Goal: Task Accomplishment & Management: Use online tool/utility

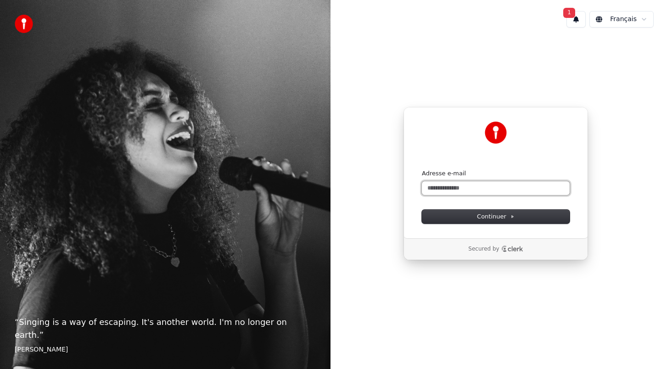
click at [463, 189] on input "Adresse e-mail" at bounding box center [496, 188] width 148 height 14
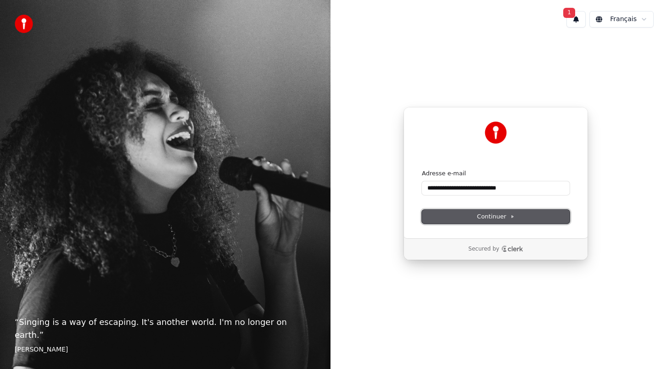
click at [482, 214] on span "Continuer" at bounding box center [496, 217] width 38 height 8
type input "**********"
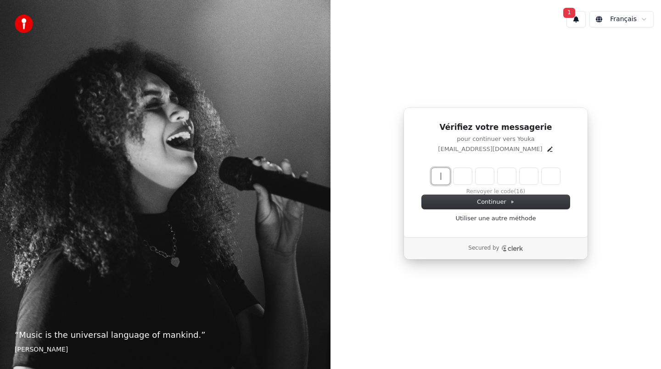
click at [440, 176] on input "Enter verification code" at bounding box center [505, 176] width 147 height 17
paste input "******"
type input "******"
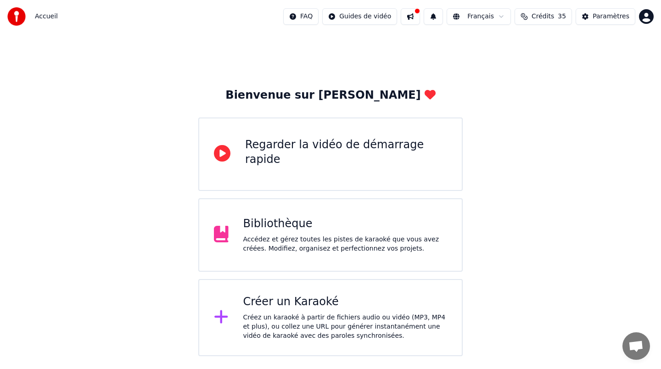
click at [335, 310] on div "Créer un Karaoké Créez un karaoké à partir de fichiers audio ou vidéo (MP3, MP4…" at bounding box center [345, 318] width 204 height 46
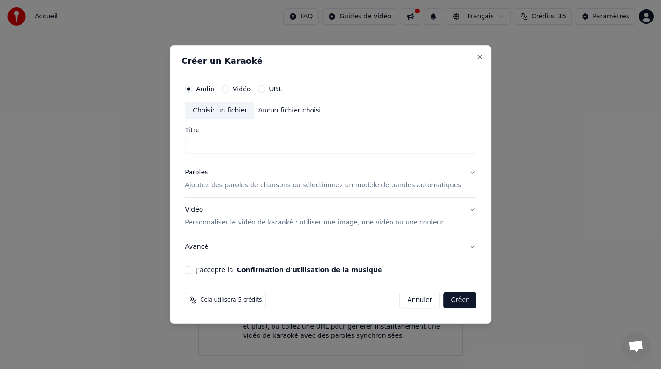
click at [243, 113] on div "Choisir un fichier" at bounding box center [220, 110] width 69 height 17
click at [239, 146] on input "Titre" at bounding box center [330, 145] width 291 height 17
click at [239, 146] on input "**********" at bounding box center [330, 145] width 291 height 17
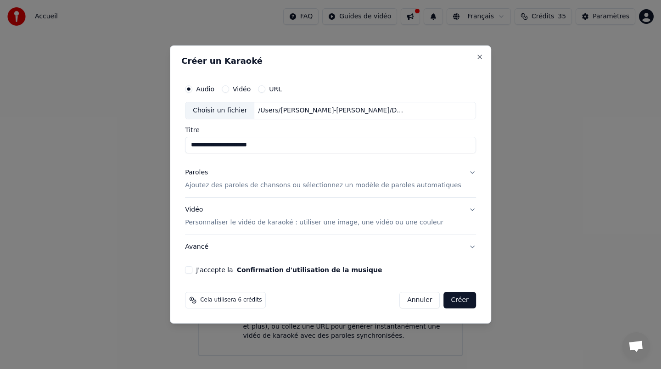
type input "**********"
click at [222, 189] on p "Ajoutez des paroles de chansons ou sélectionnez un modèle de paroles automatiqu…" at bounding box center [323, 185] width 277 height 9
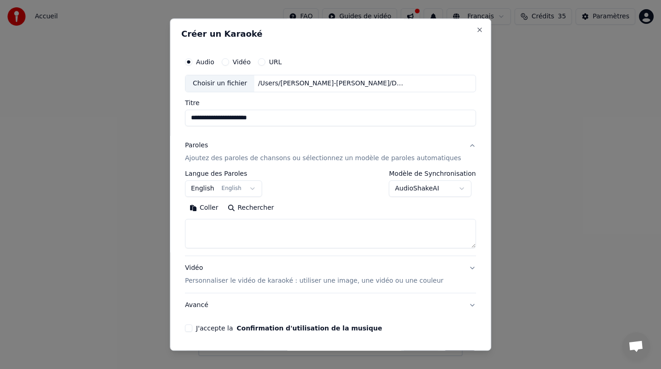
click at [238, 241] on textarea at bounding box center [330, 233] width 291 height 29
paste textarea "**********"
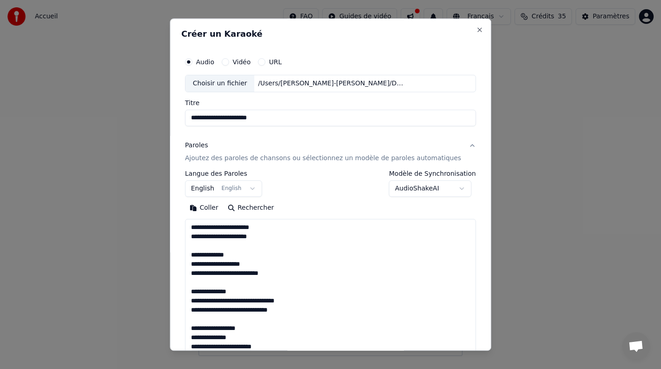
scroll to position [700, 0]
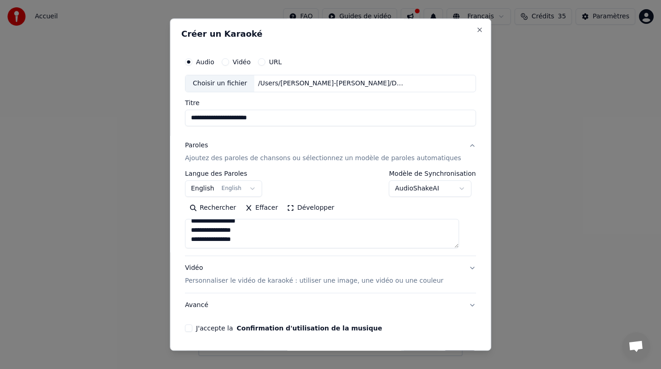
type textarea "**********"
click at [213, 188] on button "English English" at bounding box center [223, 189] width 77 height 17
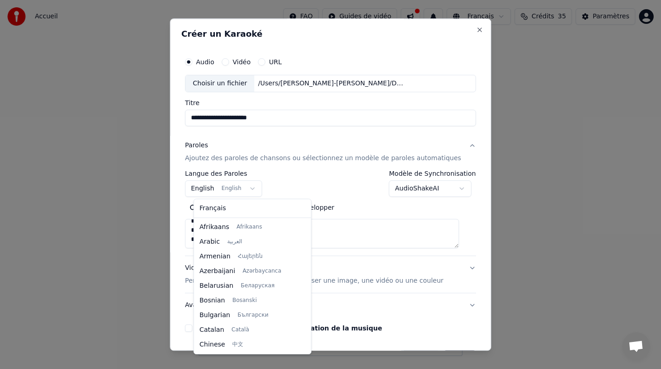
scroll to position [73, 0]
select select "**"
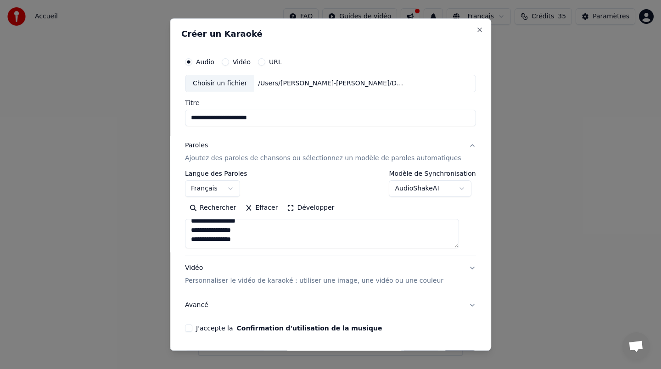
click at [252, 237] on textarea at bounding box center [322, 233] width 274 height 29
drag, startPoint x: 306, startPoint y: 228, endPoint x: 260, endPoint y: 228, distance: 46.9
click at [260, 228] on textarea at bounding box center [322, 233] width 274 height 29
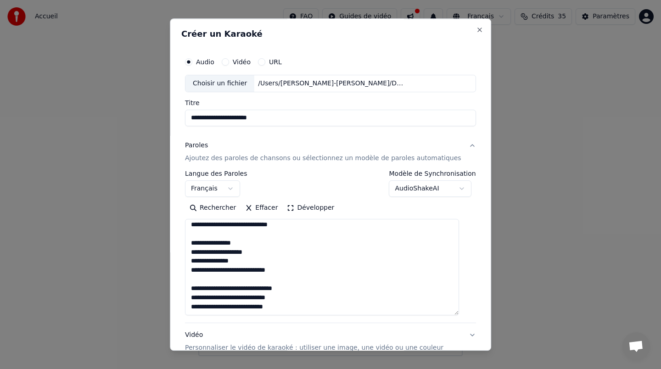
drag, startPoint x: 465, startPoint y: 247, endPoint x: 475, endPoint y: 319, distance: 73.2
click at [475, 319] on div "**********" at bounding box center [331, 184] width 322 height 333
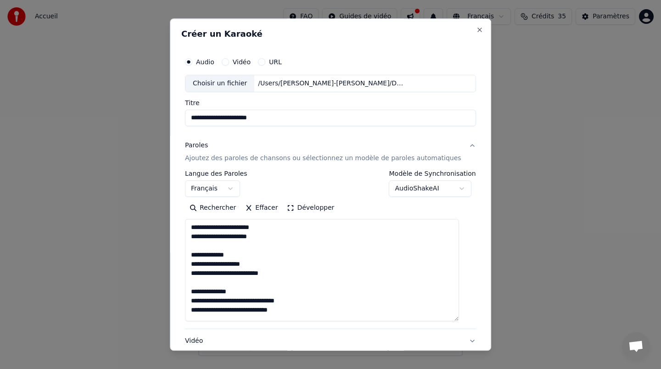
drag, startPoint x: 305, startPoint y: 303, endPoint x: 247, endPoint y: 303, distance: 58.3
click at [247, 303] on textarea at bounding box center [322, 270] width 274 height 102
type textarea "**********"
click at [229, 62] on button "Vidéo" at bounding box center [225, 61] width 7 height 7
click at [231, 84] on div "Choisir un fichier" at bounding box center [220, 83] width 69 height 17
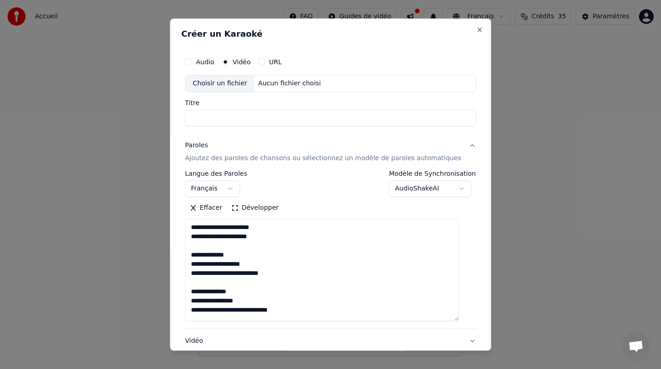
click at [203, 62] on div "Audio" at bounding box center [199, 61] width 29 height 7
click at [192, 62] on button "Audio" at bounding box center [188, 61] width 7 height 7
click at [223, 84] on div "Choisir un fichier" at bounding box center [220, 83] width 69 height 17
click at [214, 119] on input "**********" at bounding box center [330, 118] width 291 height 17
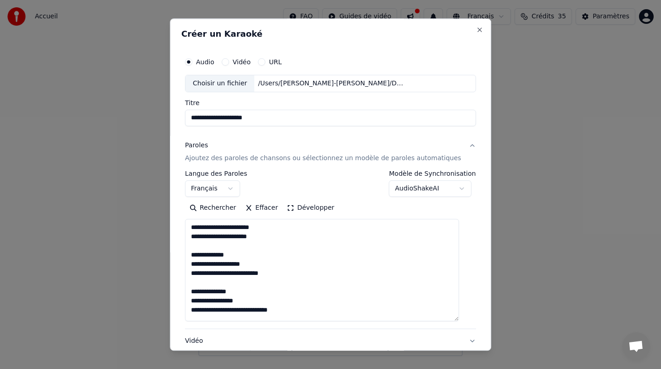
click at [214, 119] on input "**********" at bounding box center [330, 118] width 291 height 17
type input "**********"
click at [247, 143] on div "Paroles Ajoutez des paroles de chansons ou sélectionnez un modèle de paroles au…" at bounding box center [323, 152] width 277 height 22
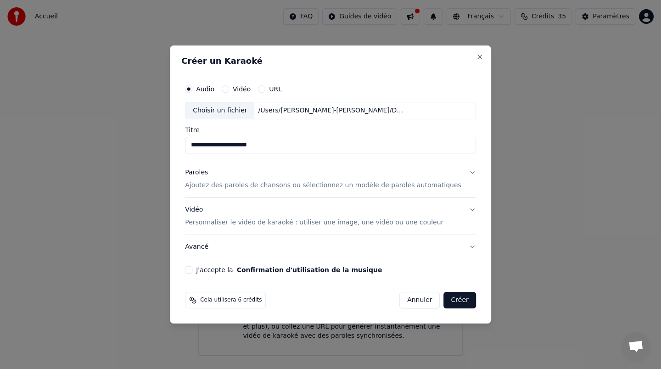
click at [234, 180] on div "Paroles Ajoutez des paroles de chansons ou sélectionnez un modèle de paroles au…" at bounding box center [323, 179] width 277 height 22
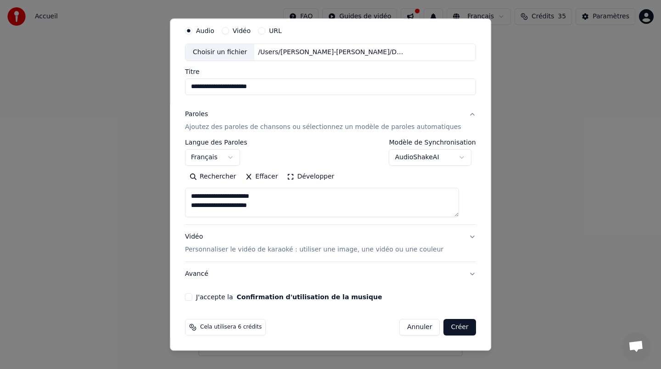
click at [225, 246] on p "Personnaliser le vidéo de karaoké : utiliser une image, une vidéo ou une couleur" at bounding box center [314, 249] width 259 height 9
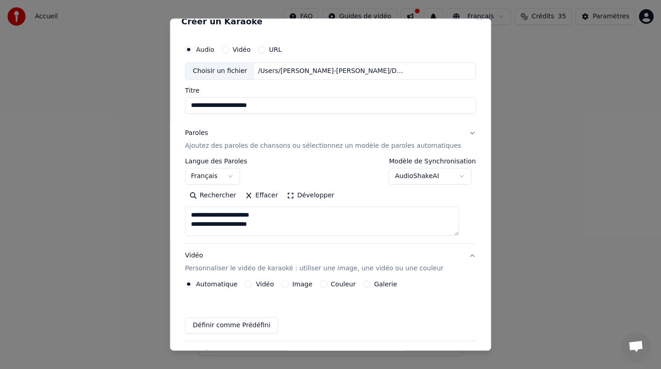
scroll to position [6, 0]
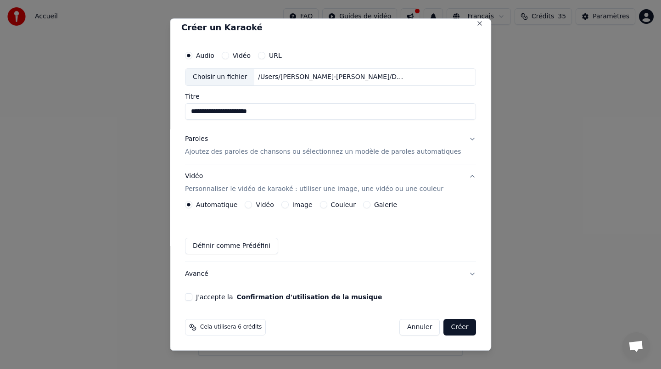
click at [253, 205] on button "Vidéo" at bounding box center [248, 204] width 7 height 7
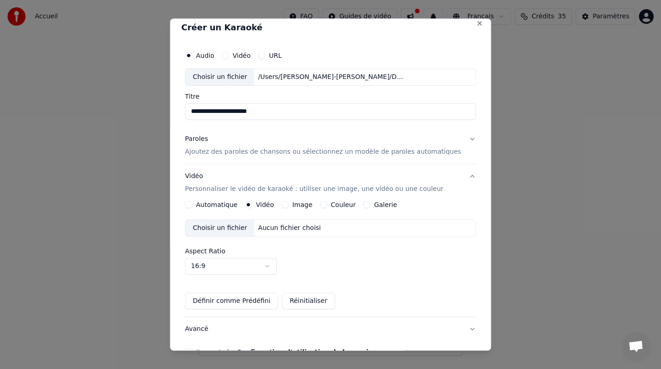
click at [289, 204] on button "Image" at bounding box center [285, 204] width 7 height 7
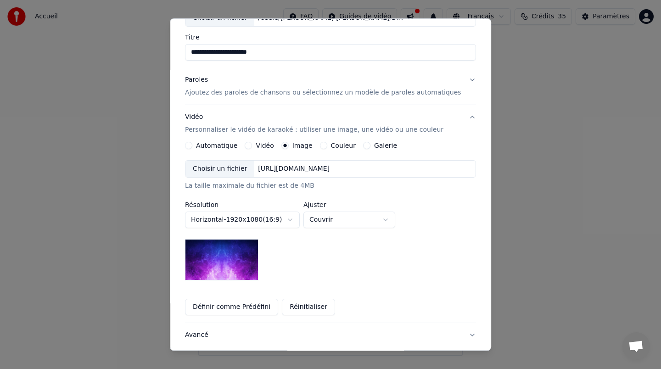
scroll to position [65, 0]
click at [328, 221] on body "**********" at bounding box center [330, 178] width 661 height 356
click at [333, 221] on body "**********" at bounding box center [330, 178] width 661 height 356
click at [340, 220] on body "**********" at bounding box center [330, 178] width 661 height 356
select select "*****"
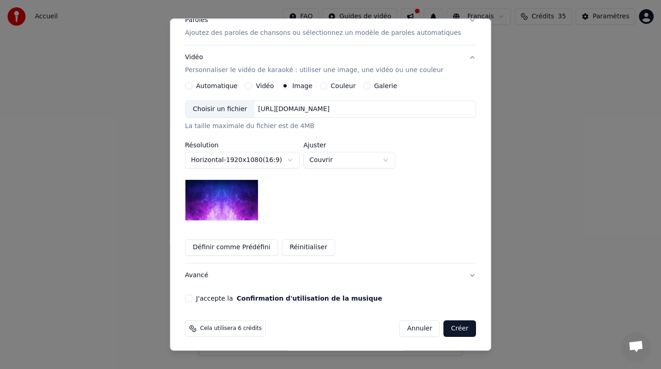
scroll to position [125, 0]
click at [192, 299] on button "J'accepte la Confirmation d'utilisation de la musique" at bounding box center [188, 298] width 7 height 7
click at [243, 332] on span "Cela utilisera 6 crédits" at bounding box center [231, 329] width 62 height 7
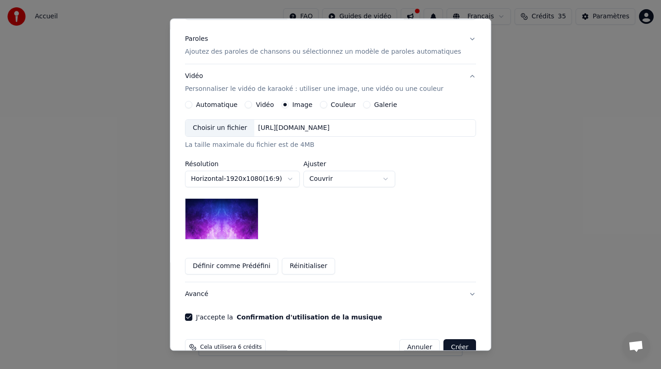
scroll to position [127, 0]
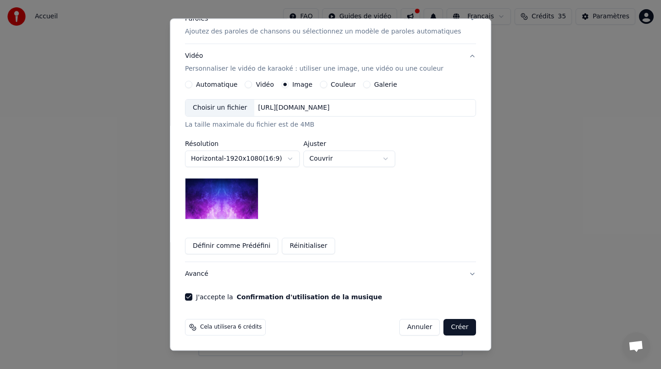
click at [454, 331] on button "Créer" at bounding box center [460, 327] width 32 height 17
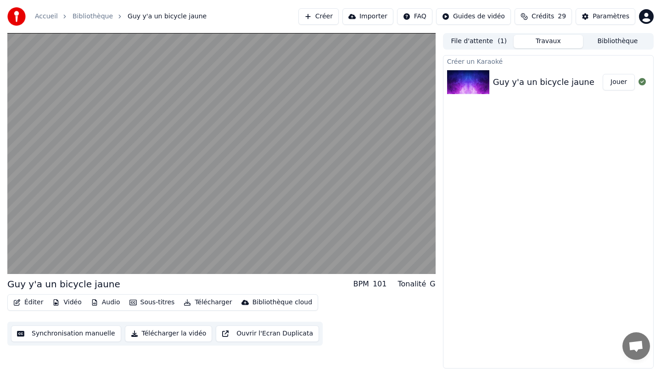
click at [25, 301] on button "Éditer" at bounding box center [28, 302] width 37 height 13
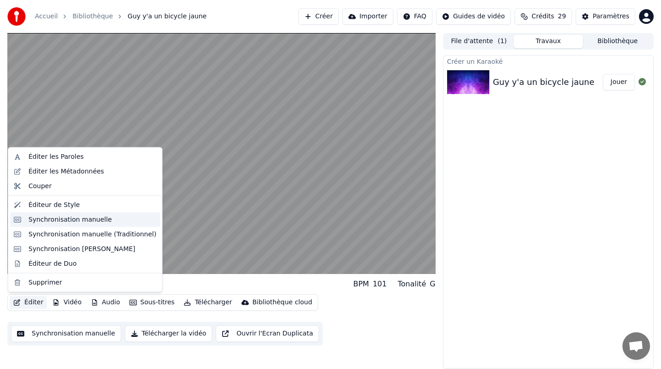
click at [53, 222] on div "Synchronisation manuelle" at bounding box center [70, 219] width 84 height 9
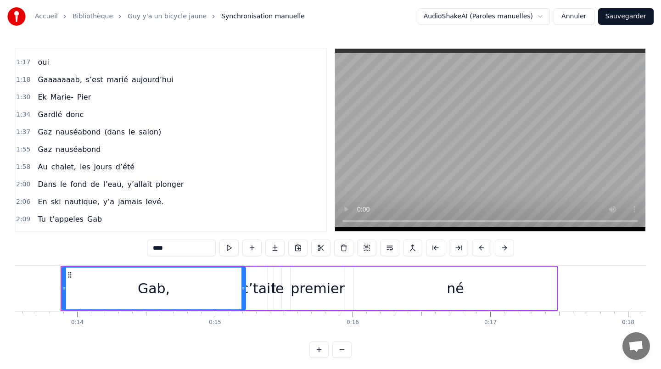
scroll to position [208, 0]
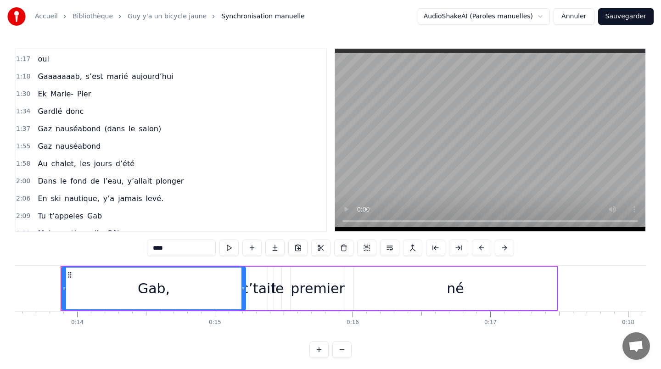
click at [34, 127] on div "Gaz nauséabond (dans le salon)" at bounding box center [99, 129] width 131 height 17
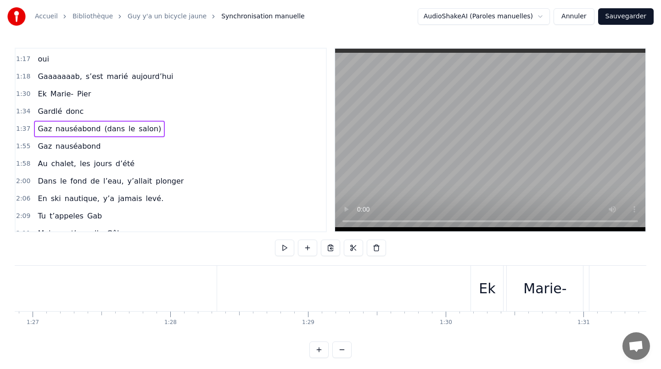
scroll to position [0, 13425]
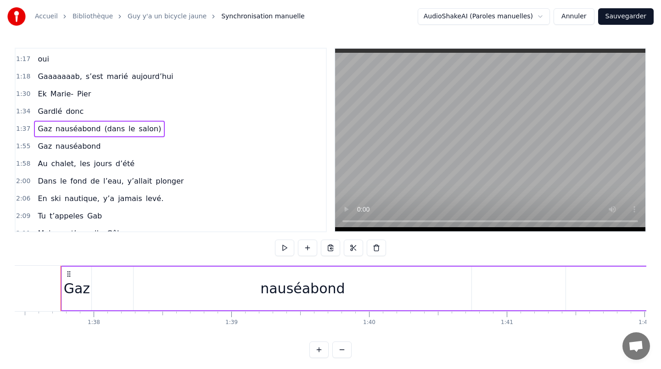
drag, startPoint x: 62, startPoint y: 305, endPoint x: 122, endPoint y: 307, distance: 60.7
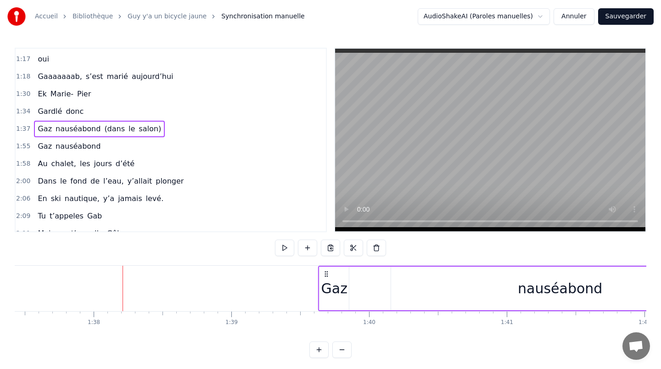
drag, startPoint x: 68, startPoint y: 273, endPoint x: 326, endPoint y: 283, distance: 257.9
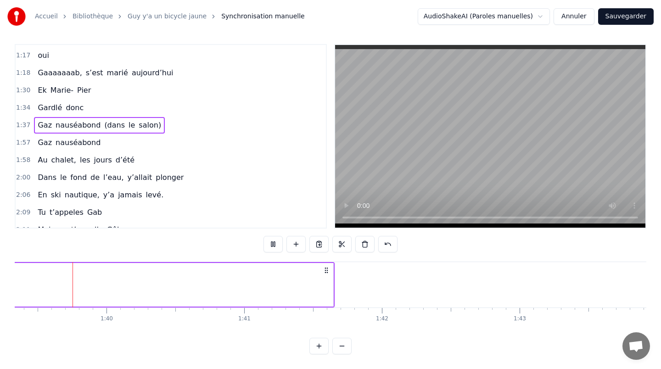
scroll to position [0, 13678]
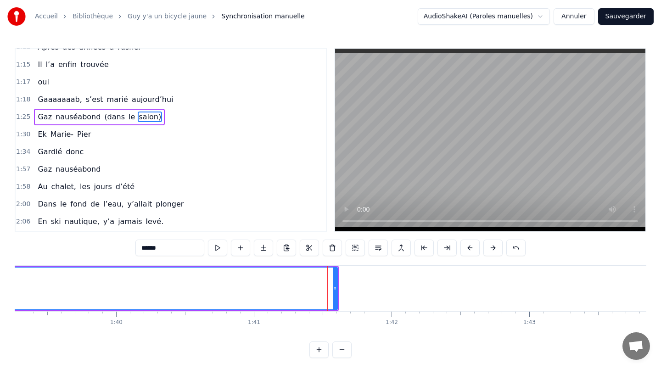
scroll to position [162, 0]
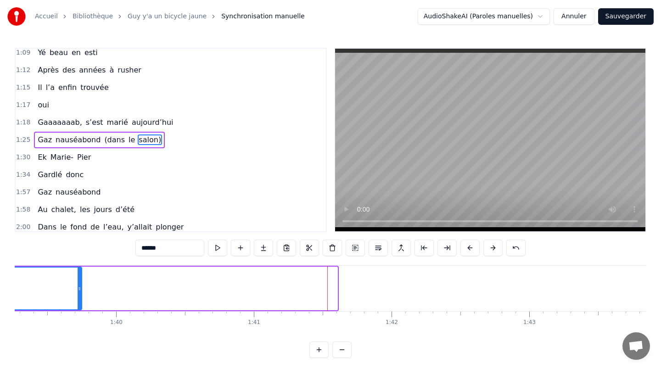
drag, startPoint x: 337, startPoint y: 299, endPoint x: 62, endPoint y: 278, distance: 275.5
click at [78, 278] on div at bounding box center [80, 289] width 4 height 42
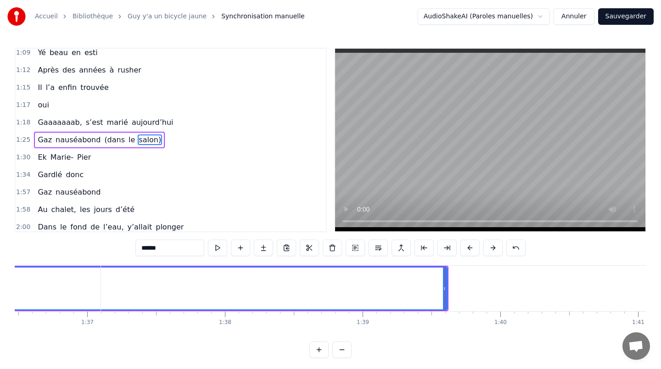
scroll to position [0, 13288]
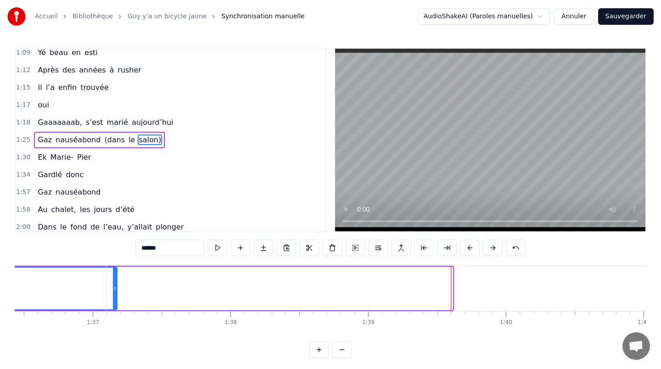
drag, startPoint x: 450, startPoint y: 291, endPoint x: 69, endPoint y: 281, distance: 380.5
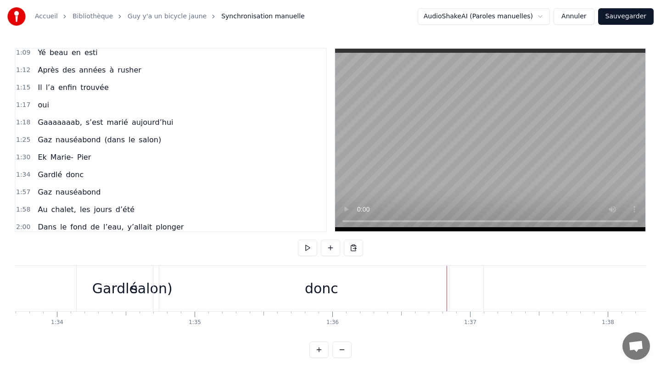
scroll to position [0, 12897]
drag, startPoint x: 199, startPoint y: 285, endPoint x: 295, endPoint y: 285, distance: 95.5
click at [295, 285] on div "donc" at bounding box center [335, 288] width 324 height 45
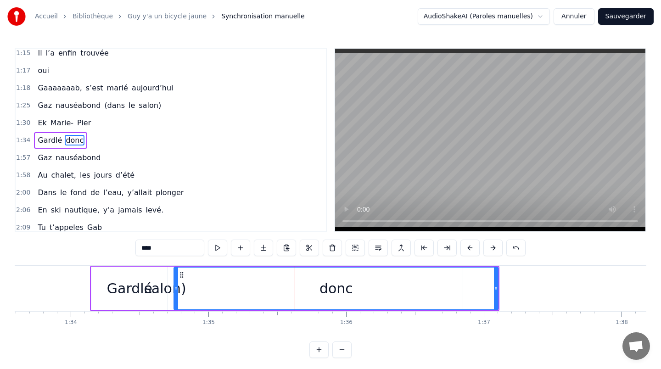
scroll to position [197, 0]
click at [136, 294] on div "Gardlé" at bounding box center [129, 288] width 45 height 21
type input "******"
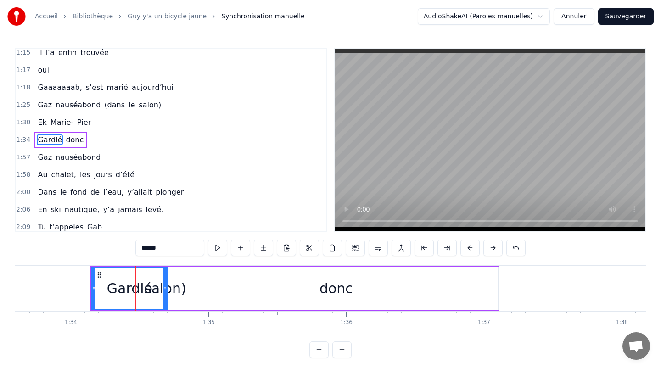
drag, startPoint x: 125, startPoint y: 289, endPoint x: 212, endPoint y: 289, distance: 86.8
click at [212, 289] on div "Gardlé donc" at bounding box center [295, 288] width 410 height 45
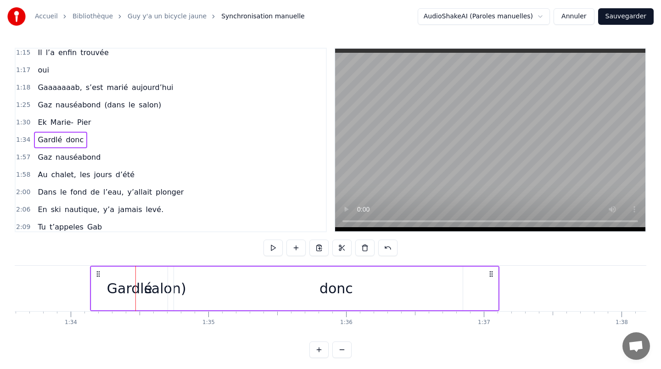
click at [203, 288] on div "donc" at bounding box center [336, 289] width 324 height 44
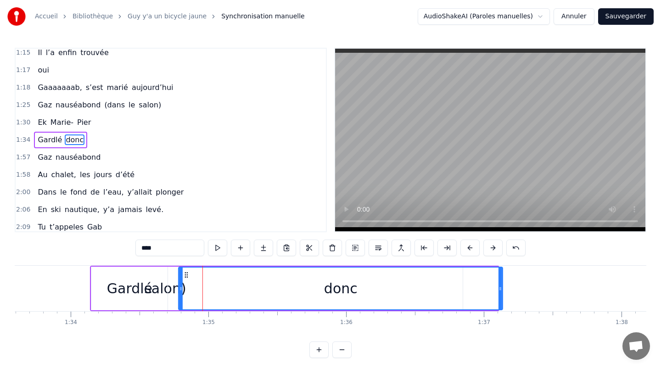
drag, startPoint x: 181, startPoint y: 275, endPoint x: 186, endPoint y: 280, distance: 7.1
click at [186, 280] on div "donc" at bounding box center [340, 289] width 323 height 42
click at [137, 294] on div "Gardlé" at bounding box center [129, 288] width 45 height 21
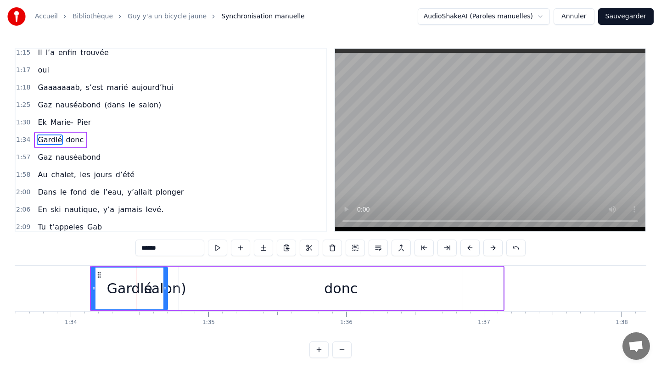
click at [55, 109] on span "nauséabond" at bounding box center [78, 105] width 47 height 11
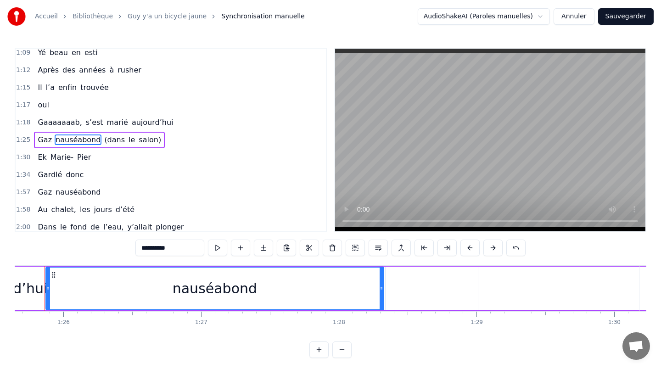
scroll to position [0, 11786]
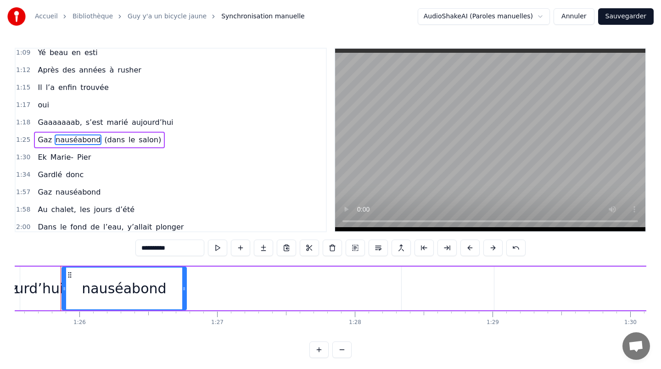
drag, startPoint x: 399, startPoint y: 292, endPoint x: 157, endPoint y: 297, distance: 242.1
click at [182, 297] on div at bounding box center [184, 289] width 4 height 42
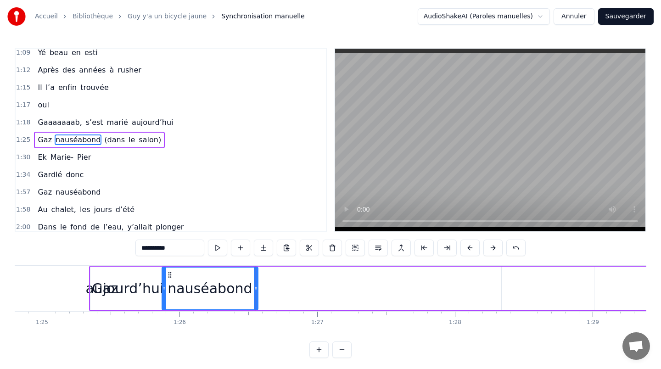
scroll to position [0, 11660]
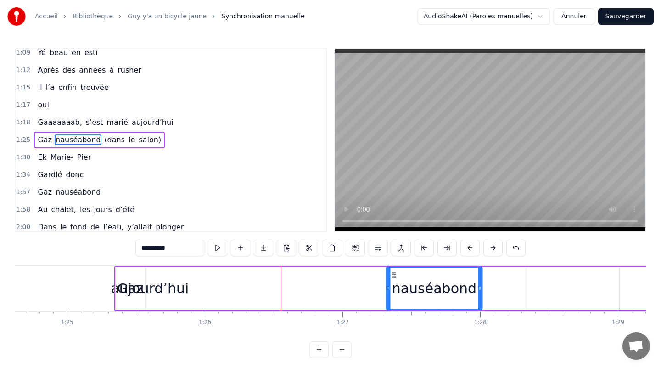
drag, startPoint x: 195, startPoint y: 274, endPoint x: 431, endPoint y: 283, distance: 236.3
click at [431, 283] on div "nauséabond" at bounding box center [434, 289] width 95 height 42
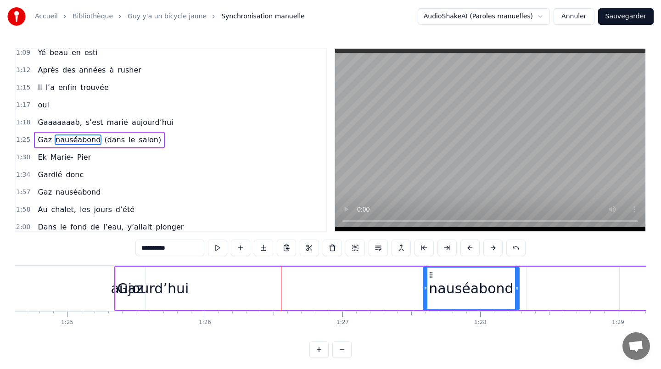
click at [134, 278] on div "Gaz" at bounding box center [130, 289] width 29 height 44
type input "***"
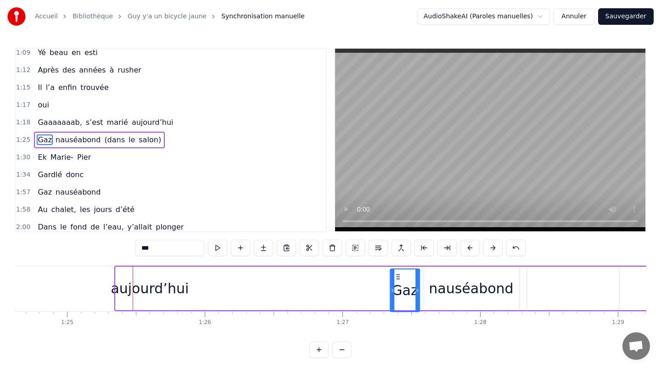
scroll to position [4, 0]
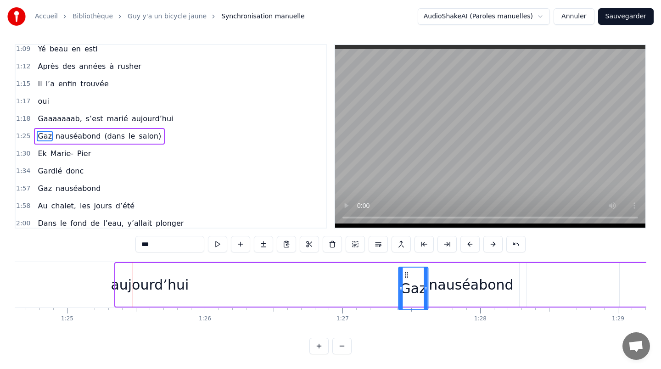
drag, startPoint x: 122, startPoint y: 275, endPoint x: 406, endPoint y: 288, distance: 283.7
click at [406, 288] on div "Gaz" at bounding box center [413, 289] width 28 height 42
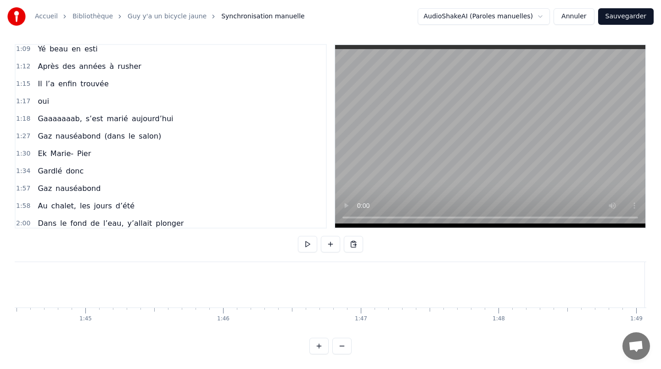
scroll to position [0, 14266]
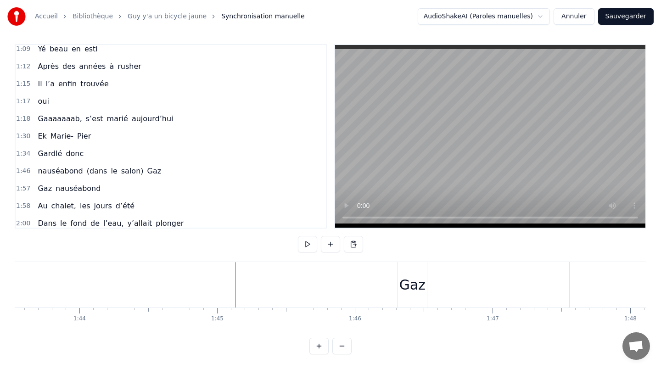
click at [406, 273] on div "Gaz" at bounding box center [412, 284] width 29 height 45
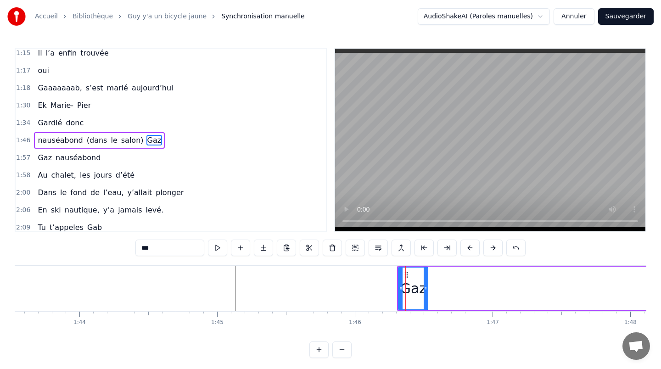
scroll to position [197, 0]
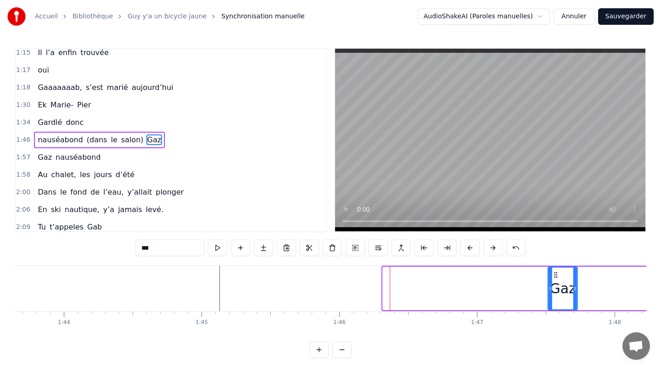
drag, startPoint x: 406, startPoint y: 273, endPoint x: 588, endPoint y: 272, distance: 182.4
click at [560, 272] on icon at bounding box center [556, 274] width 7 height 7
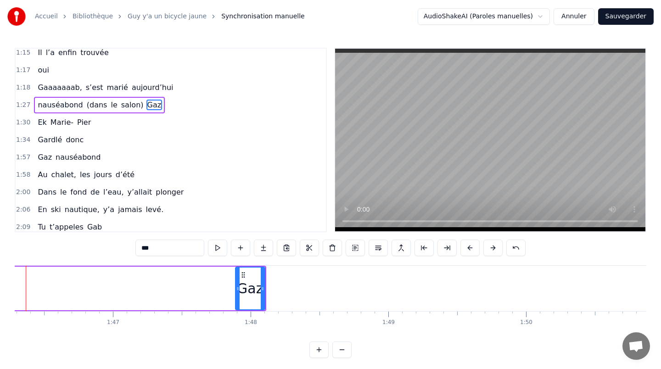
scroll to position [0, 14742]
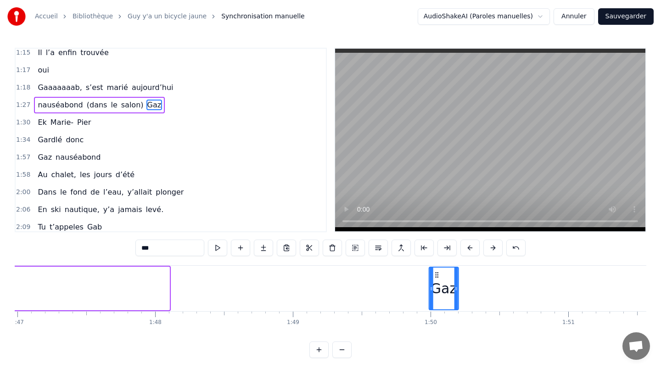
drag, startPoint x: 147, startPoint y: 276, endPoint x: 453, endPoint y: 281, distance: 306.0
click at [453, 281] on div "Gaz" at bounding box center [443, 289] width 28 height 42
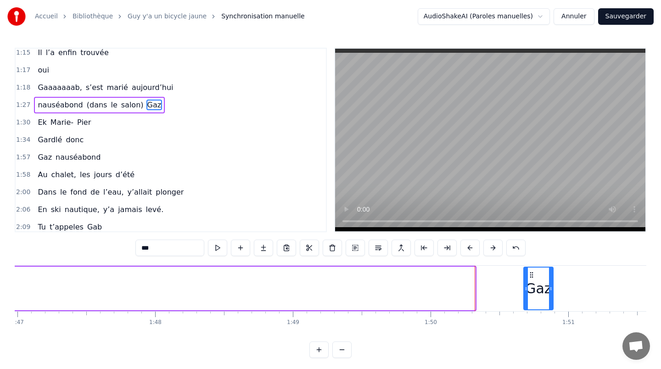
scroll to position [0, 14822]
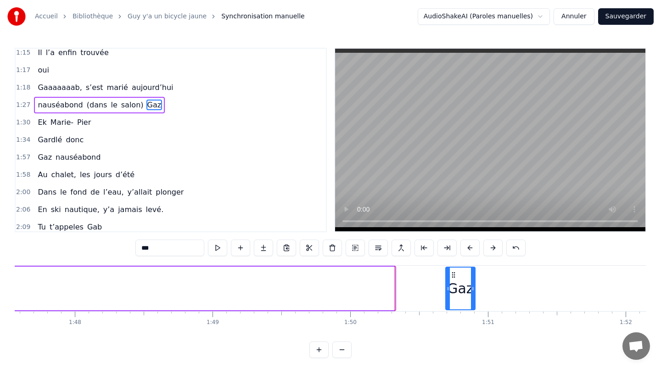
click at [382, 290] on div "Gaz" at bounding box center [380, 289] width 30 height 44
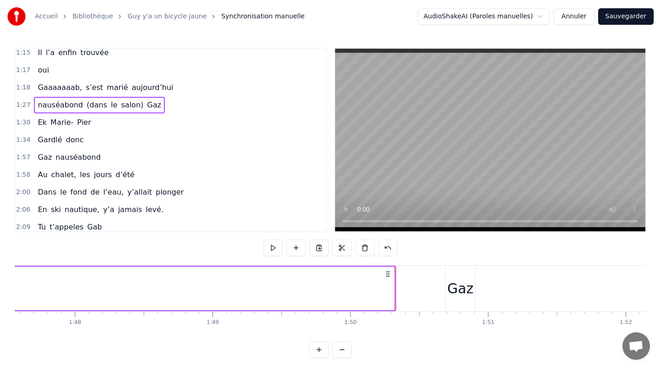
drag, startPoint x: 355, startPoint y: 290, endPoint x: 456, endPoint y: 290, distance: 100.6
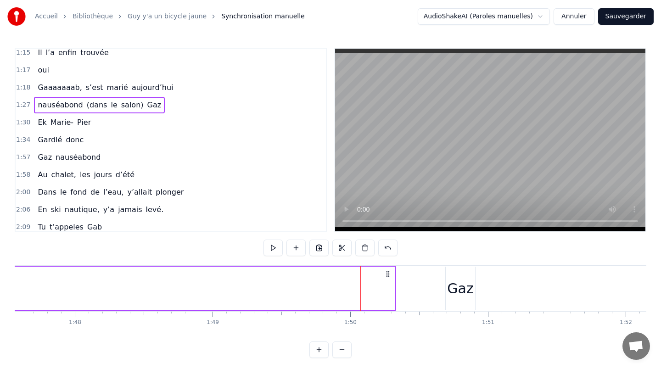
drag, startPoint x: 389, startPoint y: 274, endPoint x: 368, endPoint y: 274, distance: 20.7
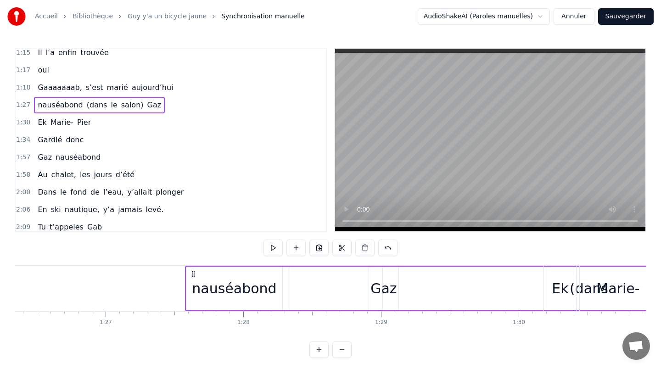
scroll to position [0, 11821]
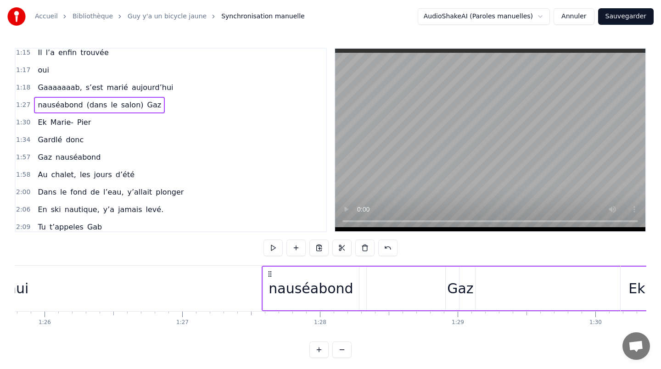
click at [267, 273] on icon at bounding box center [269, 274] width 7 height 7
drag, startPoint x: 268, startPoint y: 272, endPoint x: 312, endPoint y: 272, distance: 44.1
click at [263, 305] on div "nauséabond" at bounding box center [311, 289] width 97 height 44
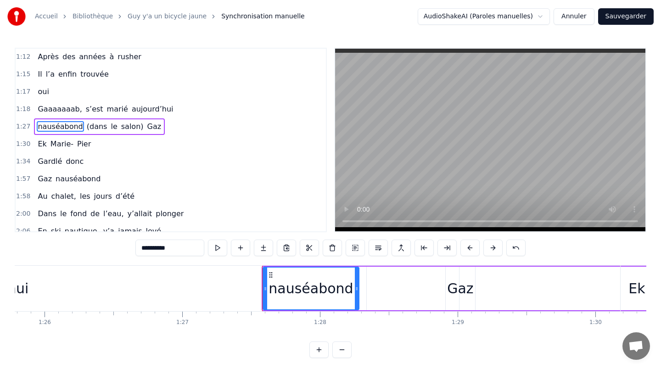
scroll to position [162, 0]
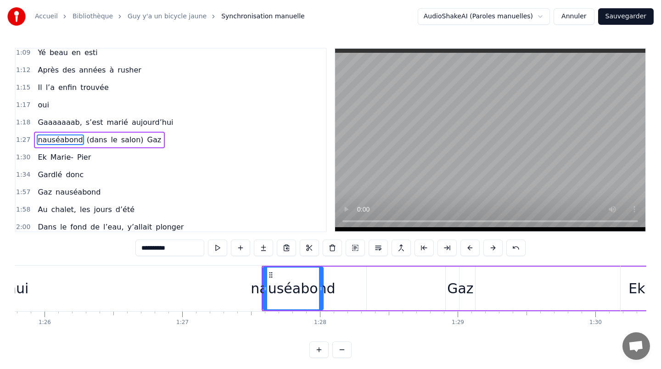
drag, startPoint x: 355, startPoint y: 289, endPoint x: 319, endPoint y: 290, distance: 35.8
click at [319, 290] on icon at bounding box center [321, 288] width 4 height 7
click at [294, 291] on div "nauséabond" at bounding box center [293, 288] width 85 height 21
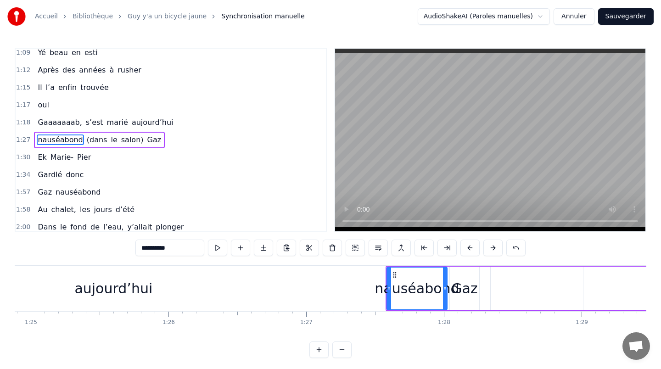
scroll to position [0, 11678]
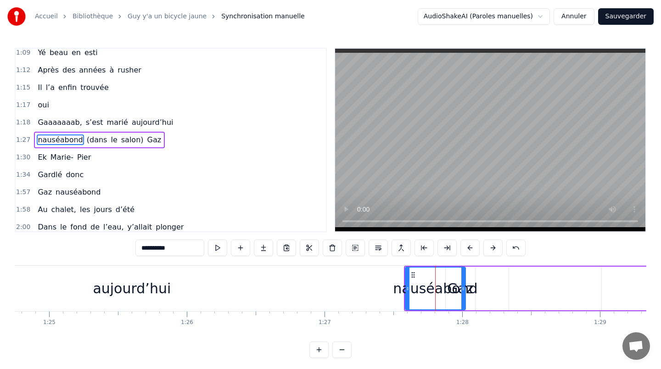
click at [271, 282] on div "aujourd’hui" at bounding box center [132, 288] width 754 height 45
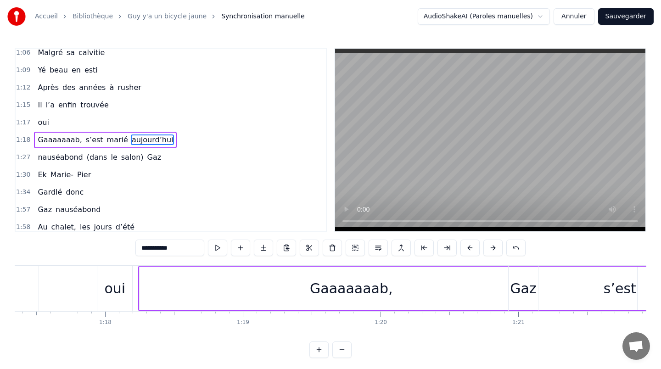
scroll to position [0, 10584]
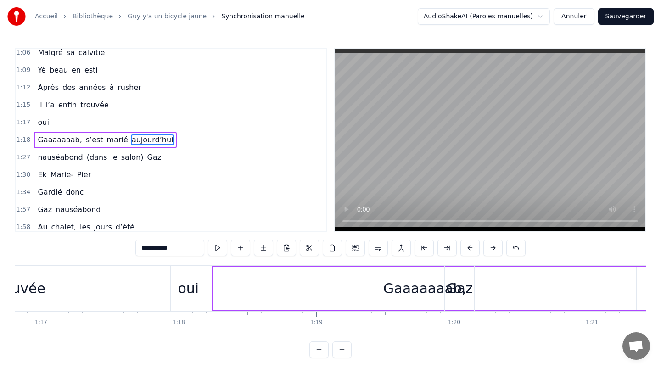
click at [264, 291] on div "Gaaaaaaab," at bounding box center [424, 289] width 423 height 44
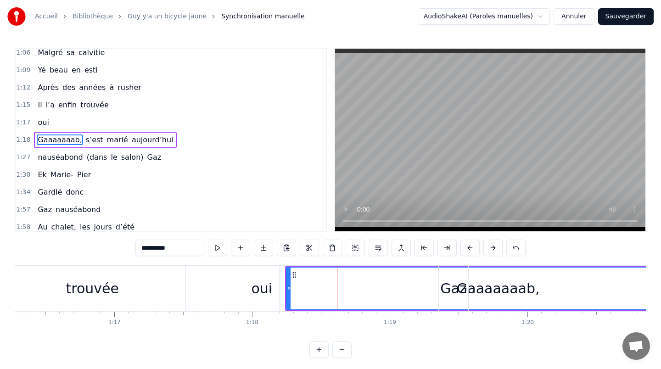
scroll to position [0, 10482]
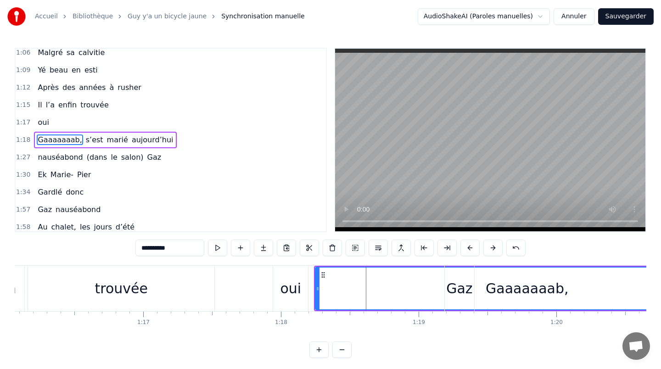
click at [152, 275] on div "trouvée" at bounding box center [121, 288] width 186 height 45
type input "*******"
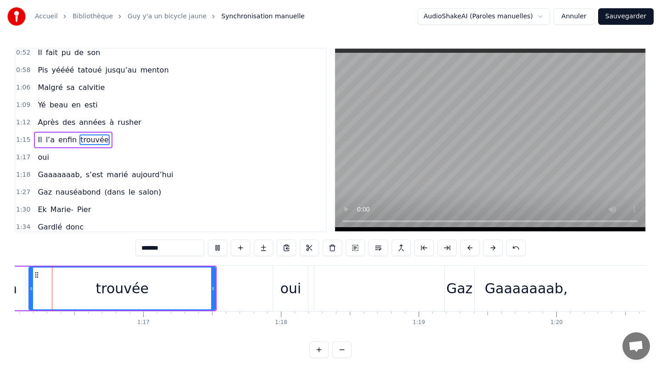
scroll to position [0, 10452]
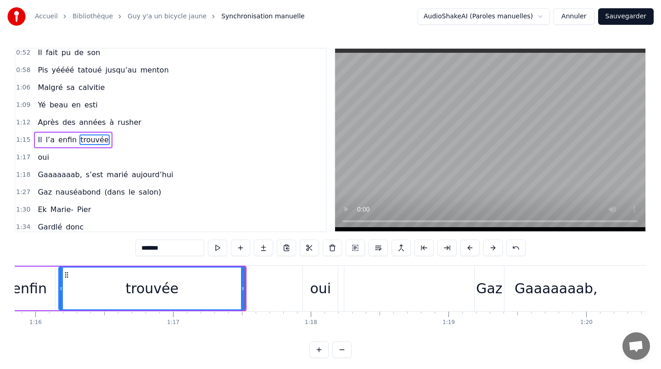
click at [263, 263] on div "0:13 Gab, c’tait le premier né 0:21 De tante [PERSON_NAME] sorti 0:34 Jumeau d’…" at bounding box center [331, 203] width 632 height 311
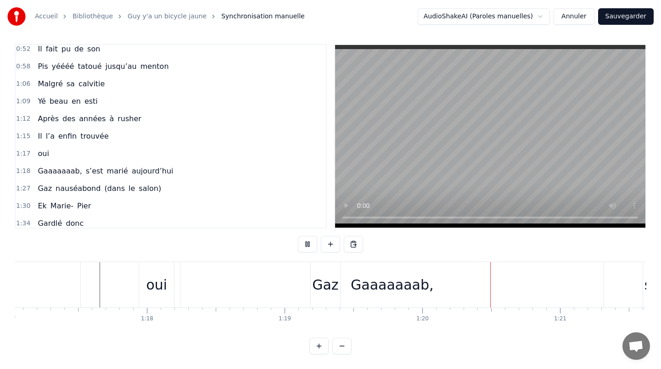
scroll to position [0, 10617]
click at [316, 278] on div "Gaz" at bounding box center [324, 285] width 26 height 21
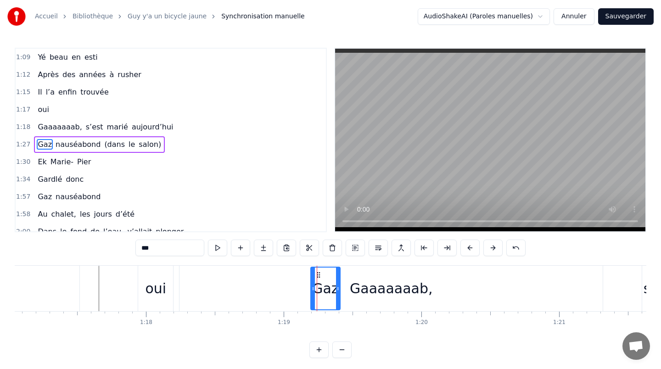
scroll to position [162, 0]
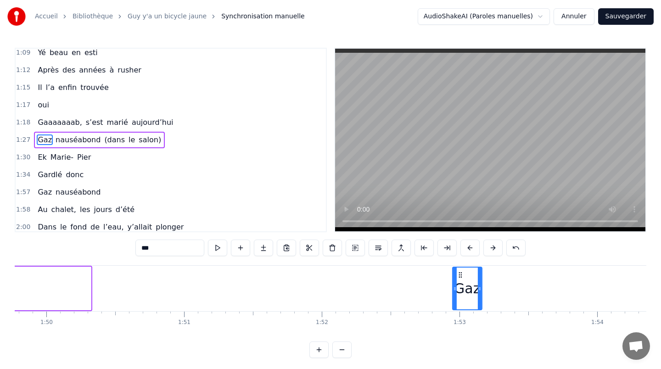
drag, startPoint x: 318, startPoint y: 273, endPoint x: 460, endPoint y: 283, distance: 142.7
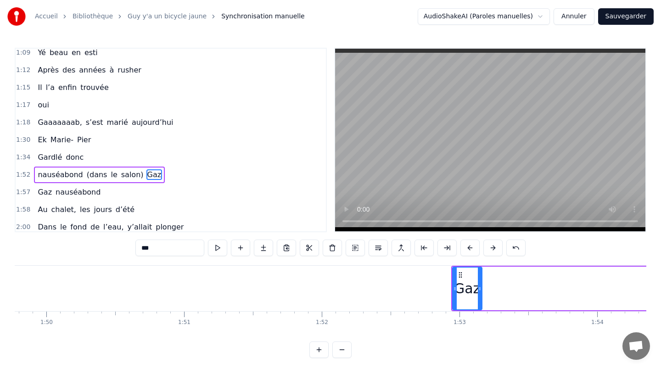
click at [460, 283] on div "Gaz" at bounding box center [467, 288] width 26 height 21
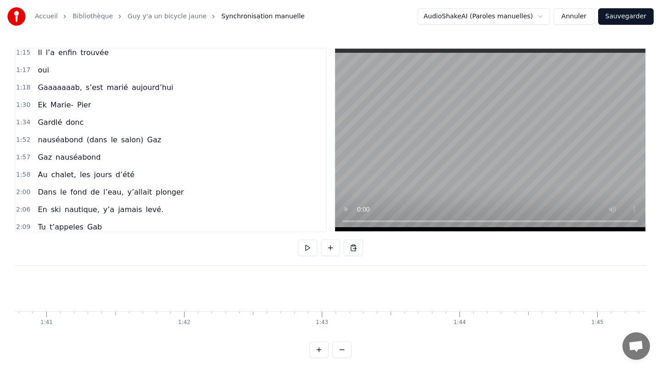
scroll to position [0, 13710]
click at [22, 141] on span "1:52" at bounding box center [23, 140] width 14 height 9
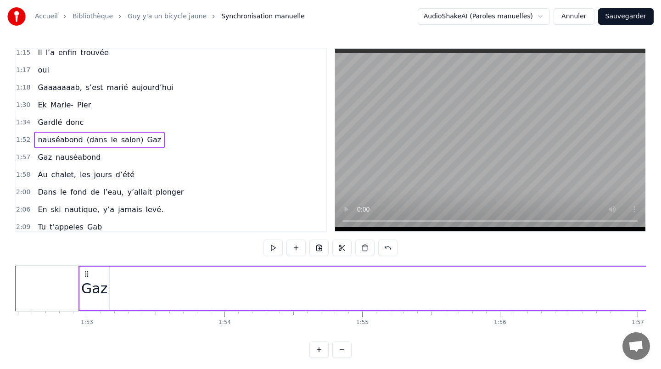
scroll to position [0, 15517]
click at [82, 286] on div "Gaz" at bounding box center [77, 288] width 26 height 21
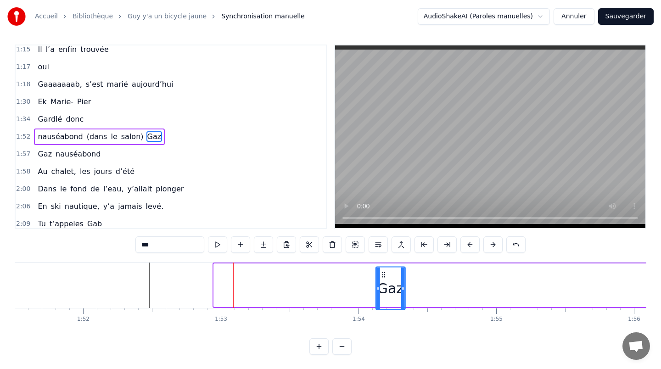
scroll to position [4, 0]
drag, startPoint x: 71, startPoint y: 275, endPoint x: 399, endPoint y: 303, distance: 329.1
click at [399, 303] on div "Gaz" at bounding box center [390, 288] width 28 height 42
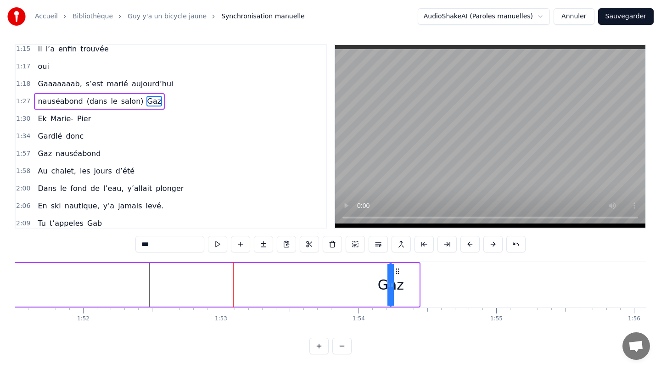
drag, startPoint x: 418, startPoint y: 287, endPoint x: 390, endPoint y: 287, distance: 27.6
click at [390, 287] on icon at bounding box center [390, 285] width 4 height 7
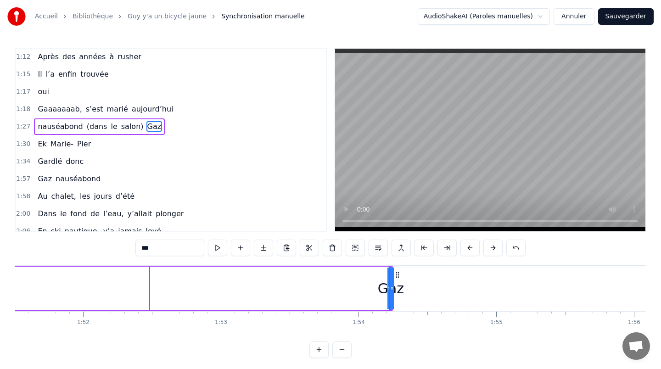
scroll to position [162, 0]
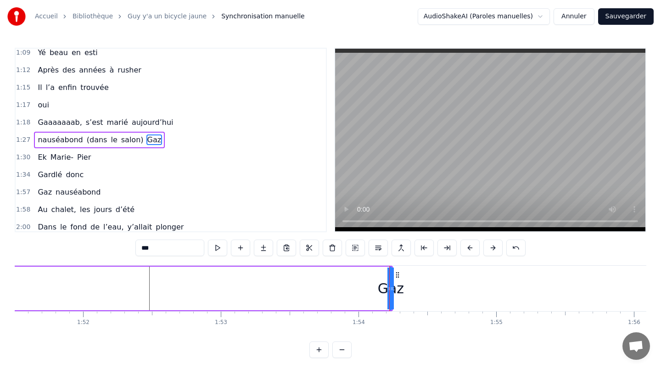
drag, startPoint x: 391, startPoint y: 279, endPoint x: 366, endPoint y: 279, distance: 24.8
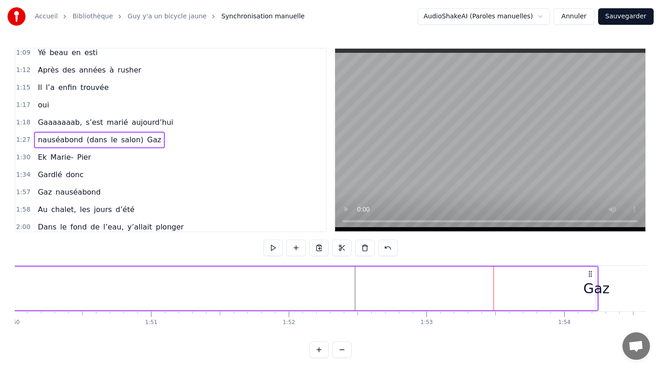
scroll to position [0, 15050]
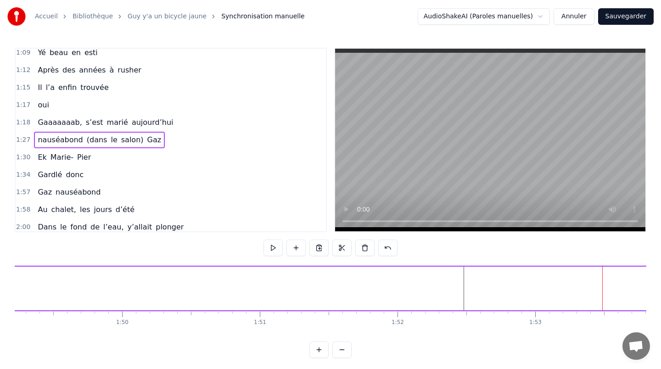
drag, startPoint x: 35, startPoint y: 133, endPoint x: 35, endPoint y: 192, distance: 58.3
click at [35, 192] on div "0:13 Gab, c’tait le premier né 0:21 De tante [PERSON_NAME] sorti 0:34 Jumeau d’…" at bounding box center [171, 140] width 312 height 185
click at [49, 176] on span "Gardlé" at bounding box center [50, 174] width 26 height 11
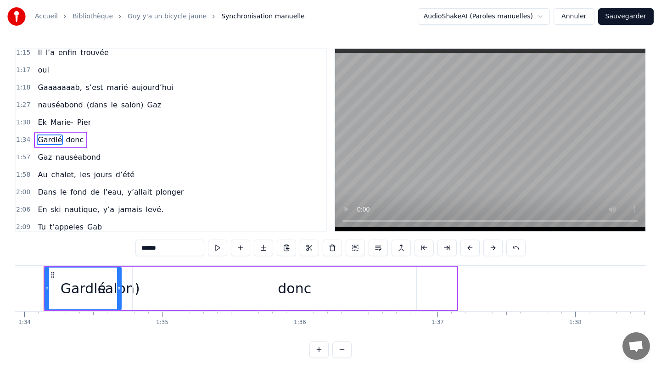
scroll to position [0, 12926]
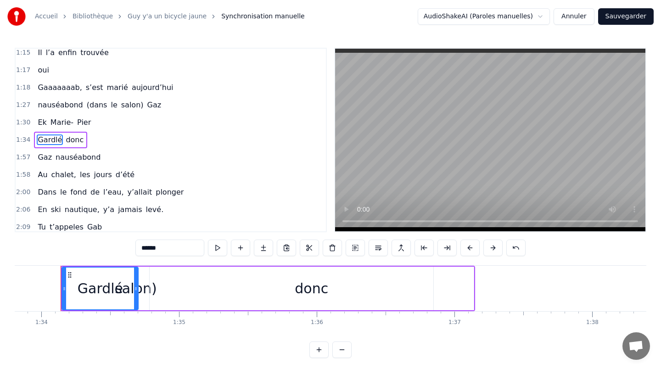
drag, startPoint x: 35, startPoint y: 146, endPoint x: 33, endPoint y: 114, distance: 31.3
click at [33, 114] on div "0:13 Gab, c’tait le premier né 0:21 De tante [PERSON_NAME] sorti 0:34 Jumeau d’…" at bounding box center [171, 140] width 312 height 185
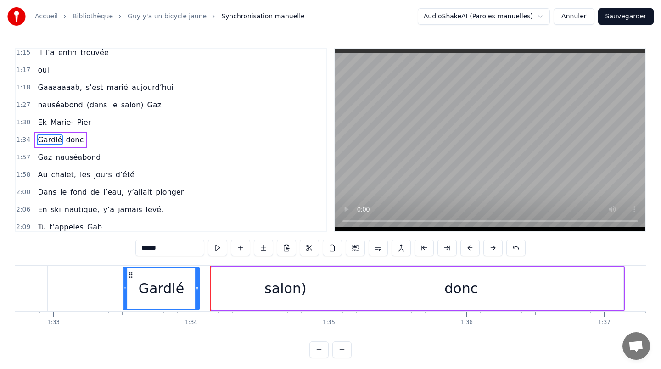
scroll to position [0, 12775]
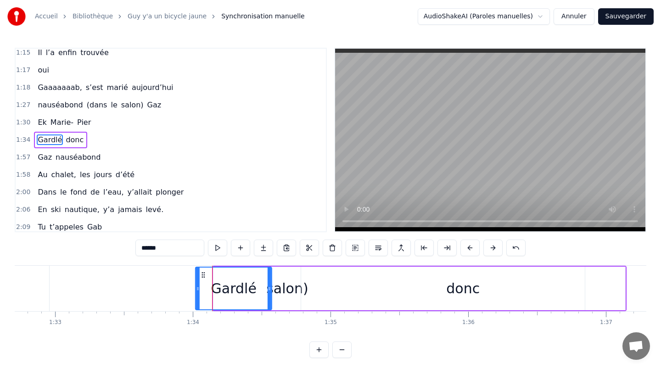
drag, startPoint x: 71, startPoint y: 274, endPoint x: 204, endPoint y: 275, distance: 133.2
click at [204, 275] on icon at bounding box center [203, 274] width 7 height 7
click at [299, 287] on div "Gardlé donc" at bounding box center [410, 288] width 433 height 45
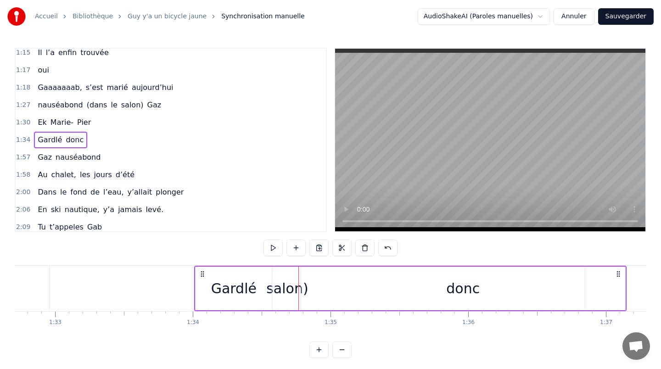
click at [279, 288] on div "Gardlé donc" at bounding box center [410, 288] width 433 height 45
drag, startPoint x: 224, startPoint y: 288, endPoint x: 181, endPoint y: 288, distance: 43.6
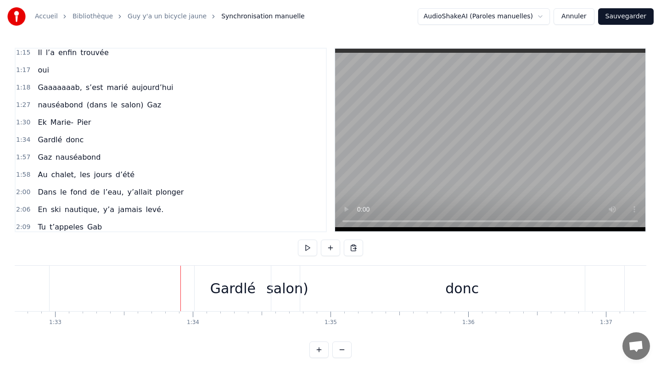
click at [216, 288] on div "Gardlé" at bounding box center [232, 288] width 45 height 21
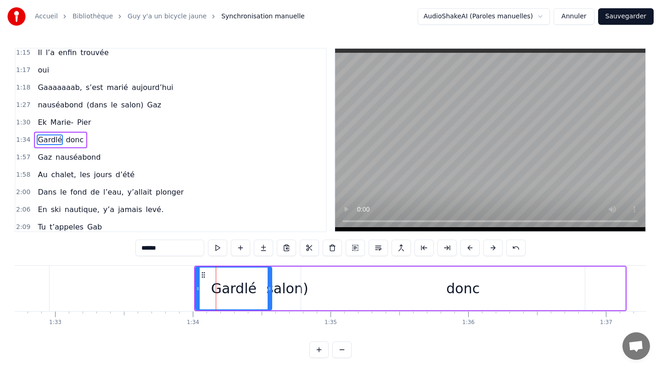
scroll to position [4, 0]
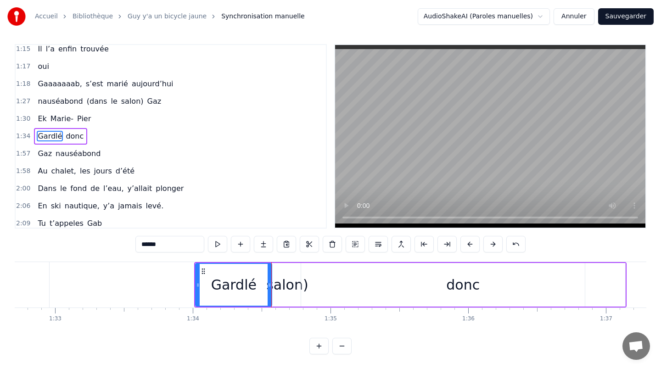
click at [287, 285] on div "Gardlé donc" at bounding box center [410, 284] width 433 height 45
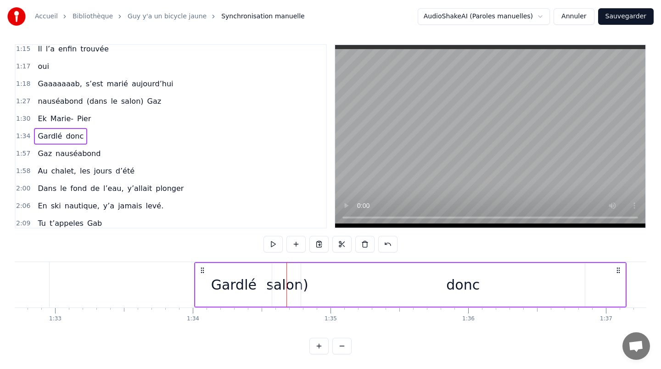
click at [280, 284] on div "Gardlé donc" at bounding box center [410, 284] width 433 height 45
click at [274, 285] on div "Gardlé donc" at bounding box center [410, 284] width 433 height 45
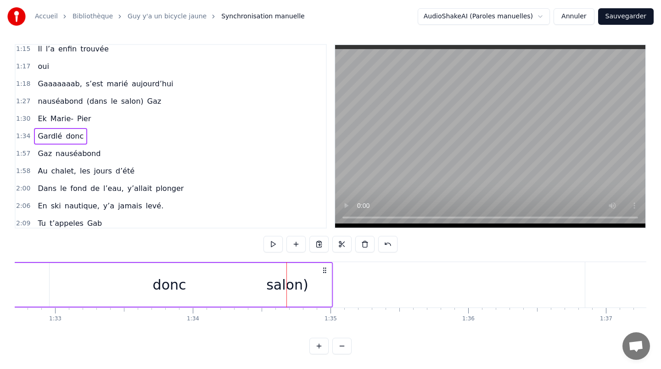
drag, startPoint x: 619, startPoint y: 270, endPoint x: 305, endPoint y: 268, distance: 313.7
click at [321, 268] on icon at bounding box center [324, 270] width 7 height 7
drag, startPoint x: 307, startPoint y: 267, endPoint x: 236, endPoint y: 267, distance: 71.7
click at [236, 267] on icon at bounding box center [233, 270] width 7 height 7
click at [292, 284] on div "salon)" at bounding box center [287, 285] width 42 height 21
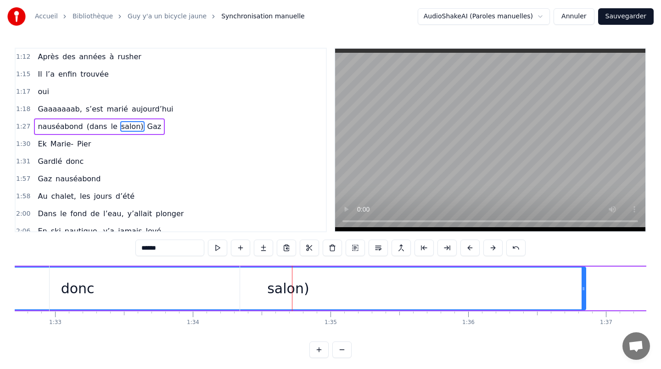
scroll to position [162, 0]
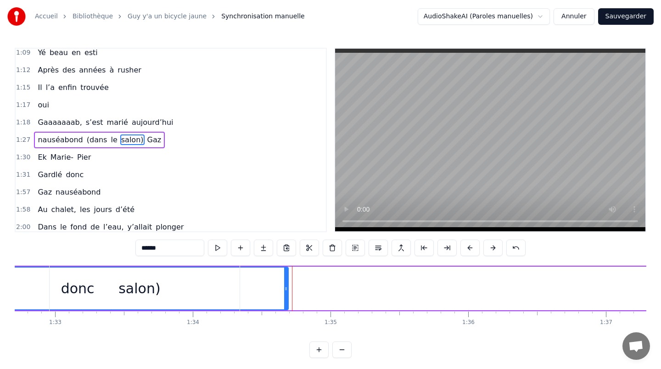
drag, startPoint x: 585, startPoint y: 286, endPoint x: 275, endPoint y: 297, distance: 309.8
click at [284, 297] on div at bounding box center [286, 289] width 4 height 42
drag, startPoint x: 215, startPoint y: 283, endPoint x: 300, endPoint y: 283, distance: 85.4
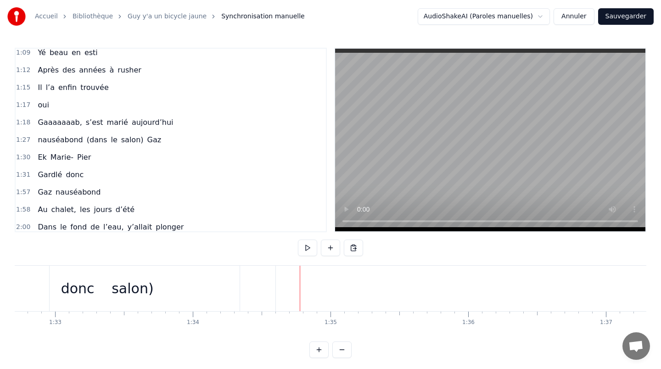
click at [190, 291] on div "donc" at bounding box center [77, 288] width 324 height 45
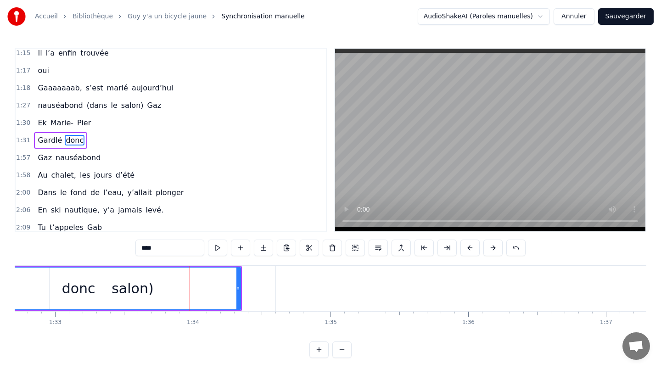
scroll to position [197, 0]
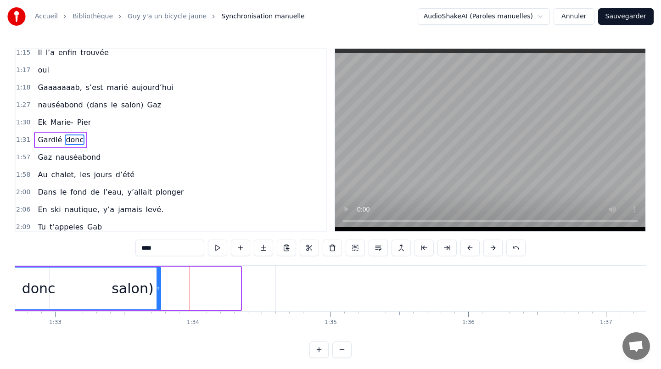
drag, startPoint x: 238, startPoint y: 289, endPoint x: 158, endPoint y: 289, distance: 79.9
click at [158, 290] on circle at bounding box center [158, 290] width 0 height 0
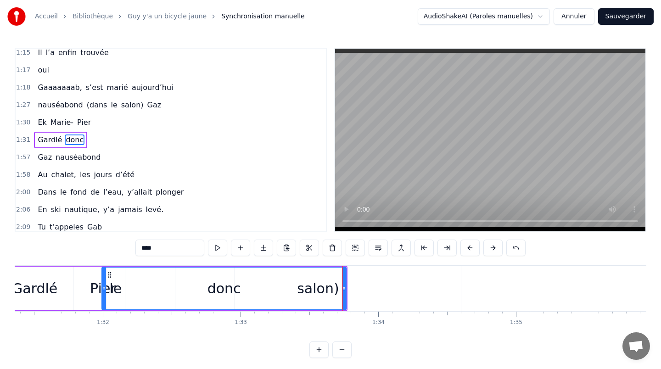
scroll to position [0, 12505]
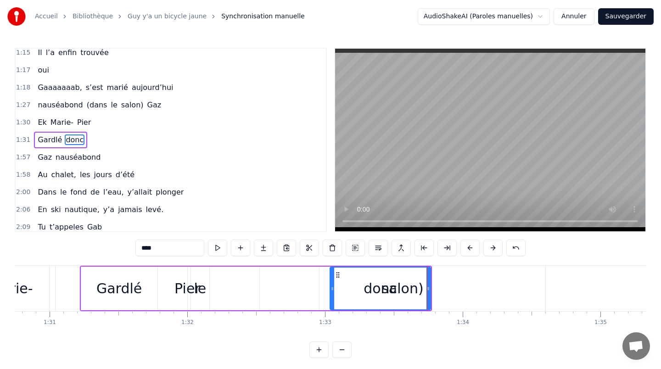
drag, startPoint x: 189, startPoint y: 285, endPoint x: 328, endPoint y: 287, distance: 139.2
click at [331, 287] on icon at bounding box center [333, 288] width 4 height 7
click at [186, 292] on div "Gardlé donc" at bounding box center [256, 288] width 353 height 45
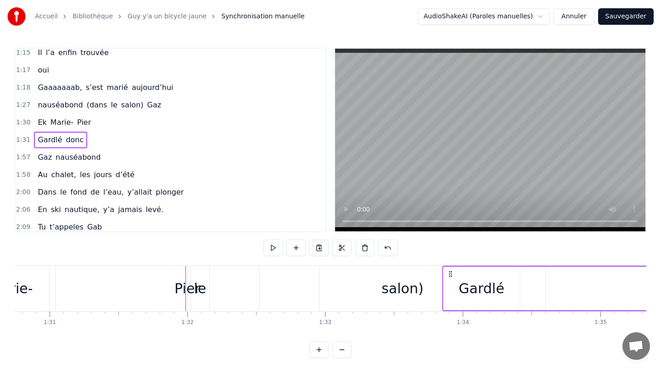
drag, startPoint x: 87, startPoint y: 274, endPoint x: 451, endPoint y: 280, distance: 363.4
click at [451, 280] on div "Gardlé donc" at bounding box center [618, 288] width 353 height 45
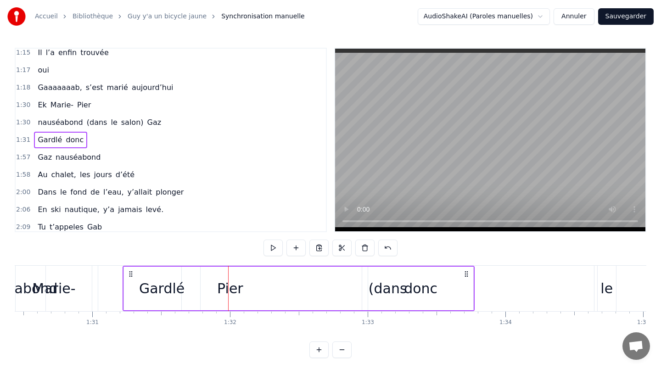
scroll to position [0, 12461]
click at [604, 283] on div "le" at bounding box center [608, 288] width 12 height 21
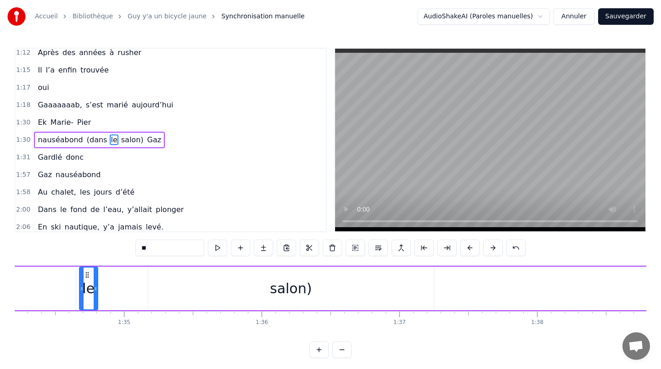
scroll to position [0, 13004]
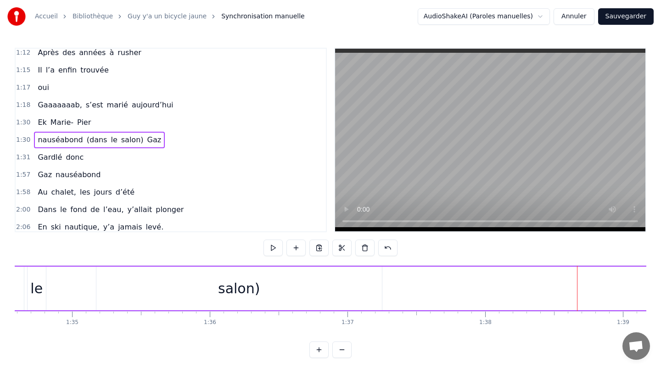
scroll to position [0, 12984]
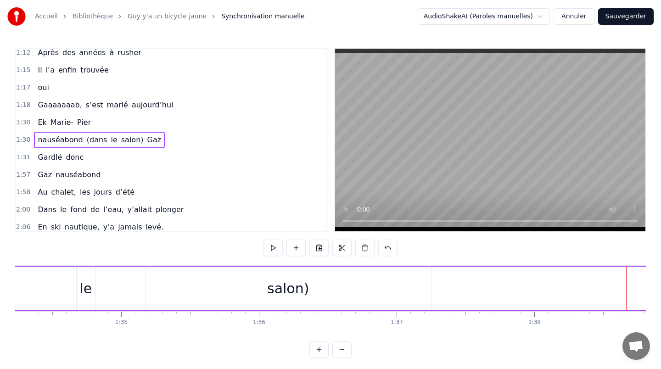
click at [240, 278] on div "salon)" at bounding box center [289, 289] width 286 height 44
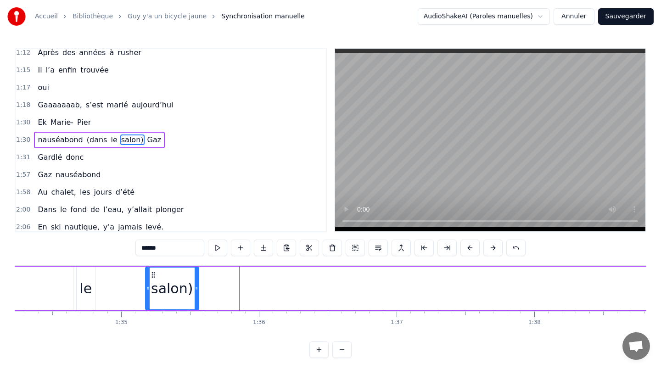
drag, startPoint x: 427, startPoint y: 288, endPoint x: 194, endPoint y: 290, distance: 233.4
click at [195, 290] on icon at bounding box center [197, 288] width 4 height 7
click at [87, 290] on div "le" at bounding box center [85, 288] width 12 height 21
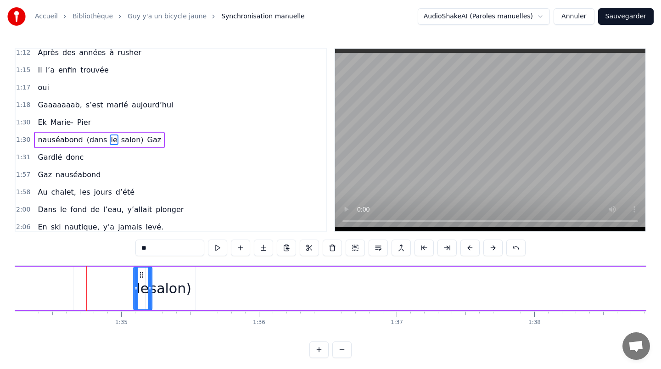
drag, startPoint x: 82, startPoint y: 272, endPoint x: 139, endPoint y: 274, distance: 57.4
click at [139, 274] on icon at bounding box center [141, 274] width 7 height 7
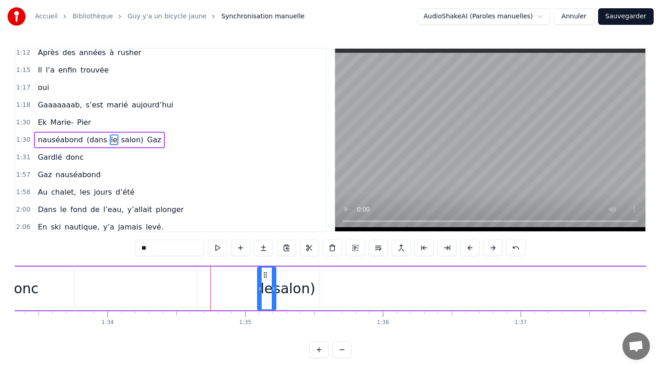
scroll to position [0, 12776]
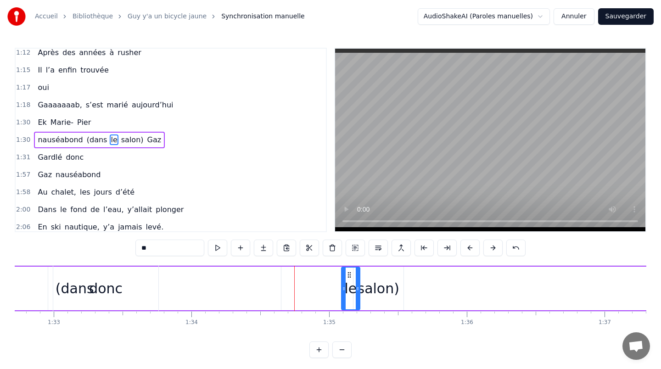
click at [108, 290] on div "donc" at bounding box center [106, 288] width 34 height 21
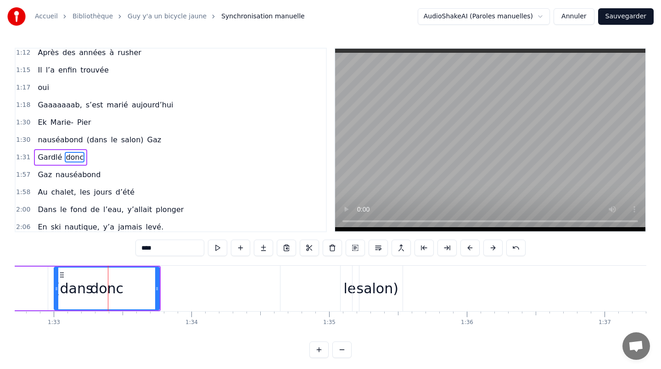
scroll to position [197, 0]
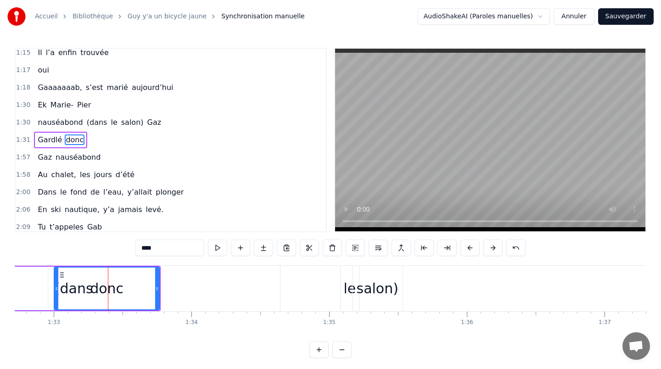
click at [73, 288] on div "donc" at bounding box center [107, 289] width 104 height 42
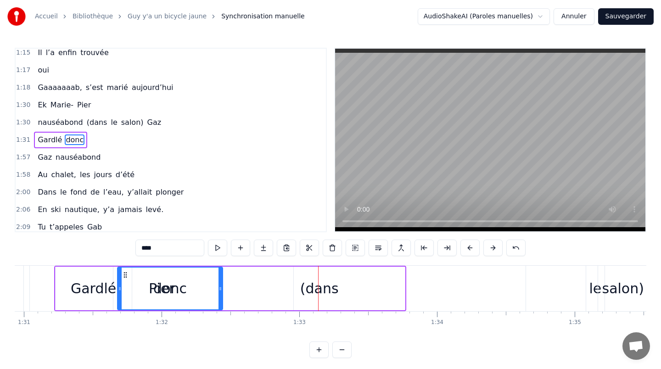
scroll to position [0, 12529]
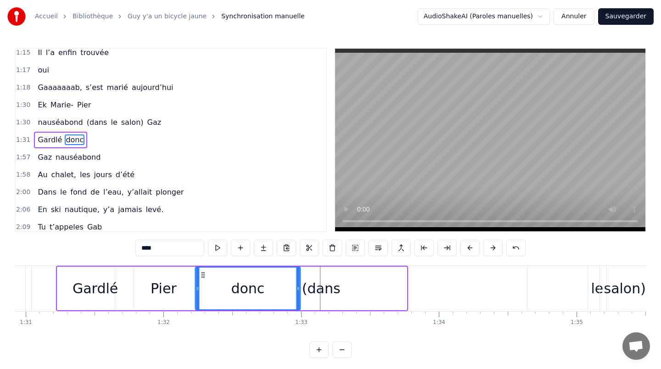
drag, startPoint x: 67, startPoint y: 274, endPoint x: 202, endPoint y: 287, distance: 135.7
click at [202, 287] on div "donc" at bounding box center [248, 289] width 104 height 42
click at [318, 297] on div "(dans" at bounding box center [321, 288] width 39 height 21
type input "*****"
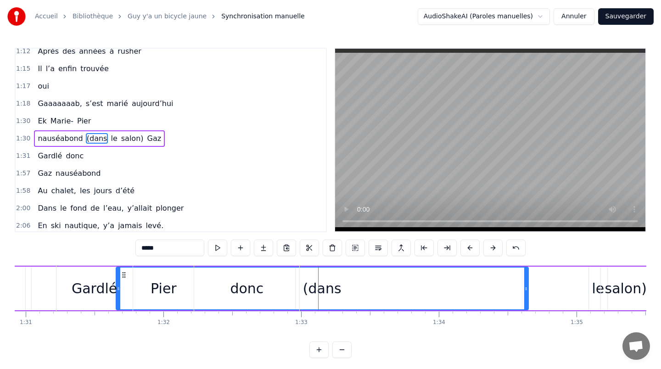
scroll to position [179, 0]
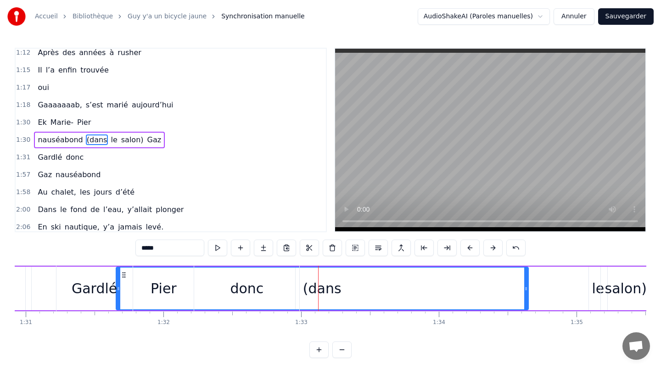
drag, startPoint x: 118, startPoint y: 288, endPoint x: 254, endPoint y: 281, distance: 136.1
click at [254, 281] on div "Gardlé donc" at bounding box center [179, 288] width 246 height 45
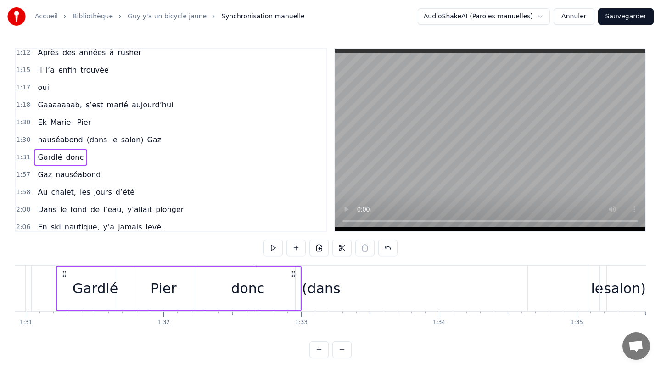
click at [326, 294] on div "(dans" at bounding box center [321, 288] width 39 height 21
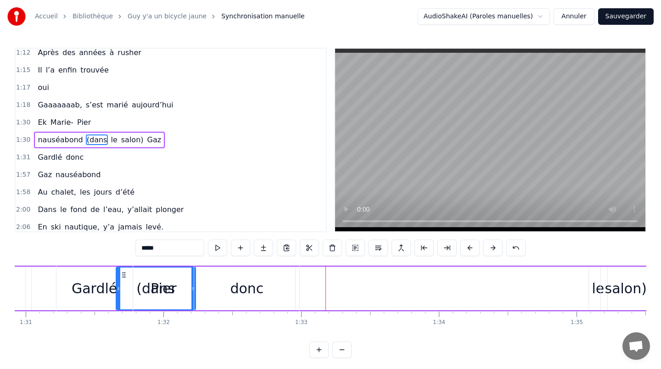
drag, startPoint x: 525, startPoint y: 290, endPoint x: 193, endPoint y: 283, distance: 332.2
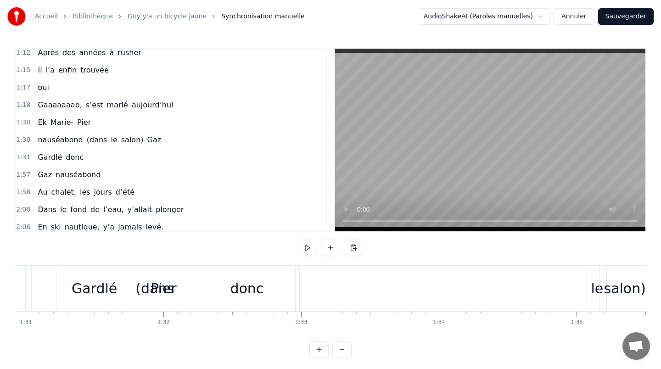
click at [159, 287] on div "Gardlé donc" at bounding box center [179, 288] width 246 height 45
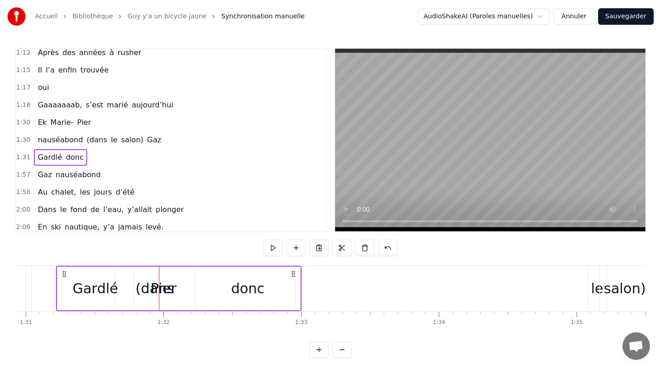
click at [135, 281] on div "Gardlé donc" at bounding box center [179, 288] width 246 height 45
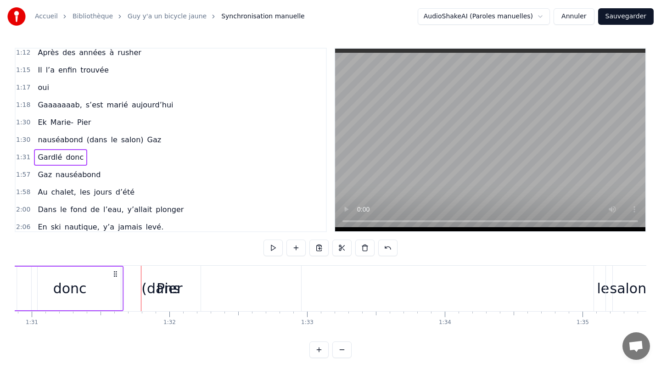
scroll to position [0, 12510]
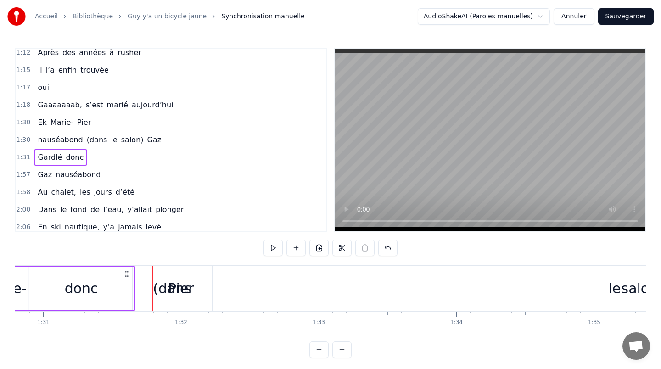
drag, startPoint x: 294, startPoint y: 273, endPoint x: 122, endPoint y: 278, distance: 171.8
click at [122, 278] on div "Gardlé donc" at bounding box center [12, 288] width 246 height 45
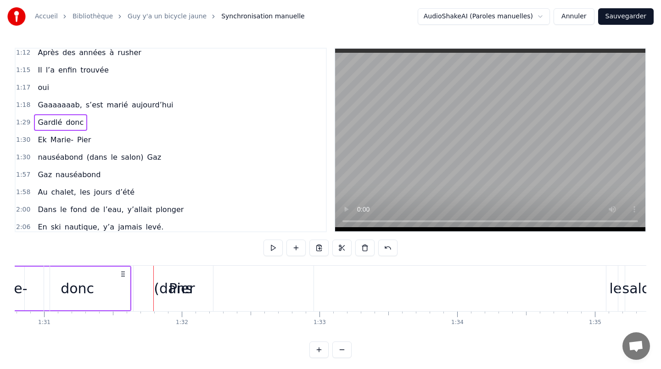
click at [183, 295] on div "(dans" at bounding box center [173, 288] width 39 height 21
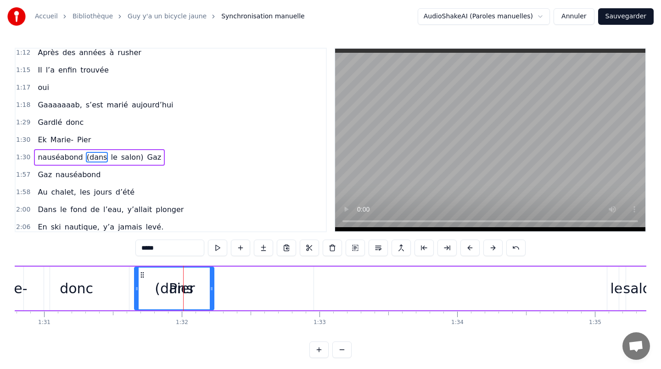
scroll to position [197, 0]
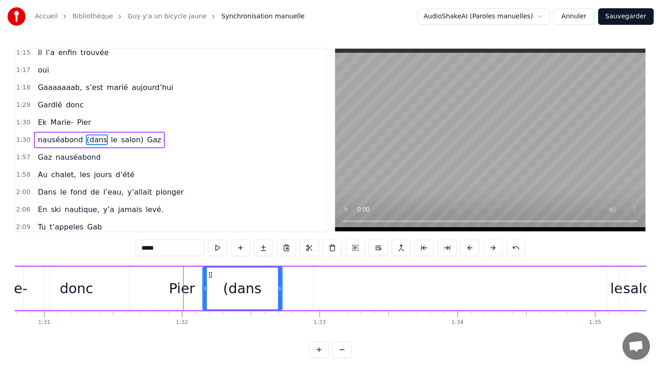
drag, startPoint x: 140, startPoint y: 275, endPoint x: 217, endPoint y: 276, distance: 77.2
click at [214, 276] on icon at bounding box center [210, 274] width 7 height 7
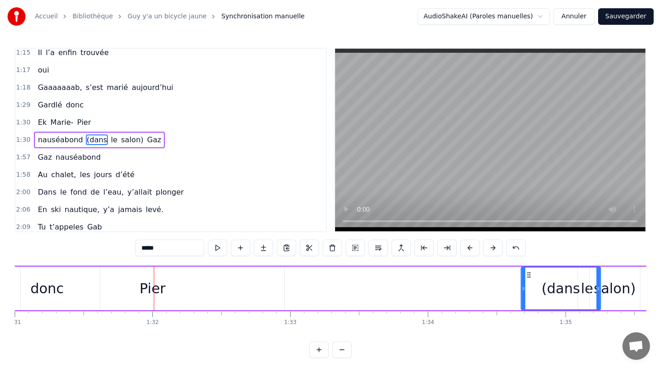
scroll to position [0, 12540]
drag, startPoint x: 217, startPoint y: 276, endPoint x: 508, endPoint y: 284, distance: 290.9
click at [508, 284] on div "(dans" at bounding box center [542, 289] width 79 height 42
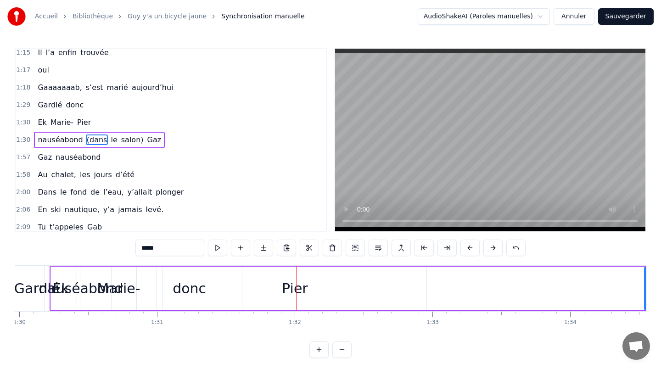
scroll to position [0, 12390]
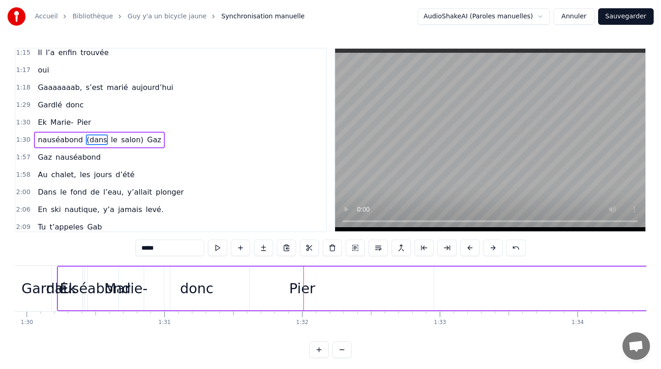
click at [114, 290] on div "nauséabond" at bounding box center [88, 288] width 85 height 21
type input "**********"
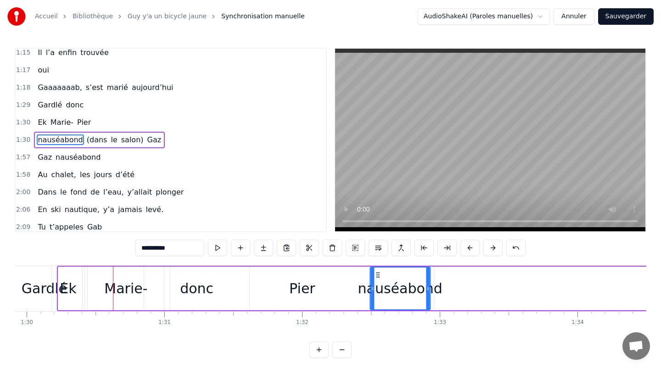
drag, startPoint x: 65, startPoint y: 276, endPoint x: 377, endPoint y: 276, distance: 311.9
click at [377, 276] on icon at bounding box center [377, 274] width 7 height 7
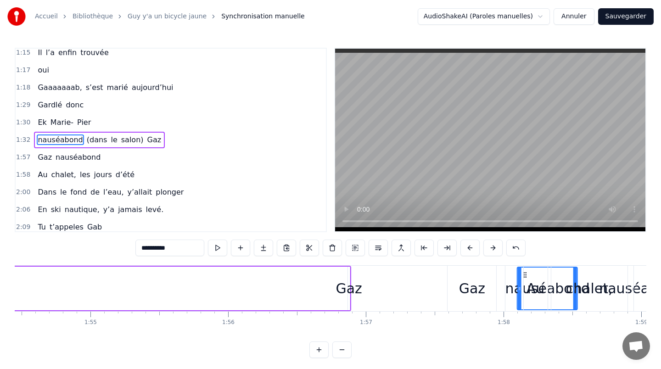
scroll to position [0, 15771]
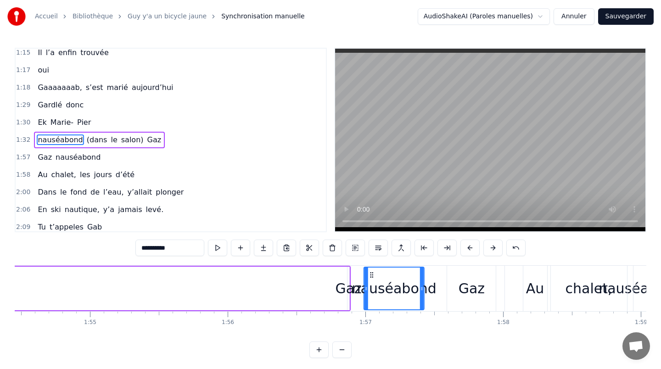
drag, startPoint x: 152, startPoint y: 275, endPoint x: 371, endPoint y: 295, distance: 219.6
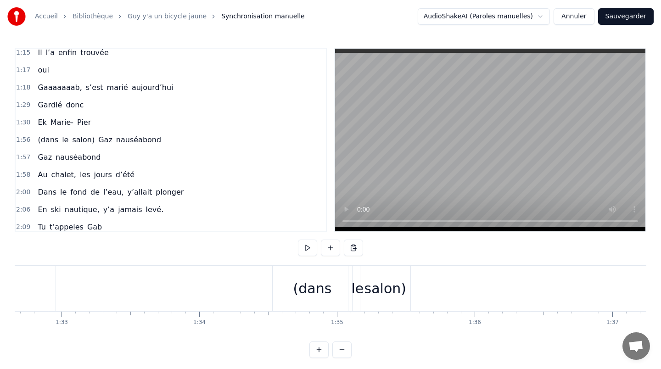
scroll to position [0, 12795]
click at [293, 275] on div "(dans" at bounding box center [286, 288] width 79 height 45
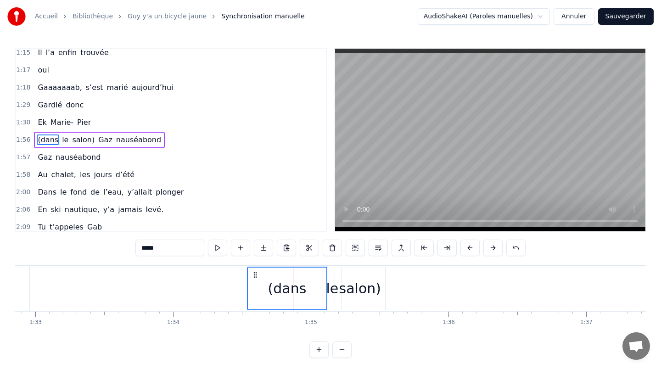
click at [344, 284] on div "salon)" at bounding box center [360, 288] width 42 height 21
click at [328, 284] on div "le" at bounding box center [333, 288] width 12 height 21
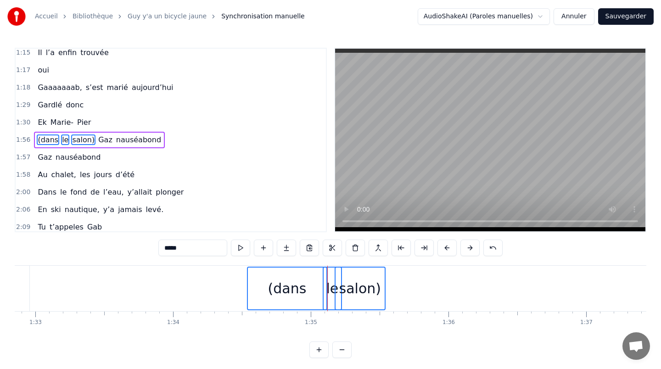
drag, startPoint x: 254, startPoint y: 275, endPoint x: 314, endPoint y: 275, distance: 59.7
click at [314, 275] on div "(dans" at bounding box center [287, 289] width 79 height 42
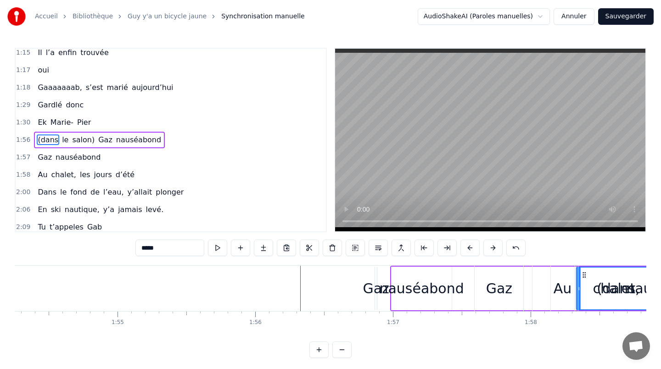
scroll to position [0, 15749]
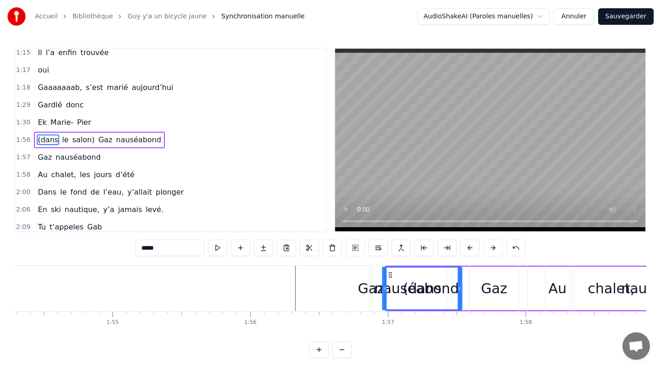
drag, startPoint x: 253, startPoint y: 275, endPoint x: 388, endPoint y: 294, distance: 136.5
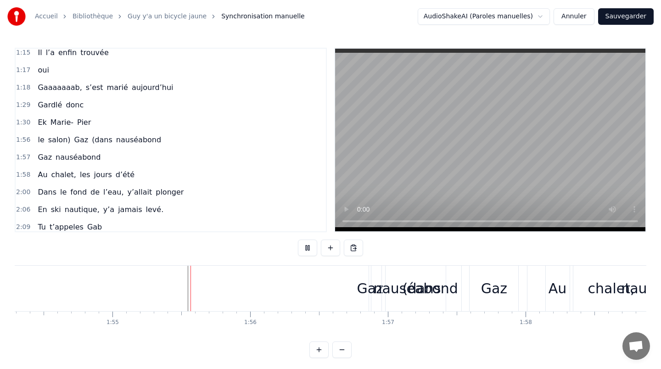
scroll to position [4, 0]
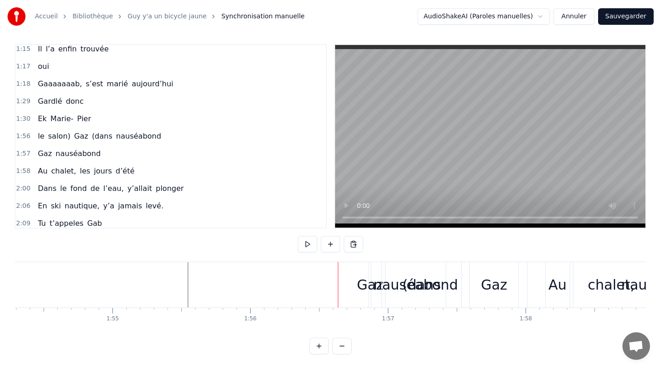
click at [363, 284] on div "Gaz" at bounding box center [370, 285] width 26 height 21
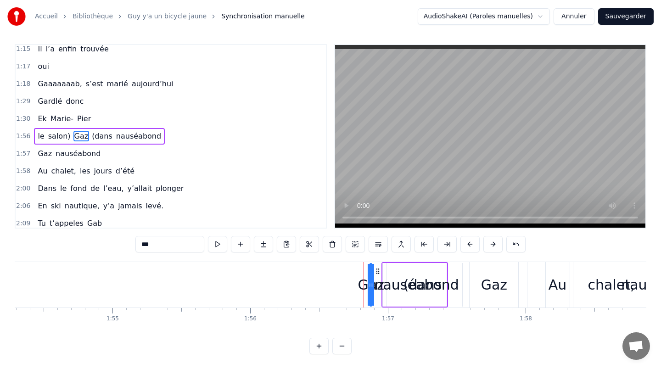
scroll to position [0, 0]
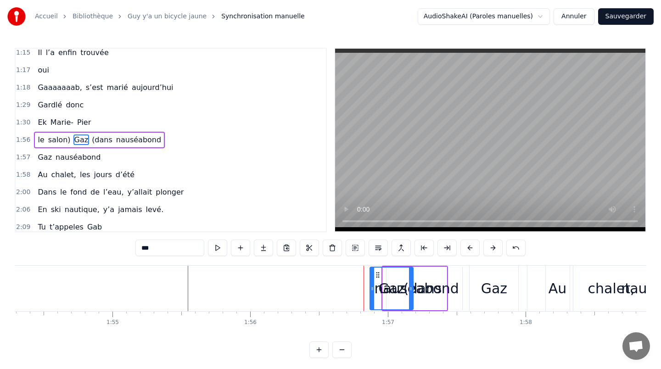
drag, startPoint x: 368, startPoint y: 287, endPoint x: 408, endPoint y: 293, distance: 40.4
click at [409, 293] on div at bounding box center [411, 289] width 4 height 42
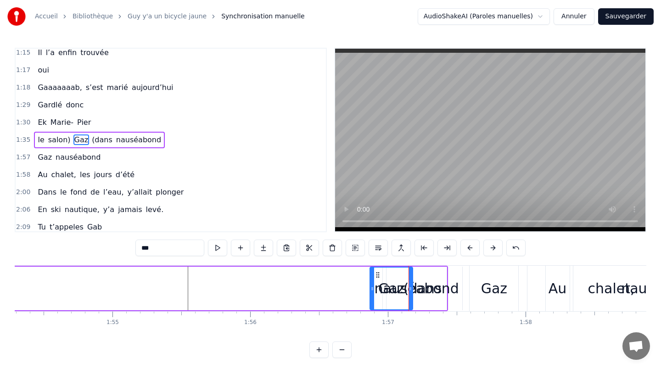
click at [377, 275] on circle at bounding box center [377, 275] width 0 height 0
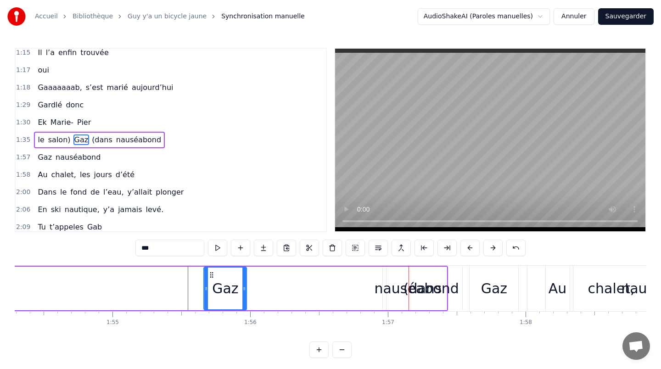
drag, startPoint x: 378, startPoint y: 274, endPoint x: 212, endPoint y: 272, distance: 166.3
click at [212, 272] on icon at bounding box center [211, 274] width 7 height 7
click at [391, 290] on div "nauséabond" at bounding box center [416, 288] width 85 height 21
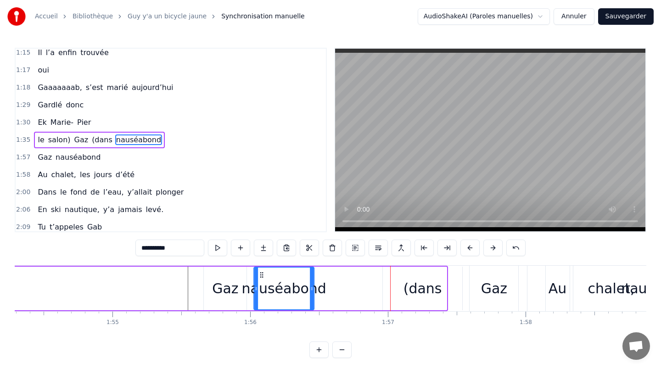
drag, startPoint x: 393, startPoint y: 275, endPoint x: 260, endPoint y: 277, distance: 132.8
click at [260, 277] on icon at bounding box center [261, 274] width 7 height 7
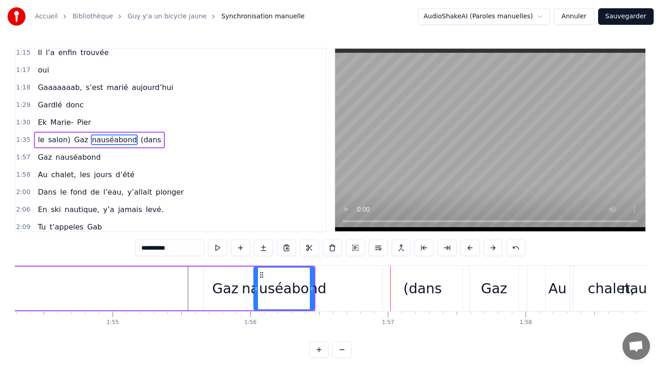
click at [237, 272] on div "Gaz" at bounding box center [225, 289] width 43 height 44
type input "***"
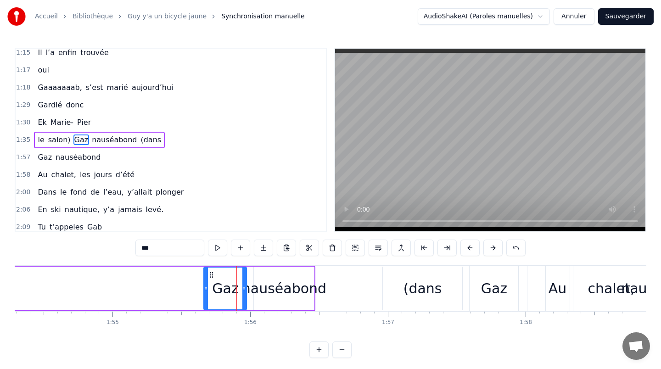
scroll to position [4, 0]
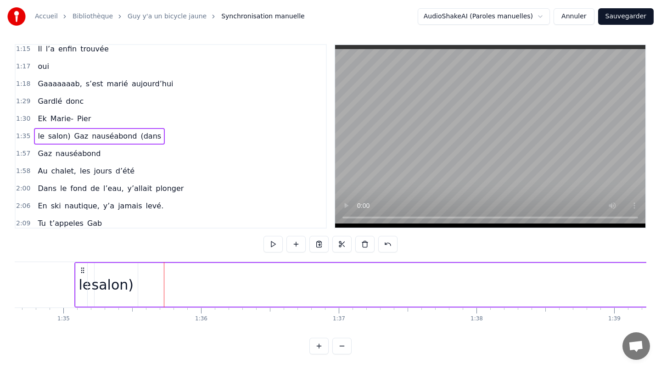
scroll to position [0, 12826]
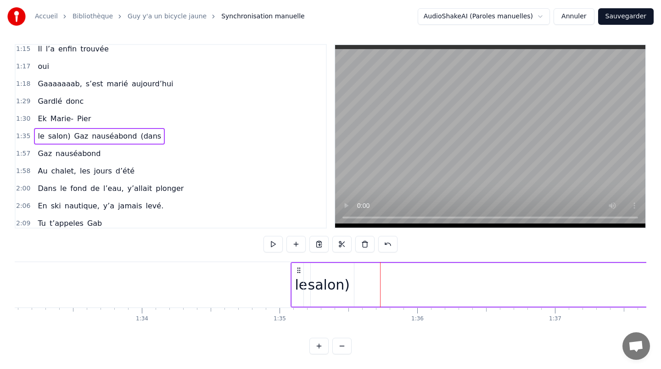
click at [317, 287] on div "salon)" at bounding box center [329, 285] width 42 height 21
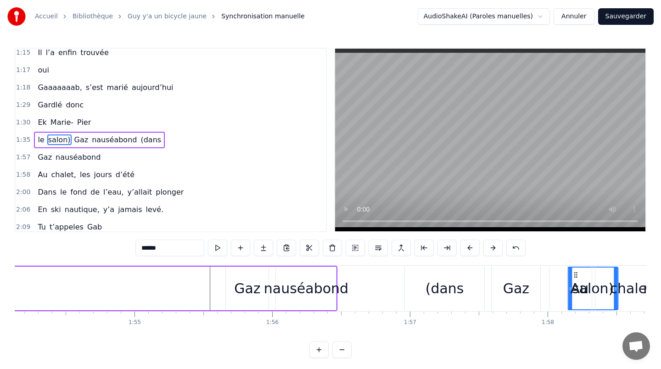
scroll to position [0, 15734]
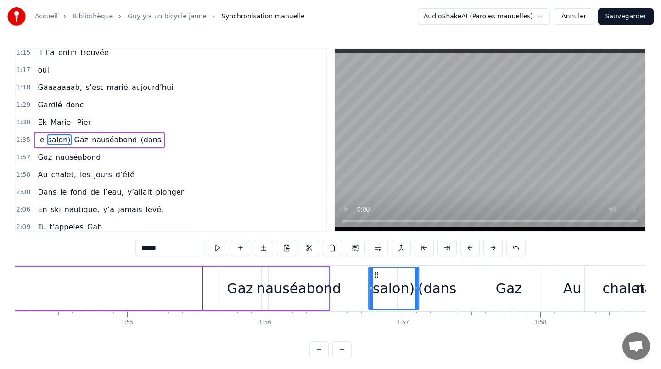
drag, startPoint x: 311, startPoint y: 274, endPoint x: 375, endPoint y: 292, distance: 66.9
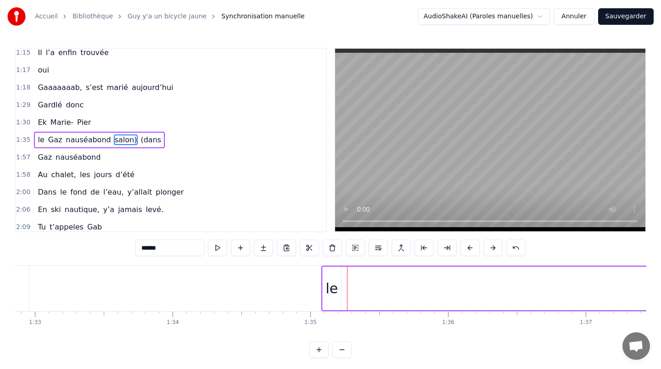
scroll to position [0, 12812]
click at [316, 277] on div "le" at bounding box center [315, 289] width 18 height 44
type input "**"
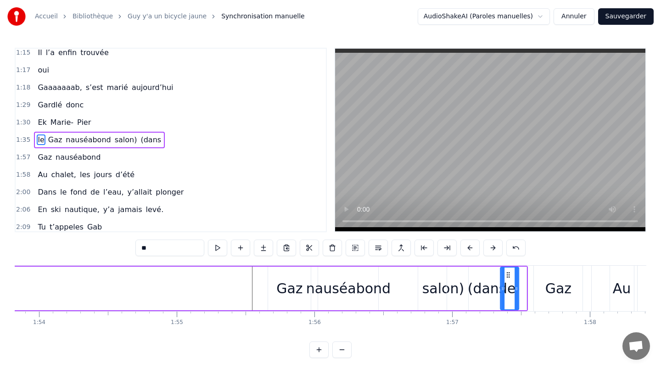
scroll to position [0, 15685]
drag, startPoint x: 312, startPoint y: 273, endPoint x: 410, endPoint y: 278, distance: 97.5
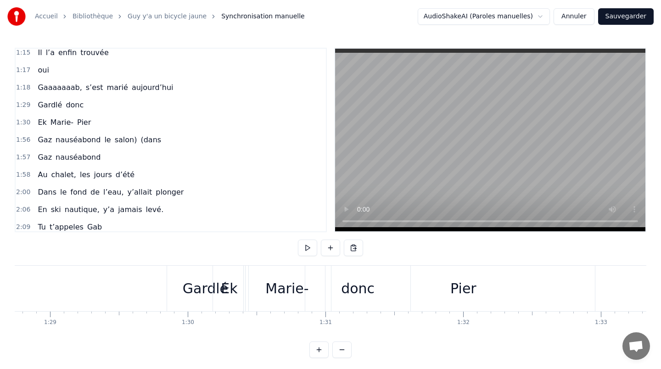
scroll to position [0, 12225]
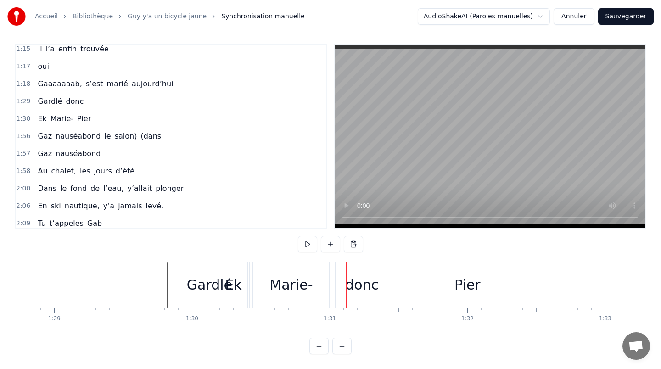
click at [199, 282] on div "Gardlé" at bounding box center [209, 285] width 45 height 21
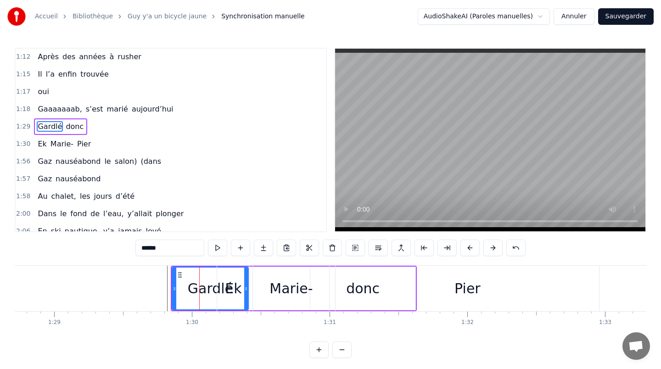
scroll to position [162, 0]
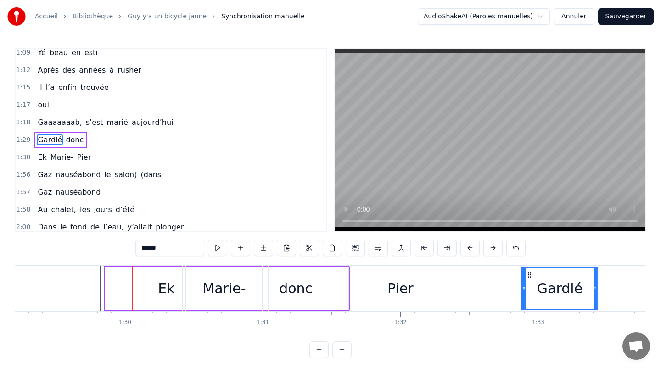
drag, startPoint x: 181, startPoint y: 276, endPoint x: 546, endPoint y: 282, distance: 365.7
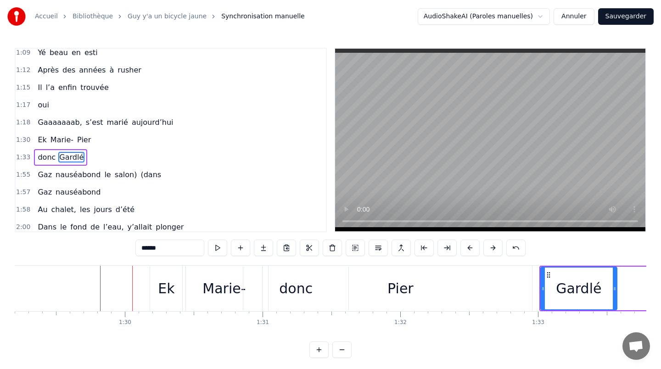
scroll to position [0, 12296]
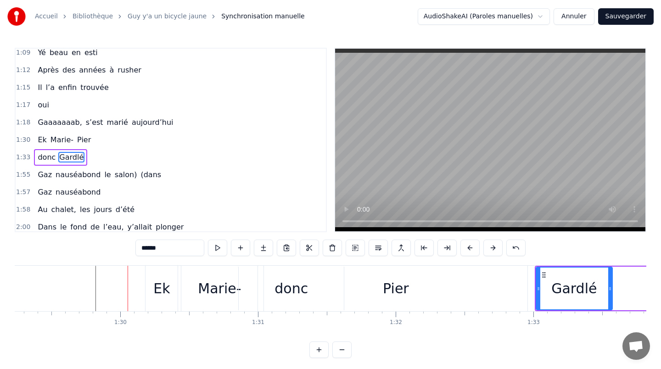
click at [301, 281] on div "donc" at bounding box center [292, 288] width 34 height 21
type input "****"
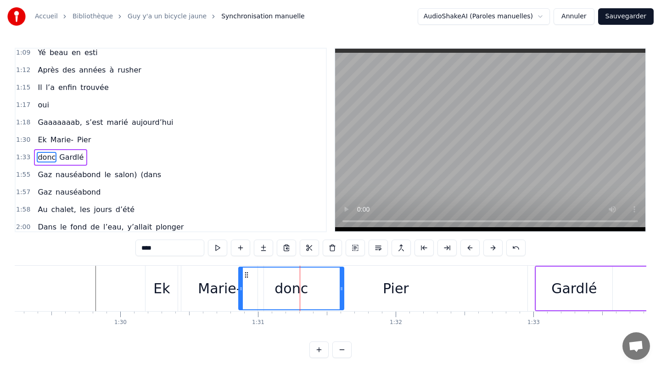
scroll to position [179, 0]
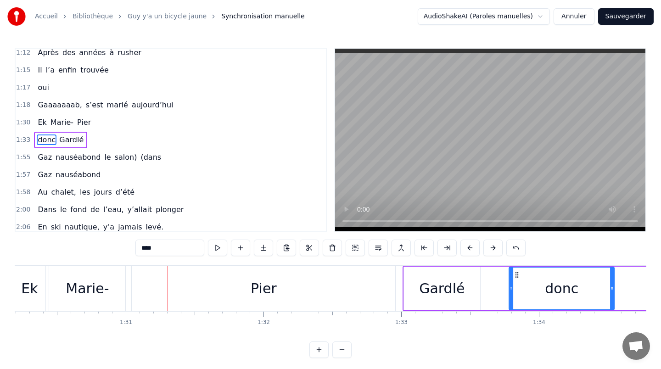
drag, startPoint x: 247, startPoint y: 274, endPoint x: 516, endPoint y: 284, distance: 269.4
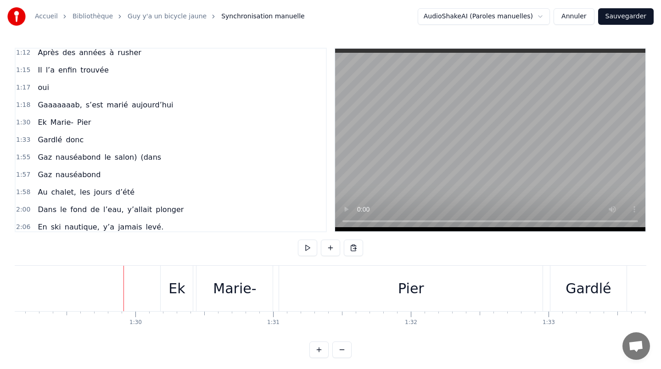
scroll to position [4, 0]
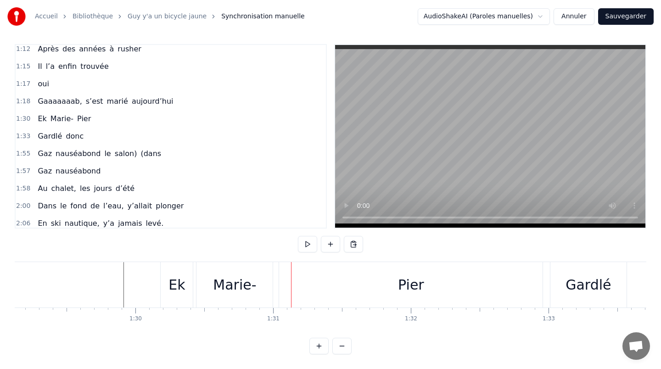
click at [401, 284] on div "Pier" at bounding box center [411, 285] width 26 height 21
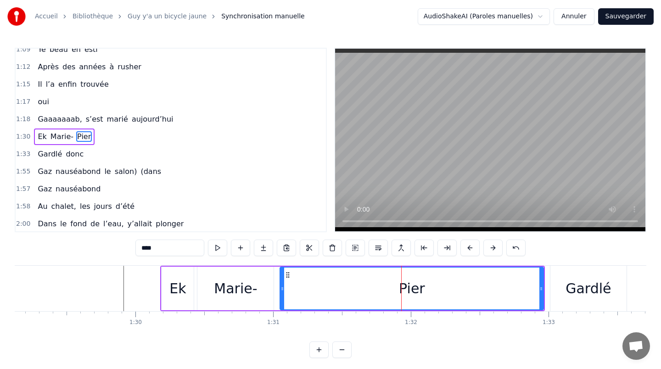
scroll to position [162, 0]
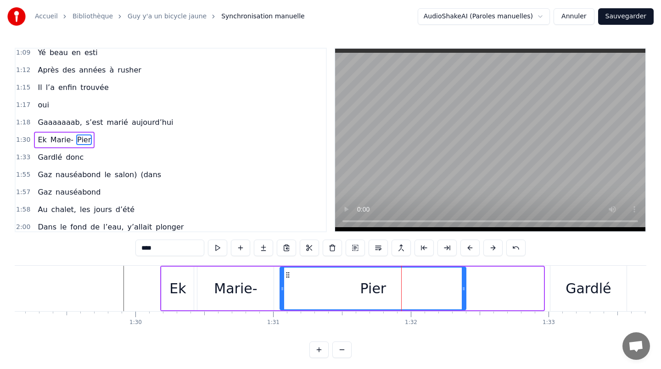
drag, startPoint x: 542, startPoint y: 288, endPoint x: 464, endPoint y: 287, distance: 77.6
click at [464, 287] on icon at bounding box center [464, 288] width 4 height 7
click at [276, 269] on div "Ek [PERSON_NAME]" at bounding box center [313, 288] width 307 height 45
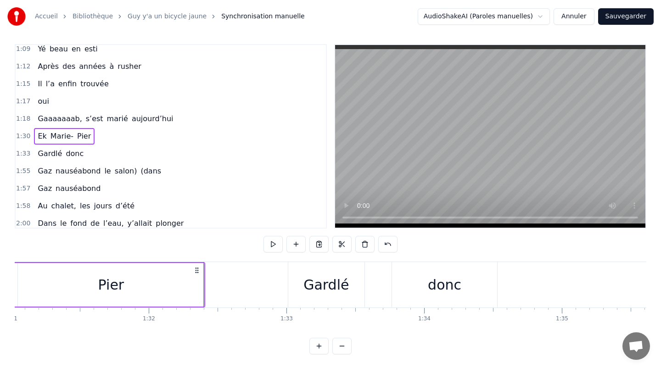
scroll to position [0, 12610]
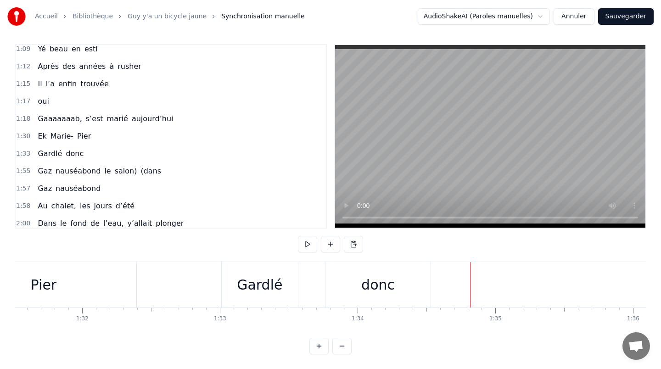
click at [383, 283] on div "donc" at bounding box center [378, 285] width 34 height 21
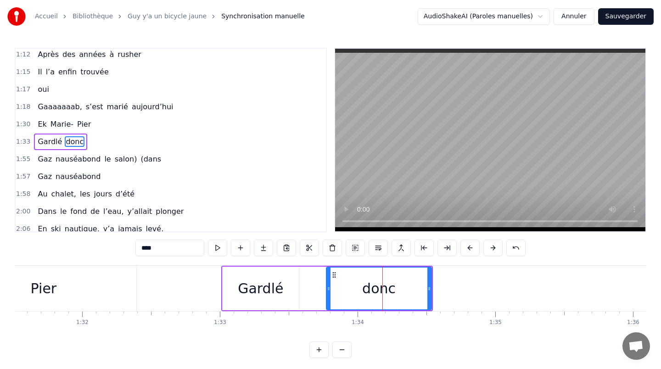
scroll to position [179, 0]
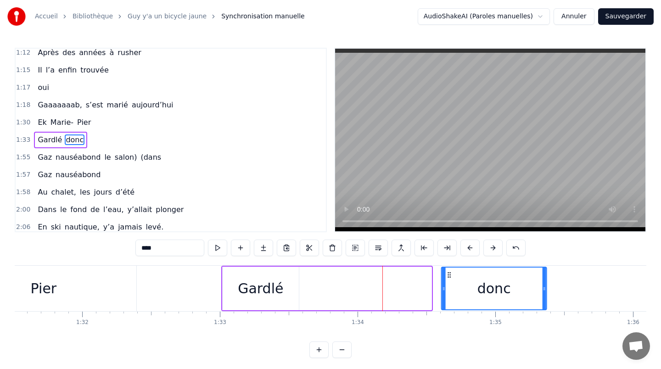
drag, startPoint x: 334, startPoint y: 274, endPoint x: 449, endPoint y: 279, distance: 114.9
click at [449, 279] on div "donc" at bounding box center [494, 289] width 104 height 42
click at [233, 272] on div "Gardlé" at bounding box center [261, 289] width 76 height 44
type input "******"
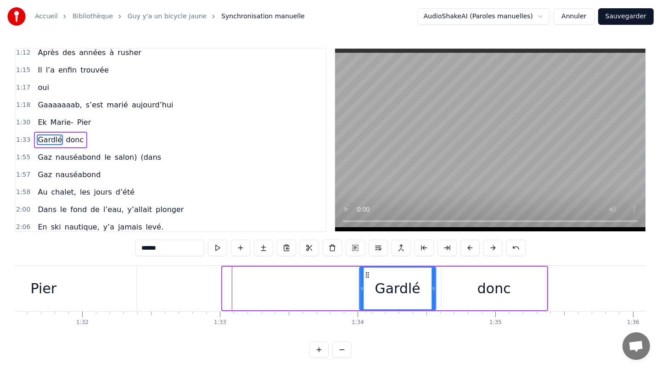
drag, startPoint x: 229, startPoint y: 274, endPoint x: 370, endPoint y: 275, distance: 140.6
click at [370, 275] on icon at bounding box center [367, 274] width 7 height 7
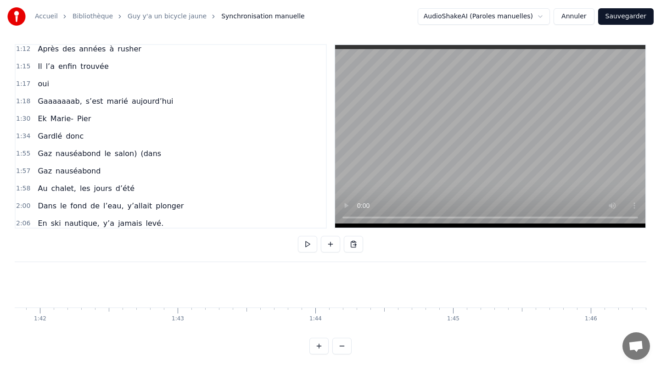
scroll to position [0, 14012]
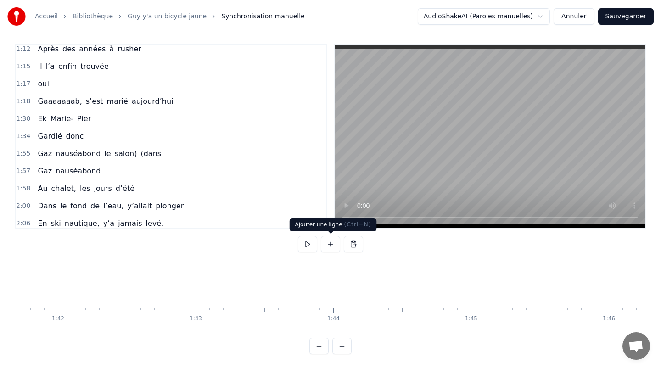
click at [326, 245] on button at bounding box center [330, 244] width 19 height 17
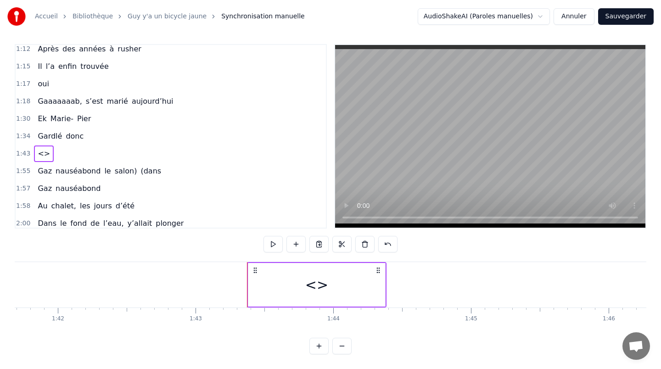
click at [40, 159] on span "<>" at bounding box center [44, 153] width 14 height 11
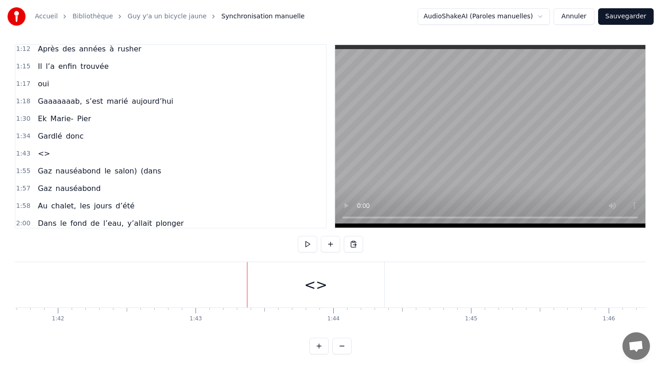
click at [40, 153] on span "<>" at bounding box center [44, 153] width 14 height 11
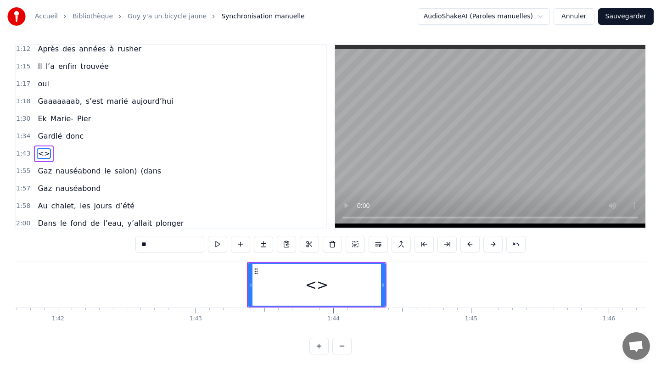
scroll to position [0, 0]
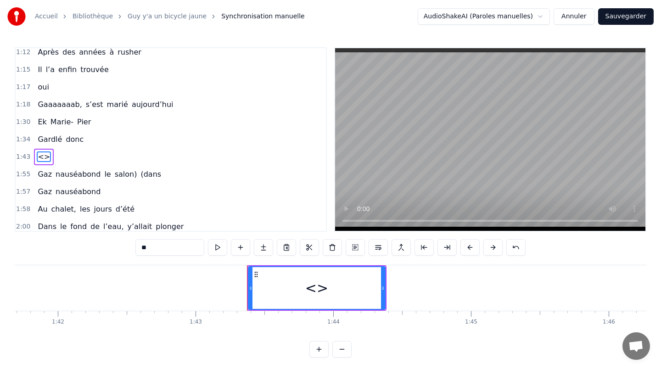
click at [40, 153] on span "<>" at bounding box center [44, 157] width 14 height 11
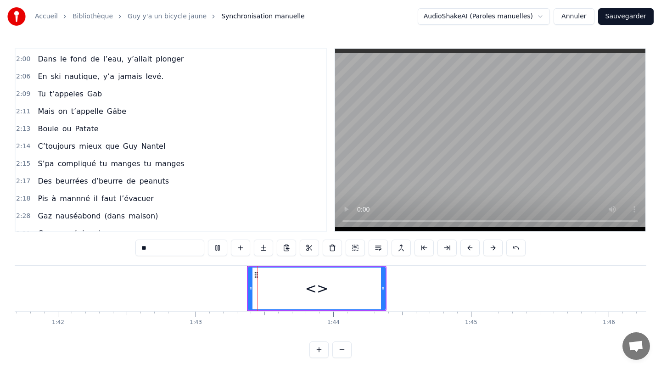
scroll to position [370, 0]
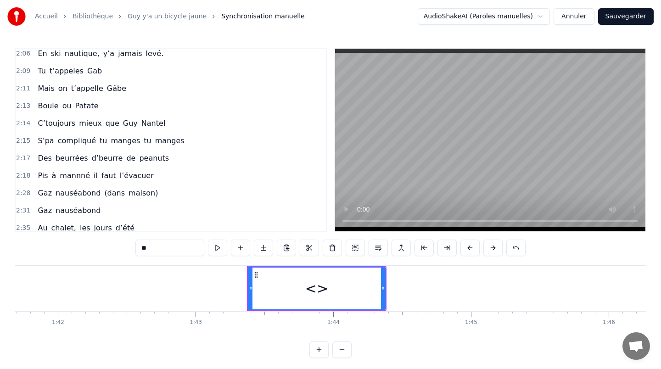
click at [317, 286] on div "<>" at bounding box center [316, 288] width 23 height 21
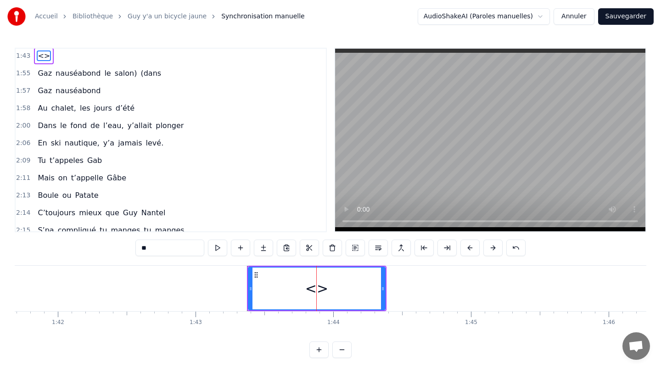
scroll to position [197, 0]
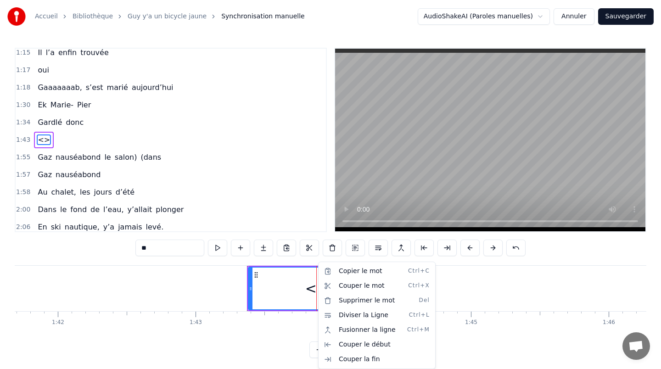
click at [298, 291] on html "Accueil Bibliothèque Guy y'a un bicycle jaune Synchronisation manuelle AudioSha…" at bounding box center [330, 186] width 661 height 373
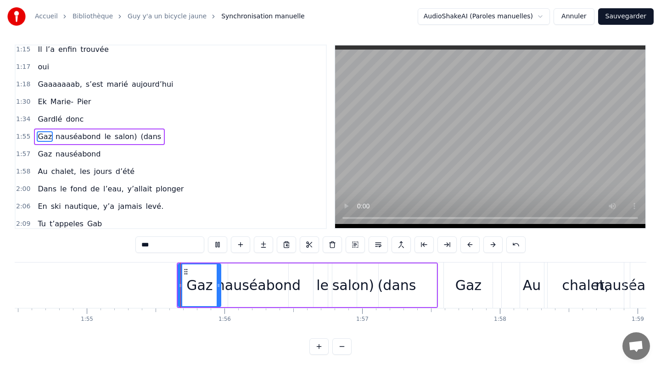
scroll to position [4, 0]
click at [257, 265] on div "nauséabond" at bounding box center [258, 285] width 60 height 44
type input "**********"
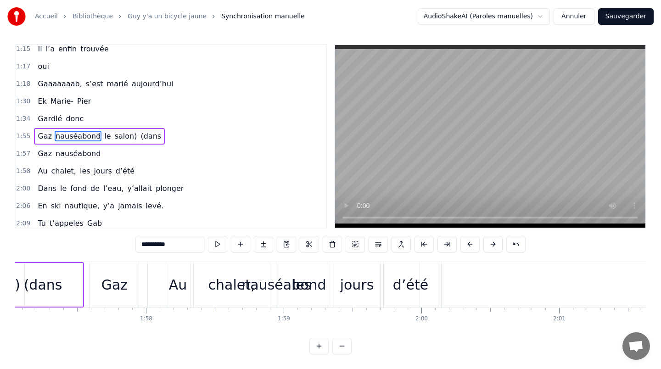
scroll to position [0, 16155]
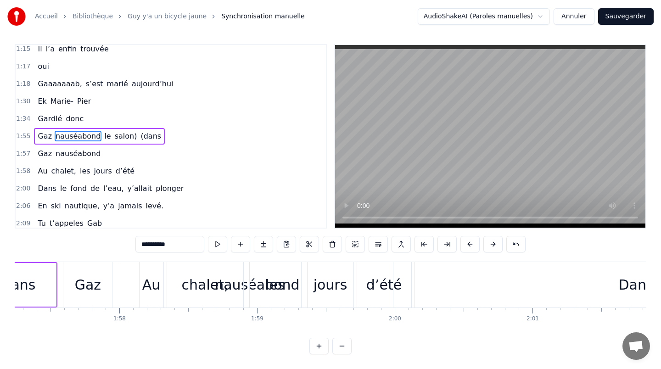
drag, startPoint x: 384, startPoint y: 283, endPoint x: 546, endPoint y: 282, distance: 161.7
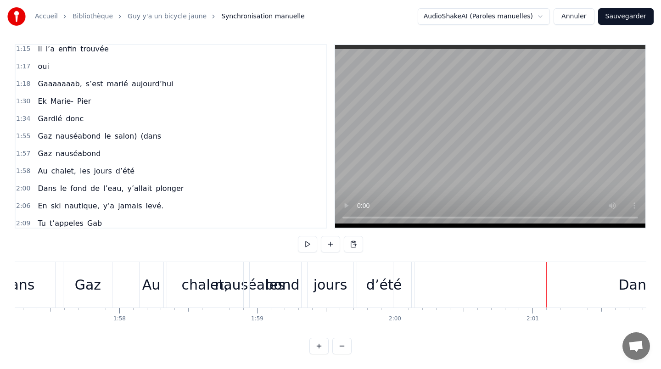
click at [377, 261] on div "0:13 Gab, c’tait le premier né 0:21 De tante [PERSON_NAME] sorti 0:34 Jumeau d’…" at bounding box center [331, 199] width 632 height 311
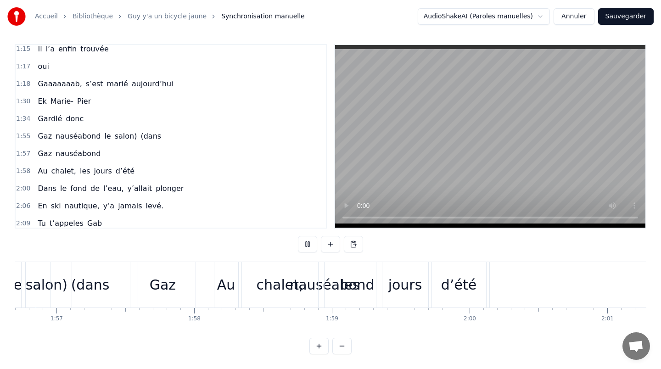
scroll to position [0, 16066]
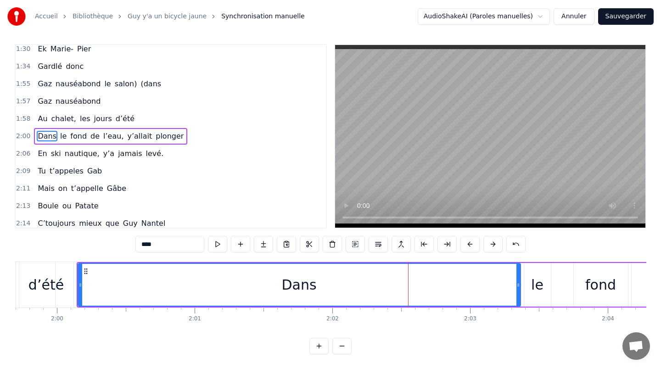
scroll to position [0, 16483]
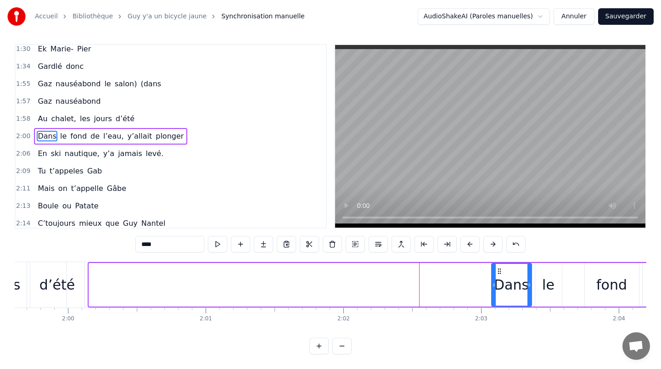
drag, startPoint x: 90, startPoint y: 285, endPoint x: 493, endPoint y: 288, distance: 403.3
click at [493, 288] on icon at bounding box center [494, 285] width 4 height 7
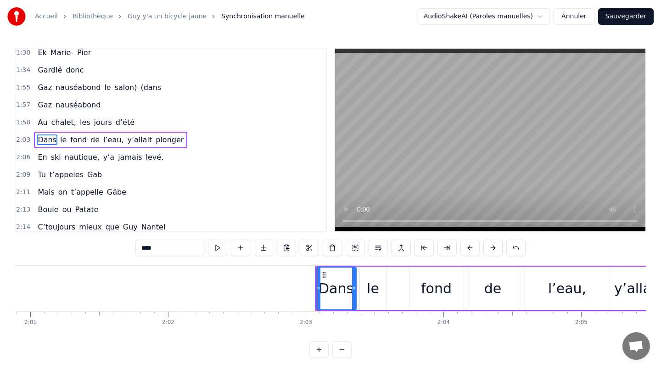
scroll to position [0, 16681]
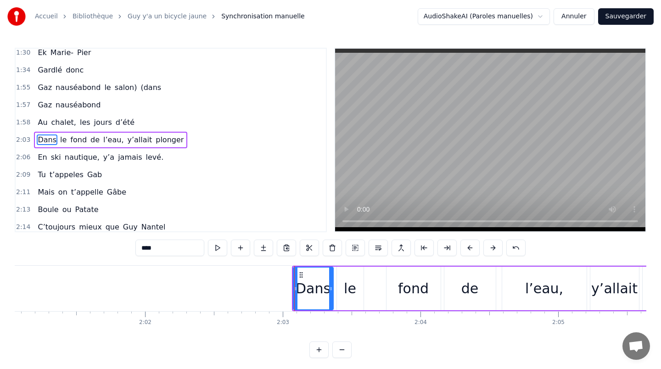
click at [418, 291] on div "fond" at bounding box center [413, 288] width 31 height 21
type input "****"
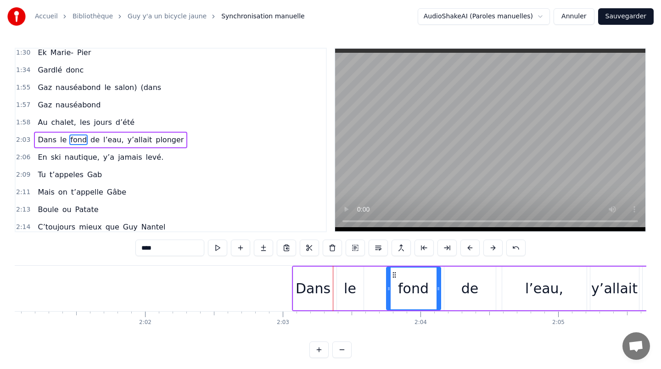
click at [365, 262] on div "0:13 Gab, c’tait le premier né 0:21 De tante [PERSON_NAME] sorti 0:34 Jumeau d’…" at bounding box center [331, 203] width 632 height 311
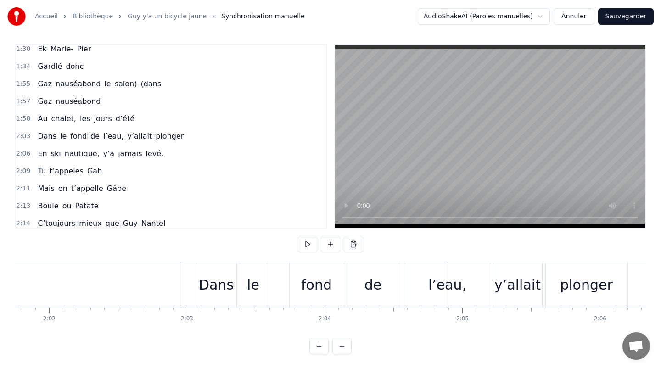
scroll to position [0, 16788]
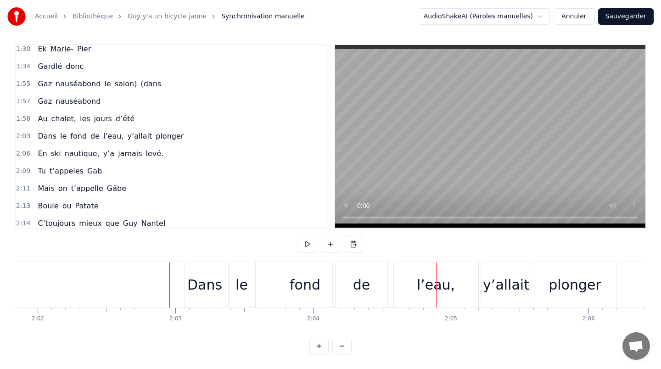
click at [427, 285] on div "l’eau," at bounding box center [436, 285] width 38 height 21
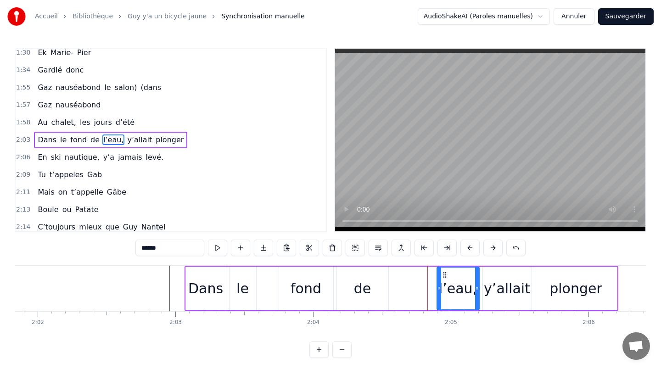
drag, startPoint x: 396, startPoint y: 288, endPoint x: 439, endPoint y: 290, distance: 42.3
click at [439, 290] on icon at bounding box center [440, 288] width 4 height 7
click at [364, 288] on div "de" at bounding box center [362, 288] width 17 height 21
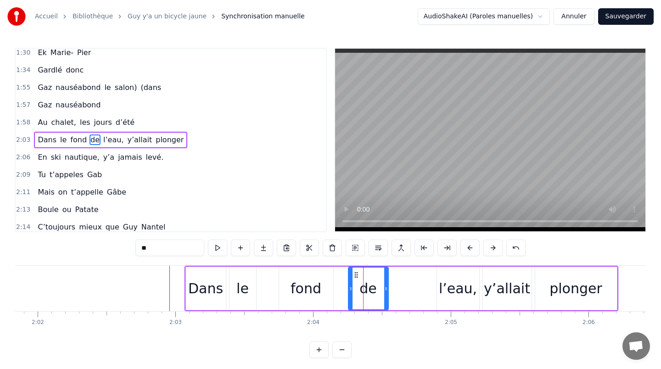
drag, startPoint x: 339, startPoint y: 288, endPoint x: 364, endPoint y: 288, distance: 24.8
click at [353, 288] on icon at bounding box center [351, 288] width 4 height 7
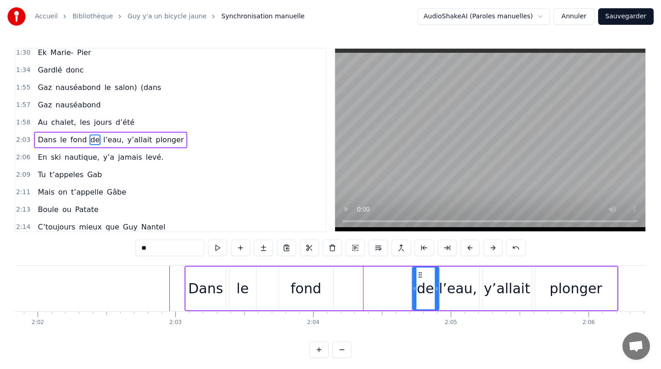
drag, startPoint x: 369, startPoint y: 276, endPoint x: 419, endPoint y: 274, distance: 50.5
click at [419, 274] on icon at bounding box center [420, 274] width 7 height 7
click at [310, 282] on div "fond" at bounding box center [306, 288] width 31 height 21
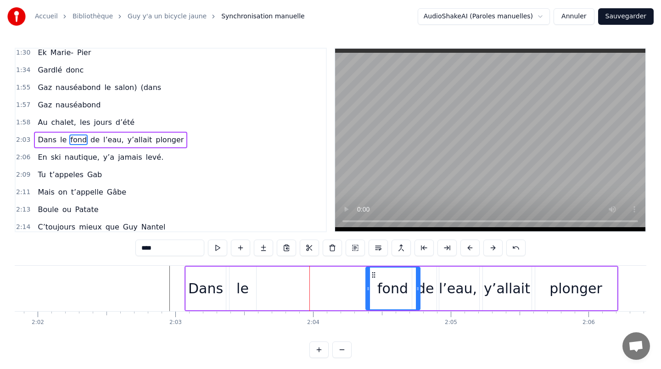
drag, startPoint x: 285, startPoint y: 274, endPoint x: 372, endPoint y: 274, distance: 87.3
click at [372, 274] on icon at bounding box center [373, 274] width 7 height 7
drag, startPoint x: 367, startPoint y: 289, endPoint x: 380, endPoint y: 289, distance: 12.4
click at [380, 289] on icon at bounding box center [381, 288] width 4 height 7
click at [250, 287] on div "le" at bounding box center [243, 289] width 27 height 44
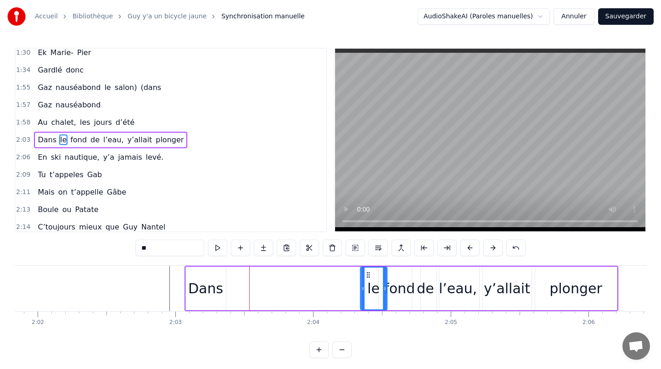
drag, startPoint x: 236, startPoint y: 275, endPoint x: 366, endPoint y: 277, distance: 130.5
click at [367, 277] on icon at bounding box center [368, 274] width 7 height 7
click at [186, 283] on div "Dans" at bounding box center [206, 289] width 40 height 44
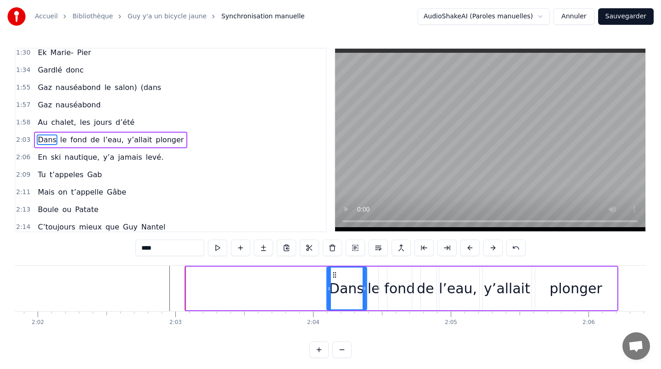
drag, startPoint x: 192, startPoint y: 275, endPoint x: 332, endPoint y: 276, distance: 140.6
click at [332, 276] on icon at bounding box center [334, 274] width 7 height 7
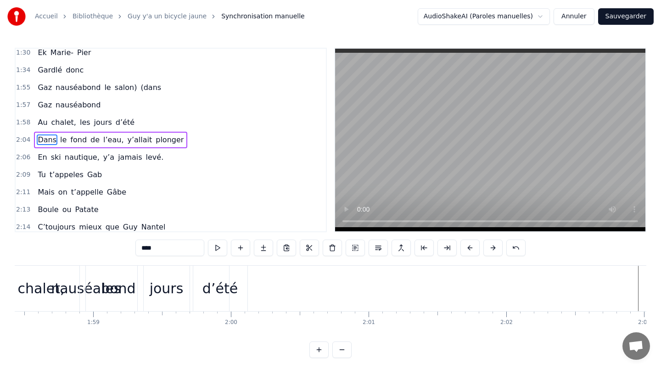
scroll to position [0, 16178]
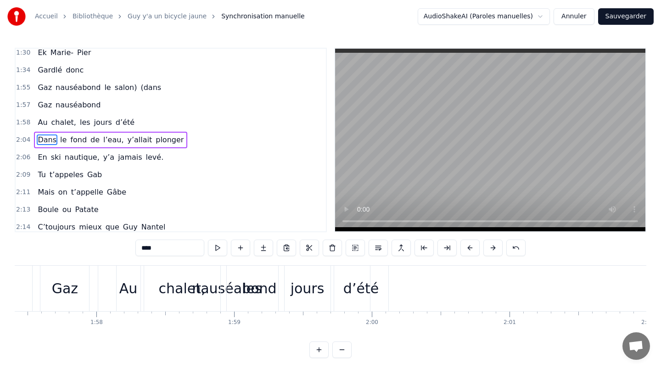
click at [170, 285] on div "chalet," at bounding box center [182, 288] width 47 height 21
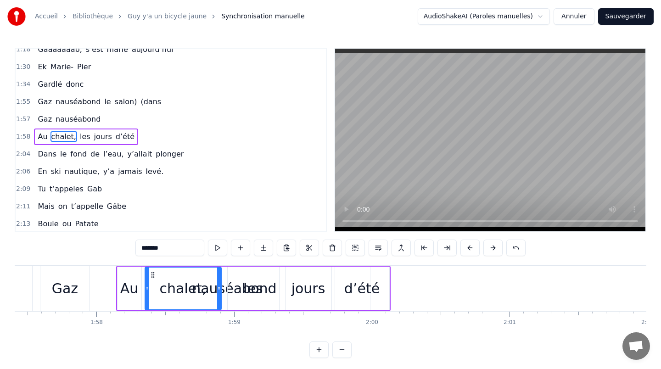
scroll to position [232, 0]
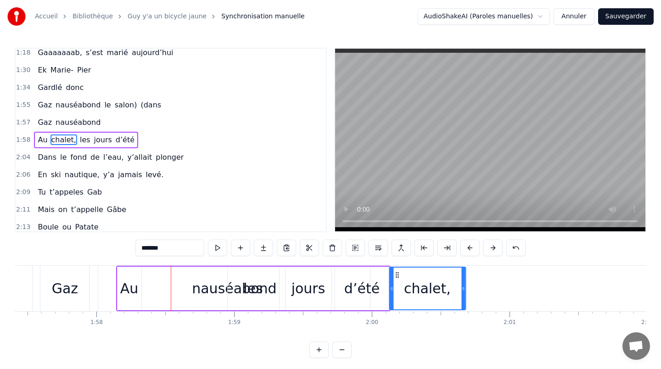
drag, startPoint x: 151, startPoint y: 273, endPoint x: 535, endPoint y: 294, distance: 384.5
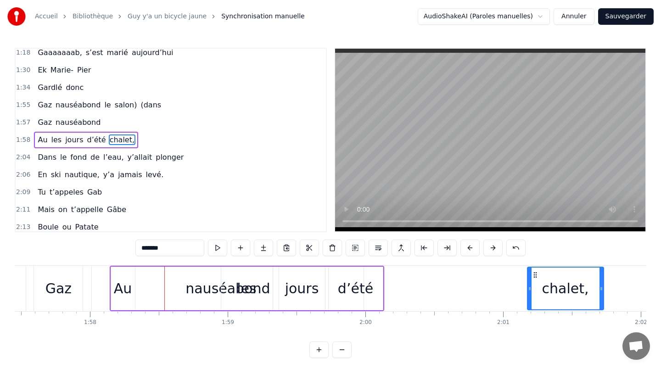
click at [121, 284] on div "Au" at bounding box center [123, 288] width 18 height 21
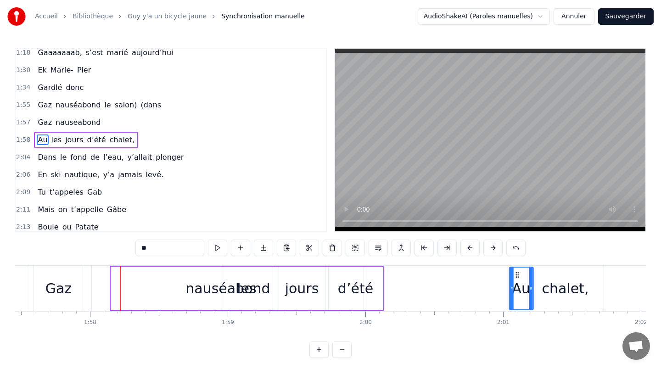
drag, startPoint x: 117, startPoint y: 273, endPoint x: 517, endPoint y: 279, distance: 400.6
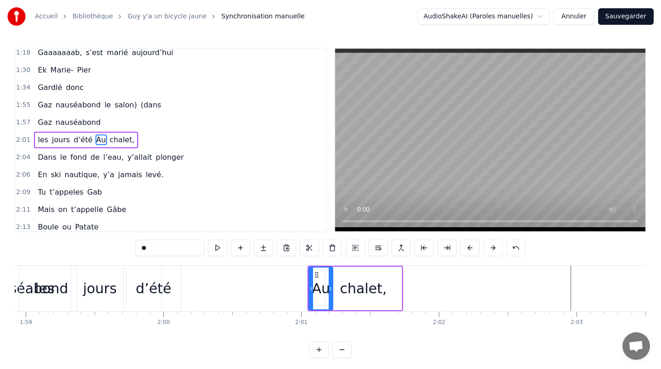
scroll to position [0, 16406]
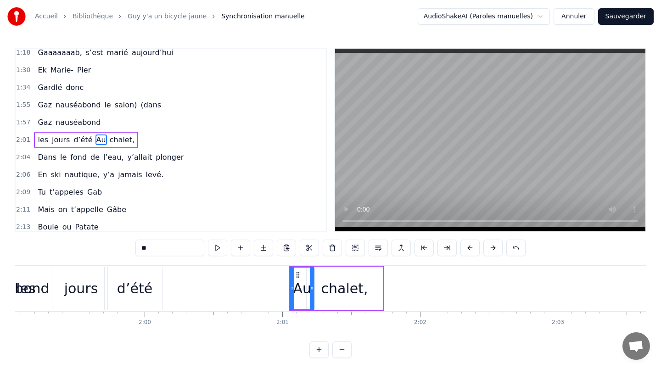
click at [344, 293] on div "chalet," at bounding box center [345, 288] width 47 height 21
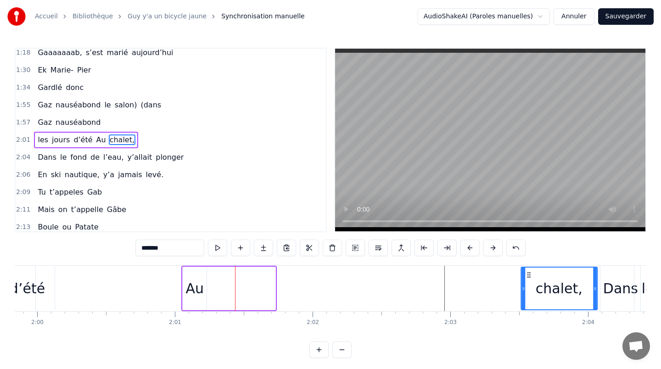
scroll to position [0, 16522]
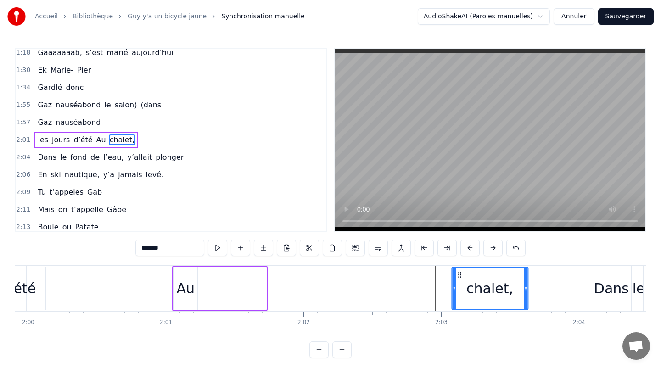
drag, startPoint x: 314, startPoint y: 275, endPoint x: 459, endPoint y: 288, distance: 146.2
click at [459, 288] on div "chalet," at bounding box center [489, 289] width 75 height 42
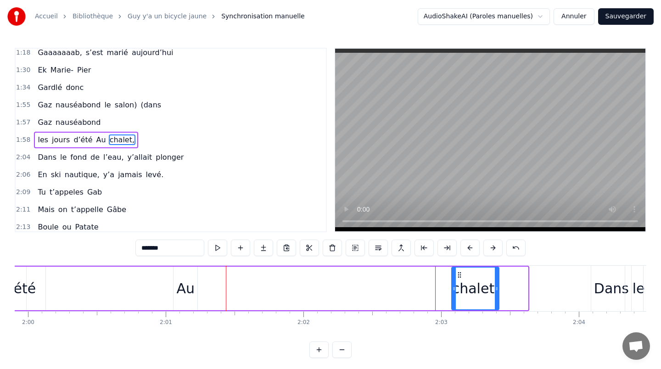
drag, startPoint x: 526, startPoint y: 288, endPoint x: 497, endPoint y: 288, distance: 28.9
click at [497, 288] on circle at bounding box center [497, 288] width 0 height 0
drag, startPoint x: 458, startPoint y: 272, endPoint x: 465, endPoint y: 272, distance: 6.4
click at [465, 272] on icon at bounding box center [466, 274] width 7 height 7
click at [188, 286] on div "Au" at bounding box center [185, 288] width 18 height 21
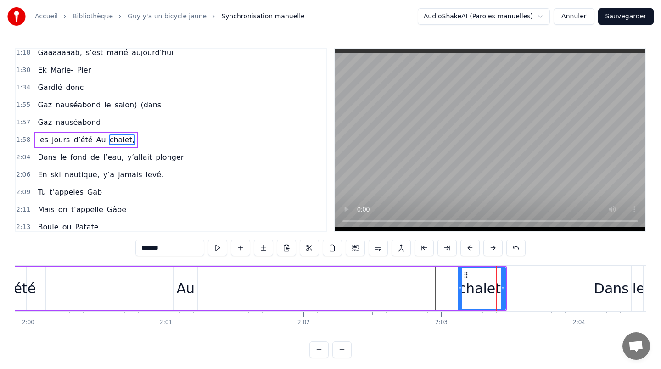
type input "**"
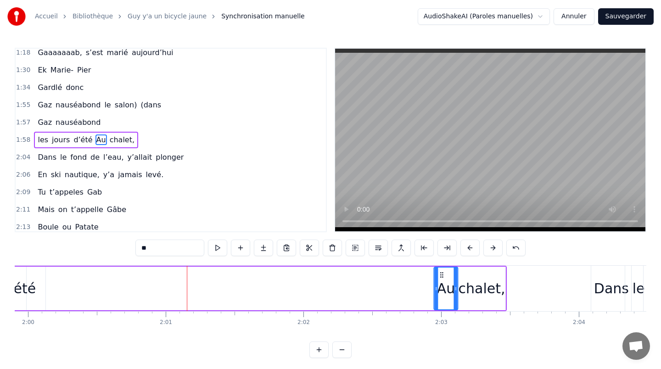
drag, startPoint x: 180, startPoint y: 275, endPoint x: 440, endPoint y: 279, distance: 260.9
click at [440, 279] on div "Au" at bounding box center [446, 289] width 23 height 42
click at [430, 275] on div "les jours d’été Au chalet," at bounding box center [194, 288] width 625 height 45
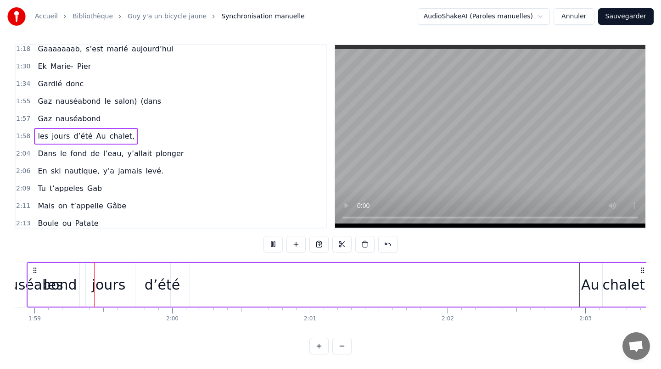
scroll to position [0, 16372]
click at [67, 283] on div "les" at bounding box center [59, 285] width 19 height 21
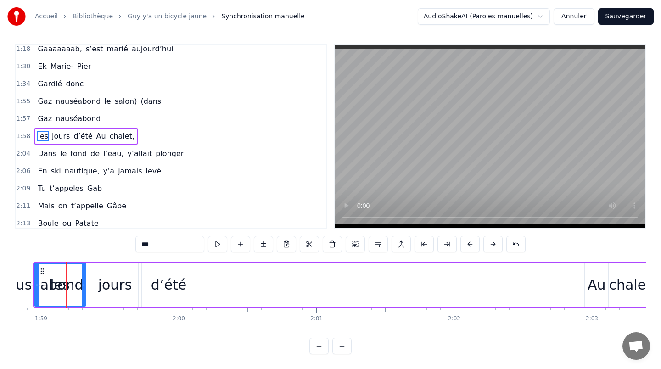
scroll to position [0, 0]
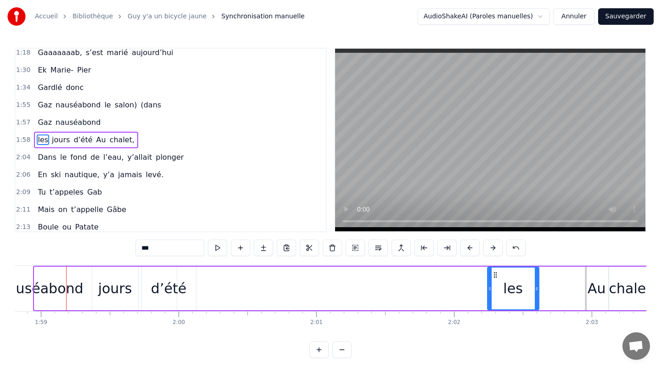
drag, startPoint x: 41, startPoint y: 275, endPoint x: 512, endPoint y: 285, distance: 470.9
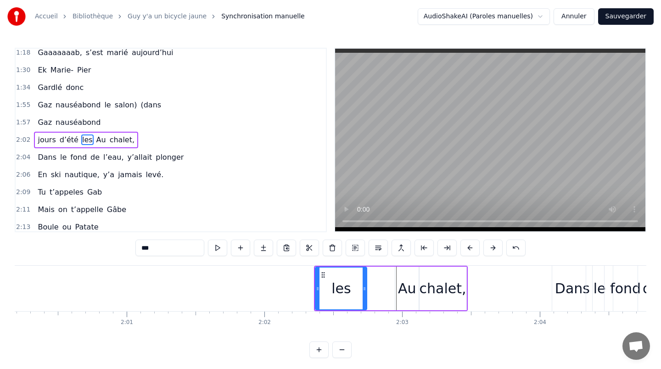
scroll to position [0, 16611]
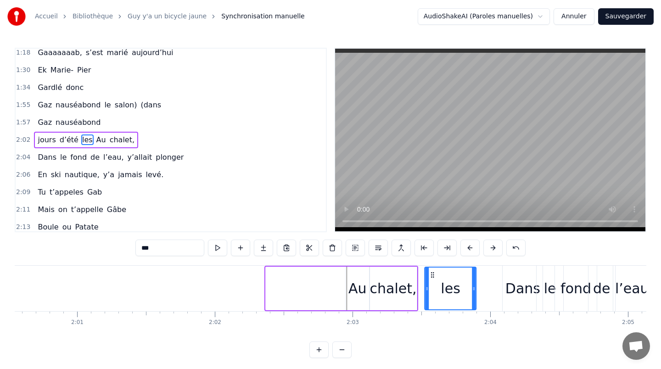
drag, startPoint x: 272, startPoint y: 274, endPoint x: 431, endPoint y: 276, distance: 159.4
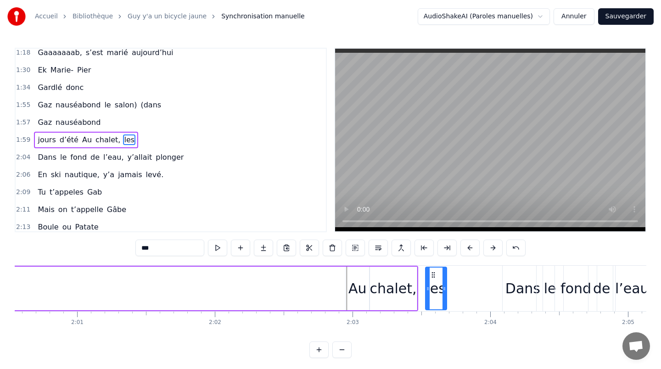
drag, startPoint x: 474, startPoint y: 287, endPoint x: 444, endPoint y: 287, distance: 30.3
click at [444, 287] on icon at bounding box center [445, 288] width 4 height 7
drag, startPoint x: 433, startPoint y: 273, endPoint x: 447, endPoint y: 273, distance: 14.2
click at [447, 273] on circle at bounding box center [446, 273] width 0 height 0
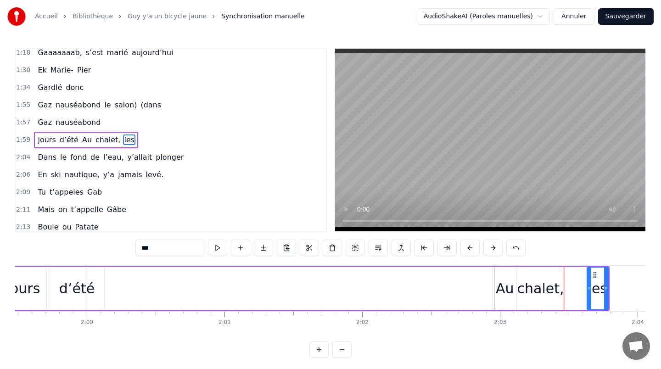
scroll to position [0, 16430]
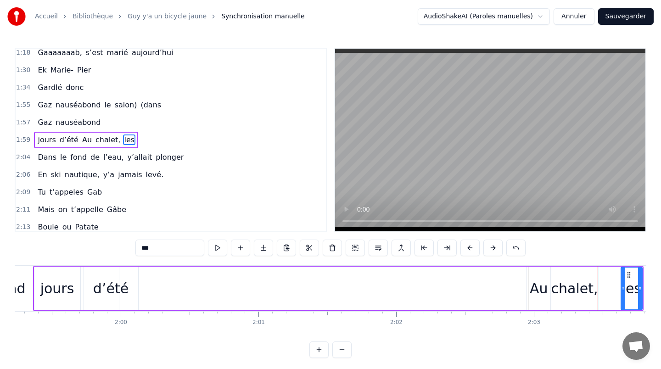
click at [59, 281] on div "jours" at bounding box center [57, 288] width 34 height 21
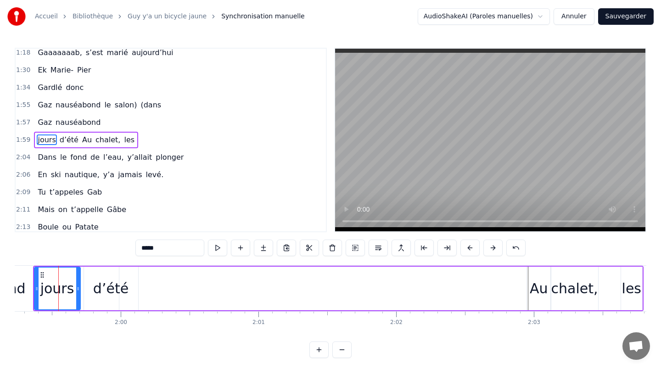
scroll to position [0, 16427]
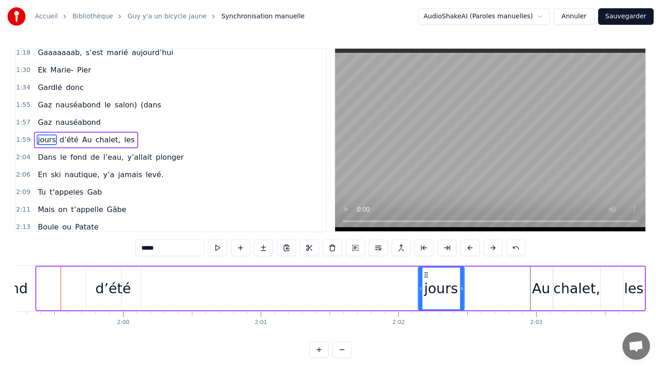
drag, startPoint x: 43, startPoint y: 275, endPoint x: 452, endPoint y: 290, distance: 409.1
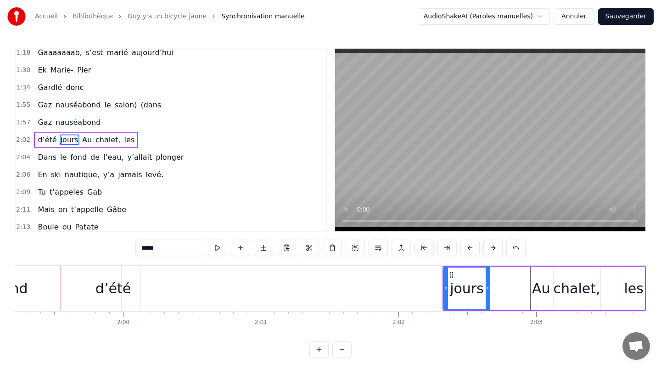
click at [100, 285] on div "d’été" at bounding box center [113, 288] width 35 height 21
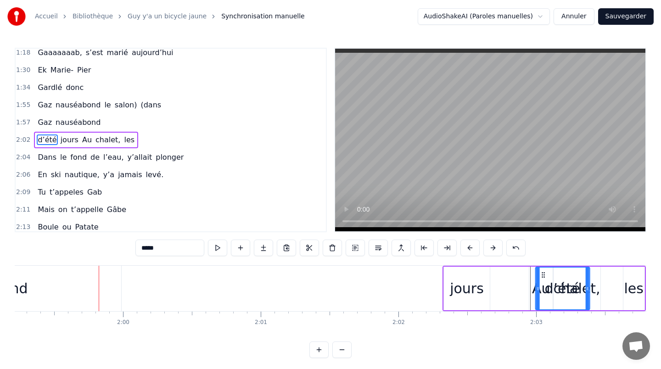
drag, startPoint x: 92, startPoint y: 274, endPoint x: 542, endPoint y: 298, distance: 449.9
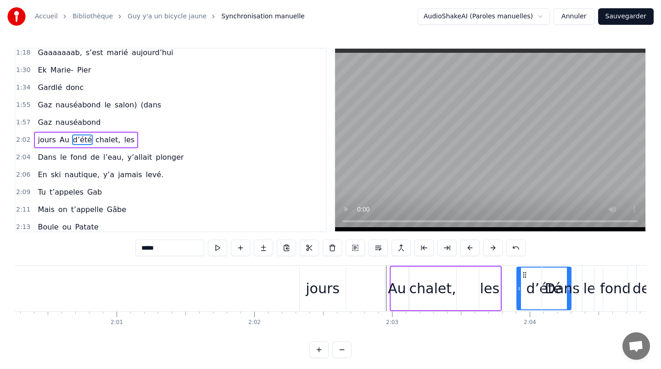
scroll to position [0, 16572]
drag, startPoint x: 405, startPoint y: 272, endPoint x: 499, endPoint y: 275, distance: 93.7
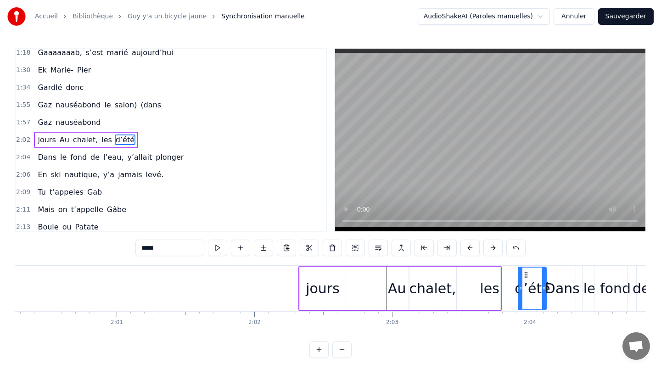
drag, startPoint x: 493, startPoint y: 290, endPoint x: 519, endPoint y: 292, distance: 26.2
click at [519, 292] on icon at bounding box center [521, 288] width 4 height 7
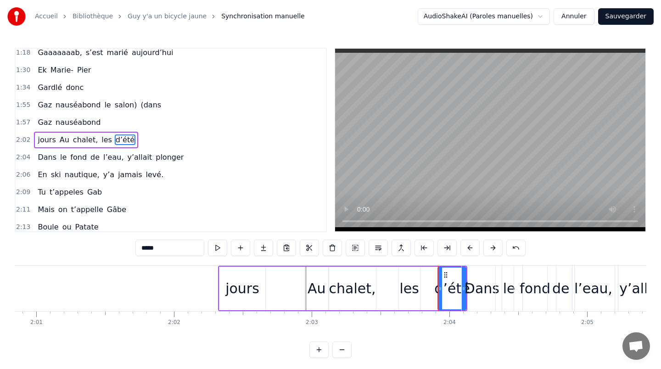
scroll to position [0, 16679]
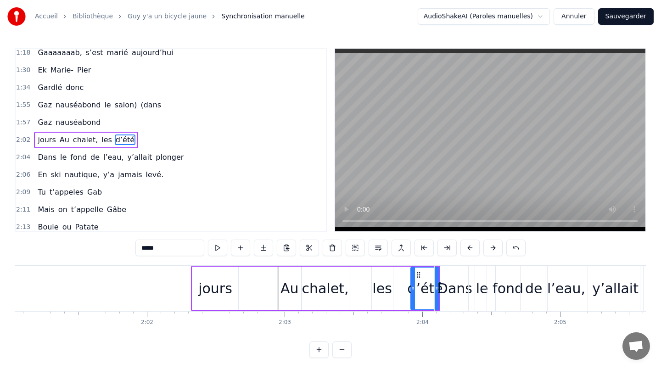
click at [202, 274] on div "jours" at bounding box center [215, 289] width 46 height 44
type input "*****"
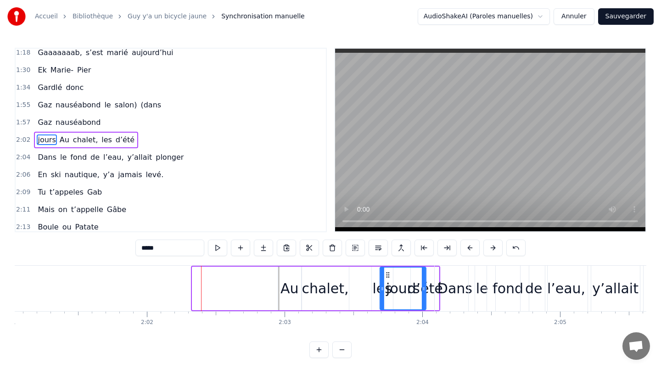
drag, startPoint x: 198, startPoint y: 274, endPoint x: 386, endPoint y: 278, distance: 187.9
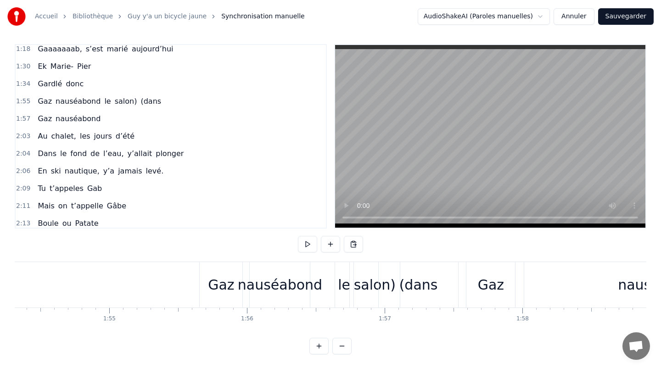
scroll to position [0, 15724]
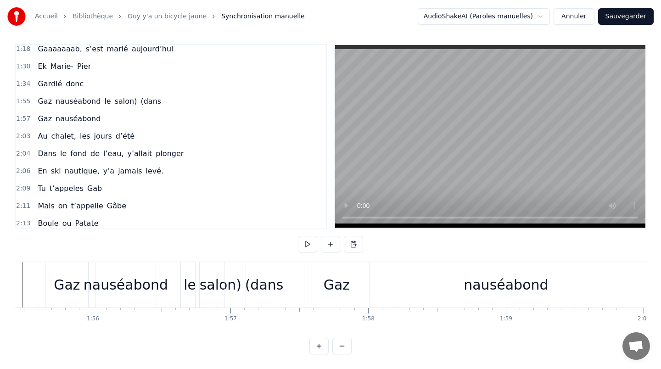
scroll to position [0, 15925]
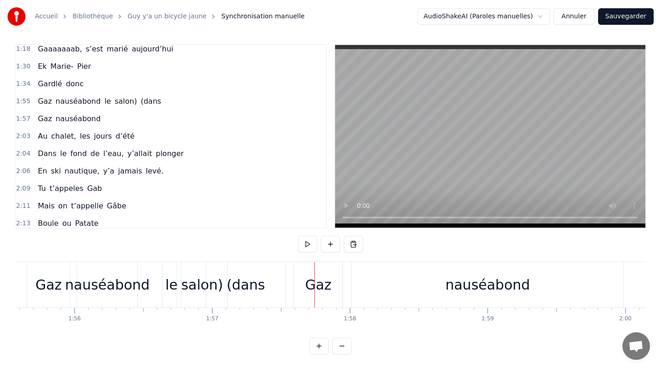
click at [311, 276] on div "Gaz" at bounding box center [318, 285] width 26 height 21
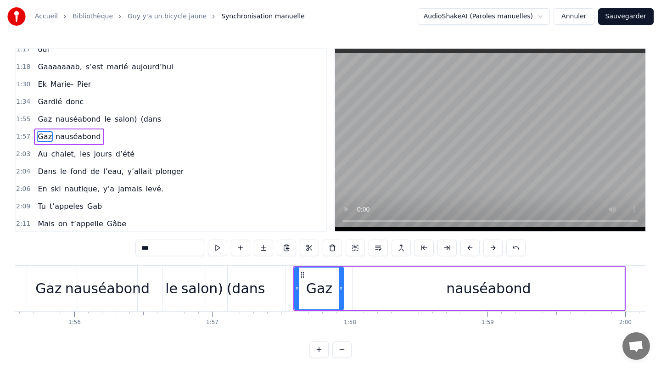
scroll to position [214, 0]
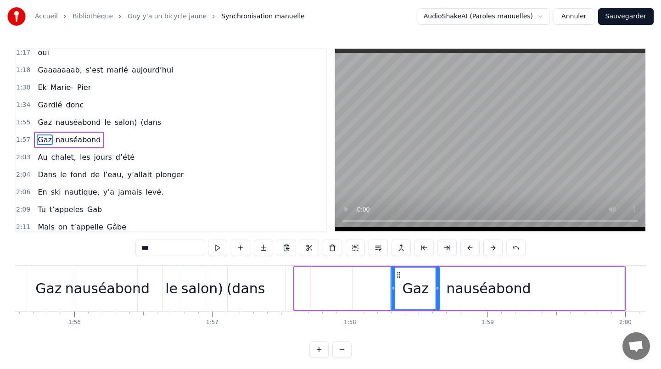
drag, startPoint x: 302, startPoint y: 275, endPoint x: 400, endPoint y: 275, distance: 97.8
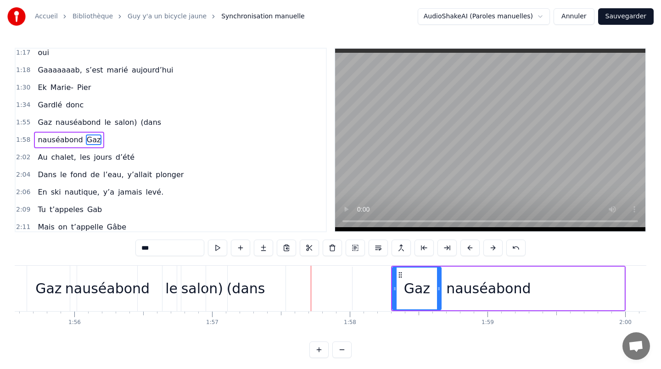
click at [186, 289] on div "salon)" at bounding box center [202, 288] width 42 height 21
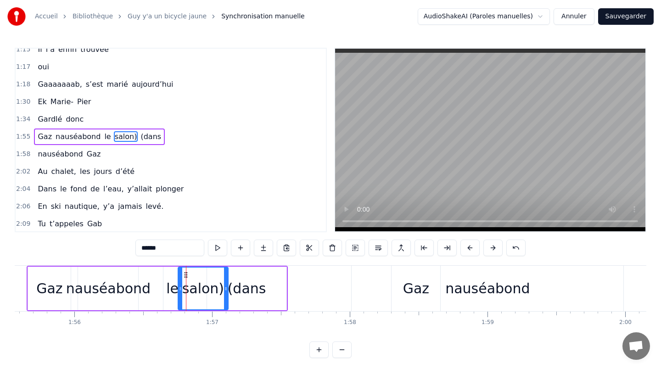
scroll to position [197, 0]
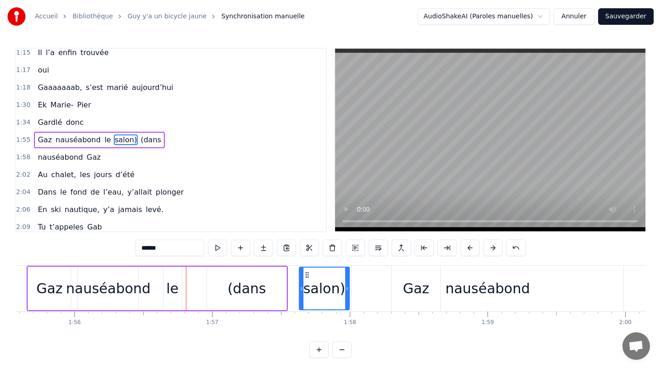
drag, startPoint x: 184, startPoint y: 274, endPoint x: 306, endPoint y: 274, distance: 121.7
click at [172, 279] on div "le" at bounding box center [172, 288] width 12 height 21
type input "**"
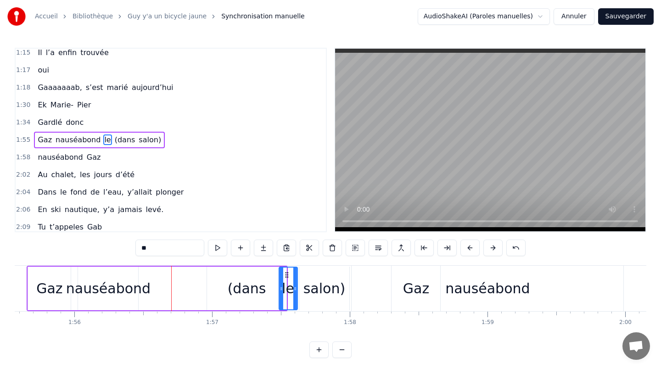
drag, startPoint x: 169, startPoint y: 273, endPoint x: 285, endPoint y: 276, distance: 115.8
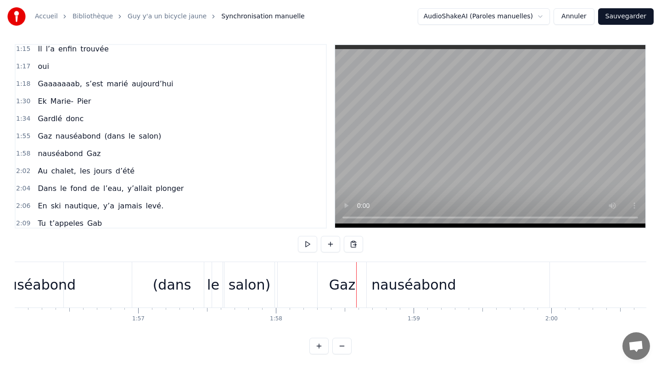
scroll to position [0, 16064]
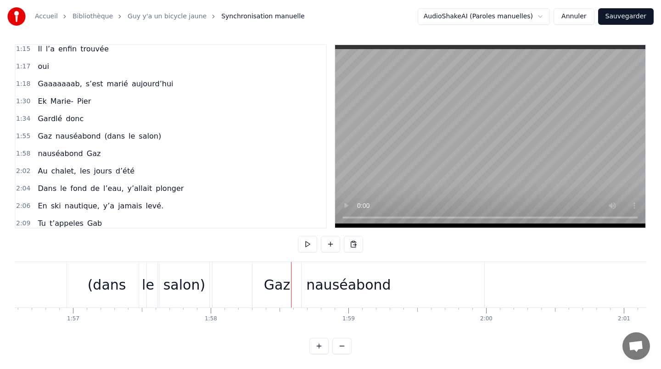
click at [370, 284] on div "nauséabond" at bounding box center [348, 285] width 85 height 21
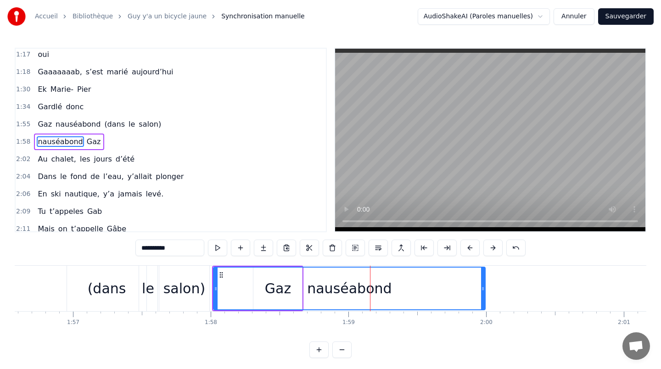
scroll to position [214, 0]
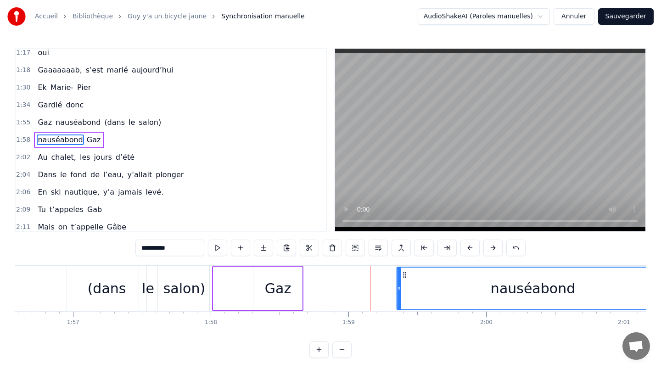
drag, startPoint x: 221, startPoint y: 275, endPoint x: 406, endPoint y: 280, distance: 185.2
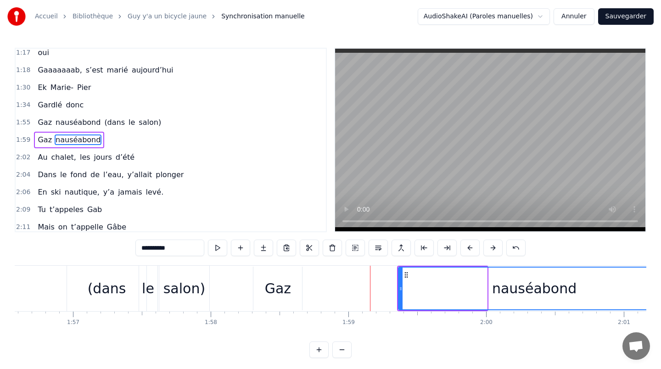
click at [270, 277] on div "Gaz" at bounding box center [278, 289] width 49 height 44
type input "***"
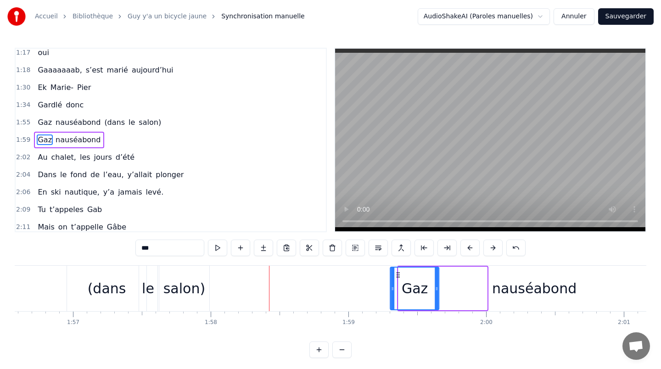
drag, startPoint x: 259, startPoint y: 274, endPoint x: 396, endPoint y: 275, distance: 137.3
click at [396, 275] on icon at bounding box center [398, 274] width 7 height 7
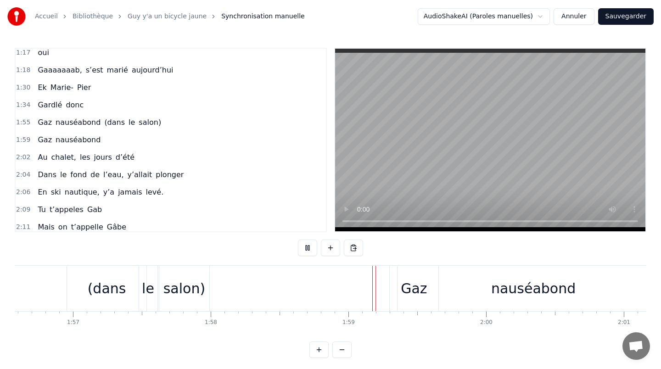
scroll to position [4, 0]
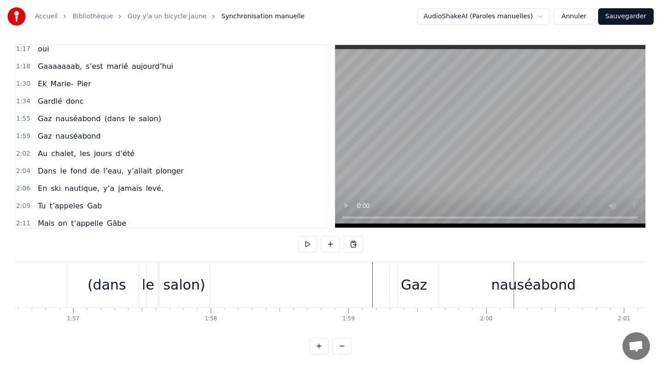
click at [406, 284] on div "nauséabond" at bounding box center [534, 284] width 272 height 45
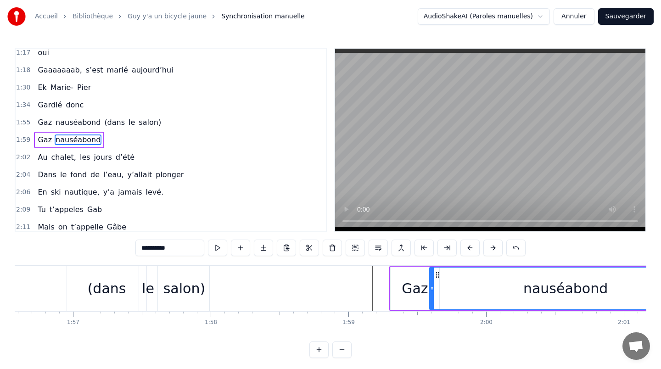
drag, startPoint x: 405, startPoint y: 275, endPoint x: 438, endPoint y: 282, distance: 33.8
click at [438, 282] on div "nauséabond" at bounding box center [565, 289] width 271 height 42
click at [412, 282] on div "Gaz" at bounding box center [415, 288] width 26 height 21
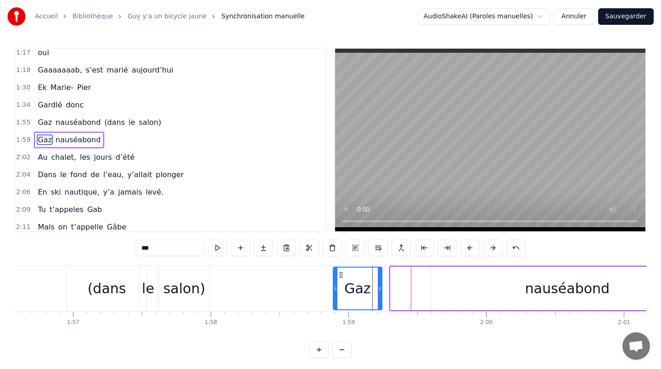
drag, startPoint x: 396, startPoint y: 275, endPoint x: 338, endPoint y: 275, distance: 57.9
click at [338, 275] on icon at bounding box center [341, 274] width 7 height 7
click at [531, 300] on div "nauséabond" at bounding box center [568, 289] width 272 height 44
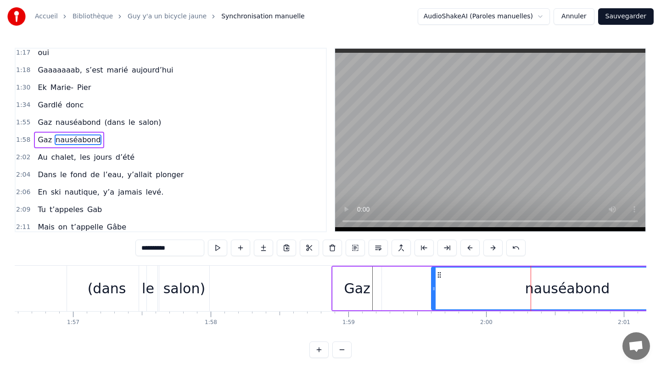
click at [431, 288] on div "nauséabond" at bounding box center [567, 289] width 273 height 44
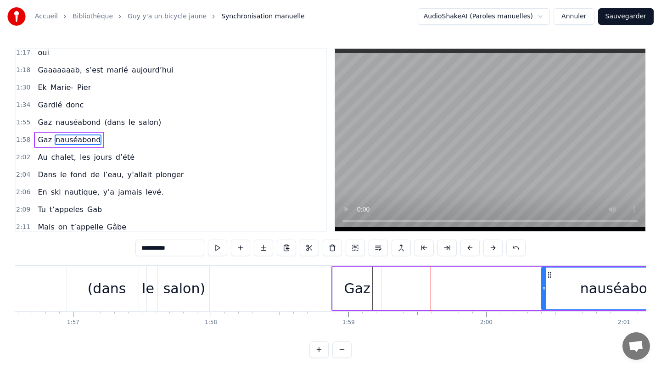
drag, startPoint x: 434, startPoint y: 289, endPoint x: 544, endPoint y: 295, distance: 110.9
click at [544, 295] on div at bounding box center [544, 289] width 4 height 42
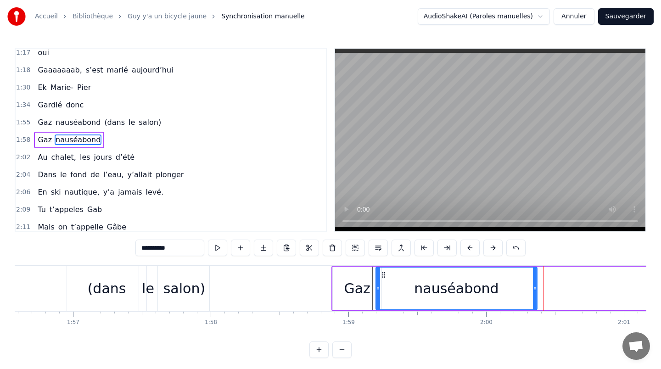
drag, startPoint x: 548, startPoint y: 272, endPoint x: 380, endPoint y: 274, distance: 167.7
click at [380, 274] on icon at bounding box center [383, 274] width 7 height 7
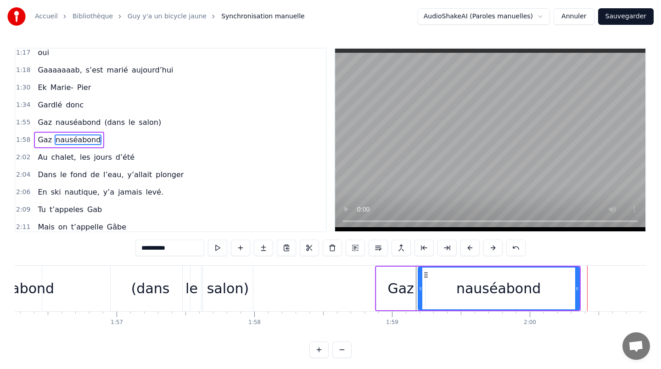
click at [219, 287] on div "salon)" at bounding box center [228, 288] width 42 height 21
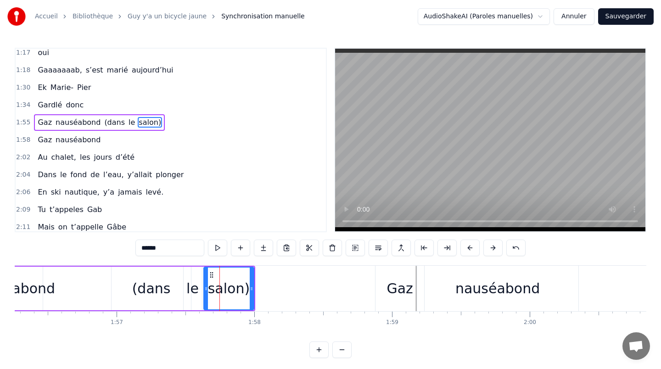
scroll to position [197, 0]
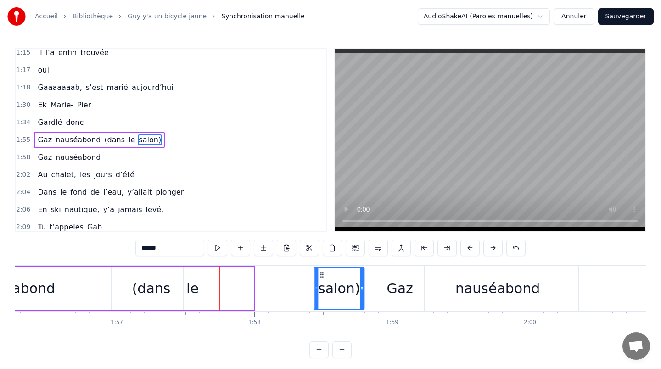
drag, startPoint x: 210, startPoint y: 276, endPoint x: 320, endPoint y: 276, distance: 110.2
click at [320, 276] on icon at bounding box center [321, 274] width 7 height 7
click at [199, 287] on div "le" at bounding box center [193, 289] width 18 height 44
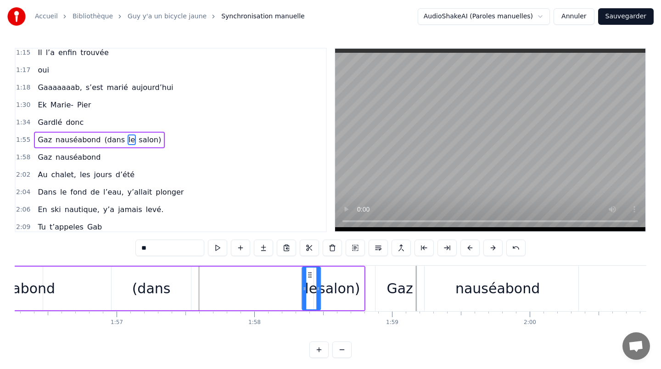
drag, startPoint x: 188, startPoint y: 272, endPoint x: 302, endPoint y: 276, distance: 113.5
click at [307, 276] on icon at bounding box center [309, 274] width 7 height 7
click at [148, 290] on div "(dans" at bounding box center [151, 288] width 39 height 21
type input "*****"
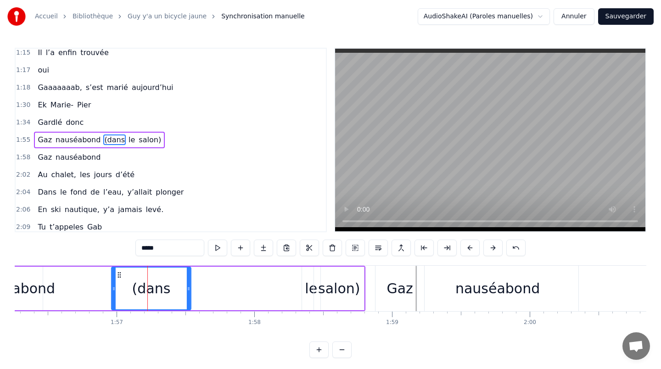
scroll to position [0, 16011]
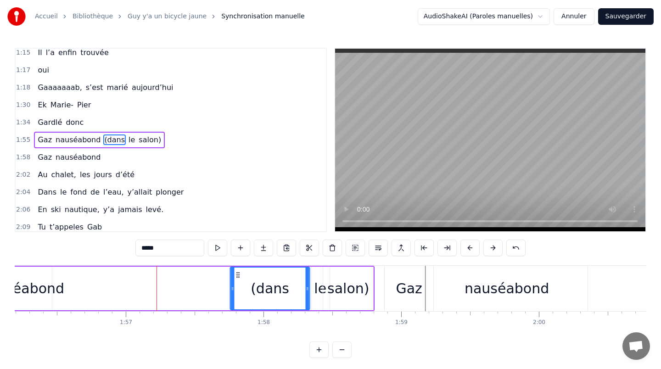
drag, startPoint x: 118, startPoint y: 274, endPoint x: 237, endPoint y: 276, distance: 118.5
click at [237, 276] on icon at bounding box center [238, 274] width 7 height 7
drag, startPoint x: 233, startPoint y: 285, endPoint x: 257, endPoint y: 286, distance: 23.9
click at [259, 286] on icon at bounding box center [259, 288] width 4 height 7
click at [201, 279] on div "Gaz nauséabond (dans le salon)" at bounding box center [157, 288] width 435 height 45
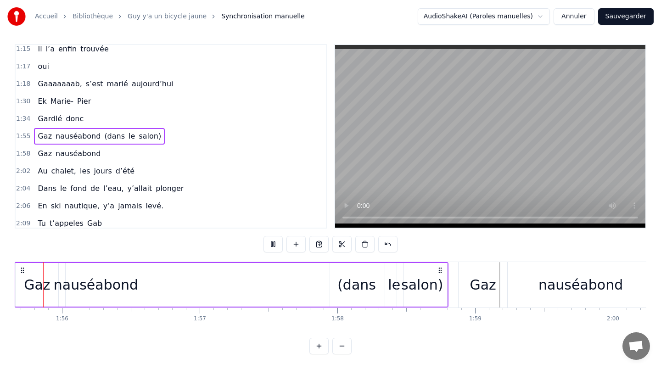
scroll to position [0, 15918]
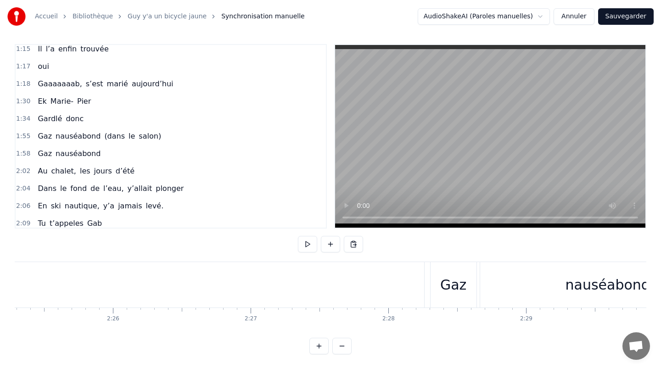
scroll to position [0, 19938]
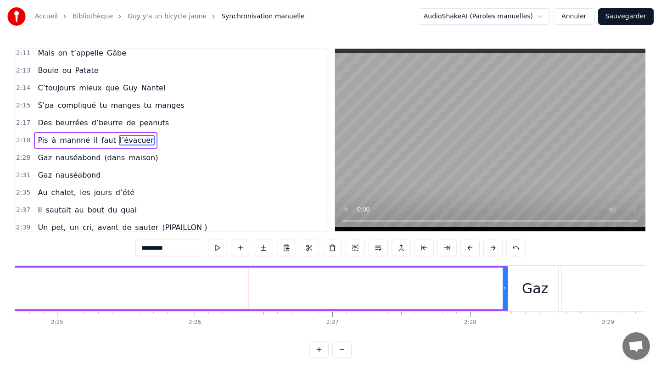
scroll to position [389, 0]
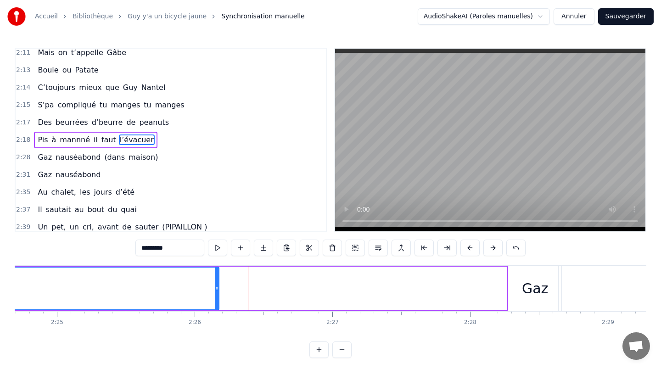
drag, startPoint x: 504, startPoint y: 286, endPoint x: 204, endPoint y: 287, distance: 299.9
click at [215, 287] on icon at bounding box center [217, 288] width 4 height 7
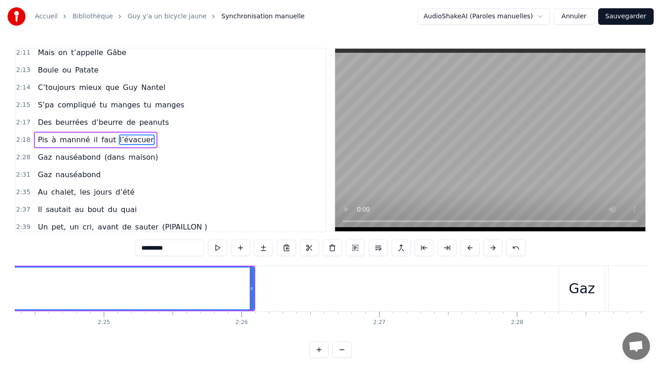
scroll to position [0, 19888]
drag, startPoint x: 255, startPoint y: 291, endPoint x: 133, endPoint y: 289, distance: 122.2
click at [181, 289] on icon at bounding box center [183, 288] width 4 height 7
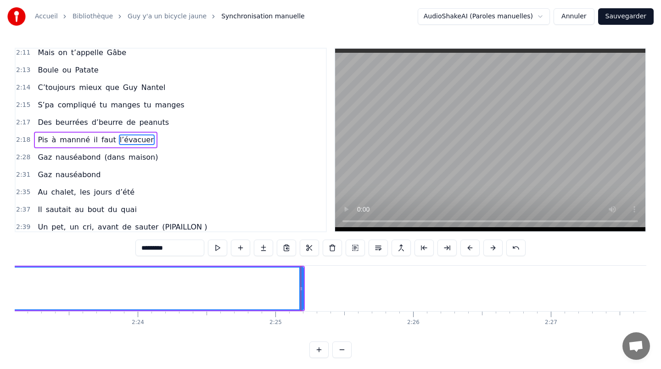
scroll to position [0, 19673]
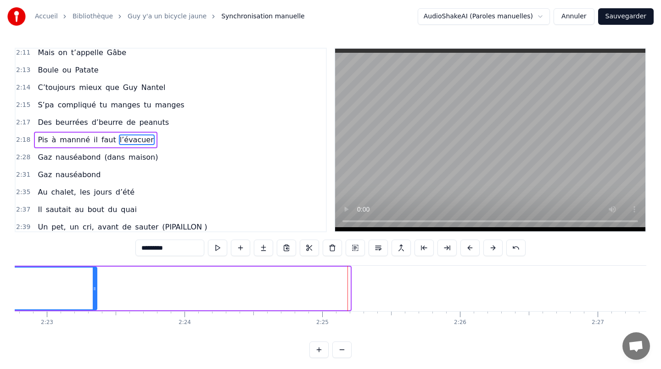
drag, startPoint x: 346, startPoint y: 287, endPoint x: 88, endPoint y: 290, distance: 258.2
click at [93, 290] on icon at bounding box center [95, 288] width 4 height 7
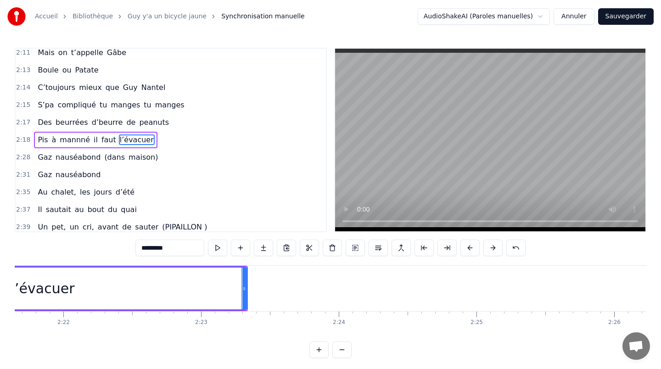
scroll to position [0, 19391]
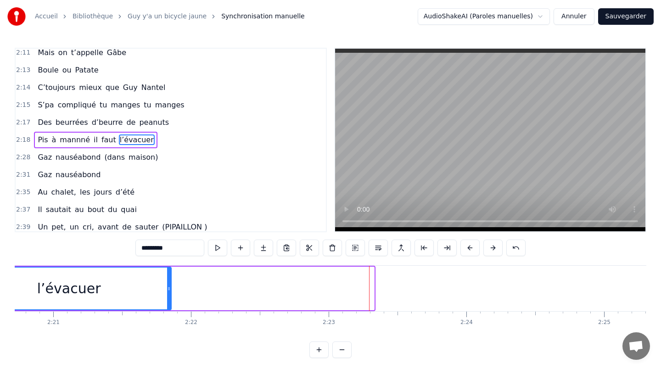
drag, startPoint x: 372, startPoint y: 288, endPoint x: 166, endPoint y: 286, distance: 206.3
click at [167, 286] on icon at bounding box center [169, 288] width 4 height 7
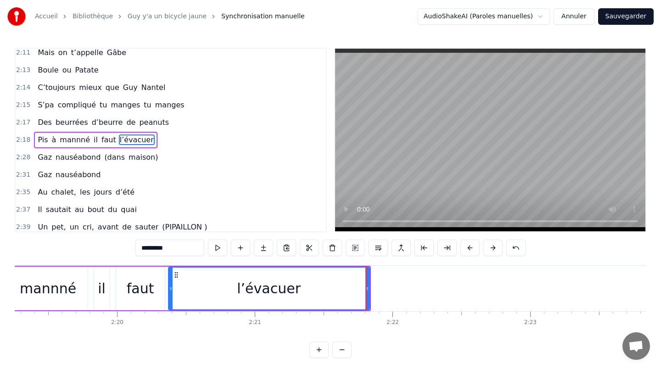
scroll to position [0, 19159]
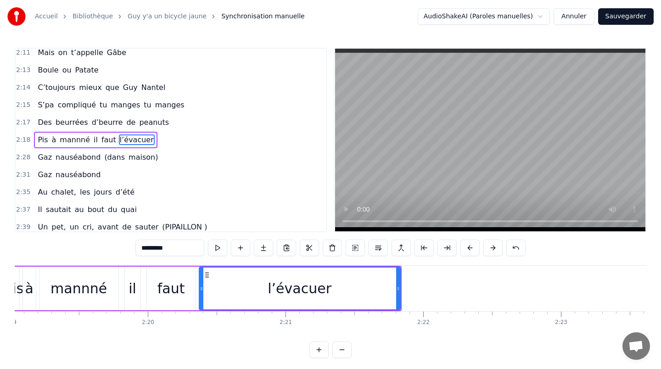
click at [174, 266] on div "Pis à mannné il faut l’évacuer" at bounding box center [205, 288] width 394 height 45
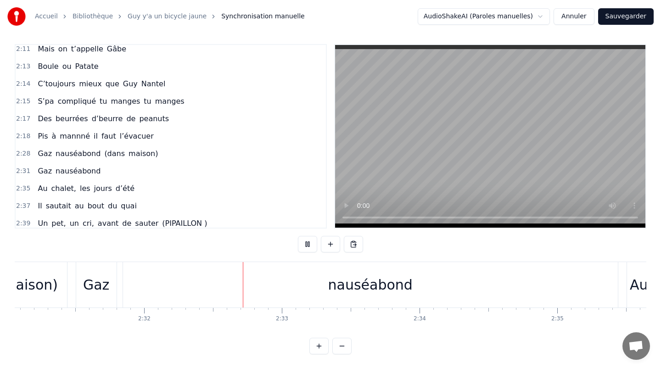
scroll to position [0, 20927]
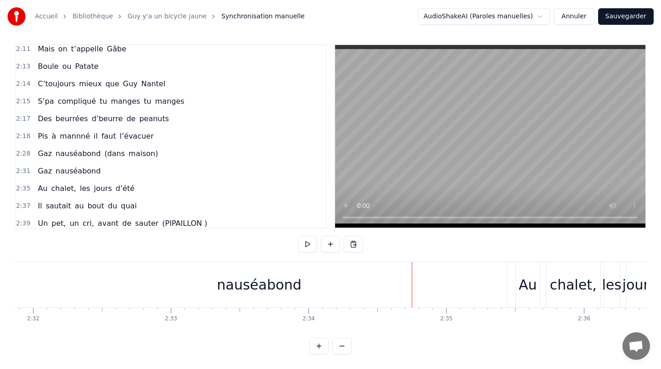
click at [477, 286] on div "nauséabond" at bounding box center [259, 284] width 495 height 45
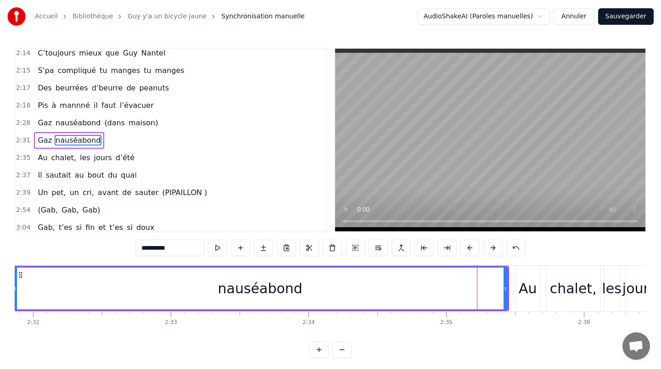
scroll to position [423, 0]
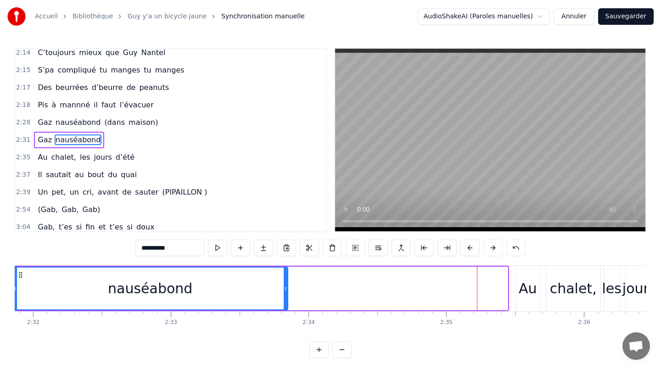
drag, startPoint x: 505, startPoint y: 290, endPoint x: 250, endPoint y: 291, distance: 255.4
click at [250, 291] on div "nauséabond" at bounding box center [150, 289] width 274 height 42
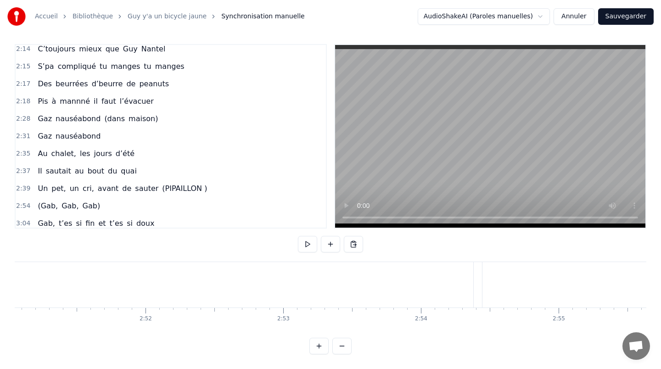
scroll to position [0, 23572]
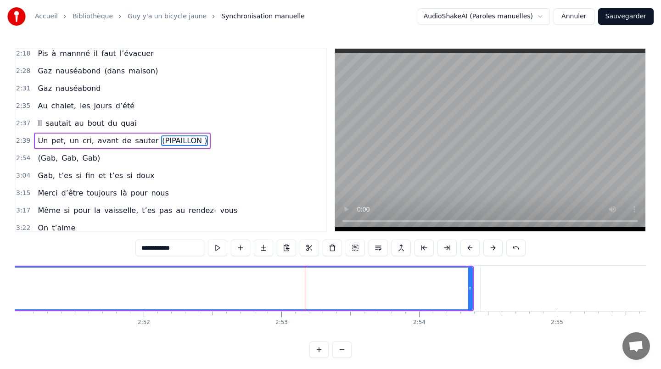
scroll to position [476, 0]
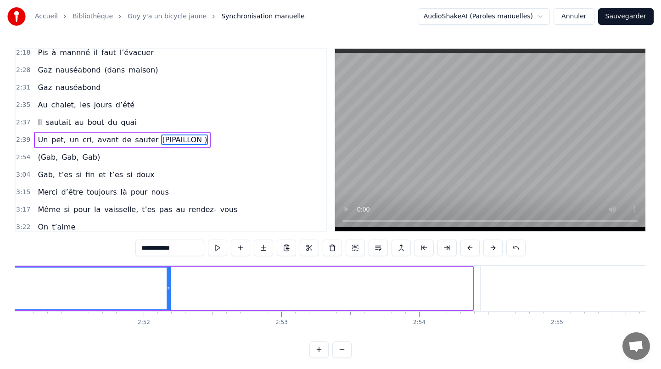
drag, startPoint x: 471, startPoint y: 288, endPoint x: 169, endPoint y: 290, distance: 301.8
click at [169, 290] on icon at bounding box center [169, 288] width 4 height 7
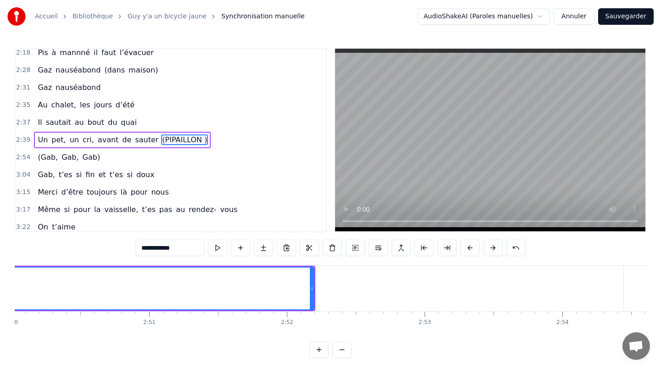
scroll to position [0, 23410]
drag, startPoint x: 330, startPoint y: 287, endPoint x: 111, endPoint y: 293, distance: 219.2
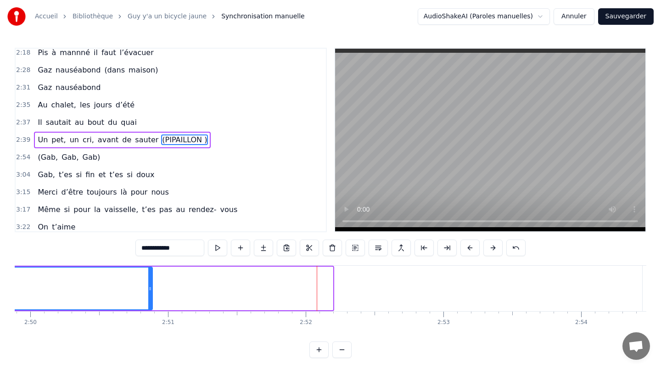
drag, startPoint x: 330, startPoint y: 288, endPoint x: 128, endPoint y: 288, distance: 202.1
click at [148, 288] on icon at bounding box center [150, 288] width 4 height 7
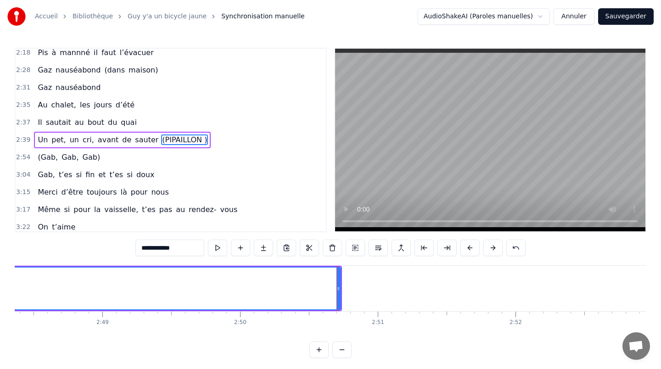
scroll to position [0, 23138]
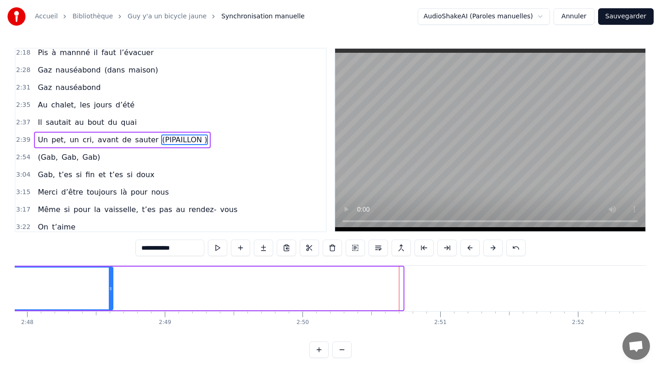
drag, startPoint x: 401, startPoint y: 291, endPoint x: 102, endPoint y: 291, distance: 299.0
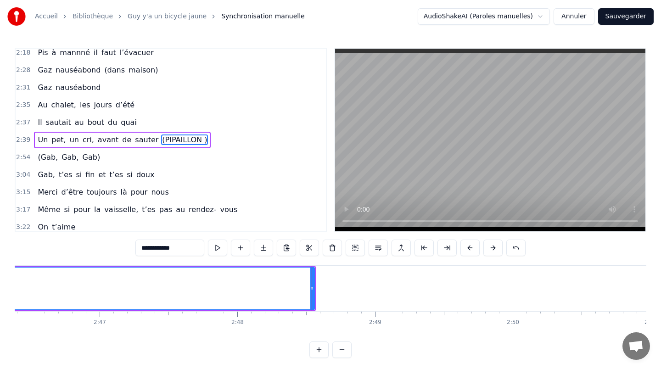
scroll to position [0, 22899]
click at [340, 289] on div at bounding box center [340, 288] width 0 height 45
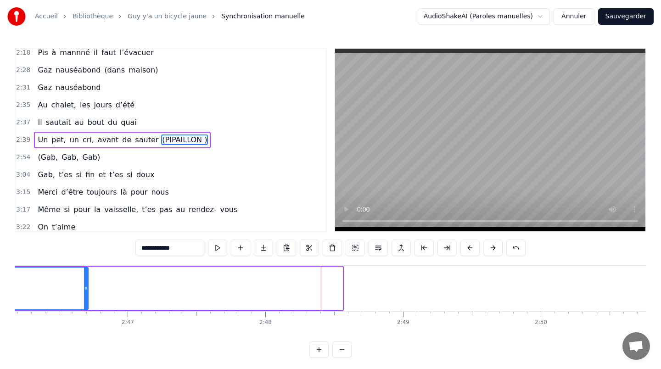
drag, startPoint x: 340, startPoint y: 289, endPoint x: 85, endPoint y: 288, distance: 254.9
click at [85, 288] on icon at bounding box center [86, 288] width 4 height 7
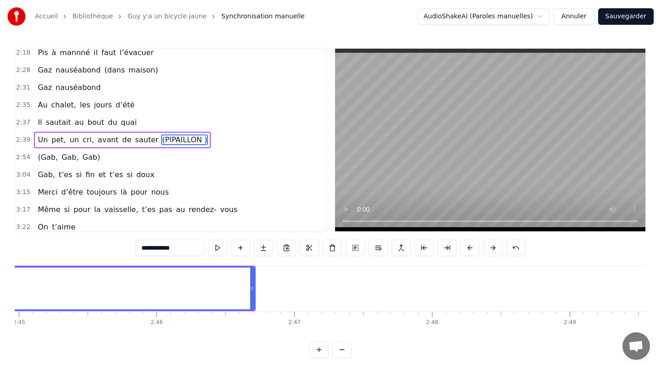
scroll to position [0, 22625]
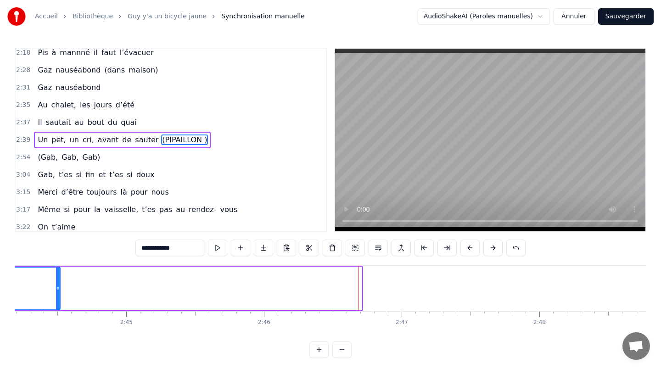
drag, startPoint x: 360, startPoint y: 291, endPoint x: 59, endPoint y: 296, distance: 300.9
click at [59, 296] on div at bounding box center [58, 289] width 4 height 42
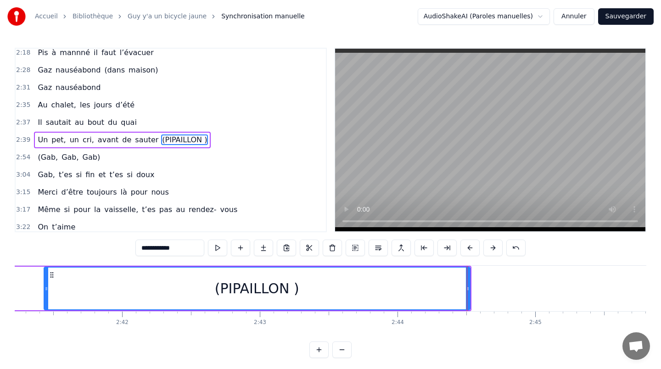
scroll to position [0, 22173]
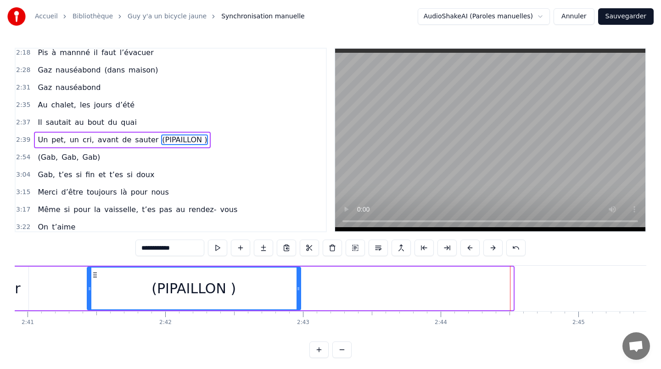
drag, startPoint x: 512, startPoint y: 288, endPoint x: 285, endPoint y: 290, distance: 227.4
click at [297, 290] on icon at bounding box center [299, 288] width 4 height 7
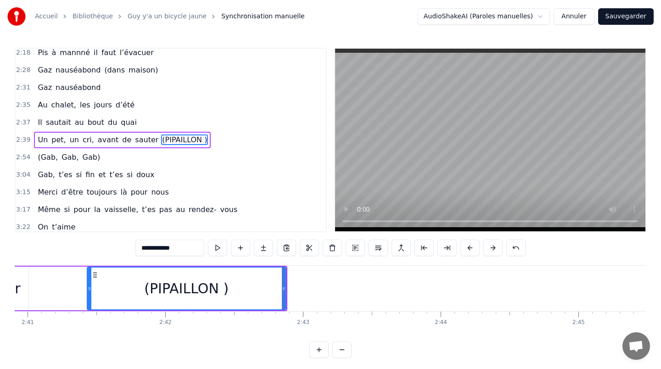
click at [70, 281] on div "Un pet, un cri, avant de sauter (PIPAILLON )" at bounding box center [21, 288] width 532 height 45
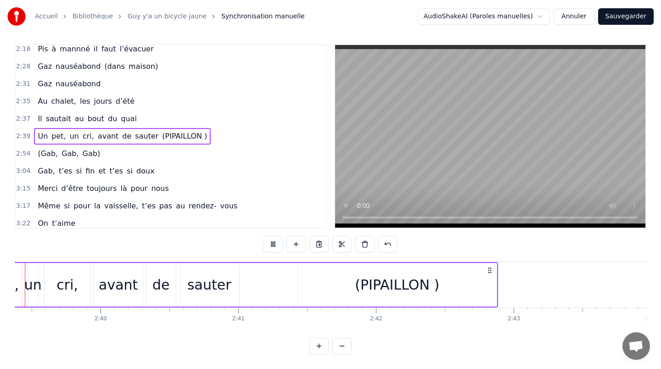
scroll to position [0, 21937]
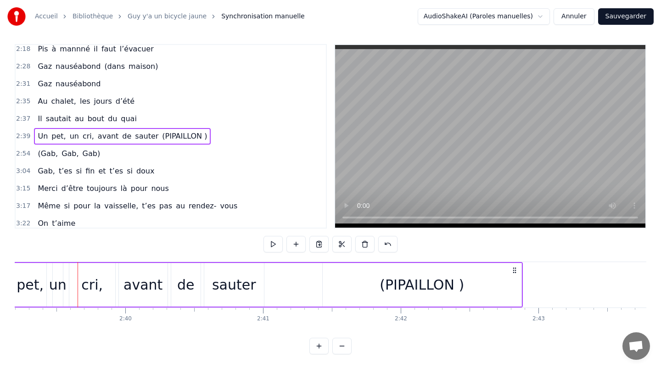
click at [349, 269] on div "(PIPAILLON )" at bounding box center [422, 285] width 199 height 44
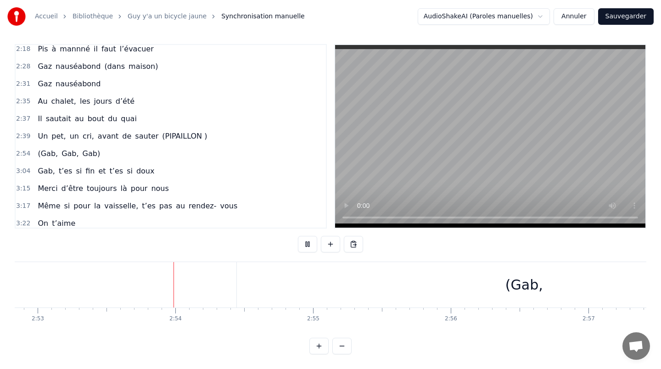
scroll to position [0, 23817]
click at [242, 277] on div "(Gab," at bounding box center [523, 284] width 575 height 45
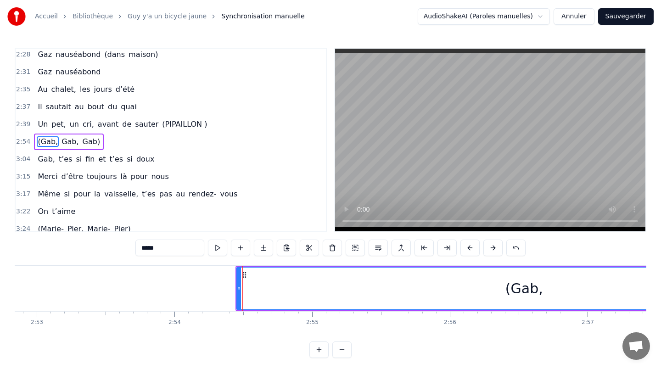
scroll to position [493, 0]
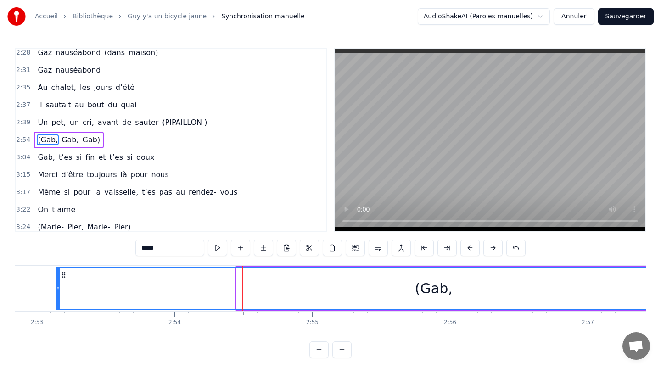
drag, startPoint x: 238, startPoint y: 286, endPoint x: 57, endPoint y: 286, distance: 181.0
click at [57, 286] on icon at bounding box center [58, 288] width 4 height 7
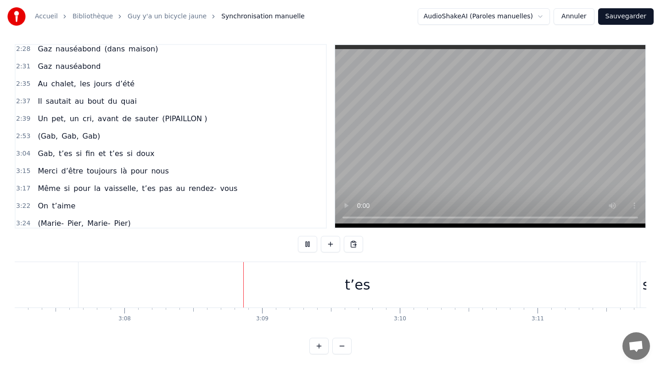
scroll to position [0, 25761]
click at [125, 284] on div "t’es" at bounding box center [393, 284] width 559 height 45
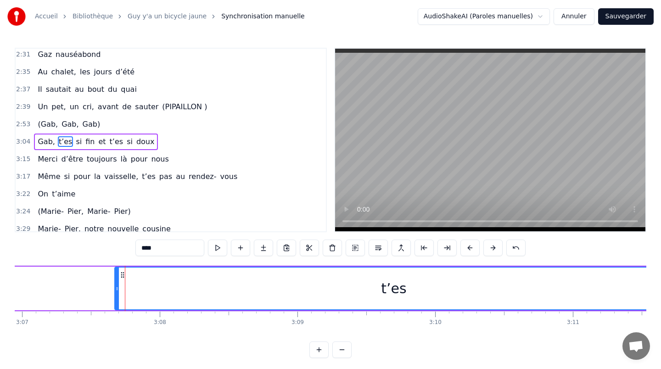
scroll to position [511, 0]
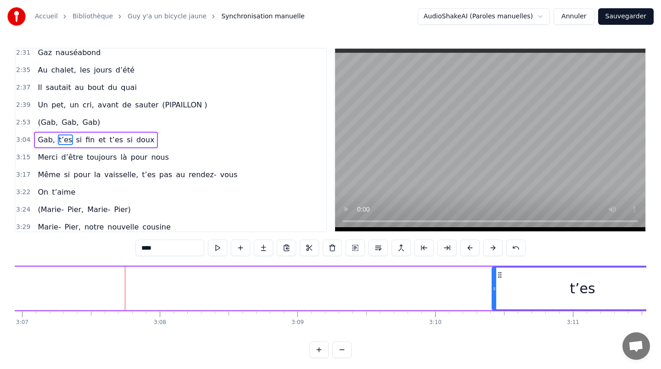
drag, startPoint x: 117, startPoint y: 286, endPoint x: 514, endPoint y: 291, distance: 396.9
click at [497, 291] on icon at bounding box center [495, 288] width 4 height 7
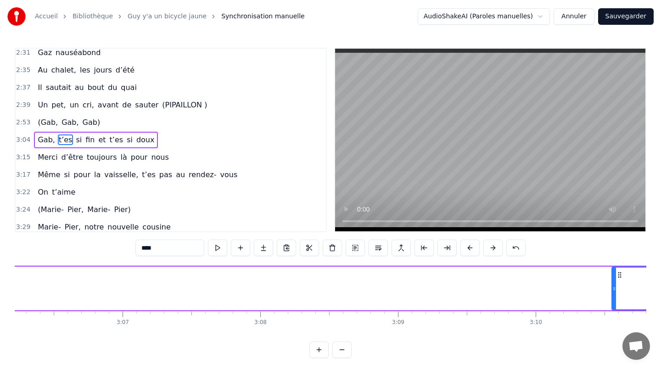
scroll to position [0, 25376]
click at [173, 280] on div "Gab," at bounding box center [140, 289] width 269 height 44
type input "****"
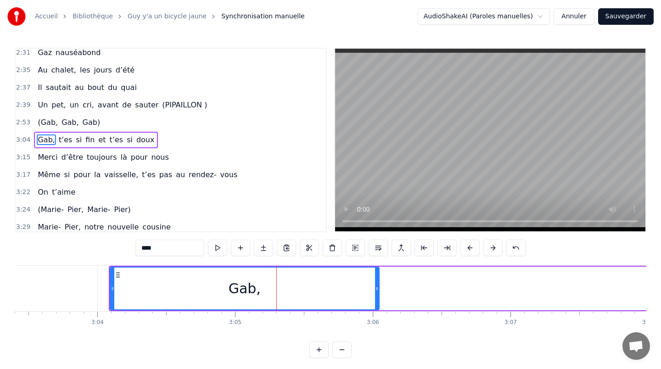
scroll to position [0, 25261]
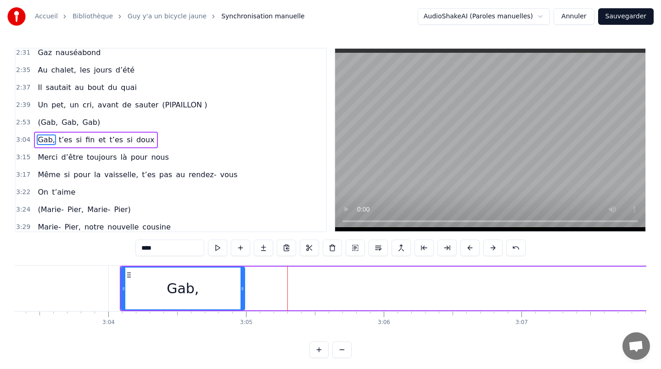
drag, startPoint x: 387, startPoint y: 287, endPoint x: 238, endPoint y: 291, distance: 148.9
click at [241, 291] on icon at bounding box center [243, 288] width 4 height 7
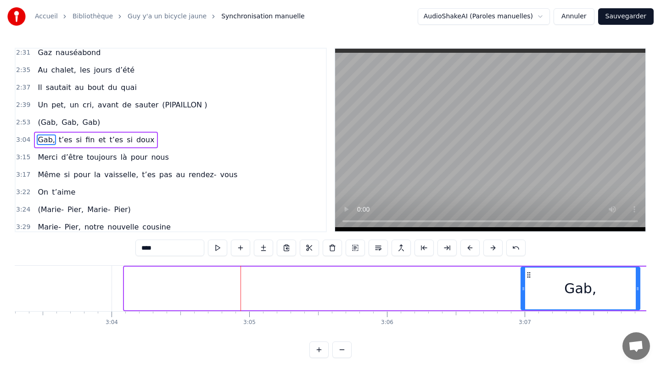
drag, startPoint x: 129, startPoint y: 275, endPoint x: 531, endPoint y: 276, distance: 401.9
click at [531, 276] on icon at bounding box center [528, 274] width 7 height 7
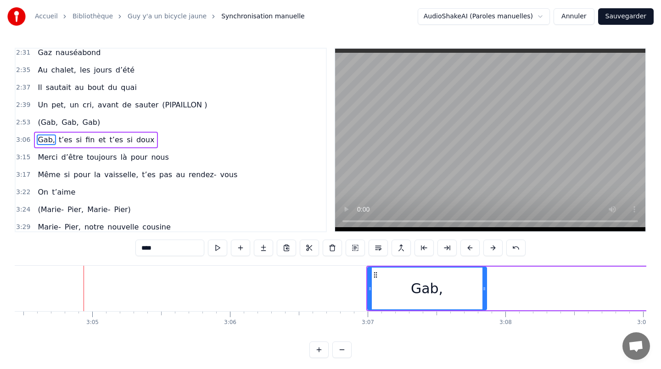
scroll to position [0, 25524]
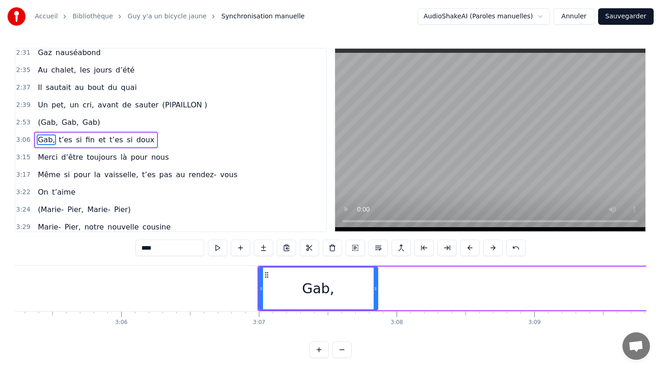
drag, startPoint x: 265, startPoint y: 279, endPoint x: 535, endPoint y: 275, distance: 269.7
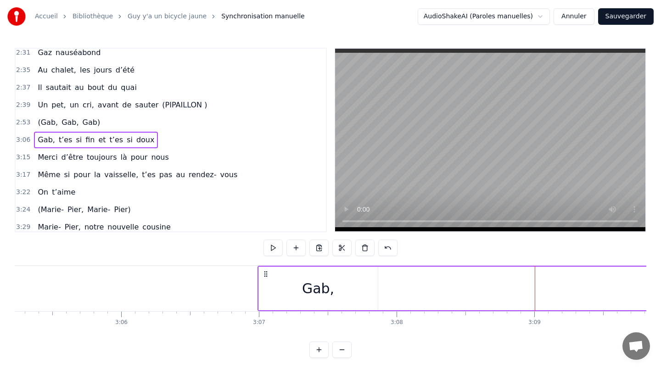
click at [284, 274] on div "Gab," at bounding box center [318, 289] width 119 height 44
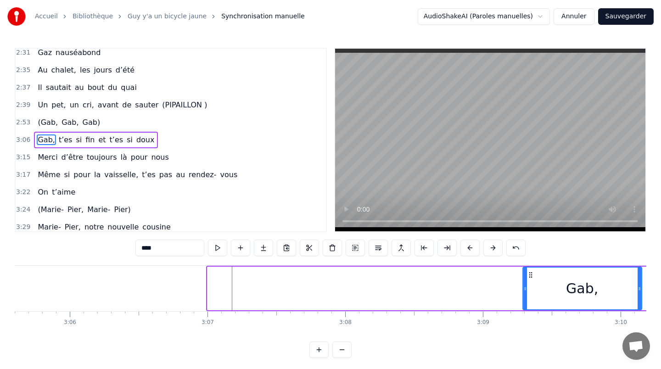
drag, startPoint x: 265, startPoint y: 274, endPoint x: 588, endPoint y: 283, distance: 323.5
click at [588, 283] on div "Gab," at bounding box center [583, 289] width 118 height 42
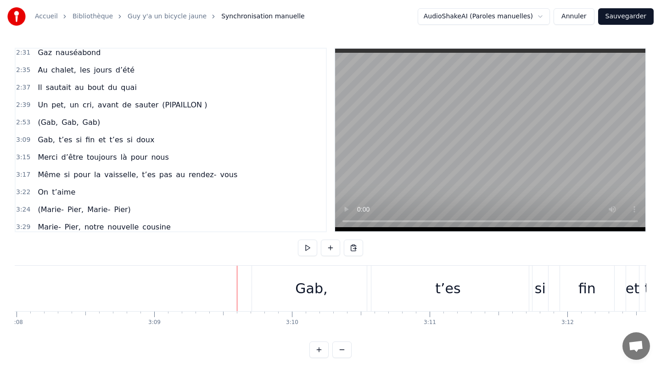
scroll to position [4, 0]
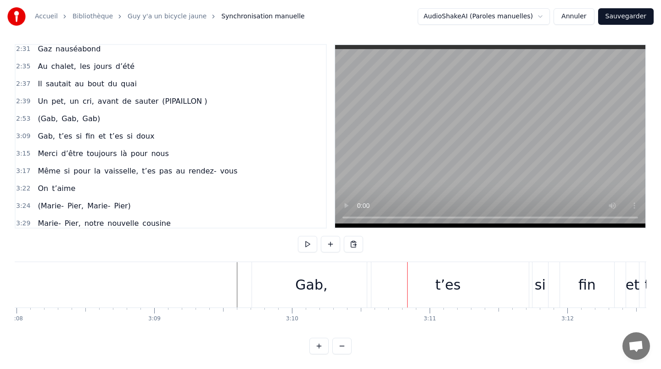
click at [450, 286] on div "t’es" at bounding box center [447, 285] width 25 height 21
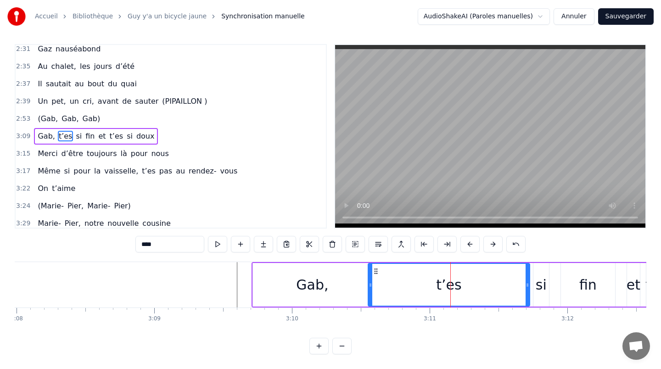
scroll to position [0, 0]
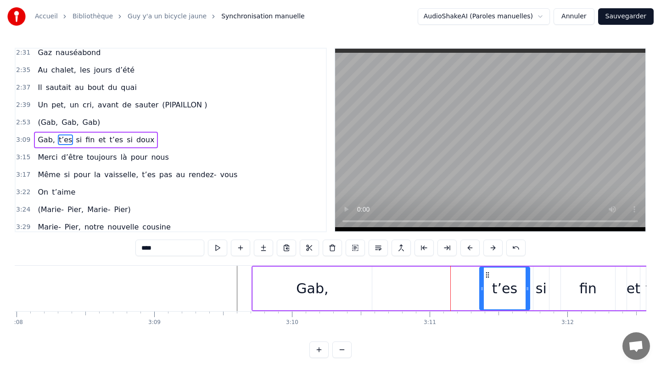
drag, startPoint x: 369, startPoint y: 289, endPoint x: 485, endPoint y: 290, distance: 115.8
click at [484, 290] on icon at bounding box center [482, 288] width 4 height 7
click at [278, 292] on div "Gab," at bounding box center [312, 289] width 119 height 44
type input "****"
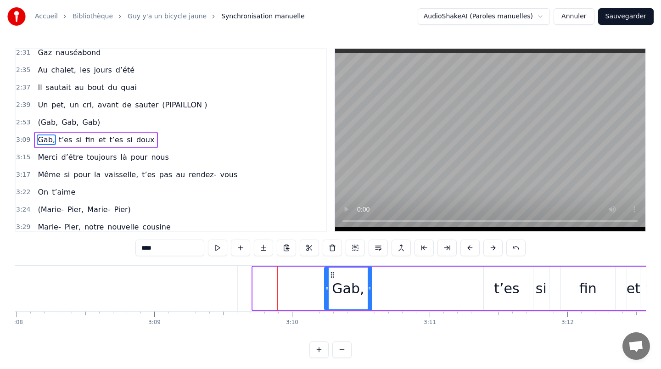
drag, startPoint x: 255, startPoint y: 291, endPoint x: 326, endPoint y: 291, distance: 71.2
click at [326, 291] on icon at bounding box center [327, 288] width 4 height 7
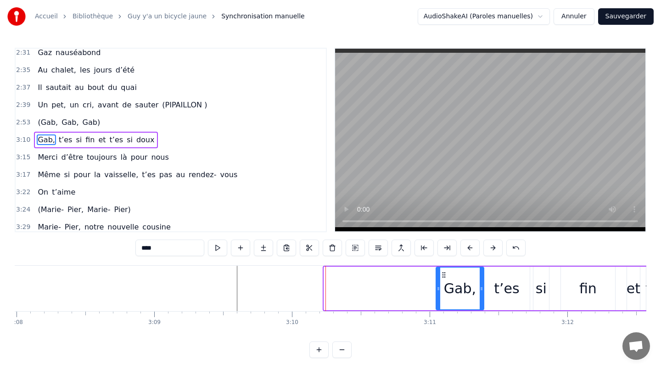
drag, startPoint x: 331, startPoint y: 275, endPoint x: 446, endPoint y: 274, distance: 115.8
click at [446, 274] on icon at bounding box center [443, 274] width 7 height 7
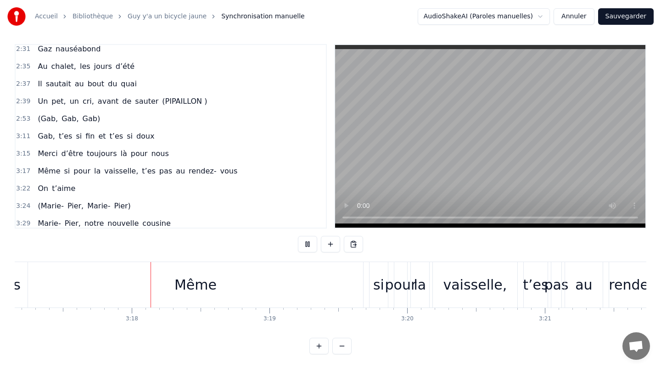
scroll to position [0, 27169]
click at [209, 284] on div "Même" at bounding box center [193, 285] width 42 height 21
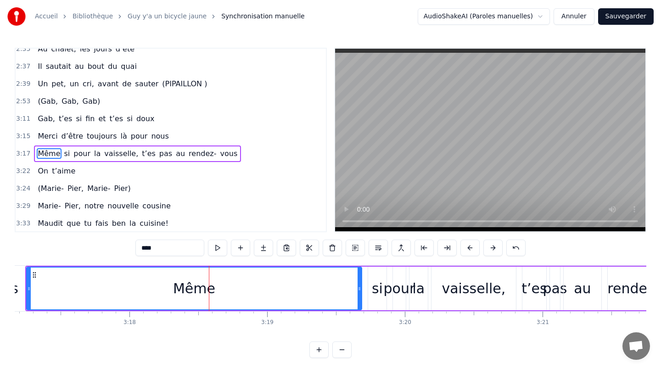
scroll to position [546, 0]
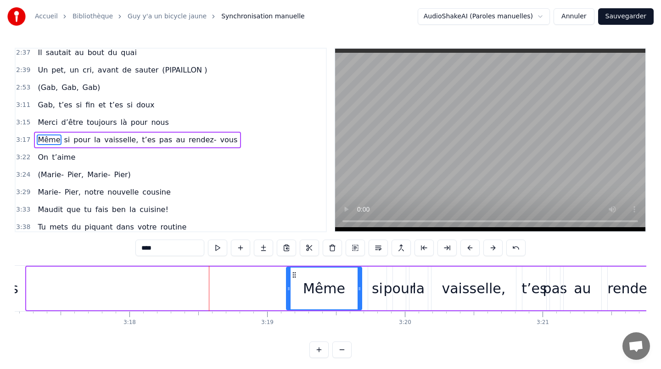
drag, startPoint x: 29, startPoint y: 288, endPoint x: 288, endPoint y: 288, distance: 259.5
click at [288, 288] on icon at bounding box center [289, 288] width 4 height 7
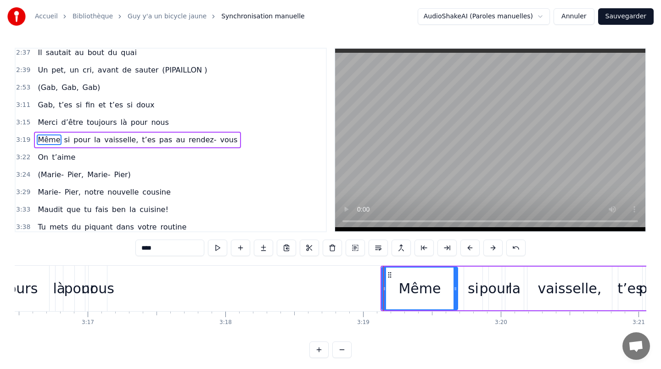
scroll to position [0, 27049]
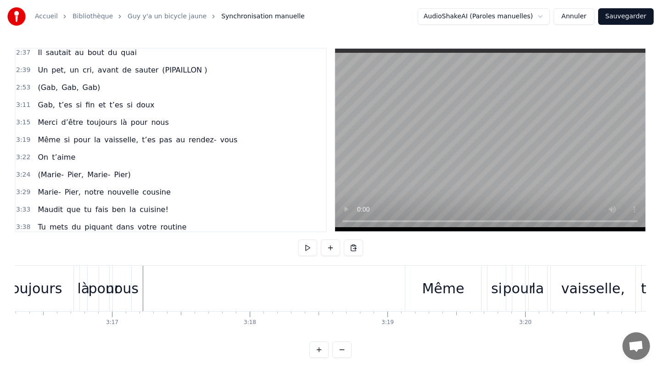
click at [123, 280] on div "nous" at bounding box center [122, 288] width 33 height 21
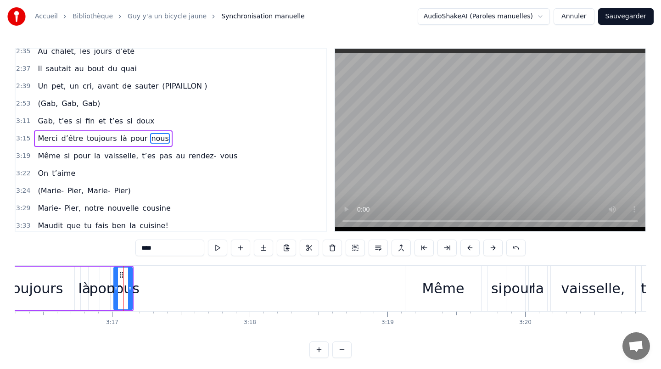
scroll to position [528, 0]
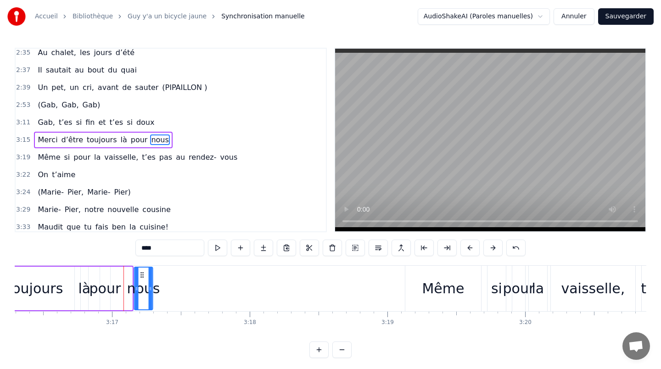
drag, startPoint x: 121, startPoint y: 274, endPoint x: 139, endPoint y: 274, distance: 18.4
click at [139, 274] on icon at bounding box center [141, 274] width 7 height 7
drag, startPoint x: 150, startPoint y: 286, endPoint x: 185, endPoint y: 286, distance: 34.9
click at [180, 286] on icon at bounding box center [178, 288] width 4 height 7
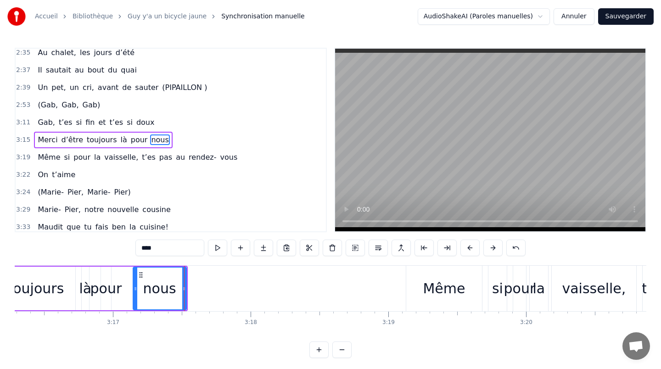
click at [127, 269] on div "Merci d’être toujours là pour nous" at bounding box center [31, 288] width 314 height 45
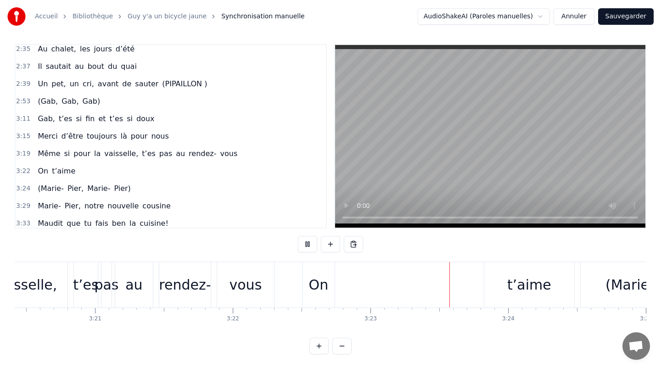
scroll to position [0, 27652]
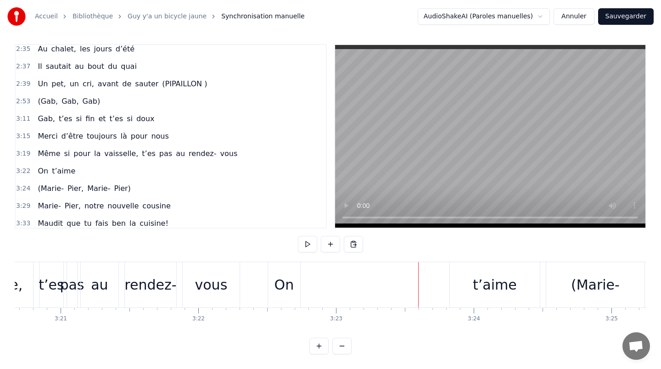
click at [294, 282] on div "On" at bounding box center [284, 284] width 32 height 45
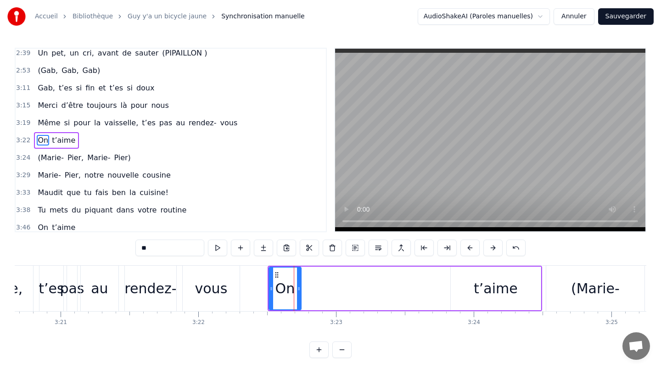
scroll to position [563, 0]
click at [276, 275] on circle at bounding box center [276, 275] width 0 height 0
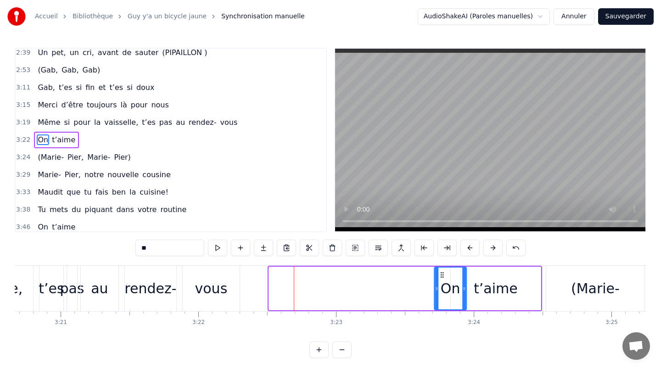
drag, startPoint x: 276, startPoint y: 274, endPoint x: 436, endPoint y: 274, distance: 159.8
click at [440, 274] on icon at bounding box center [442, 274] width 7 height 7
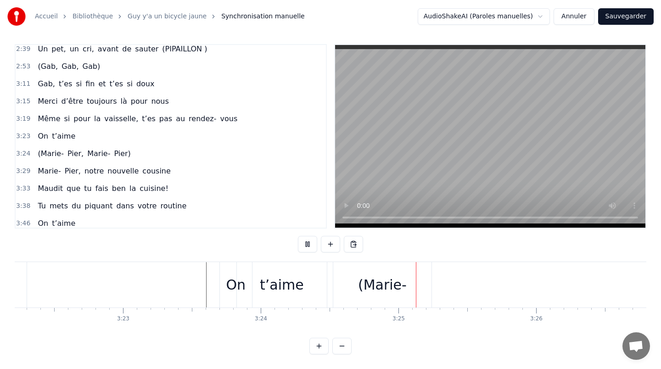
scroll to position [0, 27867]
click at [344, 276] on div "(Marie-" at bounding box center [380, 284] width 98 height 45
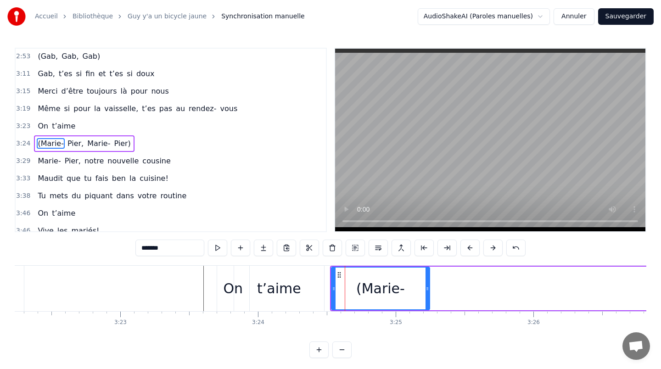
scroll to position [581, 0]
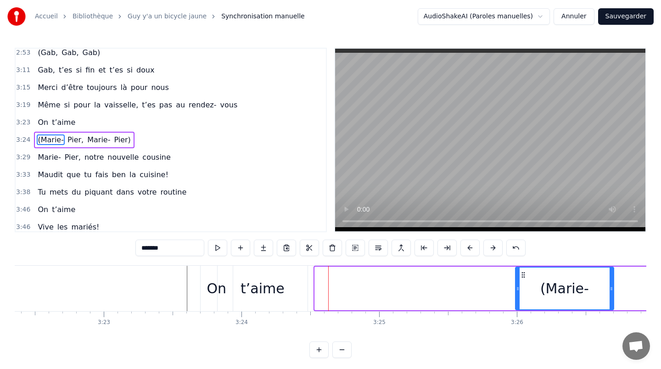
drag, startPoint x: 338, startPoint y: 274, endPoint x: 560, endPoint y: 278, distance: 221.9
click at [527, 278] on icon at bounding box center [523, 274] width 7 height 7
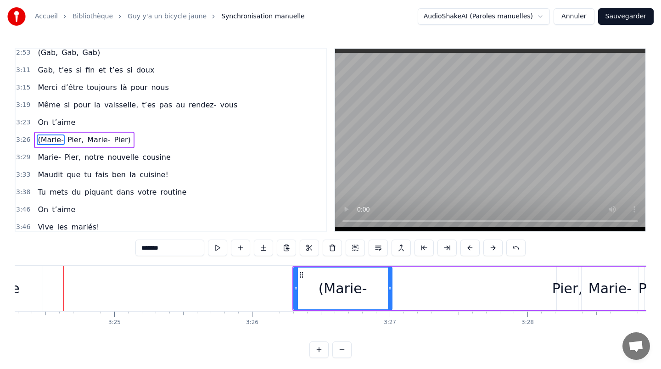
scroll to position [0, 28165]
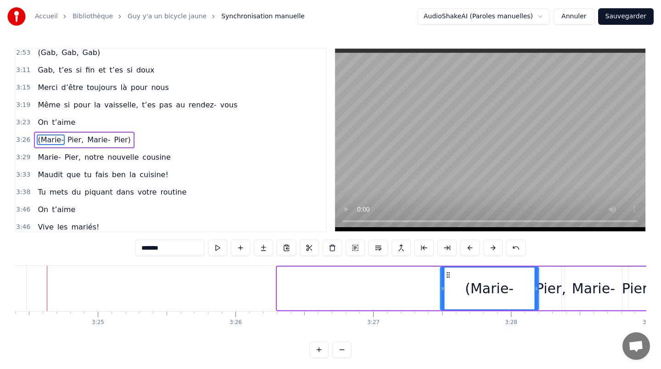
drag, startPoint x: 284, startPoint y: 275, endPoint x: 445, endPoint y: 274, distance: 160.3
click at [447, 275] on circle at bounding box center [447, 275] width 0 height 0
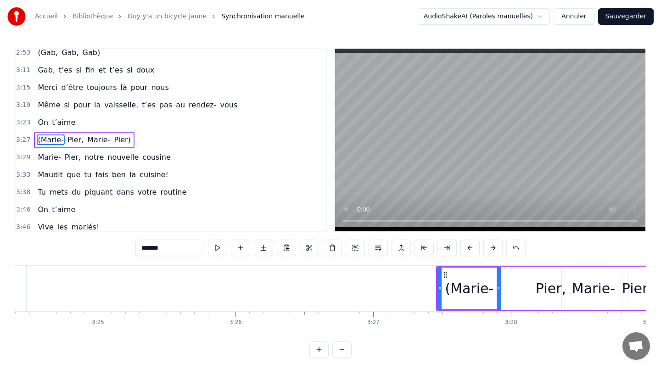
drag, startPoint x: 533, startPoint y: 288, endPoint x: 496, endPoint y: 288, distance: 36.7
click at [497, 288] on icon at bounding box center [499, 288] width 4 height 7
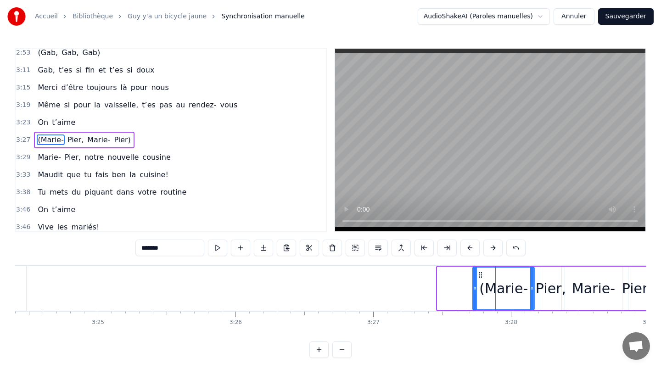
drag, startPoint x: 446, startPoint y: 274, endPoint x: 477, endPoint y: 274, distance: 31.7
click at [477, 274] on icon at bounding box center [480, 274] width 7 height 7
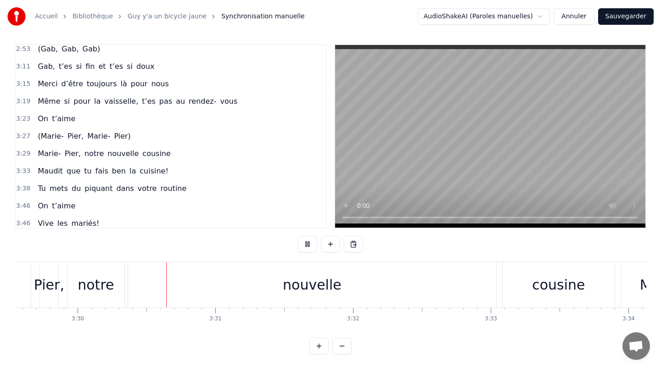
scroll to position [0, 28881]
click at [423, 287] on div "nouvelle" at bounding box center [306, 284] width 368 height 45
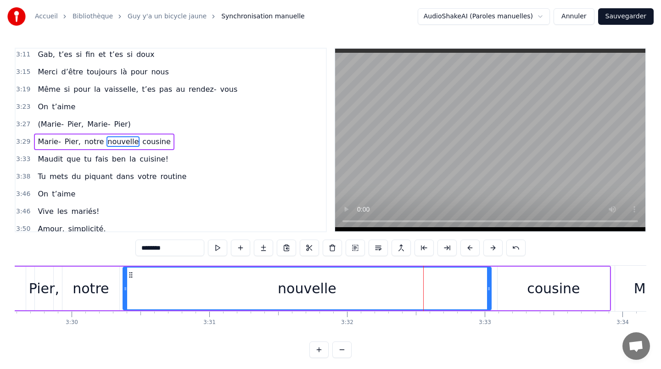
scroll to position [598, 0]
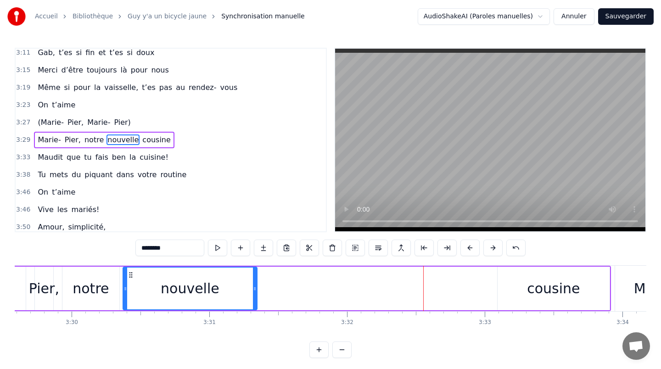
drag, startPoint x: 489, startPoint y: 287, endPoint x: 251, endPoint y: 288, distance: 237.9
click at [253, 288] on icon at bounding box center [255, 288] width 4 height 7
click at [540, 283] on div "cousine" at bounding box center [553, 288] width 53 height 21
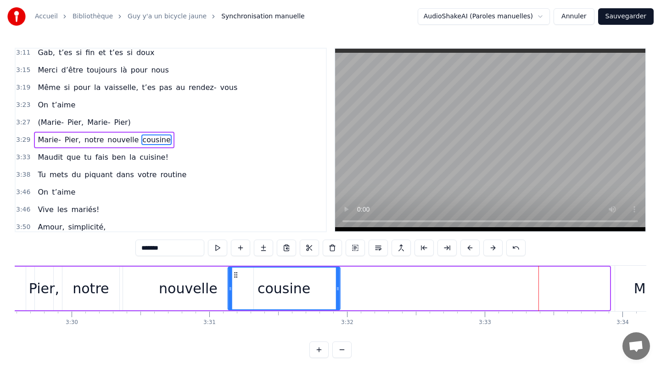
drag, startPoint x: 505, startPoint y: 275, endPoint x: 228, endPoint y: 275, distance: 277.0
click at [232, 275] on icon at bounding box center [235, 274] width 7 height 7
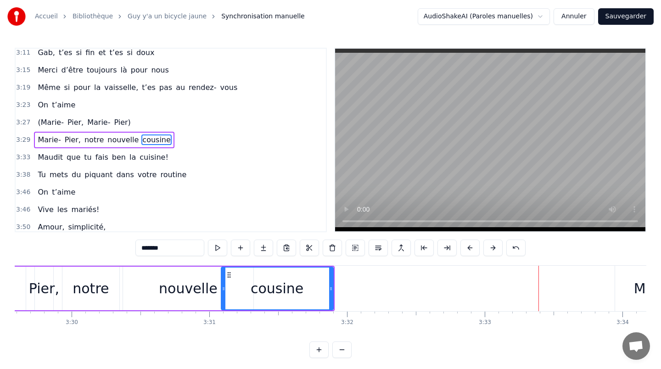
click at [130, 274] on div "nouvelle" at bounding box center [188, 289] width 130 height 44
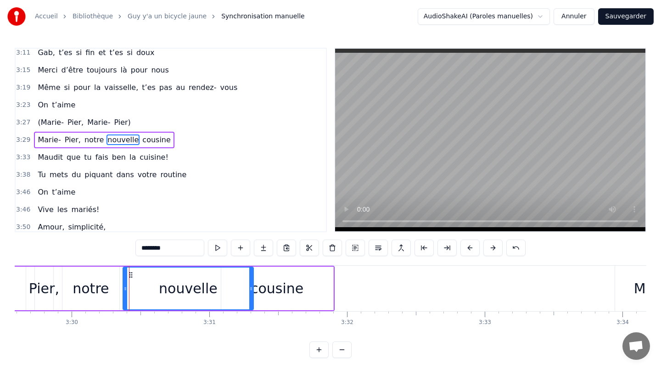
scroll to position [4, 0]
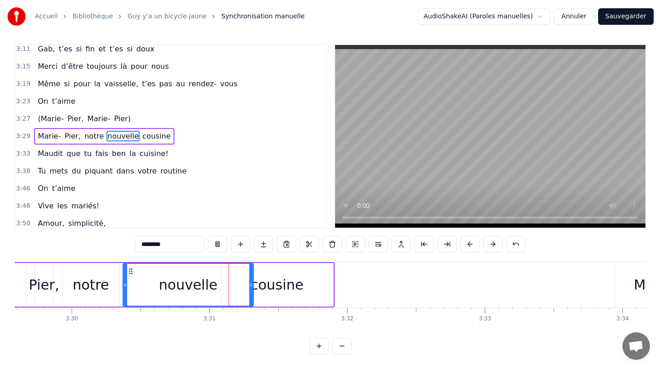
click at [117, 265] on div "notre" at bounding box center [90, 285] width 57 height 44
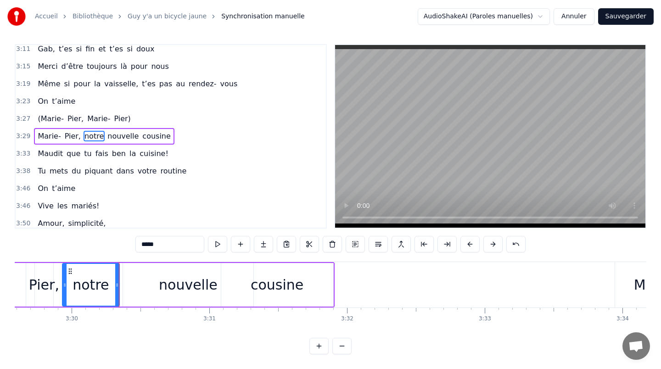
click at [312, 277] on div "cousine" at bounding box center [277, 285] width 112 height 44
type input "*******"
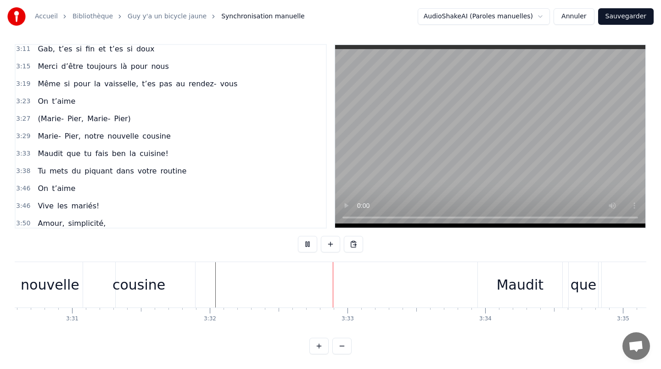
scroll to position [0, 0]
click at [518, 283] on div "Maudit" at bounding box center [518, 285] width 47 height 21
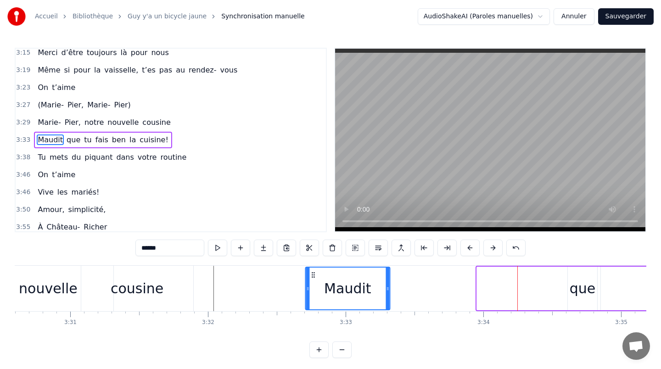
drag, startPoint x: 485, startPoint y: 274, endPoint x: 328, endPoint y: 275, distance: 157.6
click at [314, 275] on icon at bounding box center [313, 274] width 7 height 7
click at [571, 288] on div "que" at bounding box center [583, 288] width 26 height 21
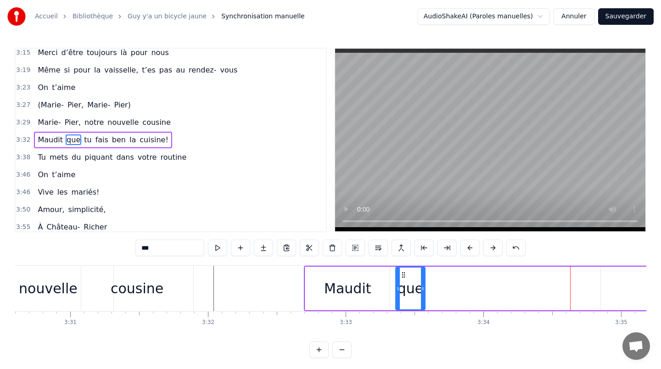
drag, startPoint x: 574, startPoint y: 277, endPoint x: 401, endPoint y: 277, distance: 172.2
click at [401, 277] on icon at bounding box center [403, 274] width 7 height 7
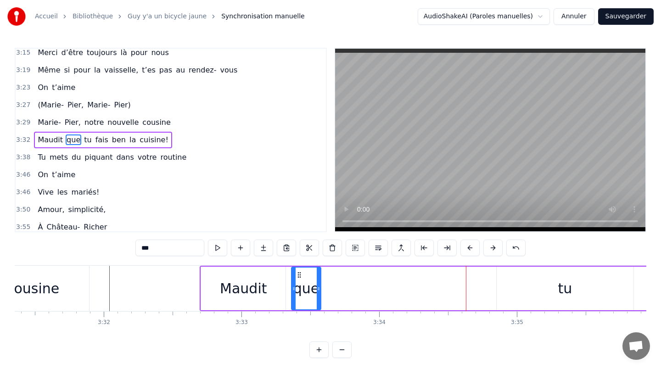
click at [542, 274] on div "tu" at bounding box center [565, 289] width 137 height 44
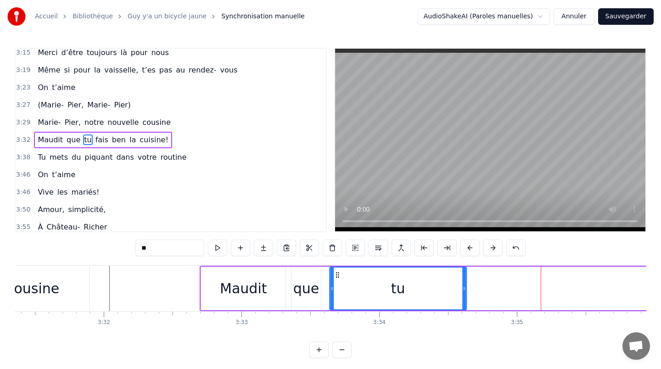
drag, startPoint x: 505, startPoint y: 274, endPoint x: 334, endPoint y: 277, distance: 171.4
click at [334, 277] on icon at bounding box center [337, 274] width 7 height 7
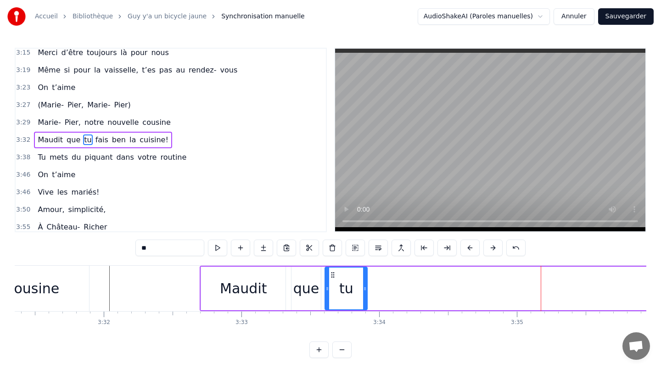
drag, startPoint x: 459, startPoint y: 291, endPoint x: 365, endPoint y: 289, distance: 94.6
click at [365, 289] on icon at bounding box center [365, 288] width 4 height 7
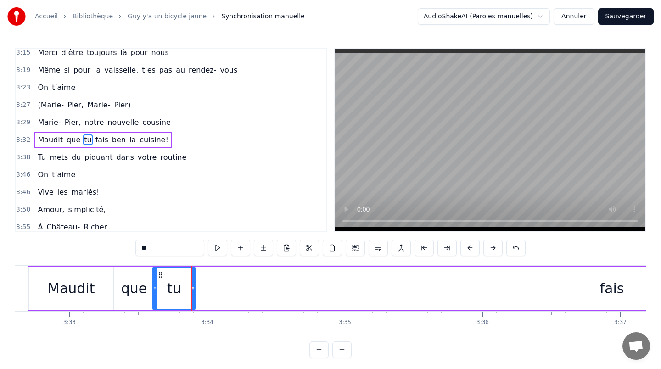
scroll to position [0, 29329]
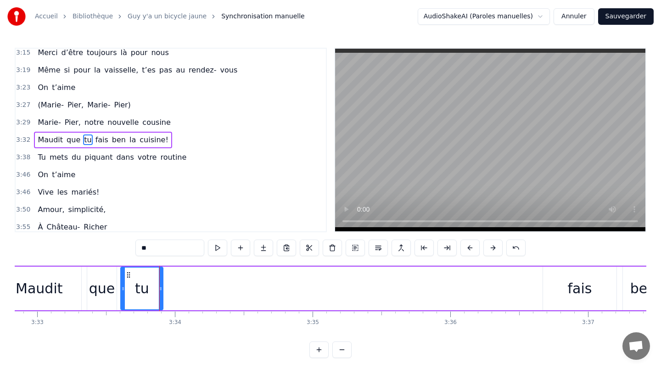
click at [566, 294] on div "fais" at bounding box center [579, 289] width 73 height 44
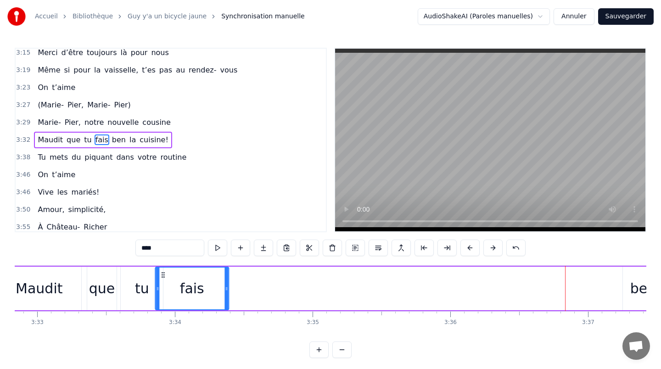
drag, startPoint x: 550, startPoint y: 275, endPoint x: 158, endPoint y: 280, distance: 392.3
click at [158, 280] on div "fais" at bounding box center [192, 289] width 73 height 42
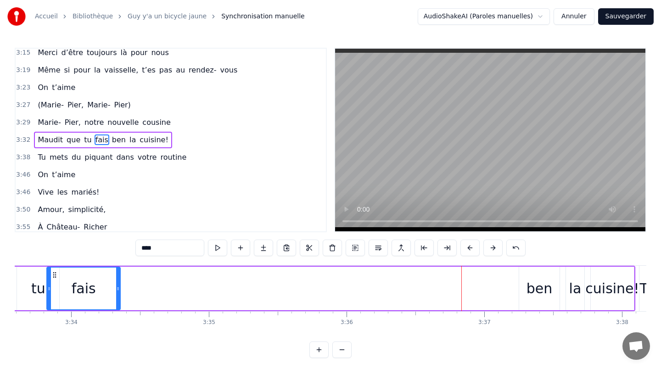
scroll to position [0, 29451]
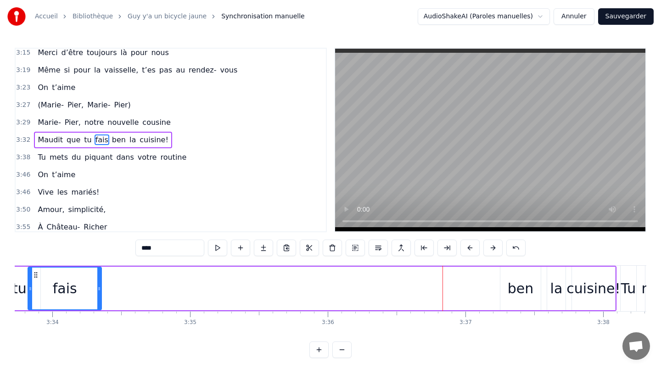
click at [516, 288] on div "ben" at bounding box center [521, 288] width 26 height 21
type input "***"
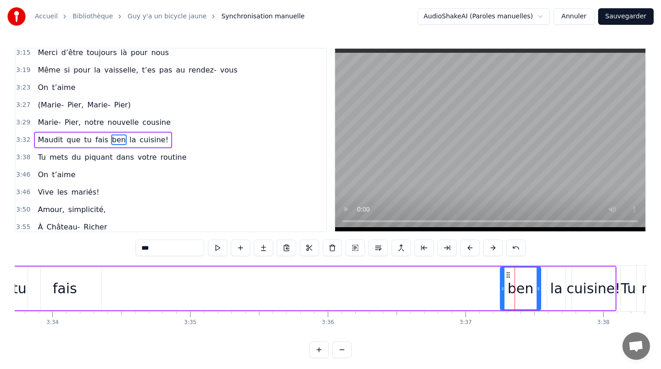
click at [461, 277] on div "Maudit que tu fais ben la cuisine!" at bounding box center [245, 288] width 744 height 45
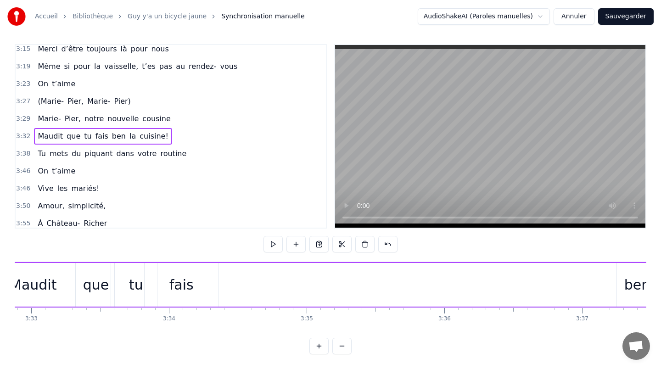
scroll to position [0, 29292]
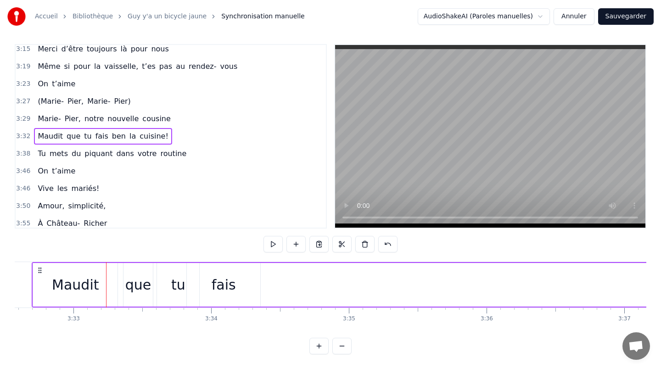
click at [140, 286] on div "que" at bounding box center [138, 285] width 26 height 21
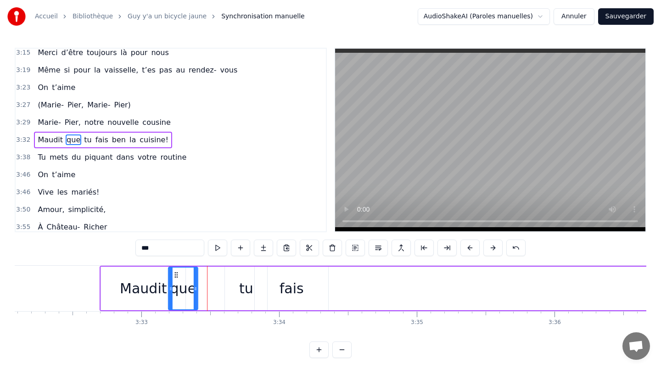
drag, startPoint x: 129, startPoint y: 273, endPoint x: 175, endPoint y: 277, distance: 46.1
click at [175, 277] on icon at bounding box center [176, 274] width 7 height 7
click at [228, 285] on div "tu" at bounding box center [246, 289] width 42 height 44
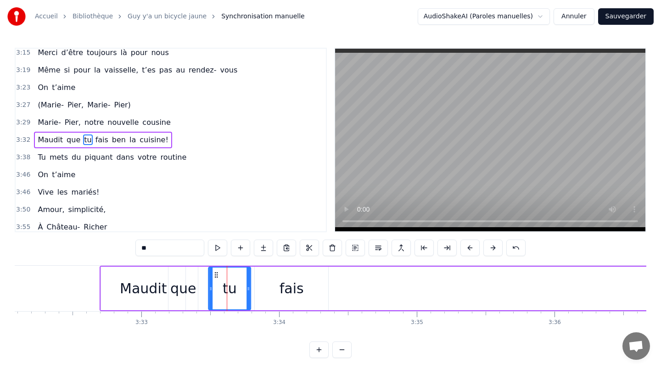
drag, startPoint x: 231, startPoint y: 276, endPoint x: 208, endPoint y: 276, distance: 22.5
click at [213, 276] on icon at bounding box center [216, 274] width 7 height 7
click at [274, 282] on div "fais" at bounding box center [291, 289] width 73 height 44
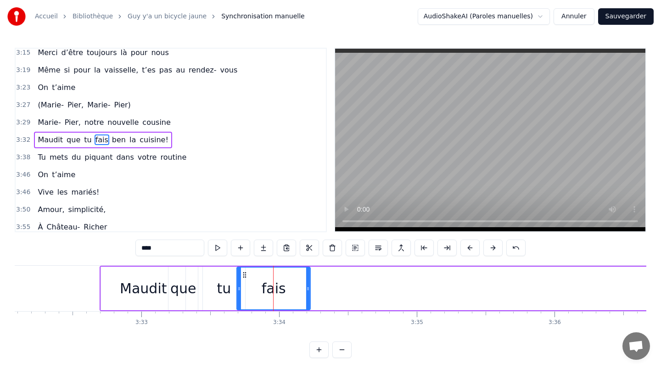
drag, startPoint x: 263, startPoint y: 276, endPoint x: 244, endPoint y: 275, distance: 18.4
click at [244, 275] on icon at bounding box center [244, 274] width 7 height 7
drag, startPoint x: 308, startPoint y: 291, endPoint x: 279, endPoint y: 289, distance: 28.5
click at [280, 289] on icon at bounding box center [282, 288] width 4 height 7
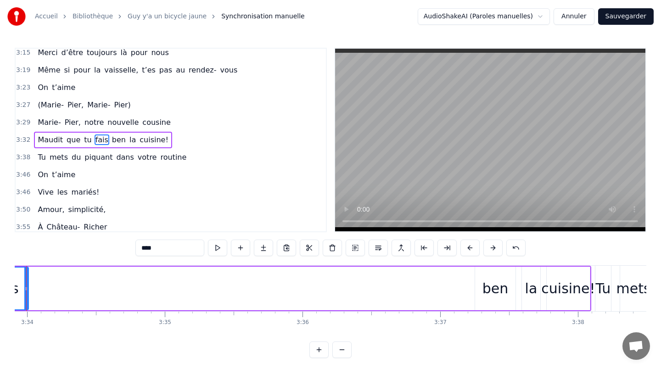
scroll to position [0, 29477]
click at [483, 285] on div "ben" at bounding box center [495, 289] width 40 height 44
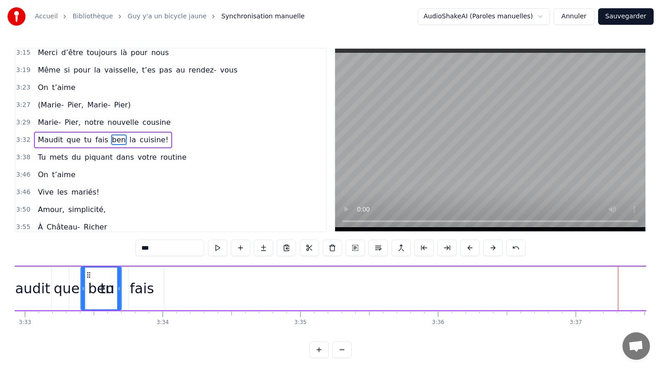
scroll to position [0, 29340]
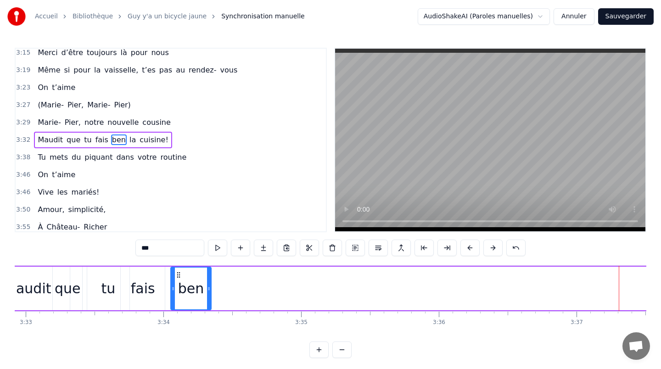
drag, startPoint x: 480, startPoint y: 274, endPoint x: 167, endPoint y: 283, distance: 313.9
click at [171, 283] on div "ben" at bounding box center [191, 289] width 40 height 42
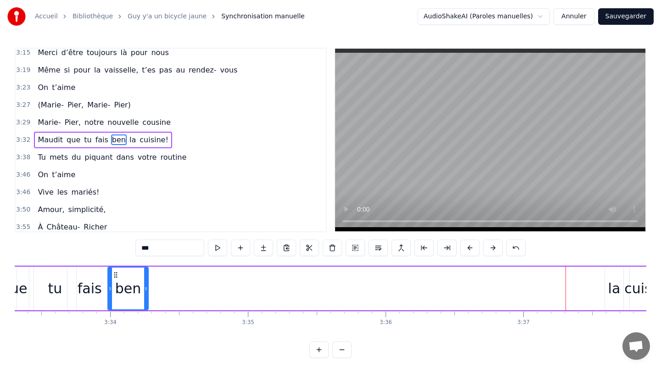
scroll to position [0, 29413]
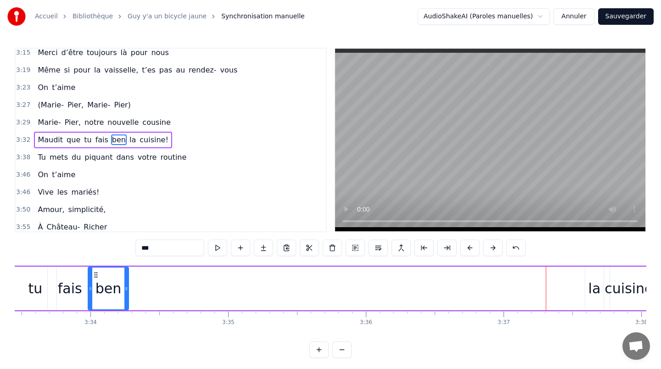
click at [589, 282] on div "la" at bounding box center [595, 288] width 12 height 21
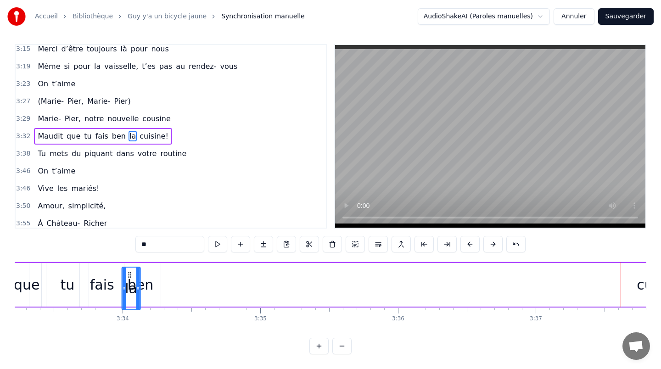
scroll to position [0, 29380]
drag, startPoint x: 592, startPoint y: 273, endPoint x: 173, endPoint y: 275, distance: 418.5
click at [173, 275] on icon at bounding box center [174, 274] width 7 height 7
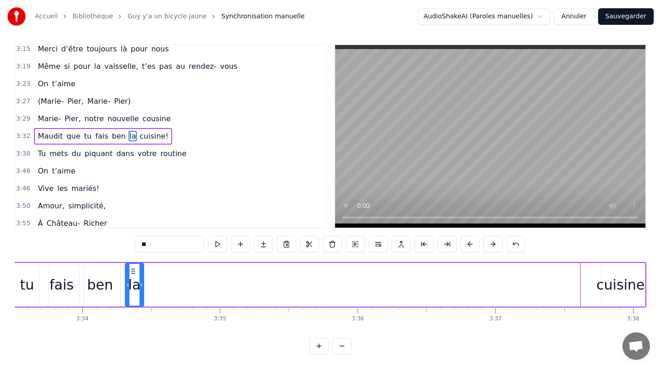
scroll to position [0, 29423]
click at [616, 284] on div "cuisine!" at bounding box center [622, 285] width 54 height 21
type input "********"
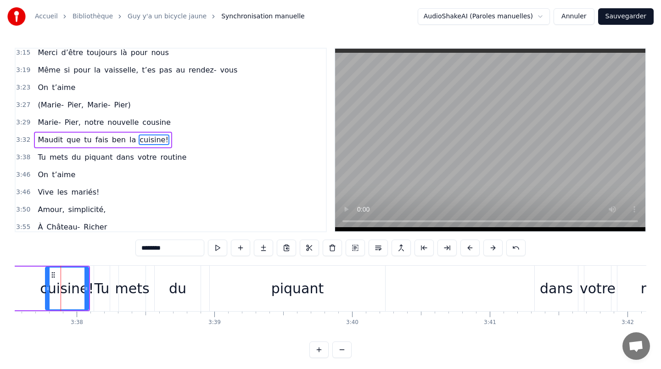
scroll to position [0, 29724]
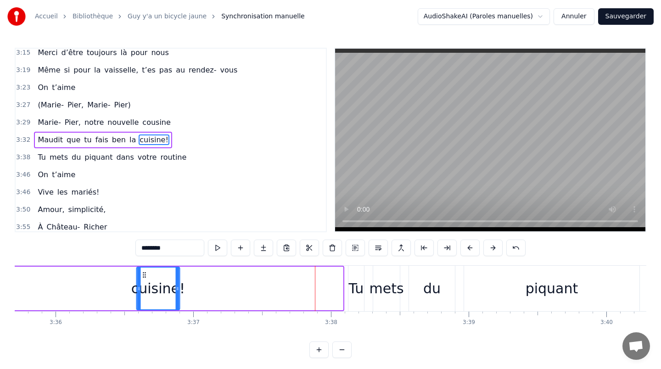
drag, startPoint x: 289, startPoint y: 275, endPoint x: 139, endPoint y: 276, distance: 149.7
click at [141, 276] on icon at bounding box center [144, 274] width 7 height 7
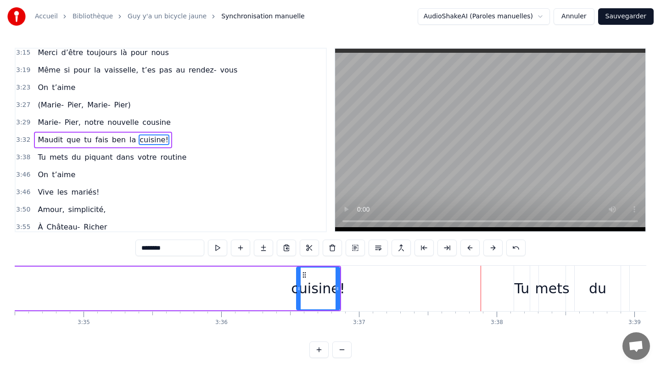
scroll to position [0, 29455]
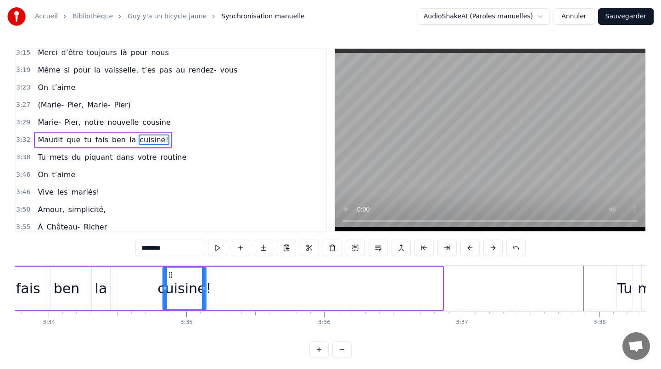
drag, startPoint x: 406, startPoint y: 275, endPoint x: 166, endPoint y: 277, distance: 239.3
click at [167, 277] on icon at bounding box center [170, 274] width 7 height 7
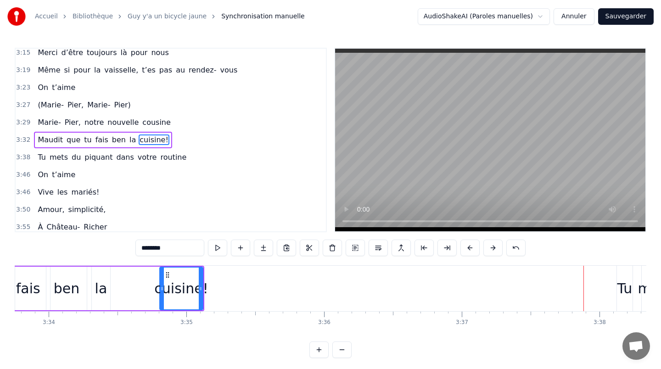
click at [139, 282] on div "Maudit que tu fais ben la cuisine!" at bounding box center [36, 288] width 335 height 45
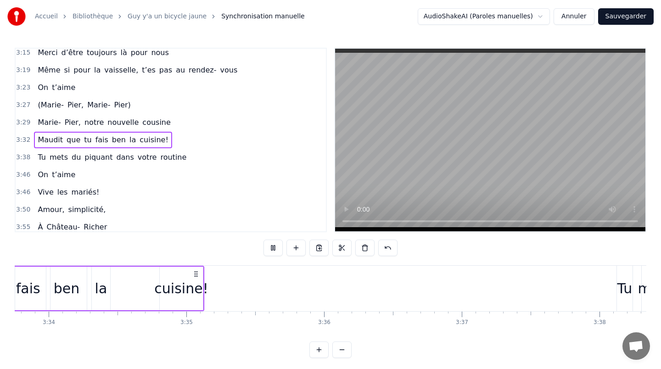
scroll to position [4, 0]
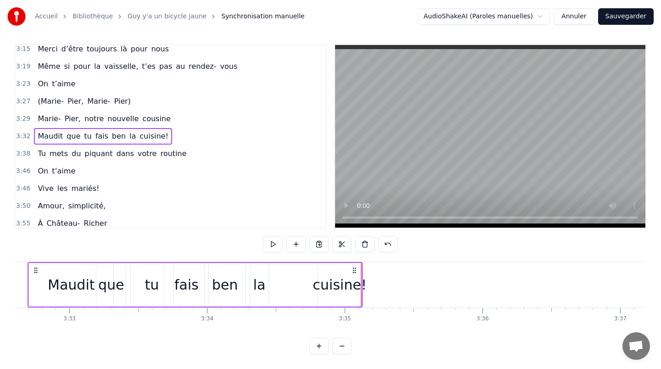
click at [352, 275] on div "cuisine!" at bounding box center [340, 285] width 54 height 21
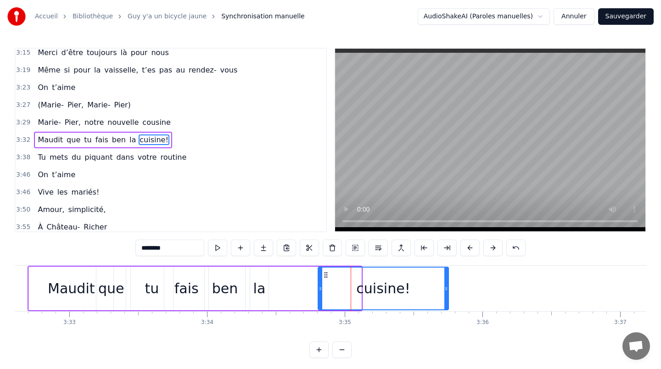
drag, startPoint x: 359, startPoint y: 283, endPoint x: 446, endPoint y: 287, distance: 87.3
click at [446, 287] on div at bounding box center [447, 289] width 4 height 42
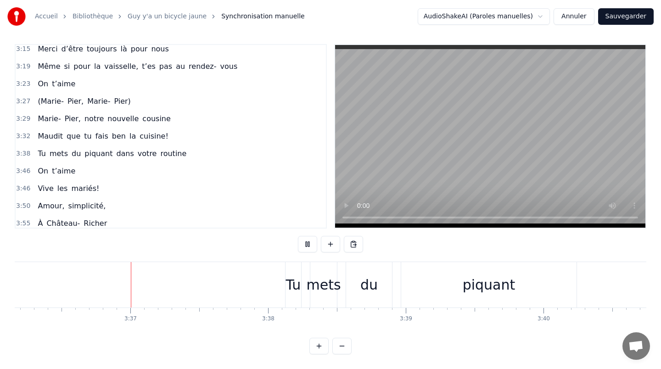
scroll to position [0, 29864]
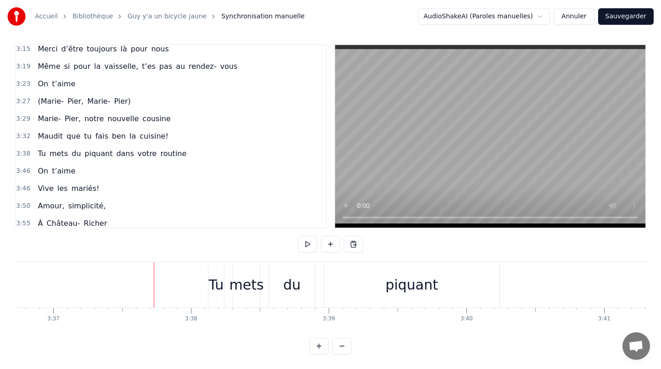
click at [216, 284] on div "Tu" at bounding box center [216, 285] width 15 height 21
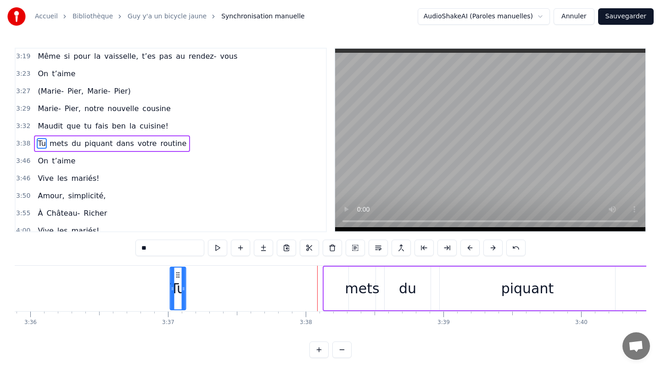
drag, startPoint x: 331, startPoint y: 275, endPoint x: 212, endPoint y: 276, distance: 118.5
click at [177, 281] on div "Tu" at bounding box center [178, 289] width 15 height 42
click at [361, 292] on div "mets" at bounding box center [362, 288] width 34 height 21
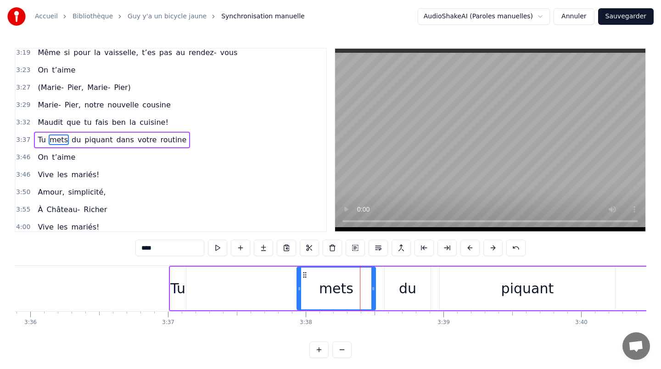
drag, startPoint x: 353, startPoint y: 275, endPoint x: 306, endPoint y: 282, distance: 46.9
click at [301, 282] on div at bounding box center [300, 289] width 4 height 42
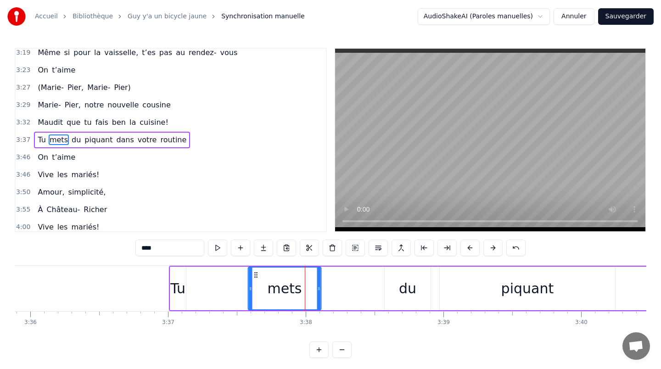
drag, startPoint x: 305, startPoint y: 276, endPoint x: 251, endPoint y: 275, distance: 54.7
click at [252, 275] on icon at bounding box center [255, 274] width 7 height 7
click at [399, 284] on div "du" at bounding box center [408, 289] width 46 height 44
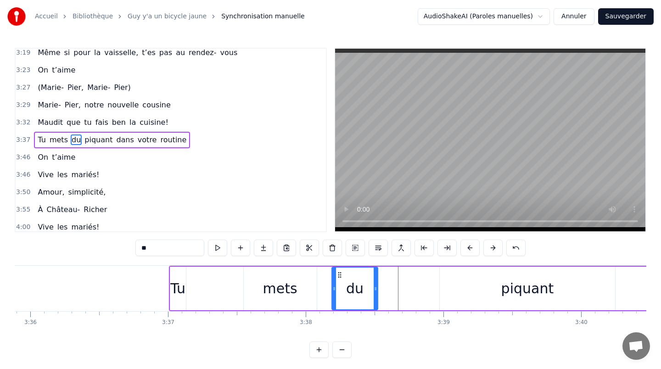
drag, startPoint x: 390, startPoint y: 274, endPoint x: 337, endPoint y: 272, distance: 52.9
click at [337, 272] on icon at bounding box center [339, 274] width 7 height 7
click at [520, 278] on div "piquant" at bounding box center [528, 288] width 53 height 21
type input "*******"
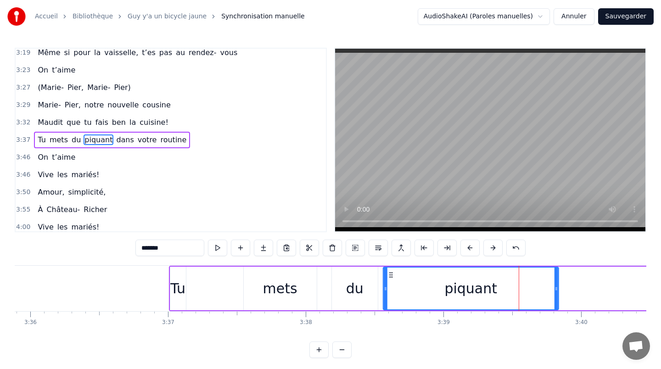
drag, startPoint x: 446, startPoint y: 274, endPoint x: 408, endPoint y: 273, distance: 37.7
click at [388, 273] on icon at bounding box center [391, 274] width 7 height 7
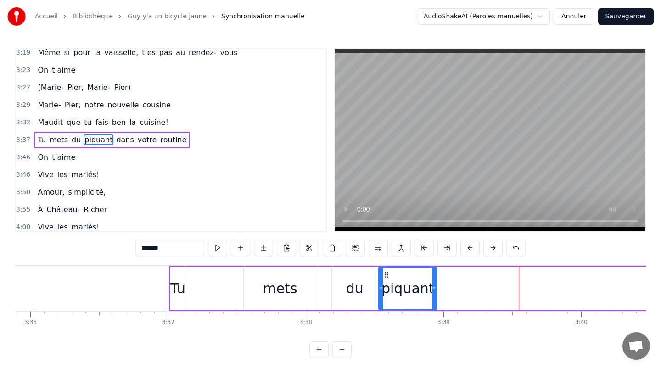
drag, startPoint x: 553, startPoint y: 289, endPoint x: 435, endPoint y: 288, distance: 117.6
click at [435, 288] on icon at bounding box center [435, 288] width 4 height 7
drag, startPoint x: 272, startPoint y: 291, endPoint x: 226, endPoint y: 291, distance: 46.4
click at [226, 291] on div "Tu mets du piquant dans votre routine" at bounding box center [557, 288] width 776 height 45
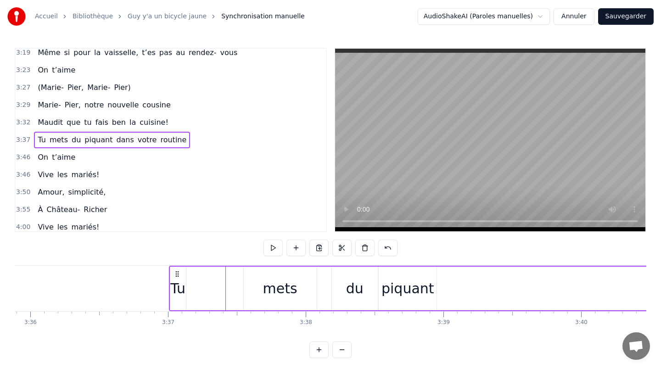
click at [268, 289] on div "mets" at bounding box center [280, 288] width 34 height 21
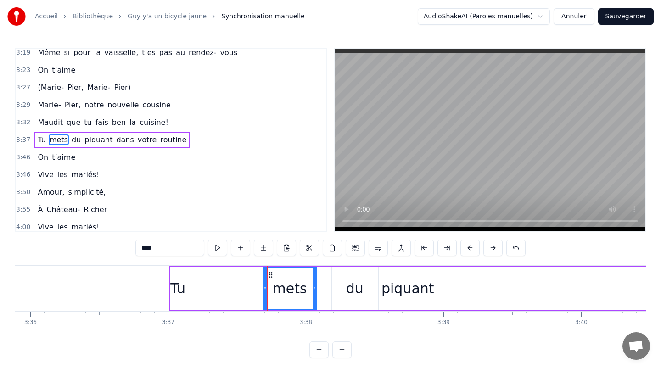
drag, startPoint x: 246, startPoint y: 288, endPoint x: 266, endPoint y: 288, distance: 20.7
click at [266, 288] on icon at bounding box center [266, 288] width 4 height 7
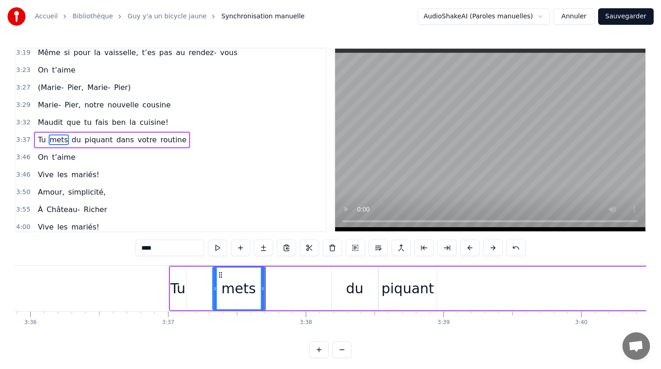
drag, startPoint x: 269, startPoint y: 274, endPoint x: 213, endPoint y: 274, distance: 56.5
click at [217, 274] on icon at bounding box center [220, 274] width 7 height 7
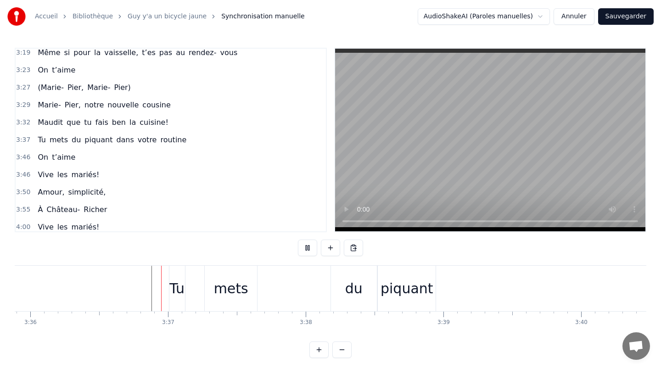
scroll to position [4, 0]
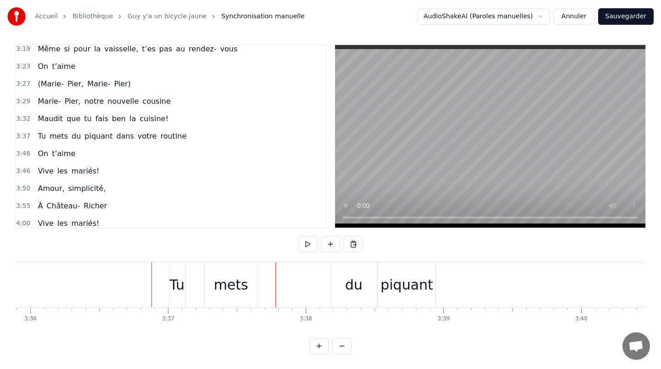
click at [354, 282] on div "du" at bounding box center [353, 285] width 17 height 21
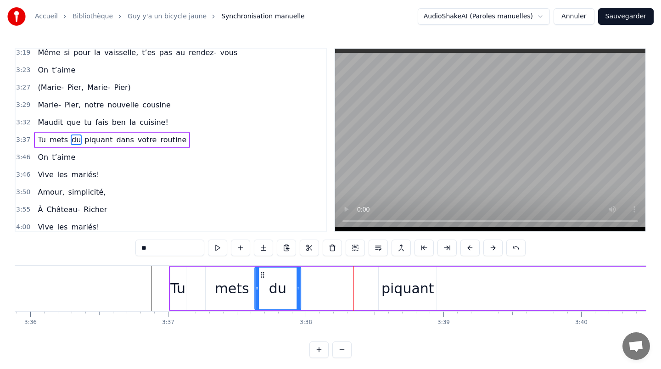
drag, startPoint x: 337, startPoint y: 274, endPoint x: 260, endPoint y: 274, distance: 77.2
click at [260, 274] on icon at bounding box center [262, 274] width 7 height 7
drag, startPoint x: 297, startPoint y: 288, endPoint x: 281, endPoint y: 288, distance: 16.1
click at [281, 288] on icon at bounding box center [283, 288] width 4 height 7
click at [388, 296] on div "piquant" at bounding box center [408, 288] width 53 height 21
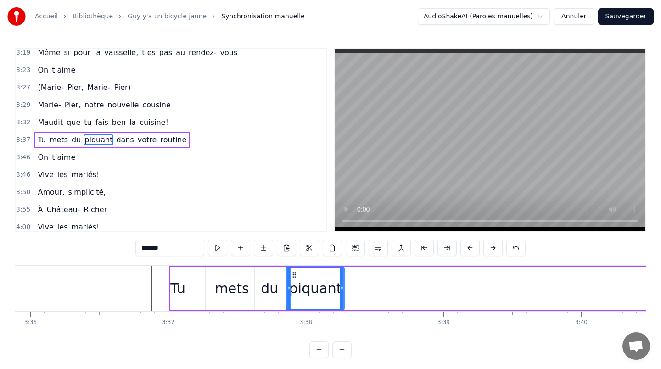
drag, startPoint x: 379, startPoint y: 274, endPoint x: 292, endPoint y: 275, distance: 86.8
click at [292, 275] on icon at bounding box center [294, 274] width 7 height 7
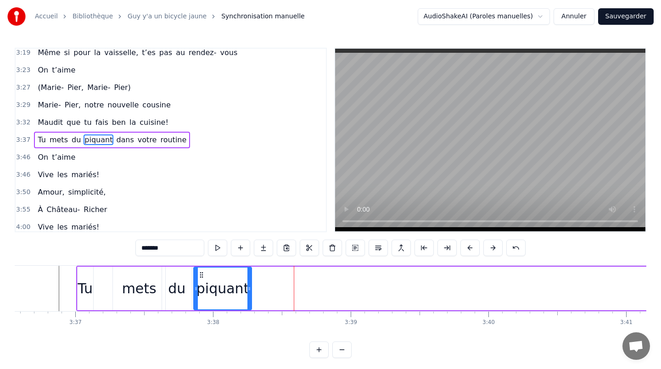
scroll to position [0, 29915]
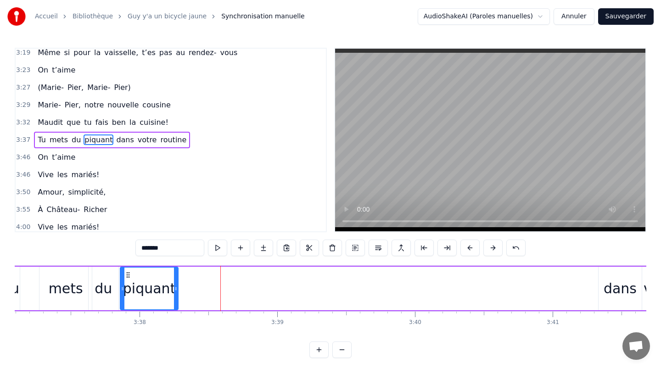
click at [621, 292] on div "dans" at bounding box center [620, 288] width 33 height 21
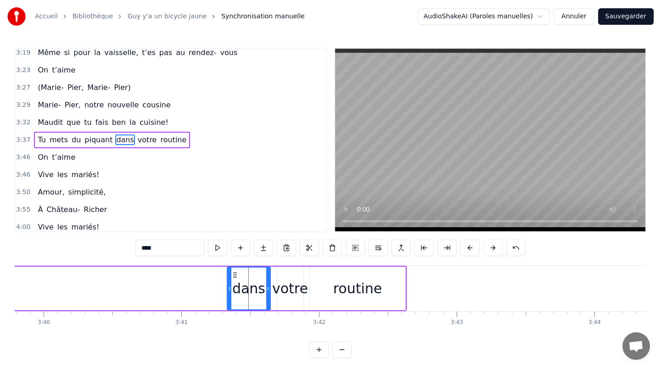
scroll to position [0, 30226]
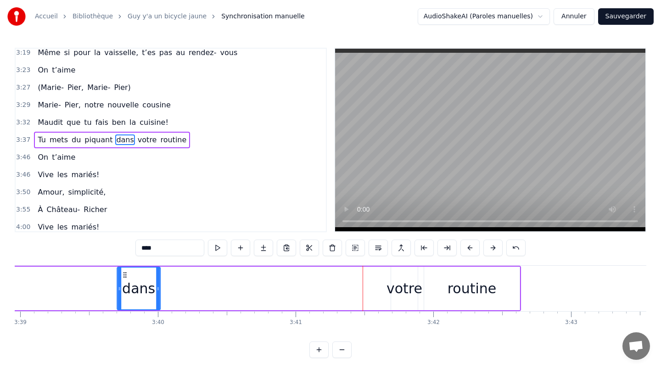
drag, startPoint x: 289, startPoint y: 276, endPoint x: 58, endPoint y: 276, distance: 231.0
click at [118, 276] on div "dans" at bounding box center [139, 289] width 42 height 42
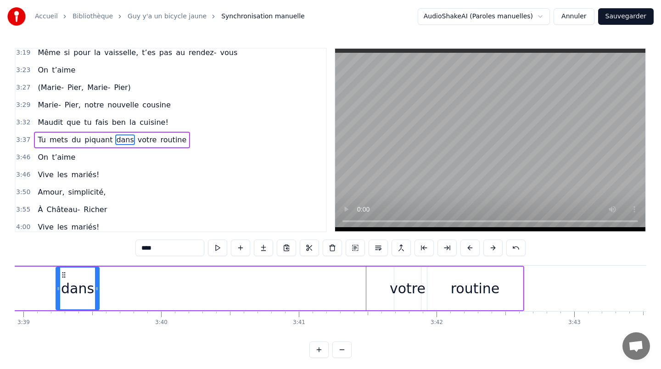
click at [58, 276] on div at bounding box center [58, 289] width 4 height 42
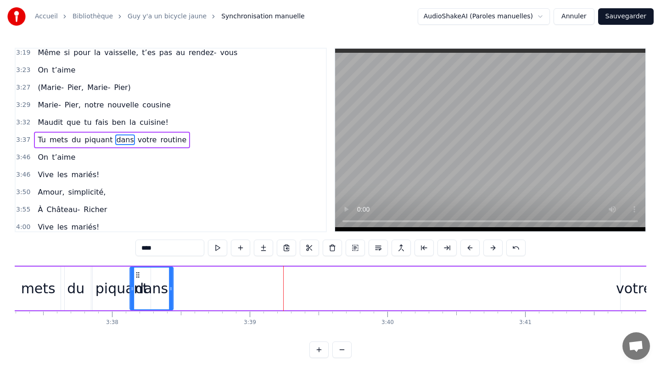
scroll to position [0, 29942]
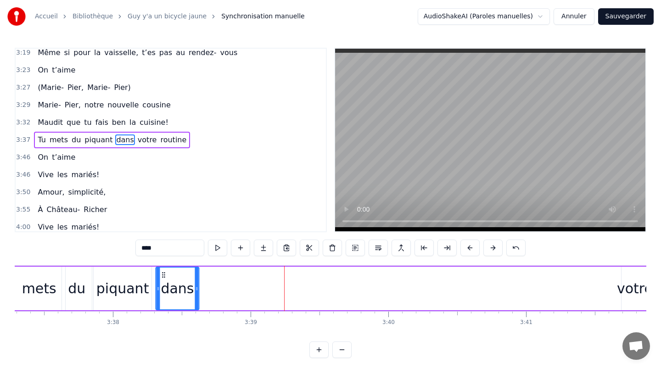
drag, startPoint x: 183, startPoint y: 274, endPoint x: 157, endPoint y: 273, distance: 25.7
click at [160, 273] on icon at bounding box center [163, 274] width 7 height 7
click at [620, 281] on div "votre" at bounding box center [635, 288] width 36 height 21
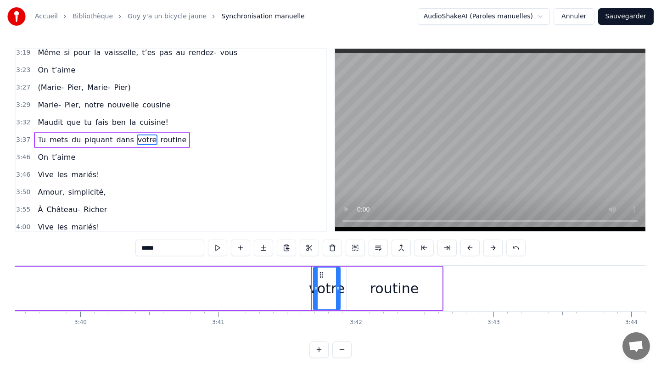
scroll to position [0, 30224]
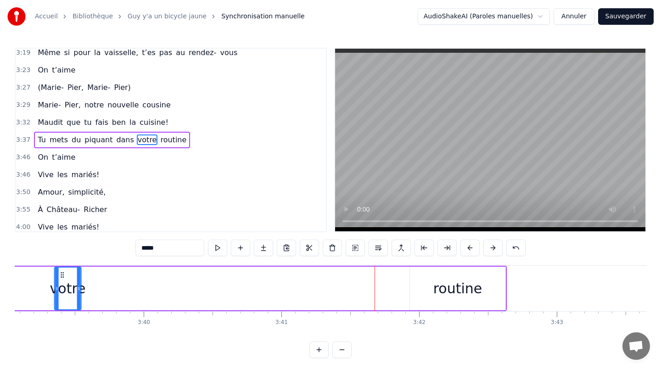
drag, startPoint x: 345, startPoint y: 273, endPoint x: 63, endPoint y: 284, distance: 282.7
click at [63, 284] on div "votre" at bounding box center [68, 289] width 26 height 42
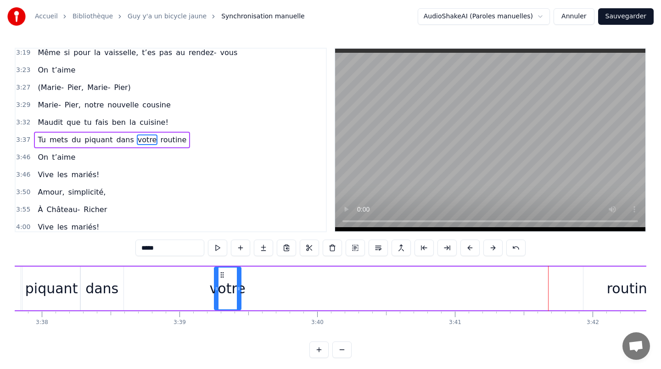
scroll to position [0, 29993]
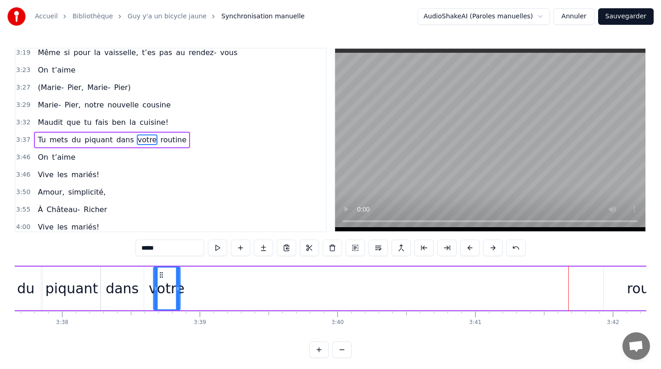
drag, startPoint x: 241, startPoint y: 273, endPoint x: 158, endPoint y: 275, distance: 82.3
click at [158, 275] on icon at bounding box center [161, 274] width 7 height 7
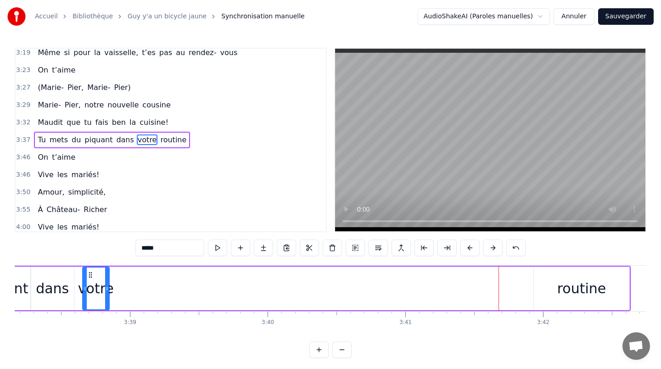
scroll to position [0, 30063]
click at [575, 285] on div "routine" at bounding box center [581, 288] width 49 height 21
type input "*******"
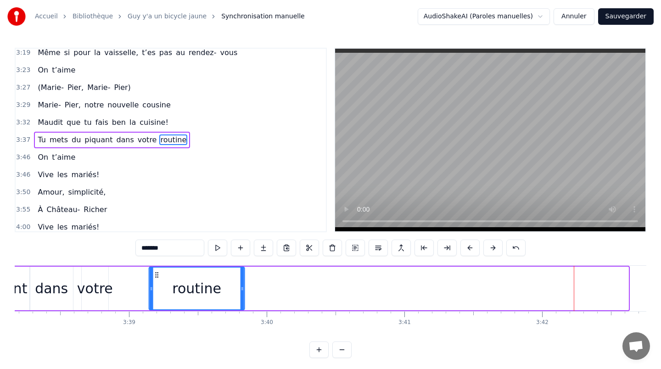
drag, startPoint x: 539, startPoint y: 277, endPoint x: 153, endPoint y: 287, distance: 386.4
click at [153, 287] on div "routine" at bounding box center [197, 289] width 95 height 42
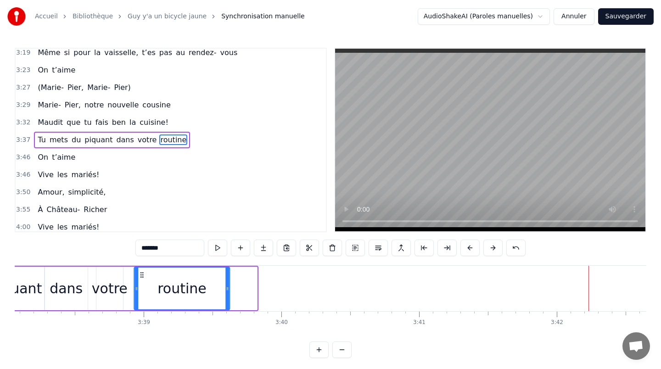
drag, startPoint x: 153, startPoint y: 277, endPoint x: 128, endPoint y: 275, distance: 25.3
click at [139, 275] on icon at bounding box center [142, 274] width 7 height 7
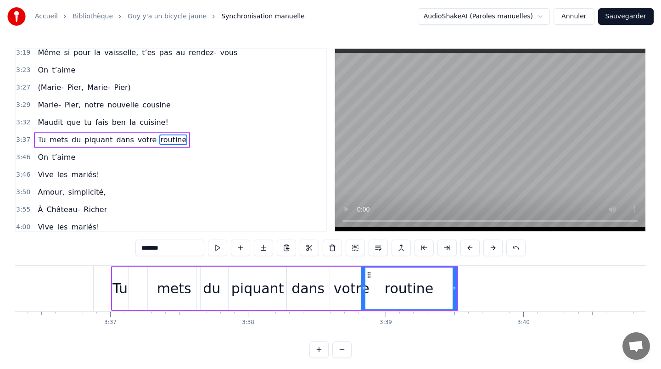
scroll to position [0, 29780]
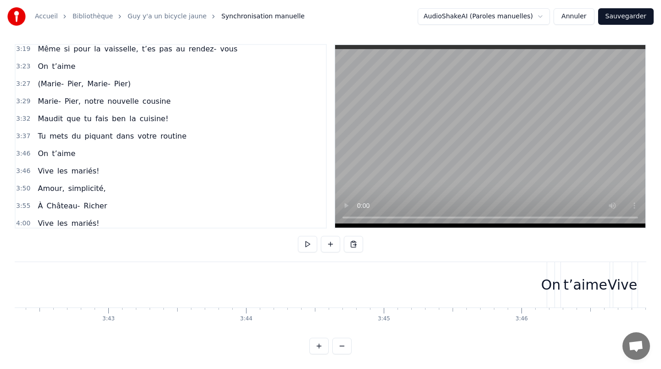
scroll to position [0, 30612]
click at [570, 288] on div "On" at bounding box center [575, 285] width 20 height 21
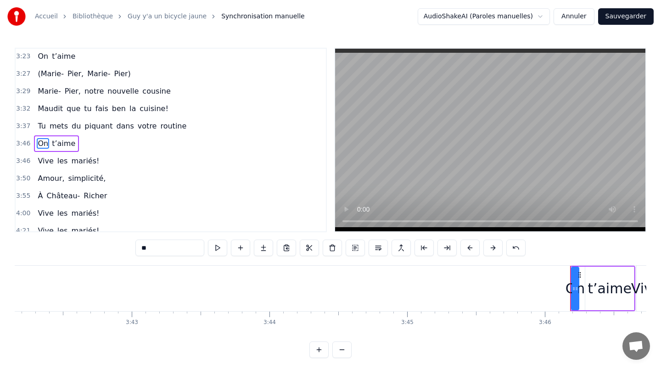
scroll to position [650, 0]
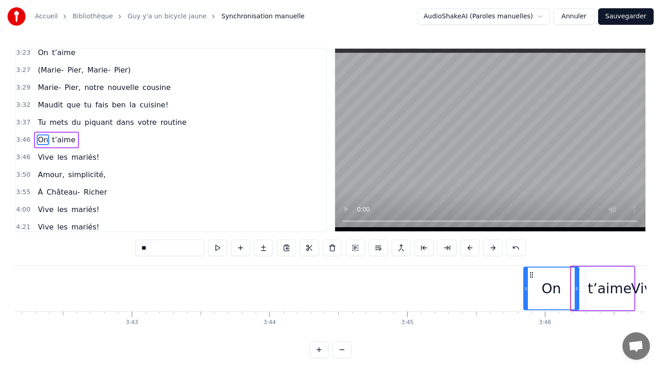
drag, startPoint x: 572, startPoint y: 277, endPoint x: 525, endPoint y: 277, distance: 47.8
click at [525, 277] on div at bounding box center [527, 289] width 4 height 42
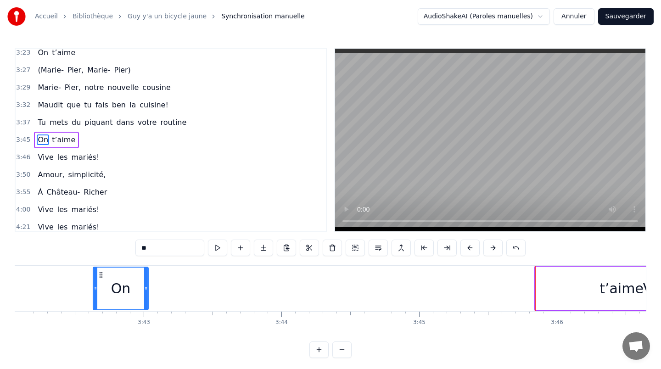
drag, startPoint x: 530, startPoint y: 277, endPoint x: 98, endPoint y: 293, distance: 432.1
click at [98, 293] on div "On" at bounding box center [121, 289] width 54 height 42
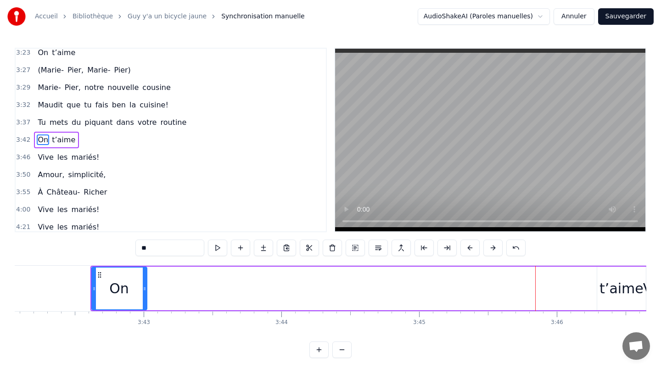
click at [615, 282] on div "t’aime" at bounding box center [622, 288] width 44 height 21
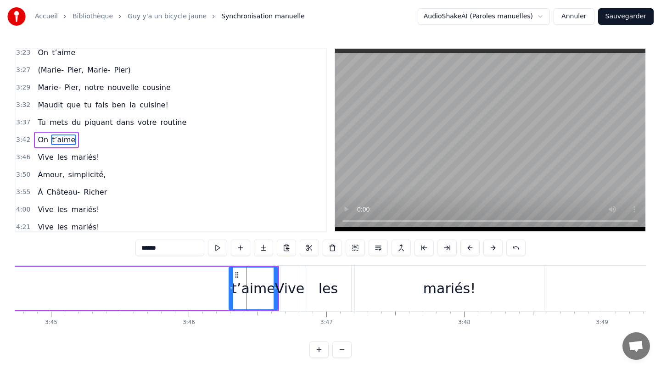
scroll to position [0, 30945]
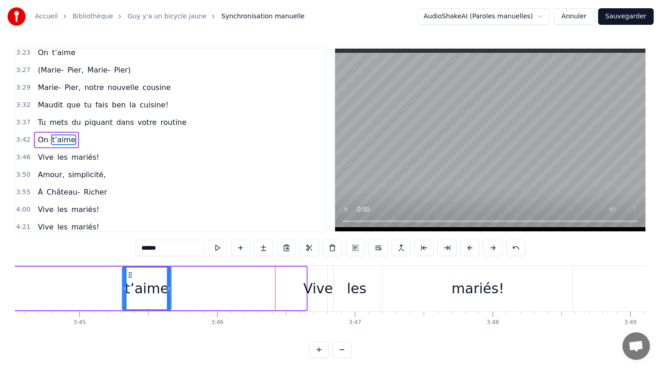
drag, startPoint x: 257, startPoint y: 273, endPoint x: 115, endPoint y: 276, distance: 142.0
click at [127, 276] on icon at bounding box center [130, 274] width 7 height 7
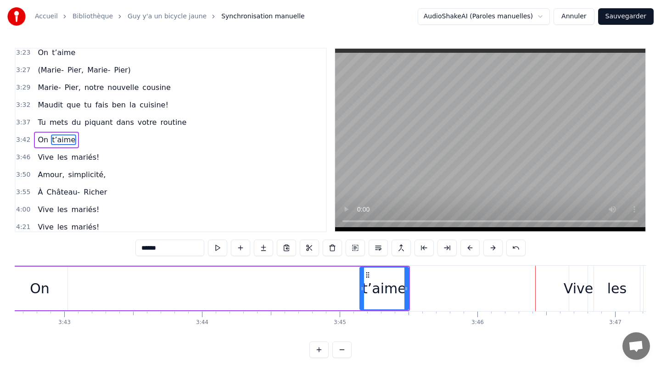
scroll to position [0, 30639]
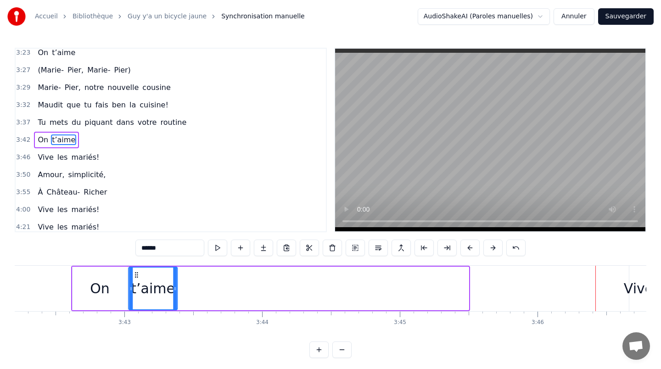
drag, startPoint x: 407, startPoint y: 274, endPoint x: 114, endPoint y: 277, distance: 293.5
click at [133, 277] on icon at bounding box center [136, 274] width 7 height 7
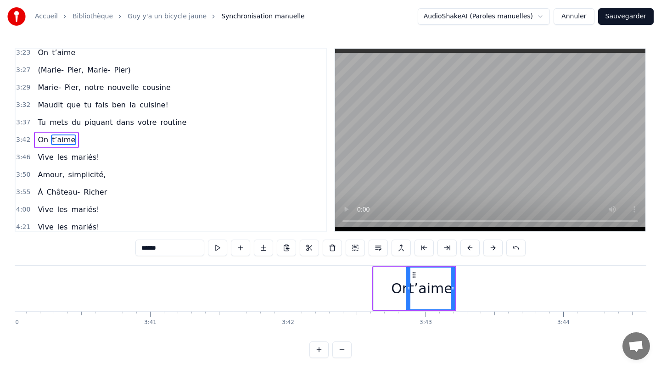
scroll to position [0, 30292]
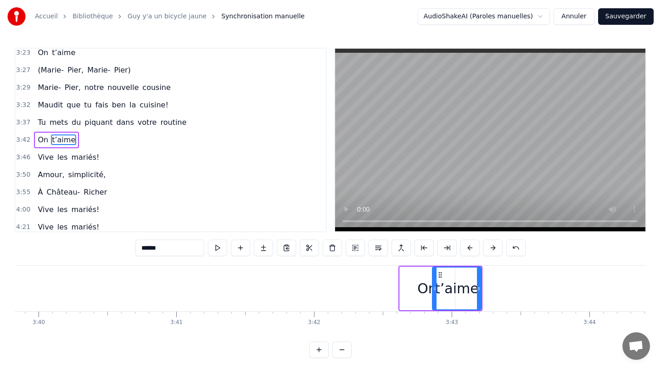
click at [408, 279] on div "On" at bounding box center [427, 289] width 55 height 44
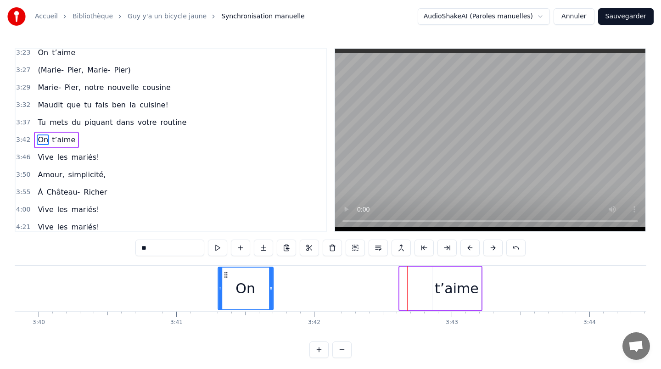
drag, startPoint x: 406, startPoint y: 275, endPoint x: 224, endPoint y: 275, distance: 181.9
click at [225, 275] on circle at bounding box center [225, 275] width 0 height 0
click at [447, 280] on div "t’aime" at bounding box center [457, 288] width 44 height 21
type input "******"
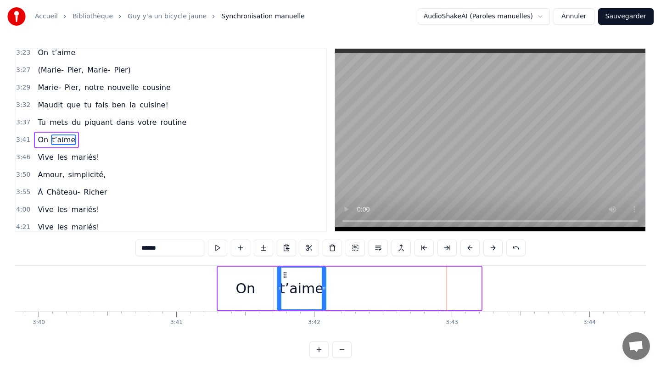
drag, startPoint x: 437, startPoint y: 276, endPoint x: 282, endPoint y: 273, distance: 155.3
click at [282, 273] on icon at bounding box center [285, 274] width 7 height 7
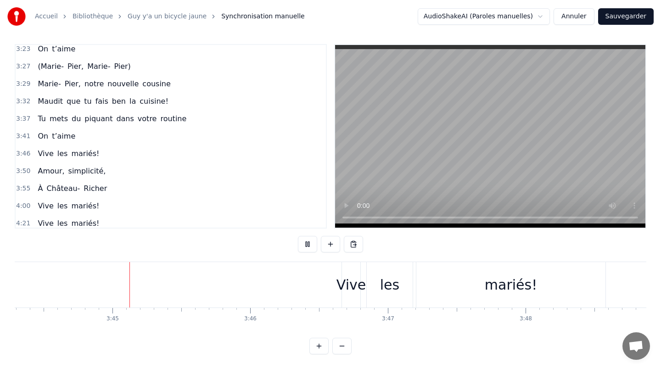
scroll to position [0, 30910]
click at [349, 279] on div "Vive" at bounding box center [347, 285] width 29 height 21
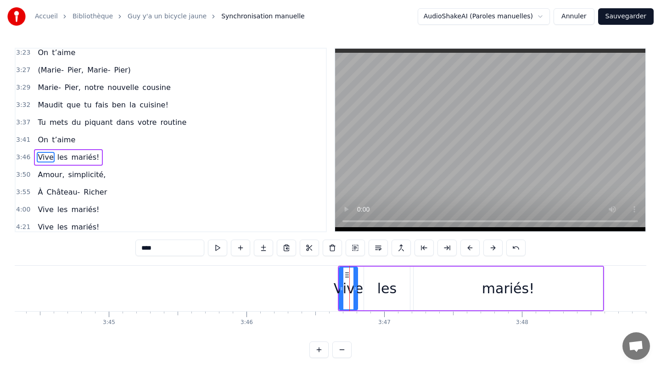
scroll to position [668, 0]
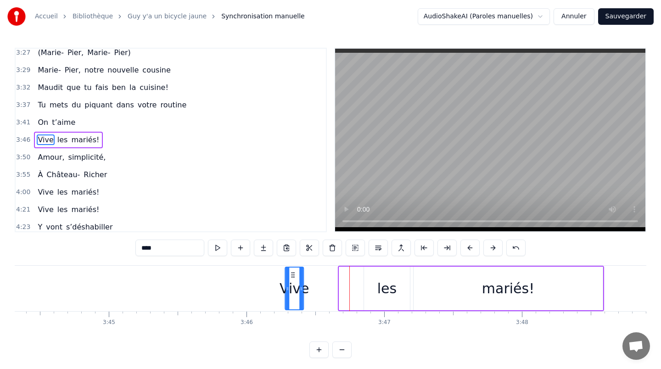
drag, startPoint x: 344, startPoint y: 275, endPoint x: 289, endPoint y: 277, distance: 54.3
click at [289, 277] on icon at bounding box center [292, 274] width 7 height 7
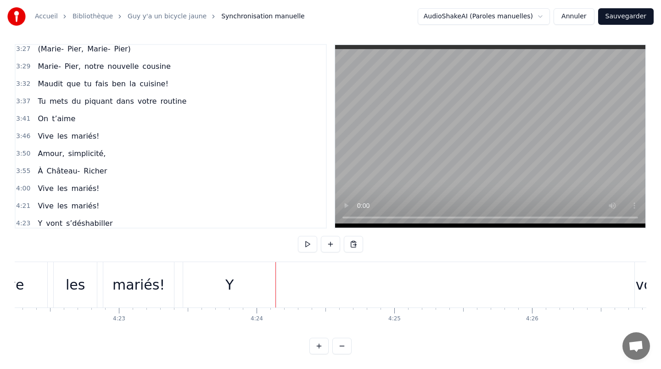
scroll to position [0, 36147]
click at [215, 280] on div "Y" at bounding box center [219, 285] width 8 height 21
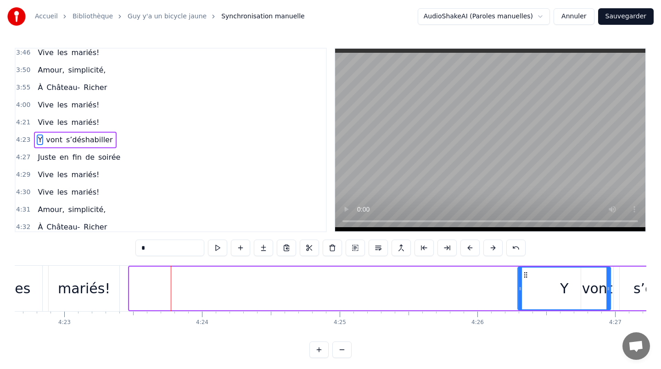
scroll to position [0, 36193]
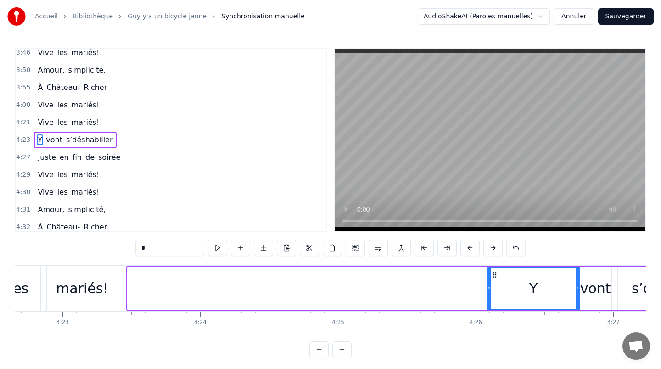
drag, startPoint x: 389, startPoint y: 275, endPoint x: 493, endPoint y: 282, distance: 104.1
click at [493, 282] on div "Y" at bounding box center [534, 289] width 92 height 42
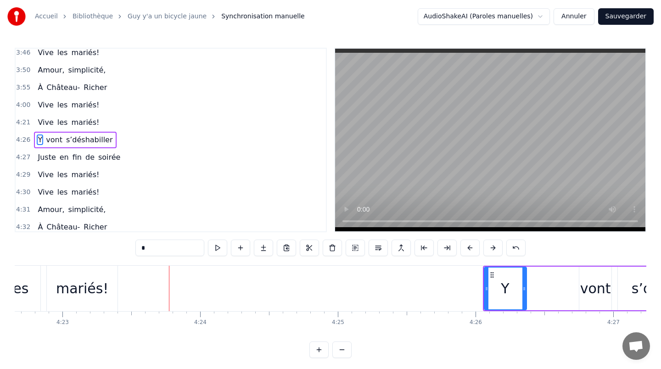
drag, startPoint x: 574, startPoint y: 288, endPoint x: 516, endPoint y: 288, distance: 57.9
click at [523, 288] on icon at bounding box center [525, 288] width 4 height 7
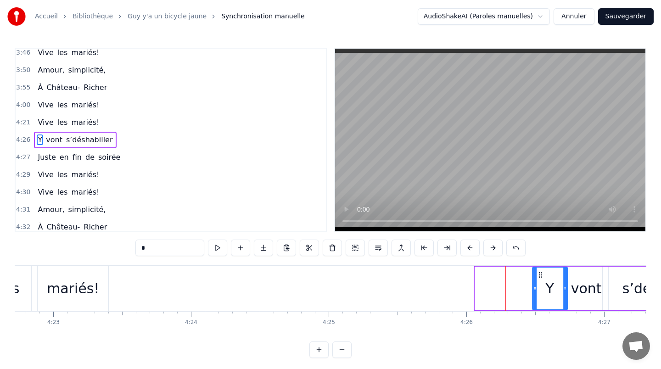
drag, startPoint x: 491, startPoint y: 275, endPoint x: 542, endPoint y: 274, distance: 51.0
click at [542, 274] on icon at bounding box center [540, 274] width 7 height 7
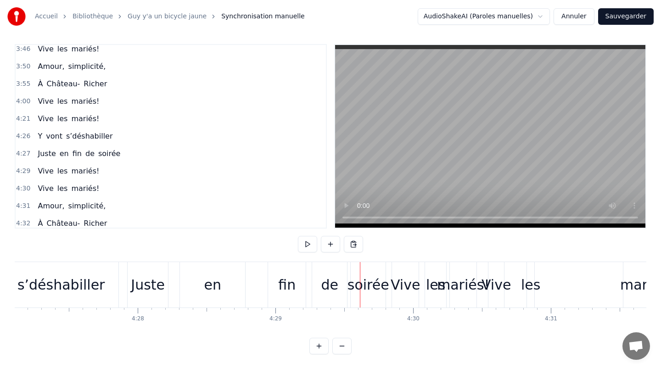
scroll to position [0, 36808]
click at [526, 286] on div "les" at bounding box center [529, 285] width 19 height 21
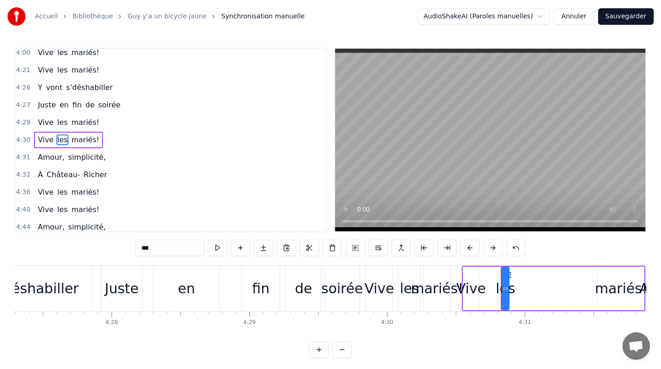
scroll to position [0, 36836]
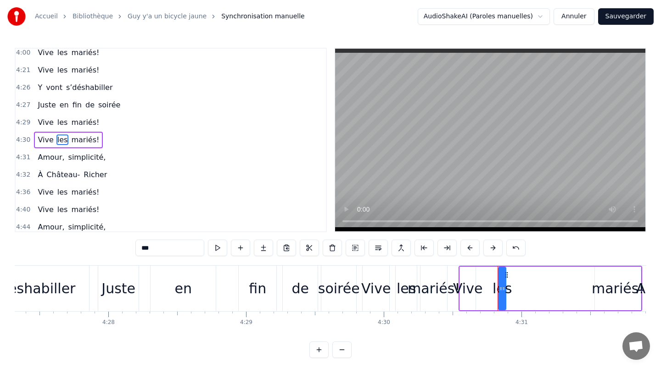
click at [129, 292] on div "Juste" at bounding box center [119, 288] width 34 height 21
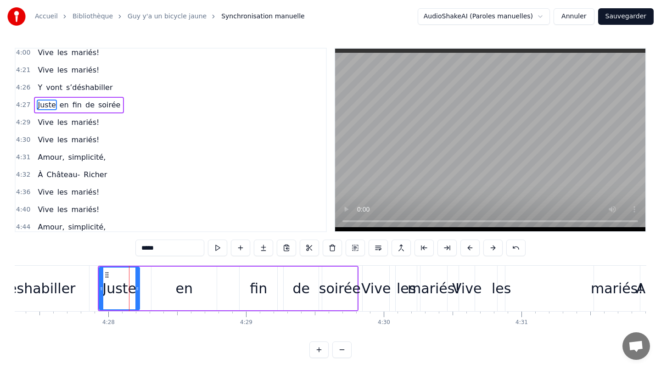
scroll to position [773, 0]
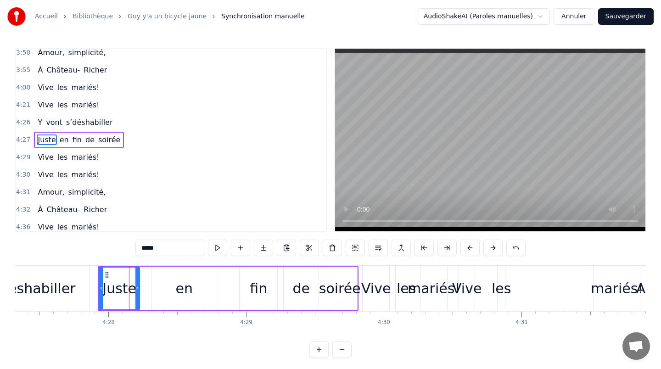
click at [185, 295] on div "en" at bounding box center [183, 288] width 17 height 21
type input "**"
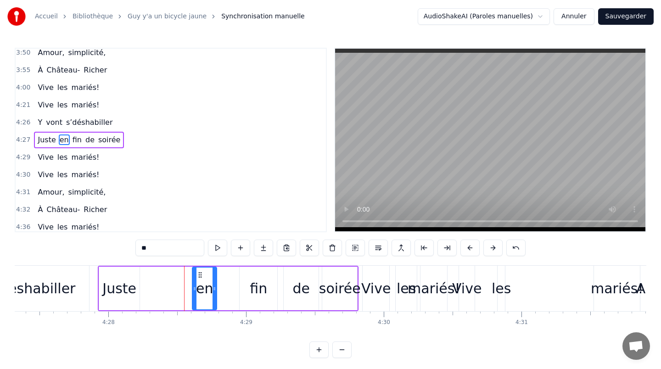
drag, startPoint x: 153, startPoint y: 289, endPoint x: 192, endPoint y: 289, distance: 39.5
click at [193, 289] on icon at bounding box center [195, 288] width 4 height 7
drag, startPoint x: 197, startPoint y: 275, endPoint x: 221, endPoint y: 275, distance: 24.3
click at [221, 275] on icon at bounding box center [223, 274] width 7 height 7
click at [162, 277] on div "Juste en fin de soirée" at bounding box center [228, 288] width 261 height 45
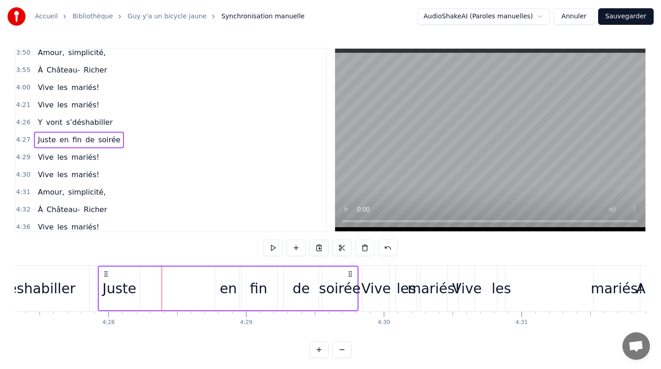
click at [124, 282] on div "Juste" at bounding box center [119, 288] width 34 height 21
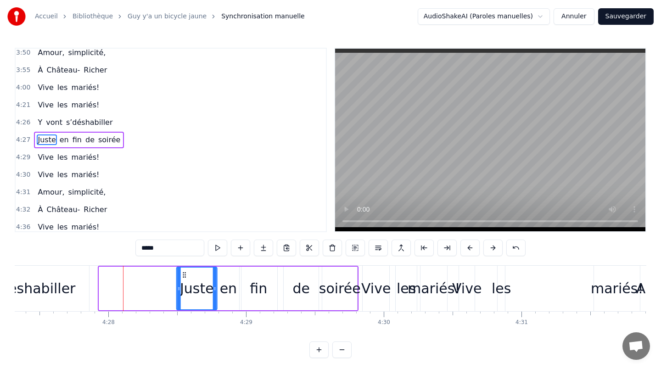
drag, startPoint x: 107, startPoint y: 274, endPoint x: 185, endPoint y: 276, distance: 77.6
click at [185, 276] on icon at bounding box center [184, 274] width 7 height 7
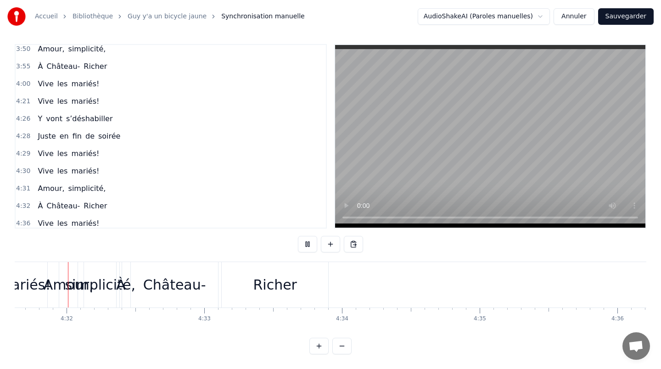
scroll to position [0, 37439]
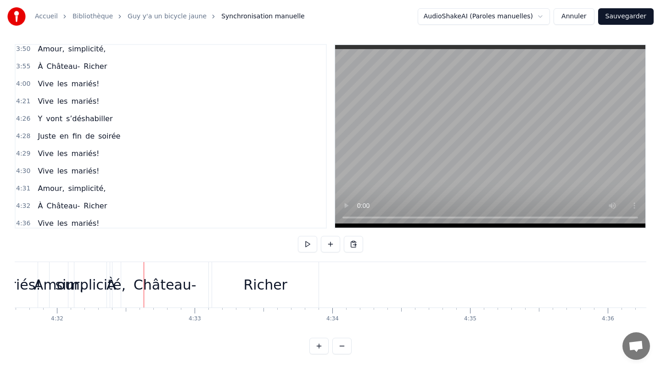
click at [274, 287] on div "Richer" at bounding box center [265, 285] width 44 height 21
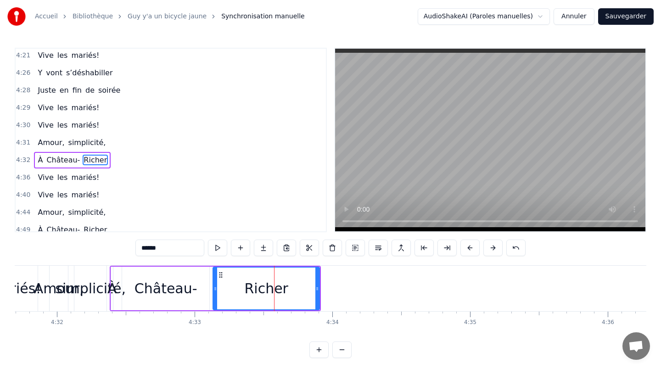
scroll to position [842, 0]
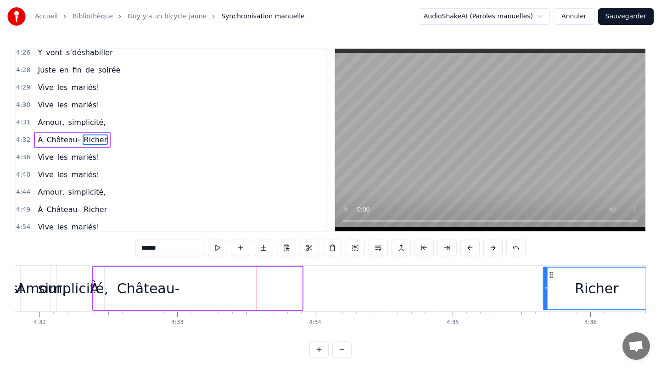
drag, startPoint x: 222, startPoint y: 276, endPoint x: 564, endPoint y: 277, distance: 341.7
click at [555, 277] on icon at bounding box center [551, 274] width 7 height 7
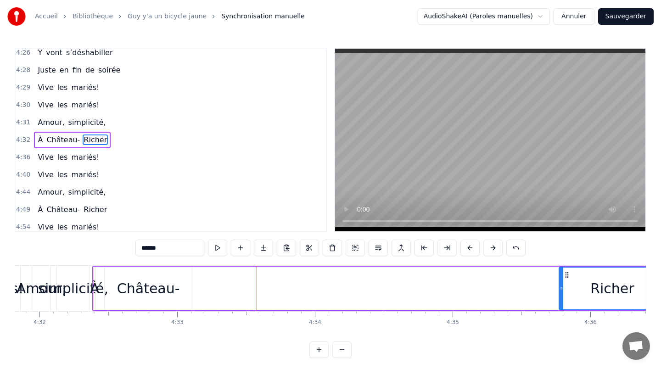
scroll to position [0, 37462]
click at [124, 286] on div "Château-" at bounding box center [143, 288] width 63 height 21
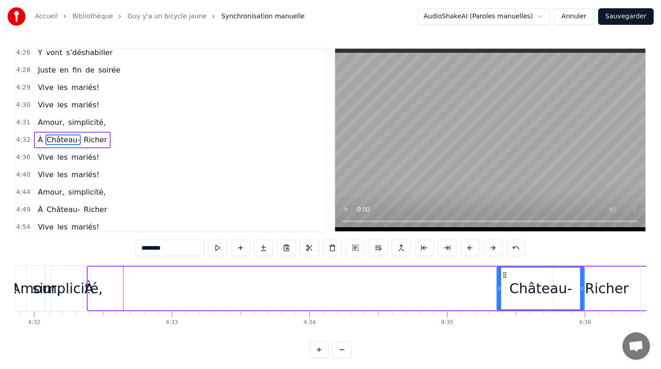
drag, startPoint x: 105, startPoint y: 275, endPoint x: 502, endPoint y: 283, distance: 397.4
click at [503, 283] on div "Château-" at bounding box center [541, 289] width 86 height 42
click at [92, 289] on div "À" at bounding box center [90, 288] width 10 height 21
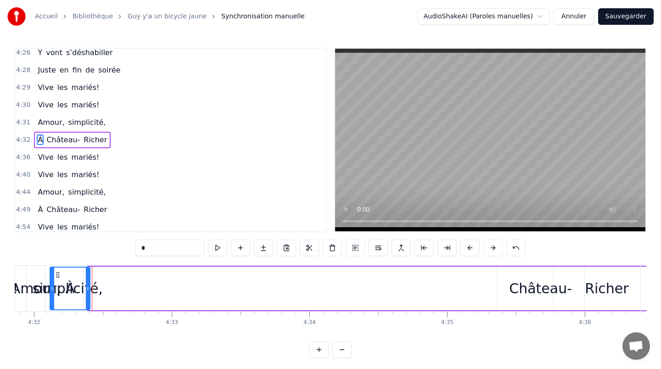
drag, startPoint x: 90, startPoint y: 289, endPoint x: 52, endPoint y: 288, distance: 38.1
click at [52, 288] on icon at bounding box center [53, 288] width 4 height 7
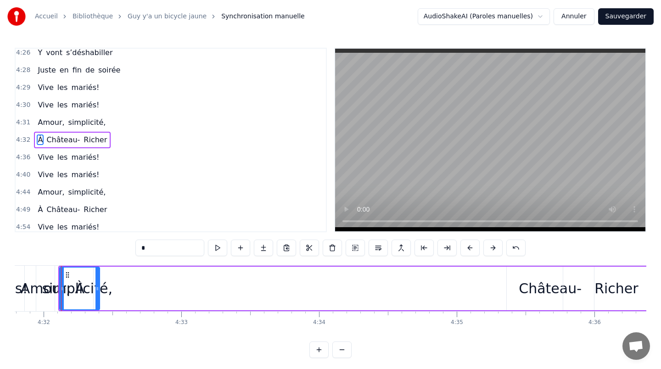
scroll to position [0, 37437]
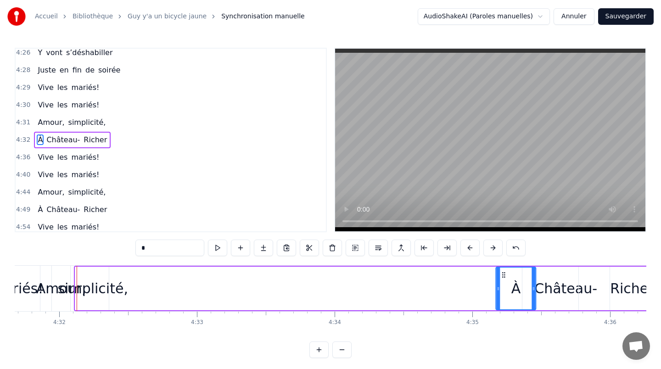
drag, startPoint x: 67, startPoint y: 273, endPoint x: 503, endPoint y: 277, distance: 436.4
click at [503, 277] on icon at bounding box center [504, 274] width 7 height 7
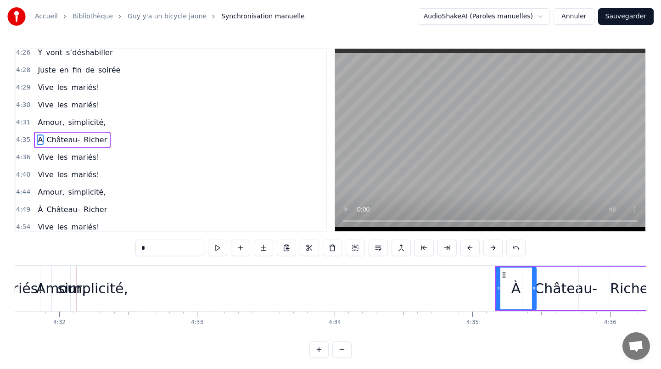
click at [98, 291] on div "simplicité," at bounding box center [92, 288] width 71 height 21
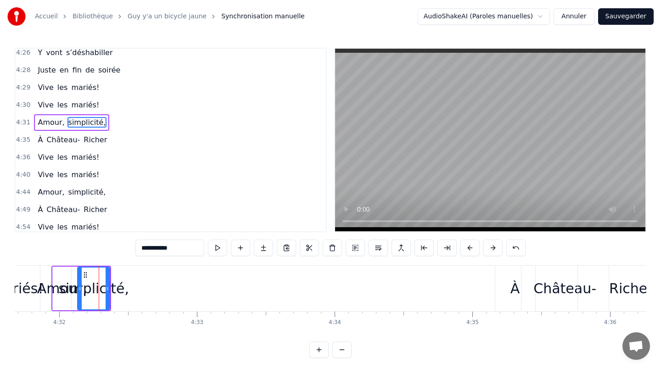
scroll to position [825, 0]
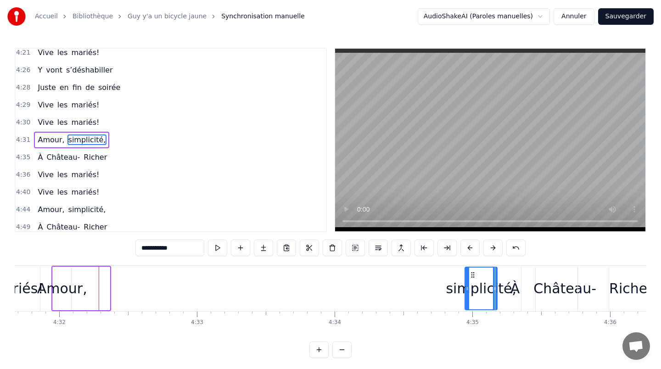
drag, startPoint x: 84, startPoint y: 275, endPoint x: 471, endPoint y: 279, distance: 387.7
click at [471, 279] on div "simplicité," at bounding box center [481, 289] width 31 height 42
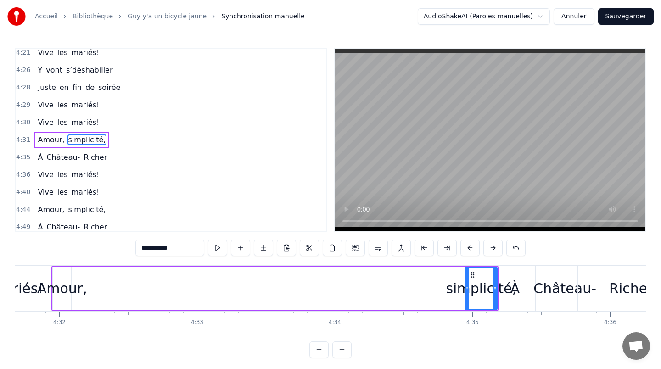
click at [72, 285] on div "Amour," at bounding box center [62, 288] width 50 height 21
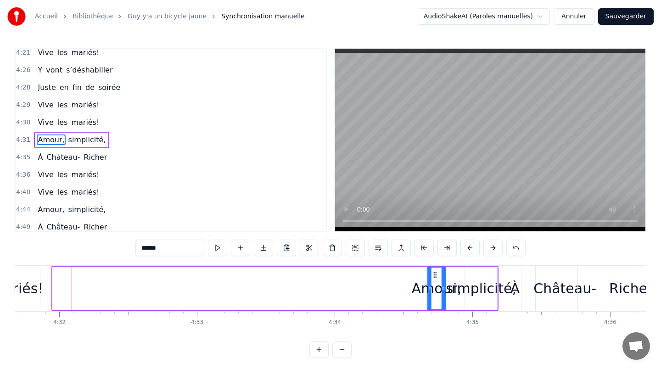
drag, startPoint x: 59, startPoint y: 274, endPoint x: 438, endPoint y: 279, distance: 379.0
click at [438, 279] on div "Amour," at bounding box center [436, 289] width 17 height 42
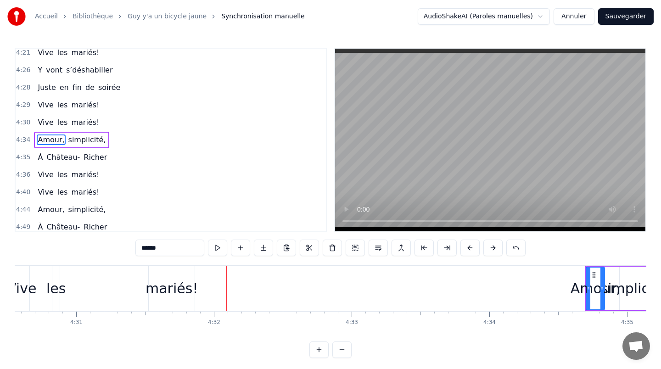
scroll to position [0, 37255]
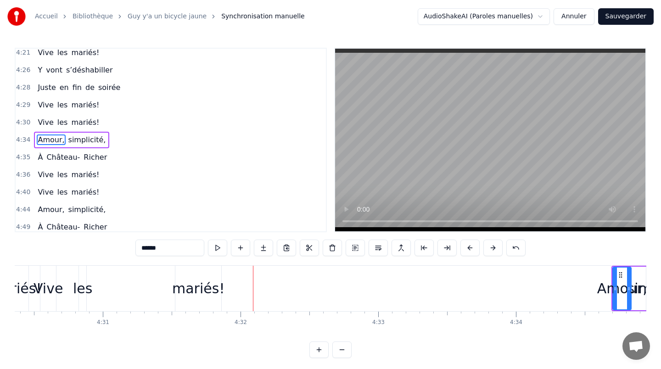
click at [203, 288] on div "mariés!" at bounding box center [198, 288] width 52 height 21
type input "*******"
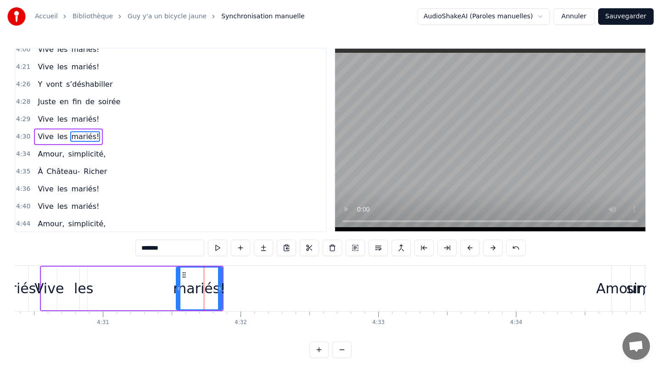
scroll to position [807, 0]
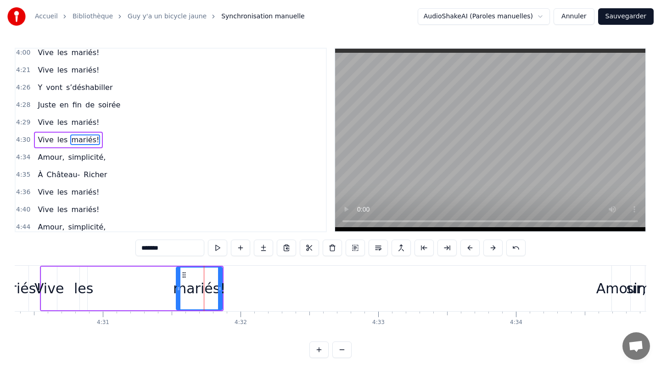
click at [204, 288] on div at bounding box center [204, 288] width 0 height 45
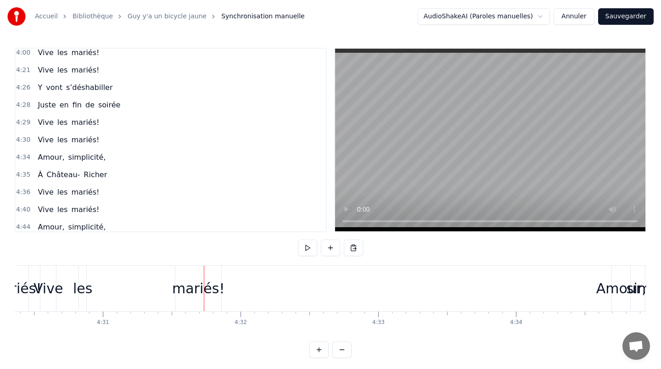
click at [192, 283] on div "mariés!" at bounding box center [198, 288] width 52 height 21
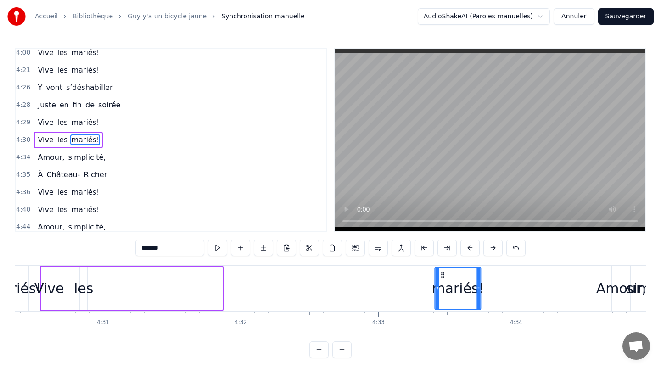
drag, startPoint x: 182, startPoint y: 274, endPoint x: 441, endPoint y: 284, distance: 259.3
click at [441, 284] on div "mariés!" at bounding box center [458, 289] width 45 height 42
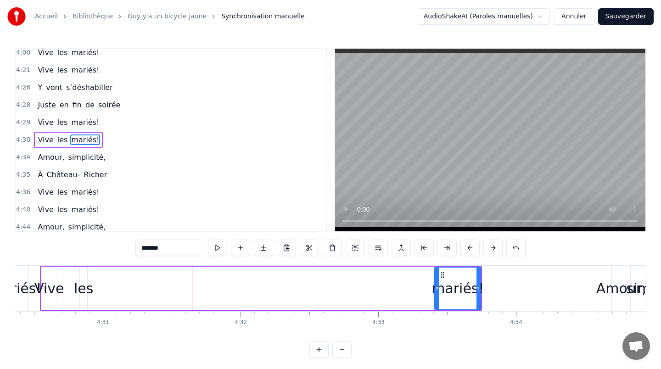
click at [89, 291] on div "les" at bounding box center [83, 288] width 19 height 21
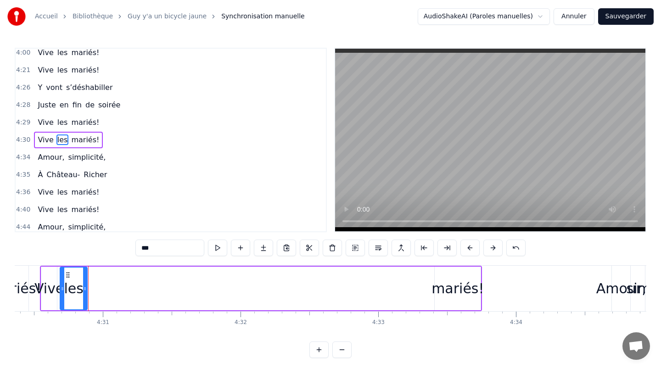
drag, startPoint x: 80, startPoint y: 288, endPoint x: 61, endPoint y: 287, distance: 19.8
click at [61, 287] on icon at bounding box center [63, 288] width 4 height 7
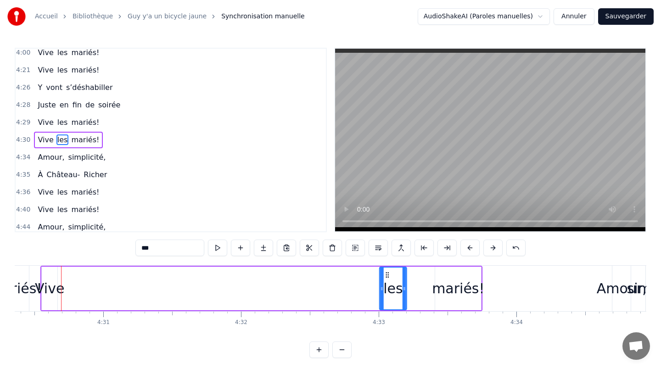
drag, startPoint x: 66, startPoint y: 277, endPoint x: 384, endPoint y: 284, distance: 318.0
click at [384, 284] on div "les" at bounding box center [393, 289] width 26 height 42
click at [54, 289] on div "Vive" at bounding box center [49, 288] width 29 height 21
type input "****"
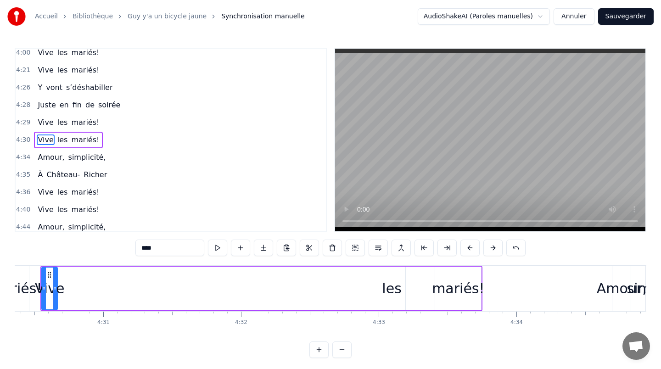
scroll to position [0, 37247]
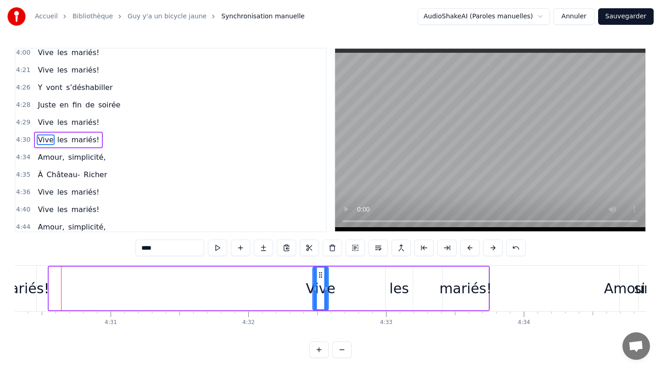
drag, startPoint x: 56, startPoint y: 275, endPoint x: 320, endPoint y: 282, distance: 263.7
click at [320, 282] on div "Vive" at bounding box center [321, 289] width 15 height 42
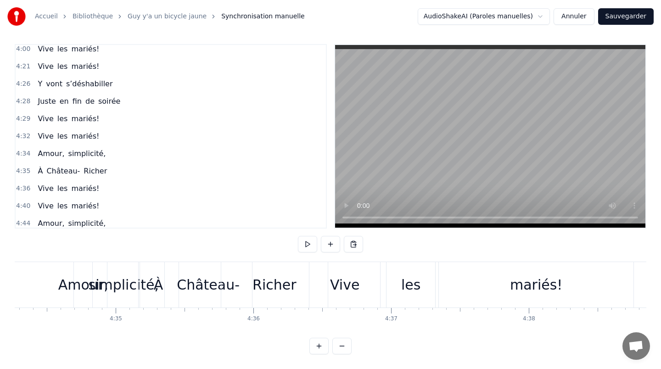
scroll to position [0, 37790]
click at [305, 286] on div "Richer" at bounding box center [278, 284] width 107 height 45
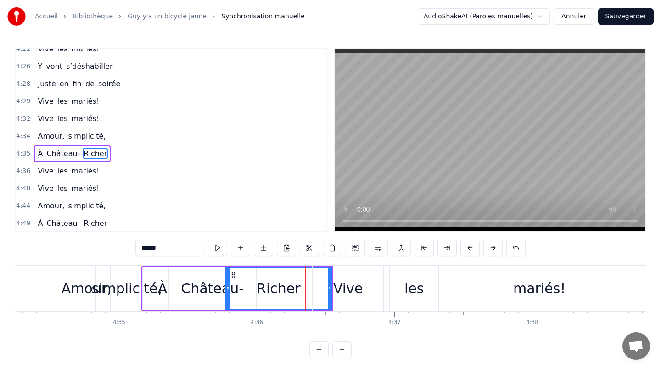
scroll to position [842, 0]
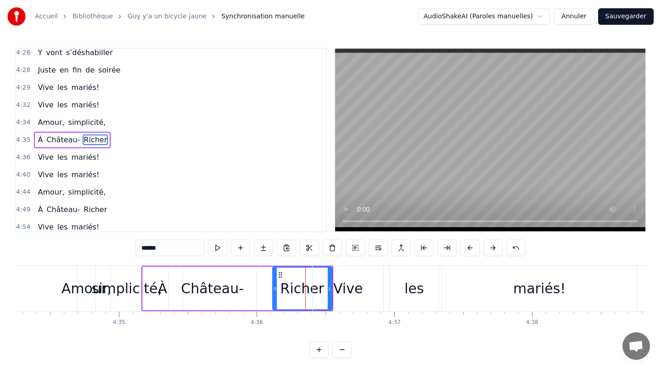
drag, startPoint x: 227, startPoint y: 284, endPoint x: 274, endPoint y: 285, distance: 47.3
click at [274, 285] on div at bounding box center [275, 289] width 4 height 42
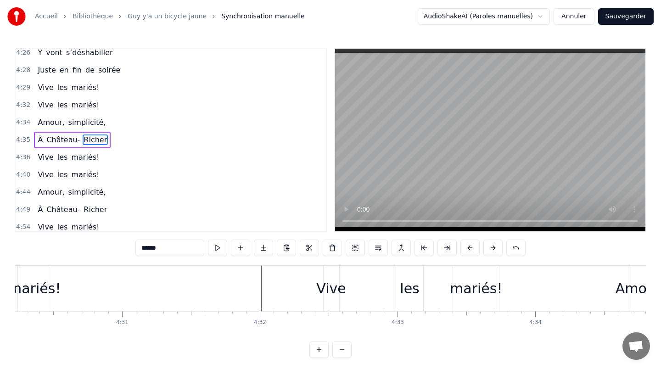
scroll to position [0, 37157]
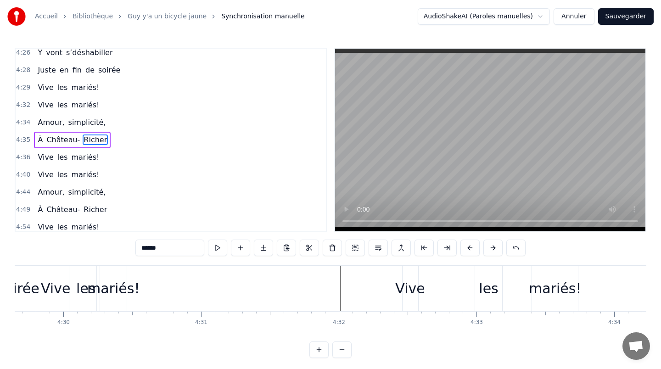
click at [105, 288] on div "mariés!" at bounding box center [113, 288] width 52 height 21
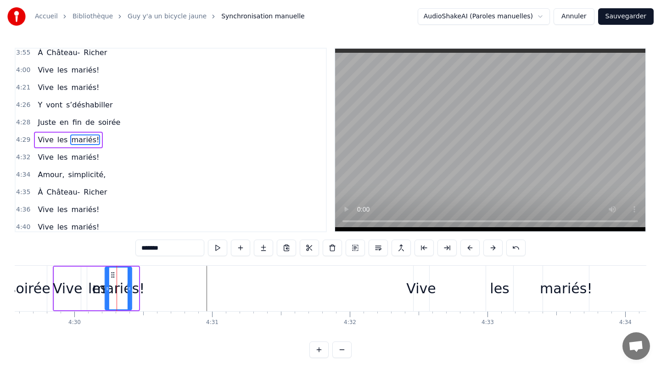
scroll to position [0, 37146]
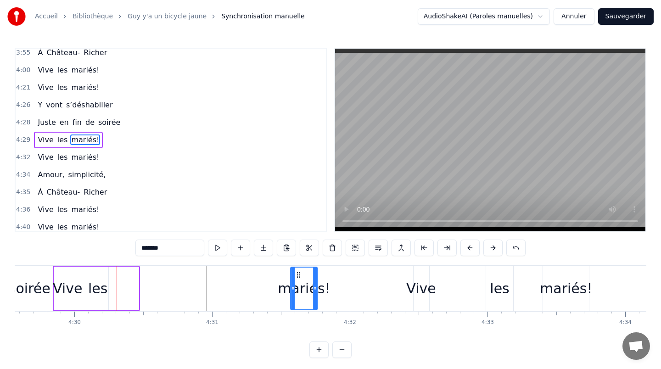
drag, startPoint x: 107, startPoint y: 273, endPoint x: 296, endPoint y: 277, distance: 189.7
click at [296, 277] on icon at bounding box center [298, 274] width 7 height 7
click at [98, 288] on div "les" at bounding box center [97, 288] width 19 height 21
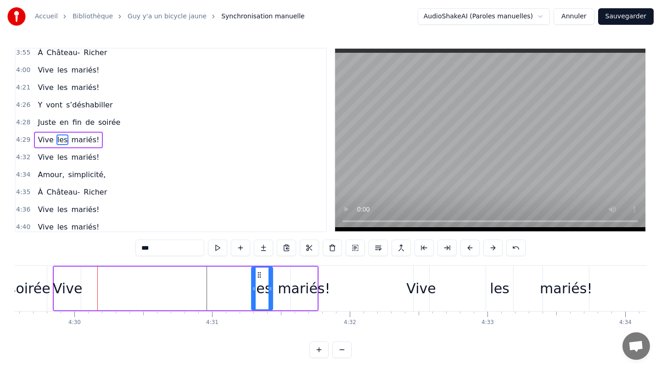
drag, startPoint x: 93, startPoint y: 275, endPoint x: 258, endPoint y: 277, distance: 164.5
click at [258, 277] on icon at bounding box center [259, 274] width 7 height 7
click at [65, 287] on div "Vive" at bounding box center [67, 288] width 29 height 21
type input "****"
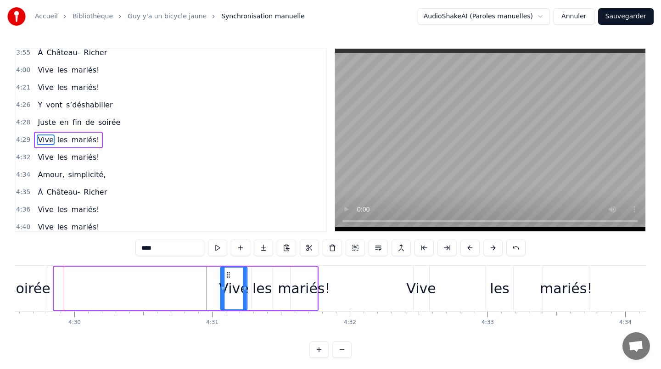
drag, startPoint x: 60, startPoint y: 274, endPoint x: 234, endPoint y: 279, distance: 173.7
click at [234, 279] on div "Vive" at bounding box center [234, 289] width 26 height 42
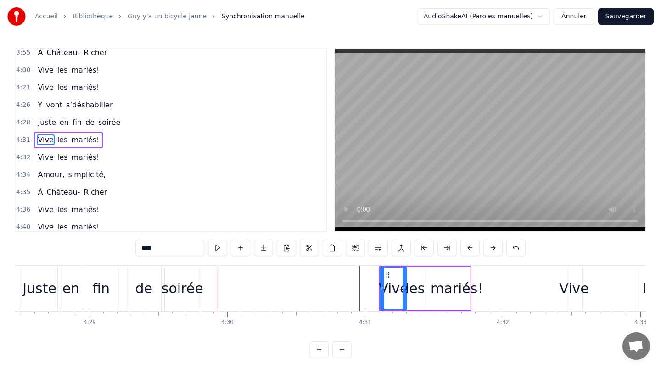
scroll to position [0, 37057]
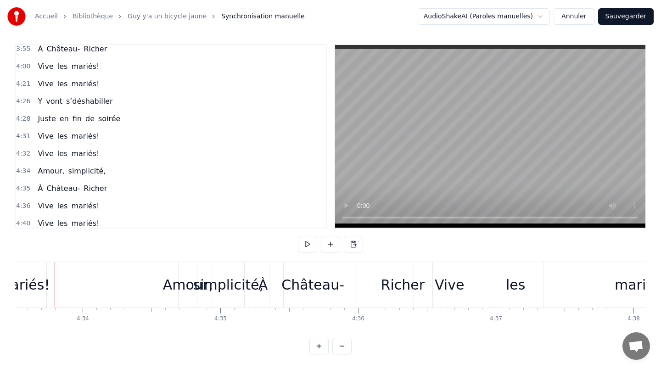
scroll to position [0, 37689]
click at [186, 282] on div "Amour," at bounding box center [188, 285] width 50 height 21
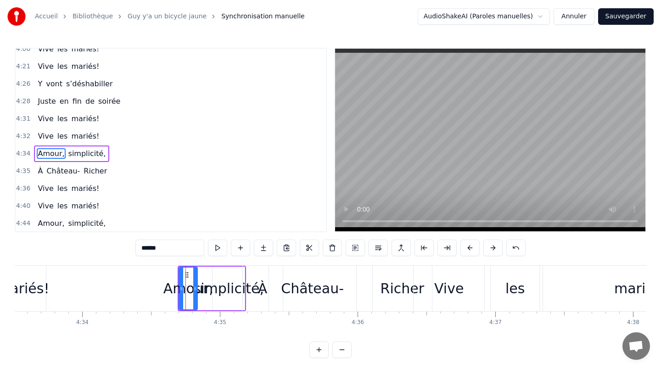
scroll to position [825, 0]
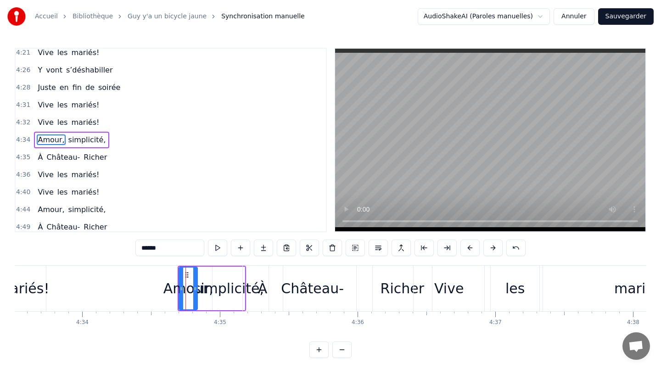
drag, startPoint x: 185, startPoint y: 273, endPoint x: 296, endPoint y: 314, distance: 118.0
click at [296, 314] on div "Gab, c’tait le premier né De tante [PERSON_NAME] sorti Jumeau d’[PERSON_NAME] D…" at bounding box center [331, 299] width 632 height 69
drag, startPoint x: 181, startPoint y: 281, endPoint x: 148, endPoint y: 279, distance: 32.7
click at [150, 279] on div at bounding box center [152, 289] width 4 height 42
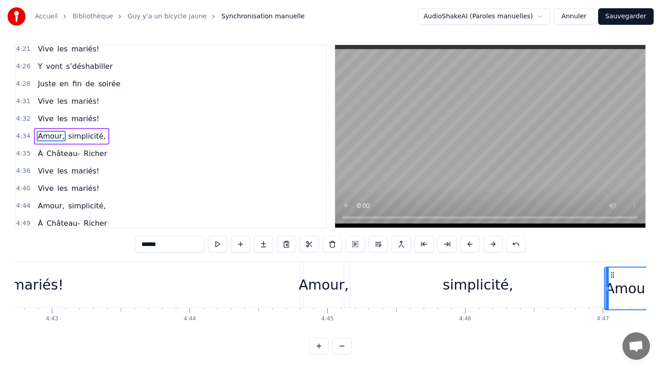
scroll to position [0, 38972]
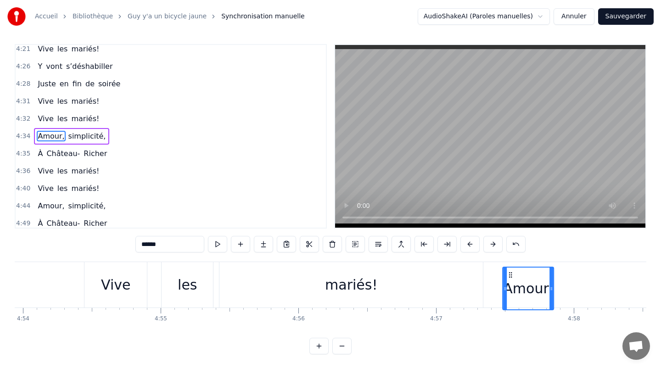
drag, startPoint x: 153, startPoint y: 275, endPoint x: 495, endPoint y: 272, distance: 341.8
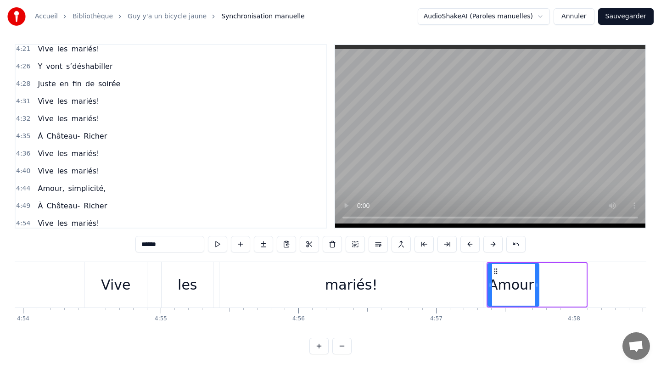
scroll to position [0, 40504]
click at [519, 244] on button at bounding box center [516, 244] width 19 height 17
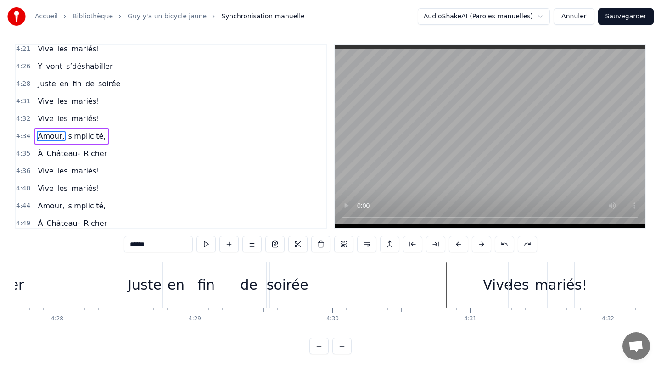
scroll to position [0, 37039]
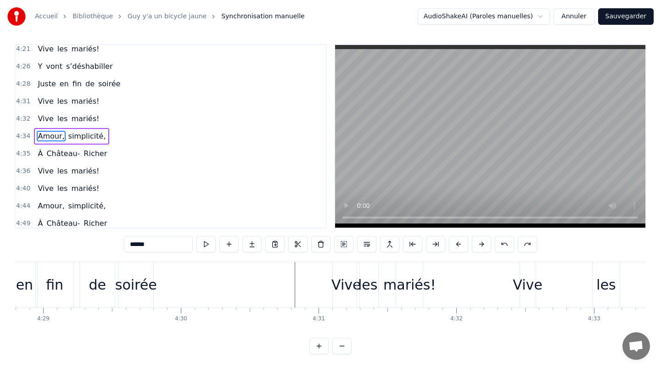
click at [346, 283] on div "Vive" at bounding box center [346, 285] width 29 height 21
type input "****"
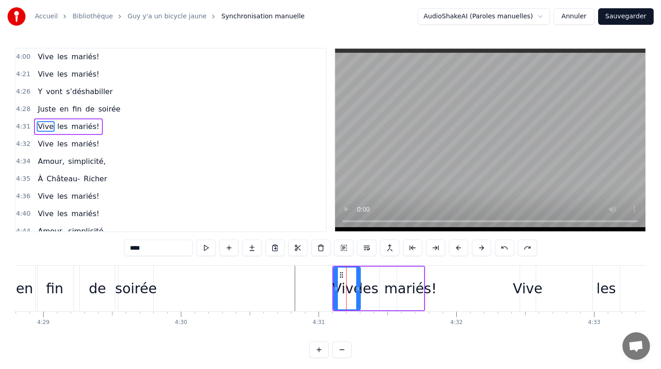
scroll to position [790, 0]
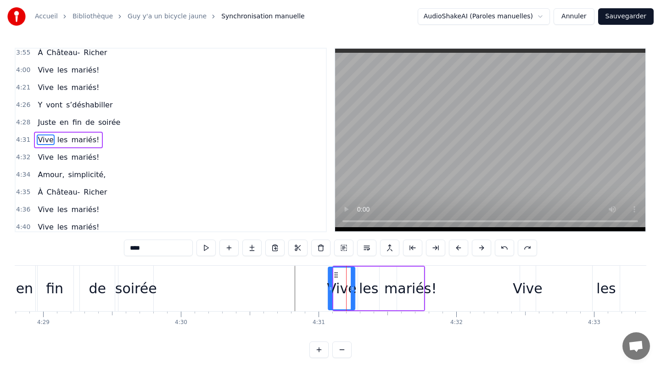
drag, startPoint x: 339, startPoint y: 274, endPoint x: 334, endPoint y: 274, distance: 5.1
click at [334, 274] on icon at bounding box center [336, 274] width 7 height 7
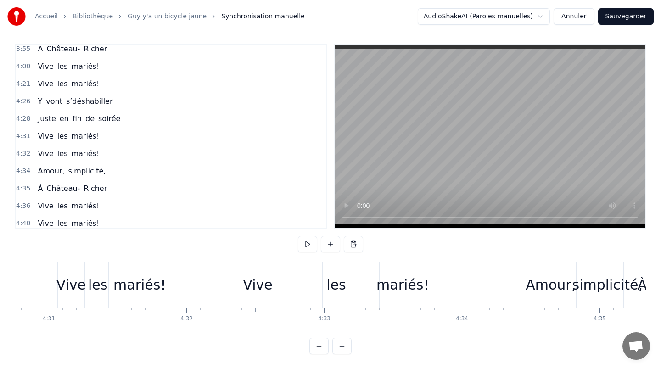
scroll to position [0, 37322]
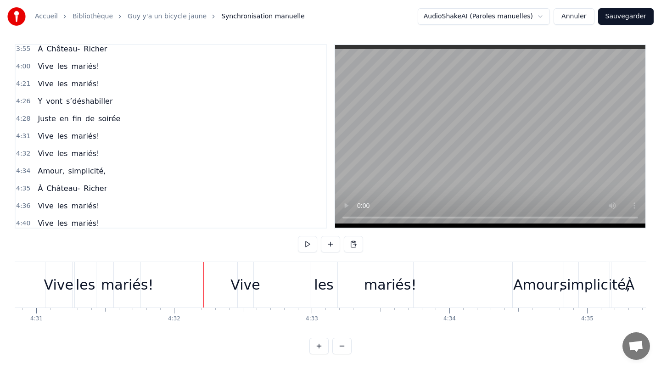
click at [245, 288] on div "Vive" at bounding box center [245, 285] width 29 height 21
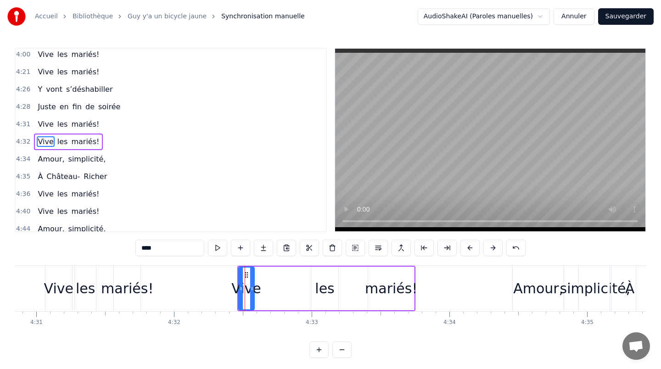
scroll to position [807, 0]
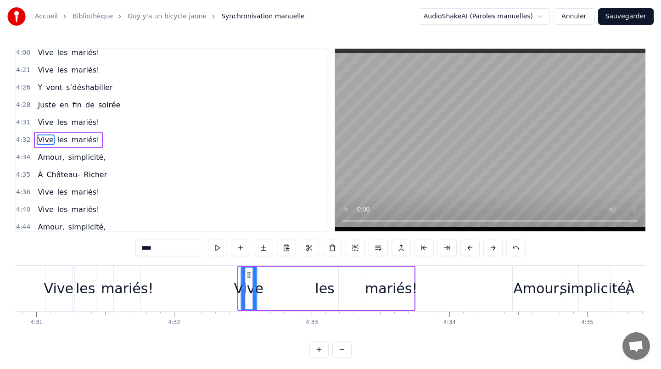
click at [246, 274] on icon at bounding box center [248, 274] width 7 height 7
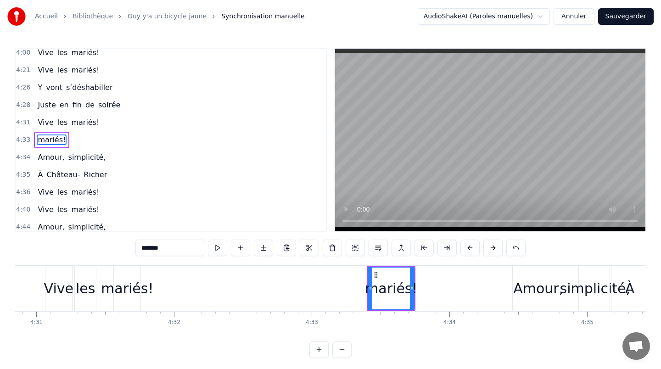
type input "******"
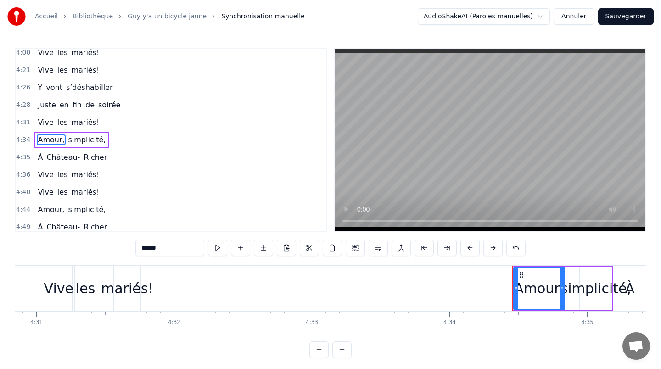
click at [103, 291] on div "Vive les mariés!" at bounding box center [94, 288] width 98 height 45
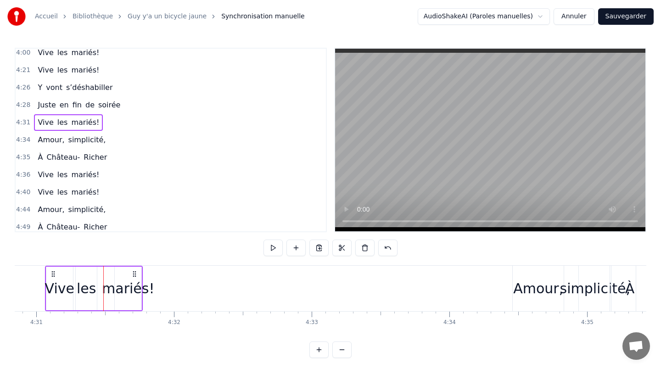
click at [122, 291] on div "mariés!" at bounding box center [128, 288] width 52 height 21
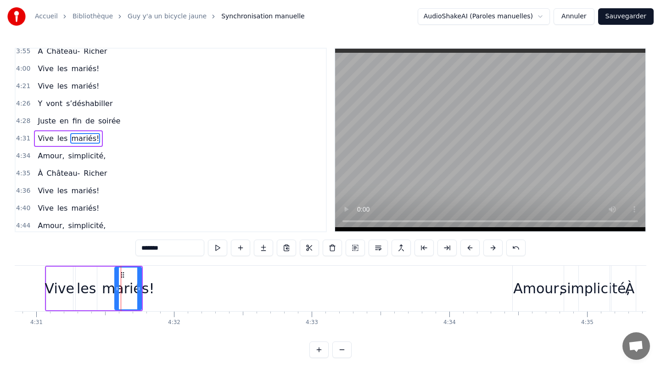
scroll to position [790, 0]
click at [104, 279] on div "Vive les mariés!" at bounding box center [94, 288] width 98 height 45
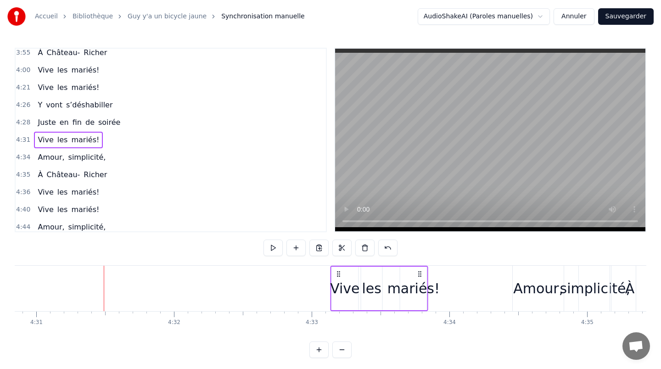
drag, startPoint x: 136, startPoint y: 273, endPoint x: 421, endPoint y: 290, distance: 285.8
click at [421, 290] on div "Vive les mariés!" at bounding box center [379, 288] width 98 height 45
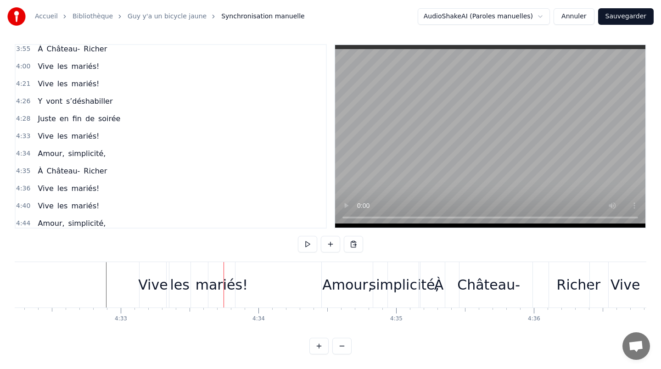
scroll to position [0, 37636]
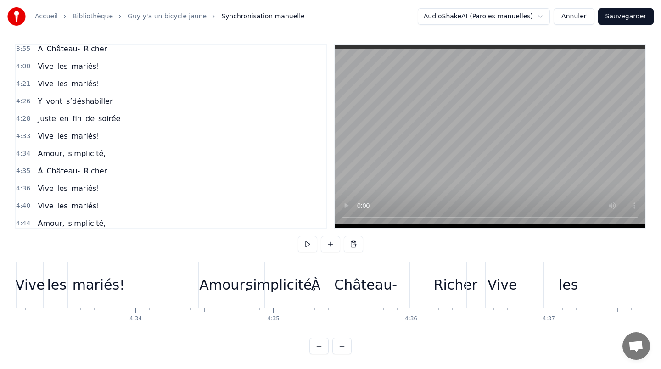
click at [262, 285] on div "simplicité," at bounding box center [281, 285] width 71 height 21
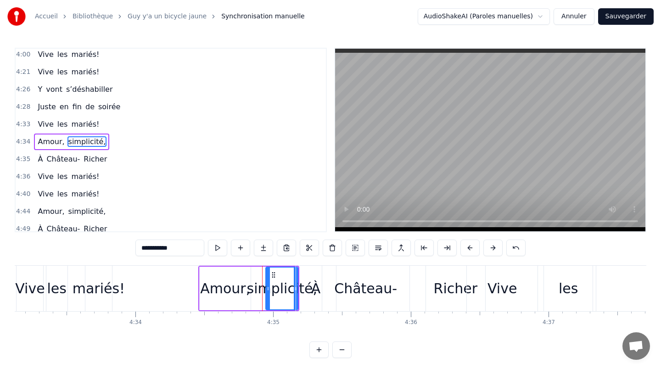
scroll to position [807, 0]
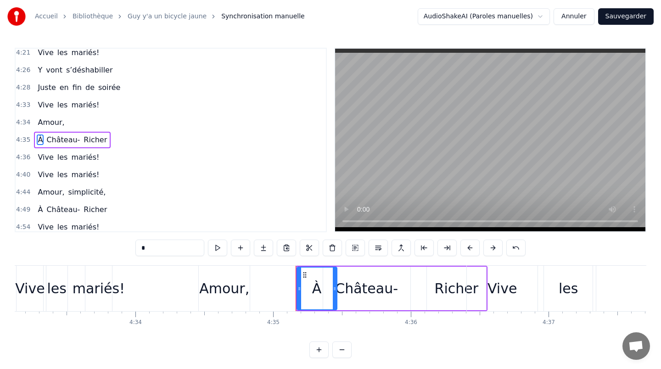
click at [225, 288] on div "Amour," at bounding box center [224, 288] width 50 height 21
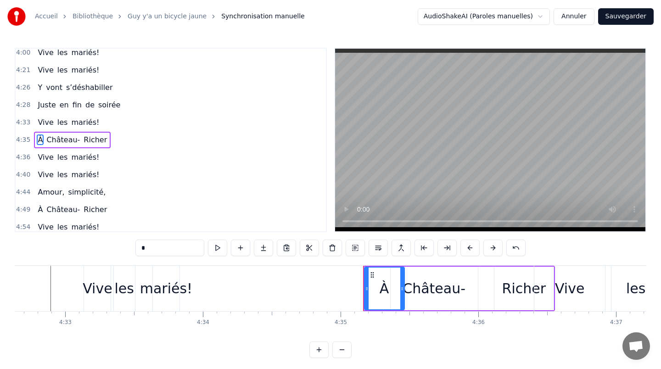
scroll to position [0, 37554]
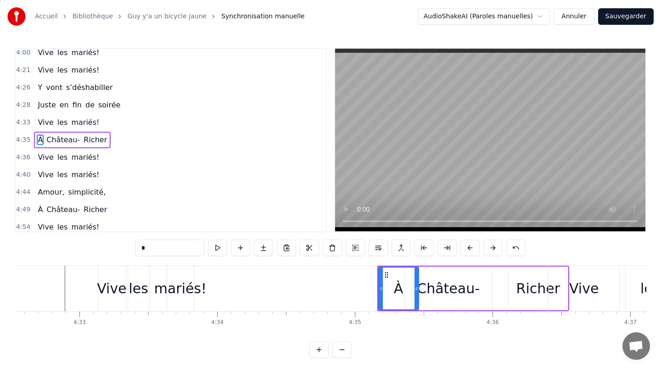
click at [186, 287] on div "mariés!" at bounding box center [180, 288] width 52 height 21
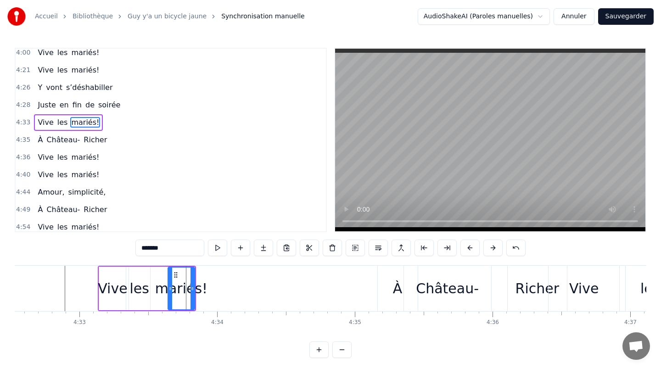
scroll to position [790, 0]
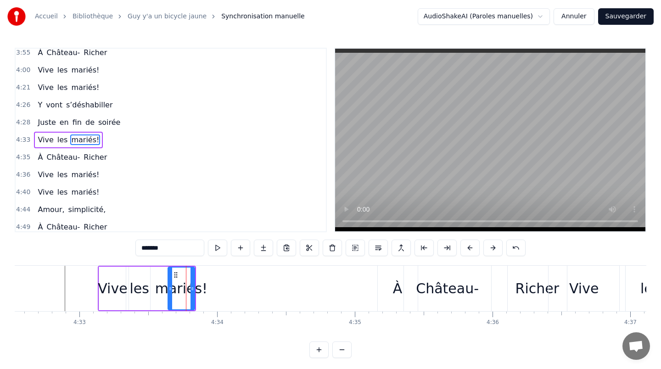
click at [109, 276] on div "Vive" at bounding box center [112, 289] width 27 height 44
type input "****"
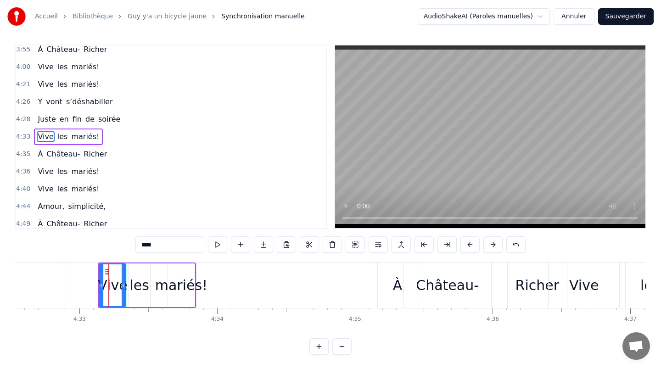
scroll to position [4, 0]
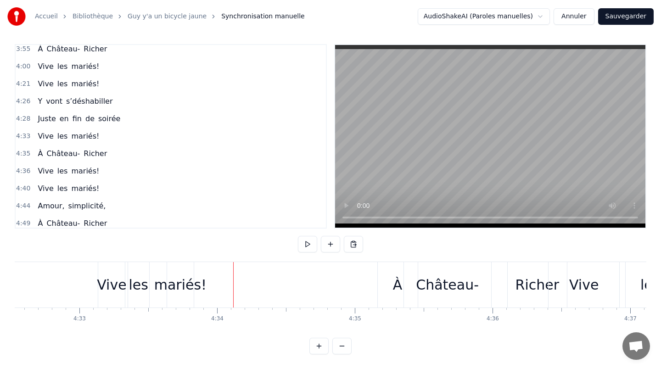
click at [395, 290] on div "À" at bounding box center [398, 285] width 10 height 21
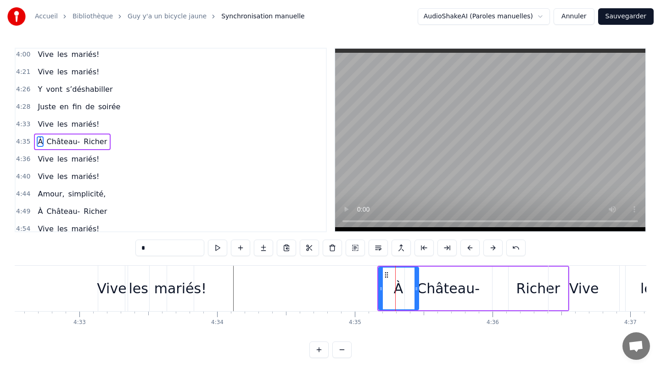
scroll to position [807, 0]
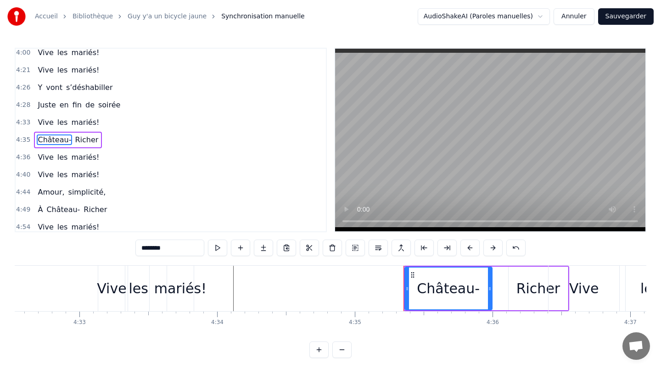
click at [438, 290] on div "Château-" at bounding box center [448, 288] width 63 height 21
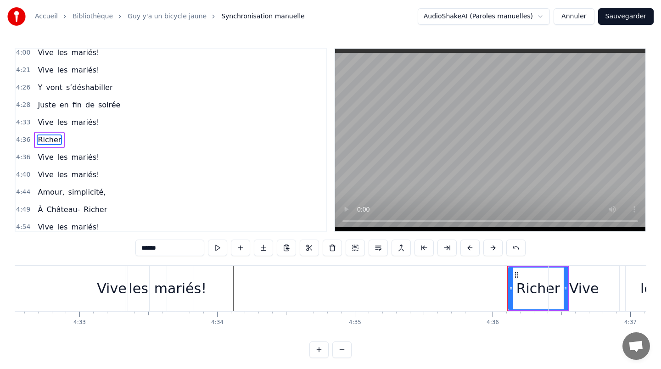
click at [530, 287] on div "Richer" at bounding box center [539, 288] width 44 height 21
type input "****"
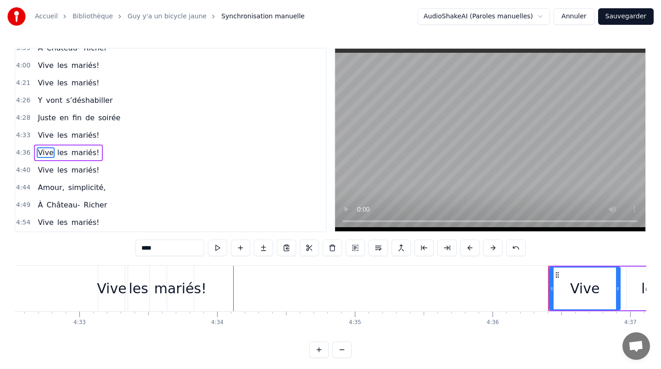
click at [103, 271] on div "Vive" at bounding box center [111, 288] width 27 height 45
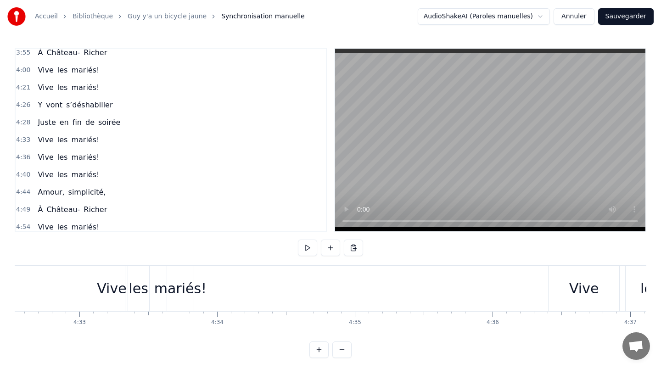
scroll to position [4, 0]
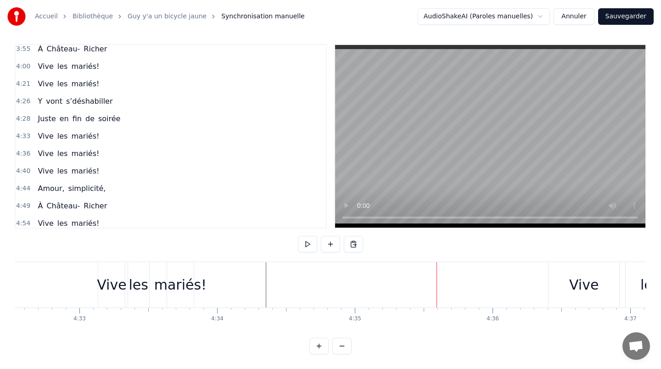
click at [177, 278] on div "mariés!" at bounding box center [180, 285] width 52 height 21
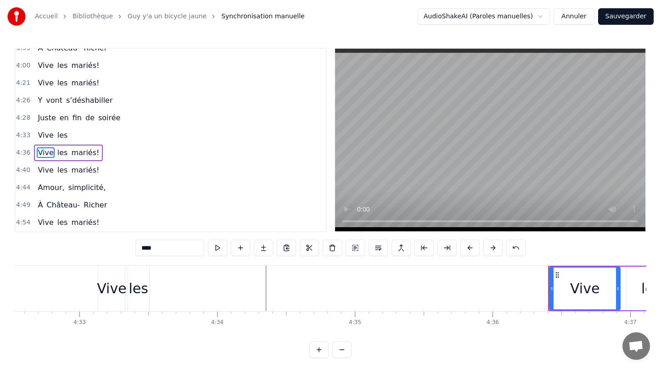
click at [143, 288] on div "les" at bounding box center [138, 288] width 19 height 21
click at [117, 288] on div "Vive" at bounding box center [111, 288] width 29 height 21
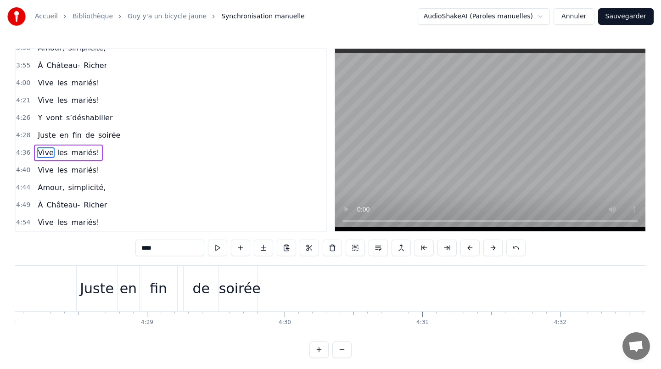
scroll to position [0, 36845]
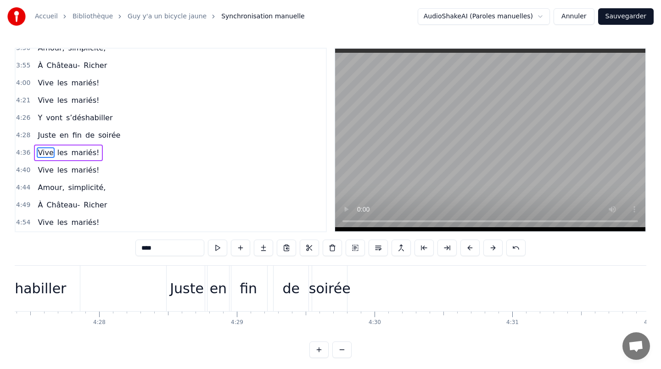
click at [174, 287] on div "Juste" at bounding box center [187, 288] width 34 height 21
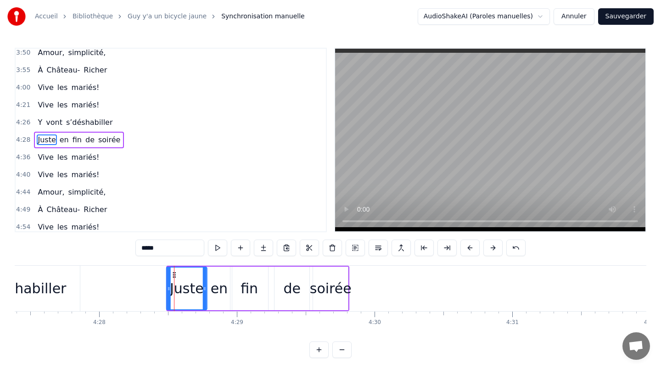
click at [173, 274] on icon at bounding box center [174, 274] width 7 height 7
click at [293, 310] on div "de" at bounding box center [292, 289] width 36 height 44
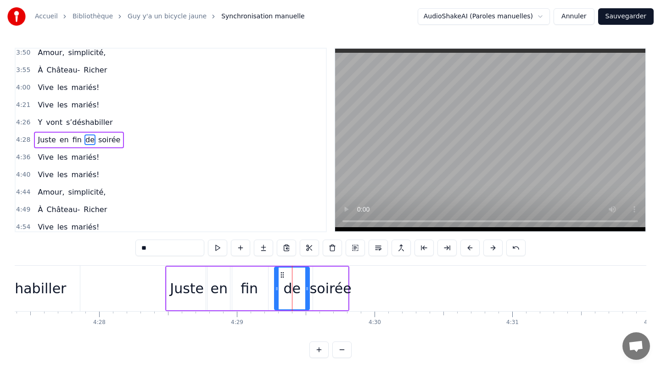
click at [340, 275] on div "soirée" at bounding box center [330, 289] width 35 height 44
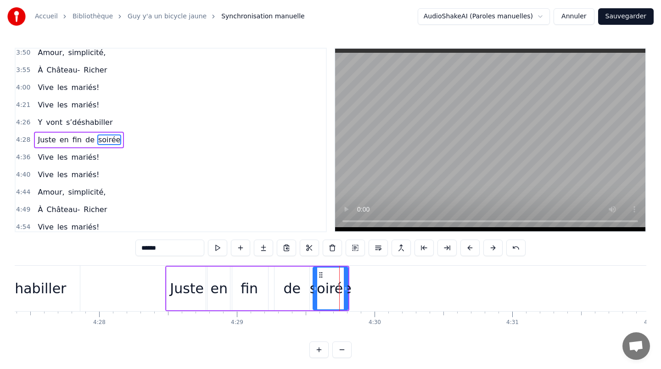
click at [347, 272] on div at bounding box center [346, 289] width 4 height 42
click at [302, 268] on div "de" at bounding box center [292, 289] width 35 height 44
type input "**"
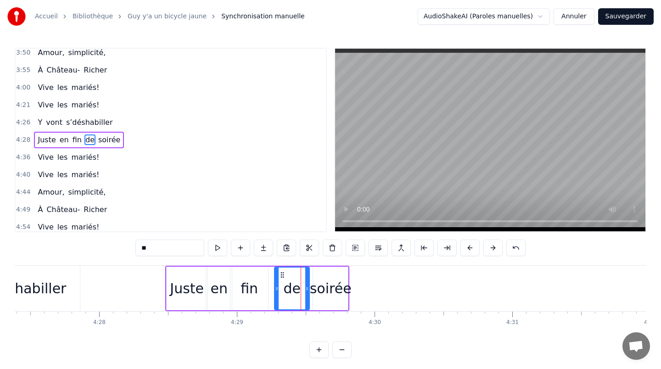
click at [311, 268] on div "Juste en fin de soirée" at bounding box center [257, 288] width 184 height 45
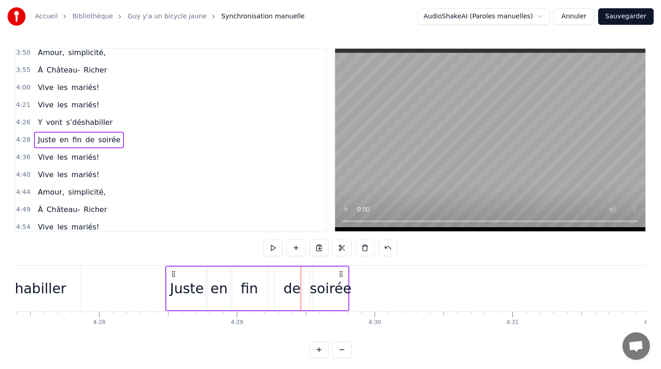
drag, startPoint x: 311, startPoint y: 268, endPoint x: 444, endPoint y: 267, distance: 133.2
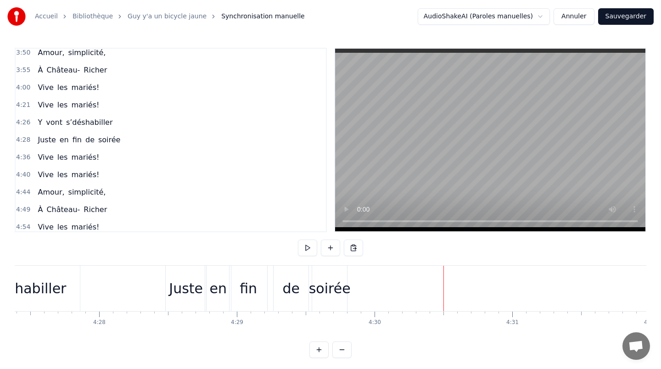
click at [311, 269] on div "Juste en fin de soirée" at bounding box center [257, 288] width 184 height 45
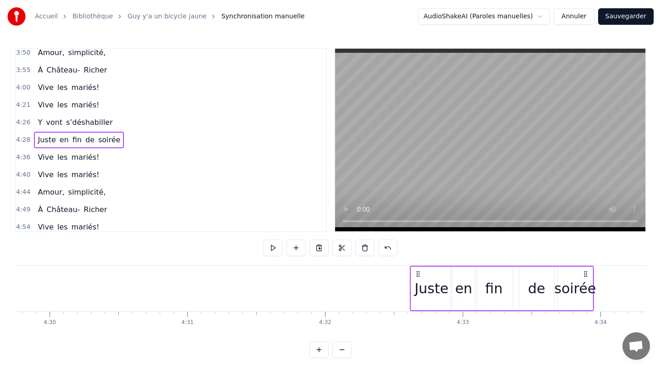
scroll to position [0, 37174]
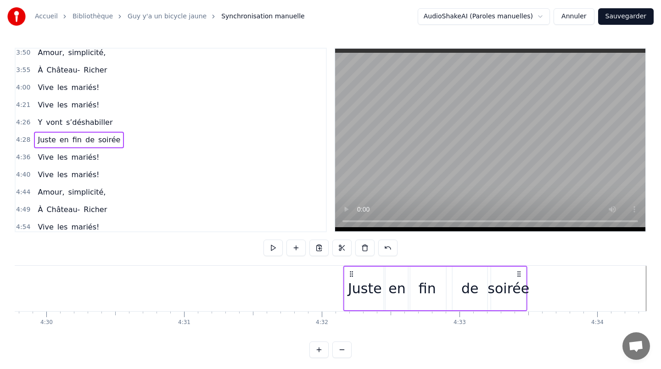
drag, startPoint x: 341, startPoint y: 272, endPoint x: 519, endPoint y: 279, distance: 178.4
click at [519, 279] on div "Juste en fin de soirée" at bounding box center [436, 288] width 184 height 45
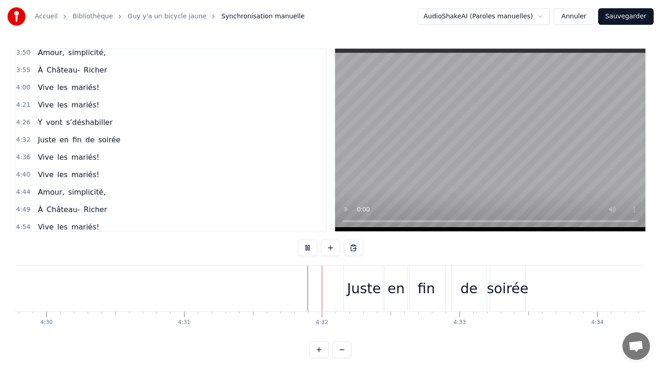
scroll to position [4, 0]
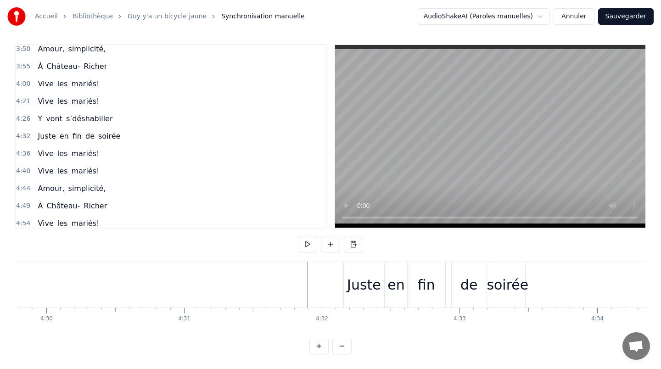
click at [352, 282] on div "Juste" at bounding box center [364, 285] width 34 height 21
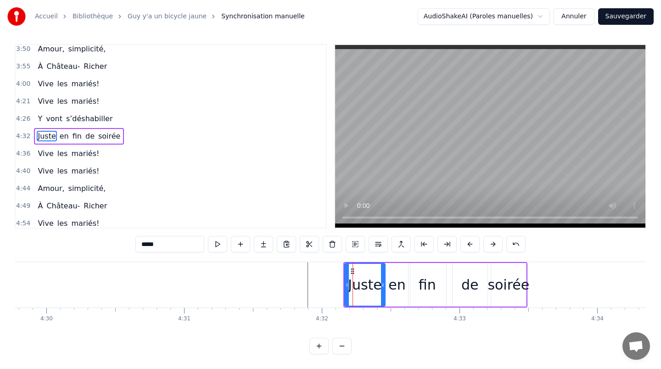
scroll to position [0, 0]
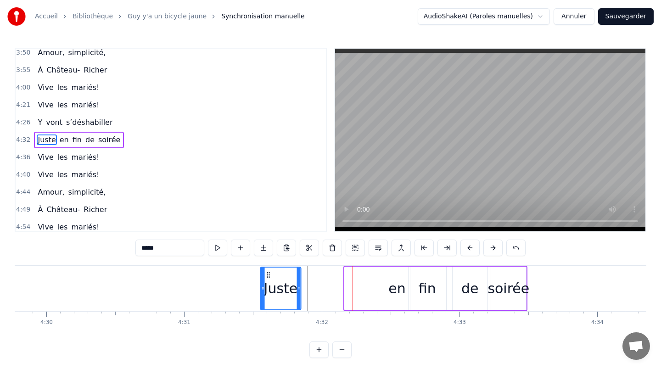
drag, startPoint x: 350, startPoint y: 273, endPoint x: 260, endPoint y: 273, distance: 89.6
click at [265, 273] on icon at bounding box center [268, 274] width 7 height 7
click at [397, 291] on div "en" at bounding box center [397, 288] width 17 height 21
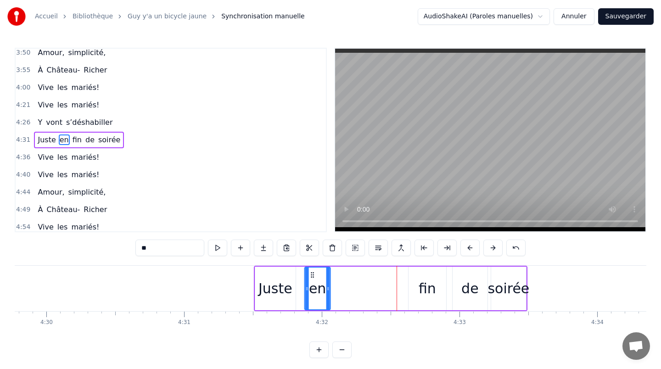
drag, startPoint x: 391, startPoint y: 273, endPoint x: 311, endPoint y: 272, distance: 79.5
click at [311, 272] on icon at bounding box center [312, 274] width 7 height 7
click at [430, 282] on div "fin" at bounding box center [427, 288] width 17 height 21
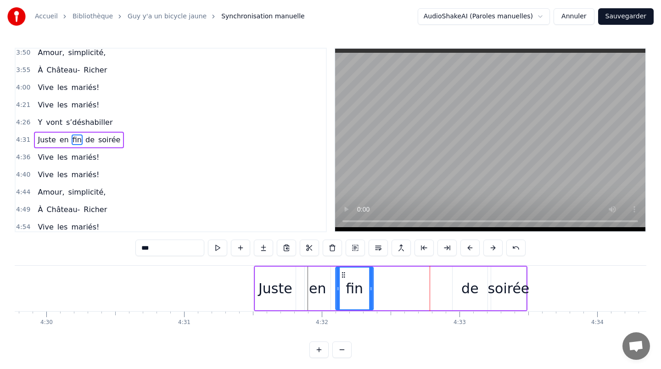
drag, startPoint x: 416, startPoint y: 275, endPoint x: 344, endPoint y: 274, distance: 72.6
click at [344, 274] on icon at bounding box center [343, 274] width 7 height 7
click at [479, 291] on div "de" at bounding box center [470, 289] width 35 height 44
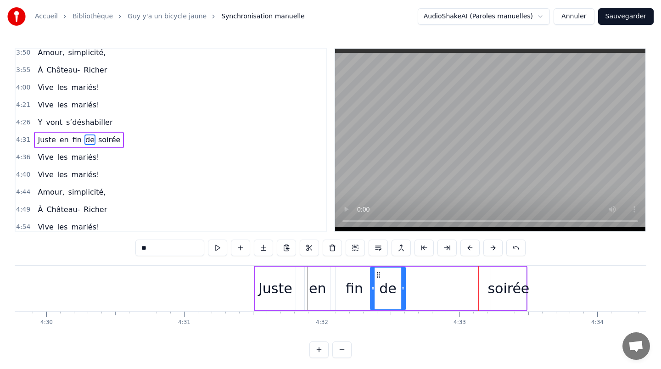
drag, startPoint x: 460, startPoint y: 275, endPoint x: 383, endPoint y: 272, distance: 77.7
click at [375, 272] on icon at bounding box center [378, 274] width 7 height 7
click at [507, 288] on div "soirée" at bounding box center [509, 288] width 42 height 21
type input "******"
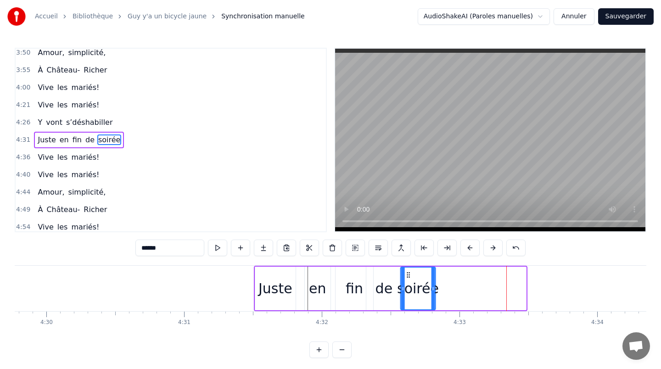
drag, startPoint x: 497, startPoint y: 275, endPoint x: 405, endPoint y: 274, distance: 92.8
click at [405, 274] on icon at bounding box center [408, 274] width 7 height 7
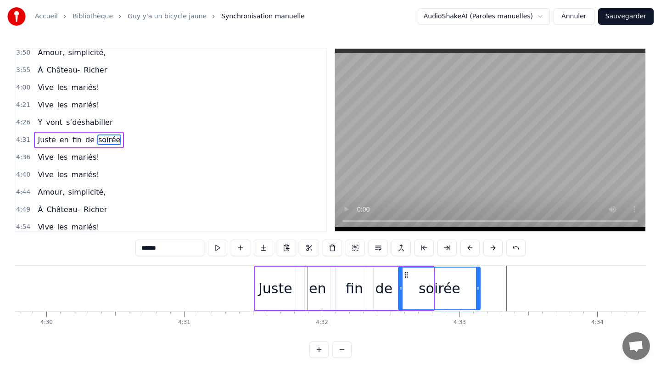
drag, startPoint x: 432, startPoint y: 287, endPoint x: 526, endPoint y: 288, distance: 94.2
click at [480, 288] on icon at bounding box center [478, 288] width 4 height 7
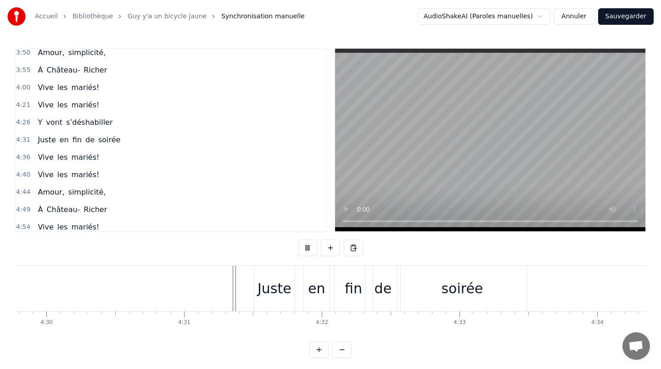
scroll to position [4, 0]
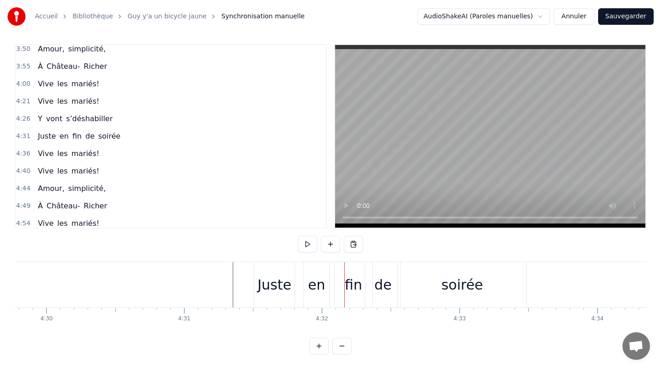
click at [268, 281] on div "Juste" at bounding box center [275, 285] width 34 height 21
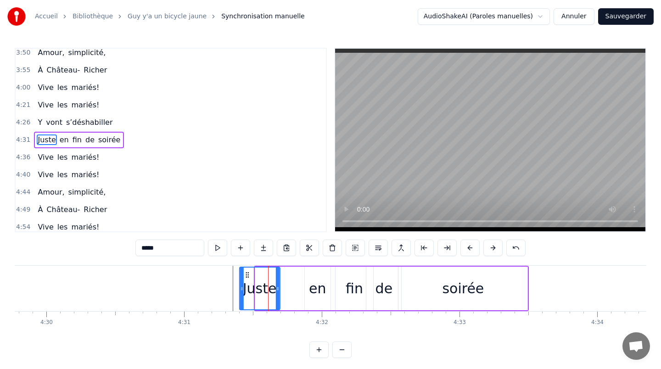
drag, startPoint x: 261, startPoint y: 273, endPoint x: 245, endPoint y: 271, distance: 16.1
click at [245, 271] on icon at bounding box center [247, 274] width 7 height 7
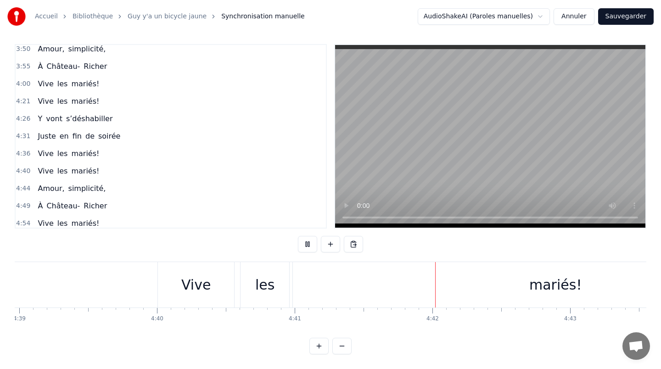
scroll to position [0, 38503]
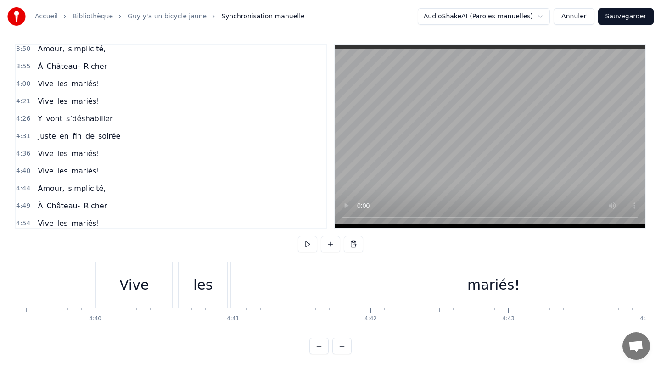
click at [482, 285] on div "mariés!" at bounding box center [494, 285] width 52 height 21
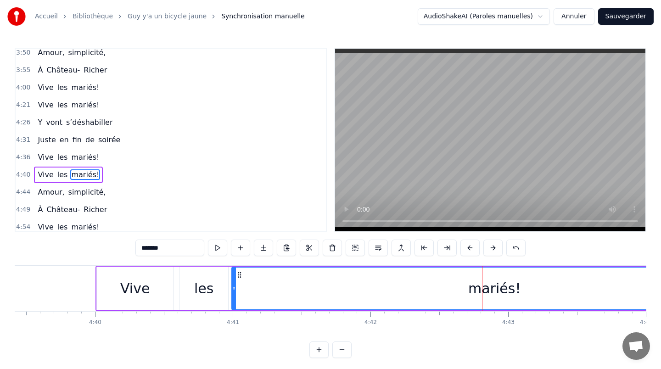
scroll to position [777, 0]
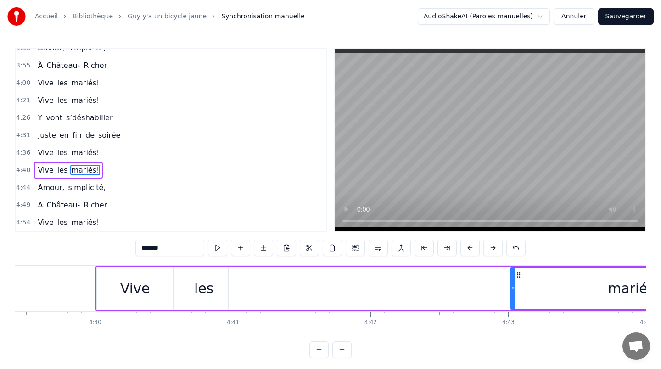
drag, startPoint x: 234, startPoint y: 288, endPoint x: 516, endPoint y: 294, distance: 282.1
click at [515, 294] on div at bounding box center [514, 289] width 4 height 42
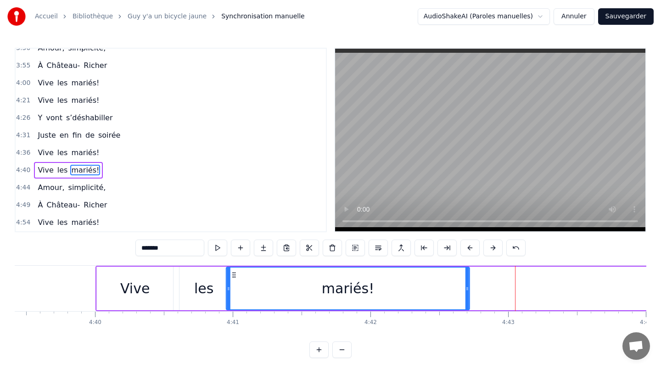
drag, startPoint x: 520, startPoint y: 276, endPoint x: 233, endPoint y: 277, distance: 287.5
click at [233, 277] on icon at bounding box center [234, 274] width 7 height 7
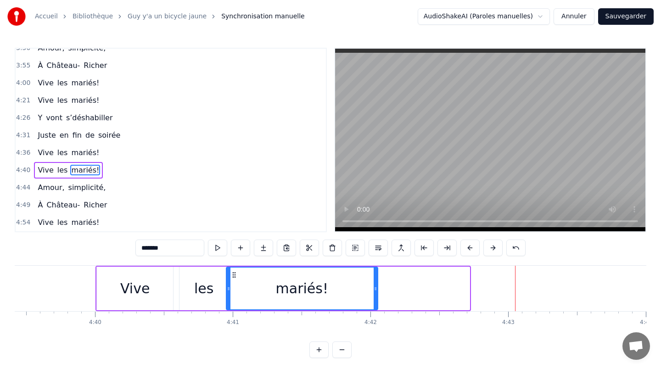
drag, startPoint x: 467, startPoint y: 288, endPoint x: 374, endPoint y: 288, distance: 92.8
click at [374, 288] on icon at bounding box center [376, 288] width 4 height 7
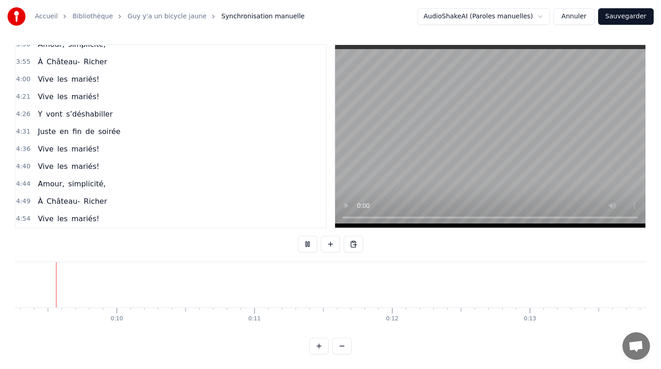
scroll to position [0, 1242]
click at [341, 346] on button at bounding box center [342, 346] width 19 height 17
click at [344, 348] on button at bounding box center [342, 346] width 19 height 17
click at [342, 346] on button at bounding box center [342, 346] width 19 height 17
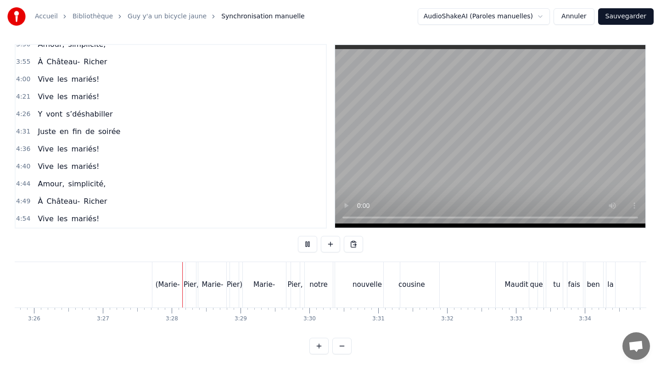
scroll to position [0, 14252]
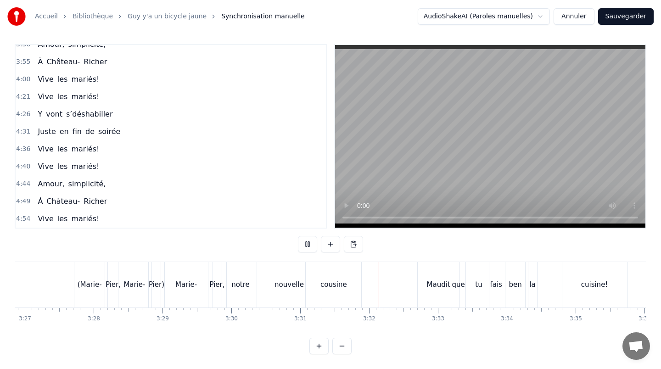
click at [333, 338] on button at bounding box center [342, 346] width 19 height 17
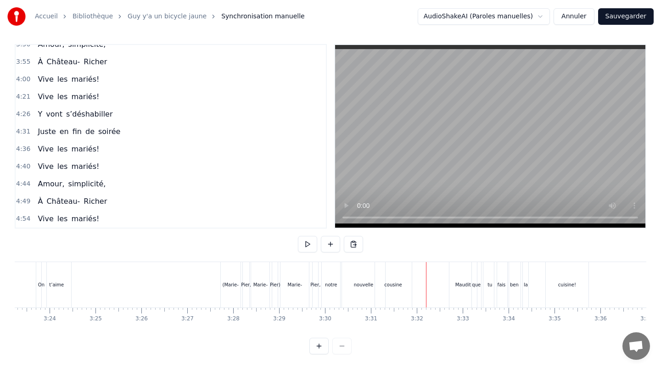
scroll to position [0, 9335]
click at [289, 282] on div "Marie-" at bounding box center [295, 285] width 14 height 7
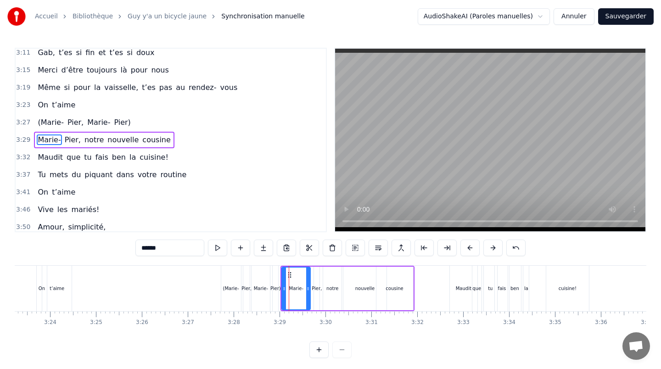
scroll to position [598, 0]
drag, startPoint x: 307, startPoint y: 285, endPoint x: 297, endPoint y: 285, distance: 9.6
click at [297, 285] on icon at bounding box center [299, 288] width 4 height 7
click at [315, 288] on div "Pier," at bounding box center [317, 288] width 10 height 7
drag, startPoint x: 314, startPoint y: 282, endPoint x: 309, endPoint y: 282, distance: 5.1
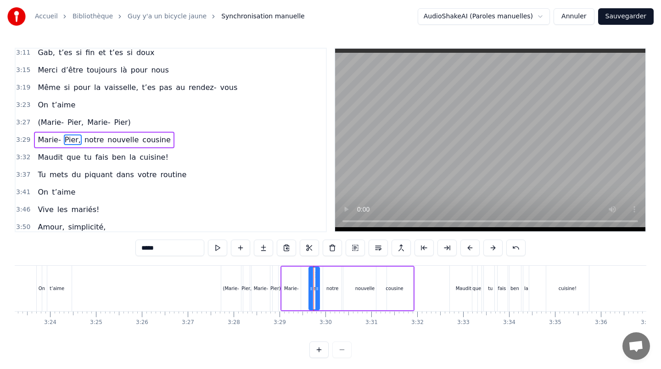
click at [309, 282] on div "Pier," at bounding box center [314, 289] width 11 height 44
click at [315, 348] on button at bounding box center [319, 350] width 19 height 17
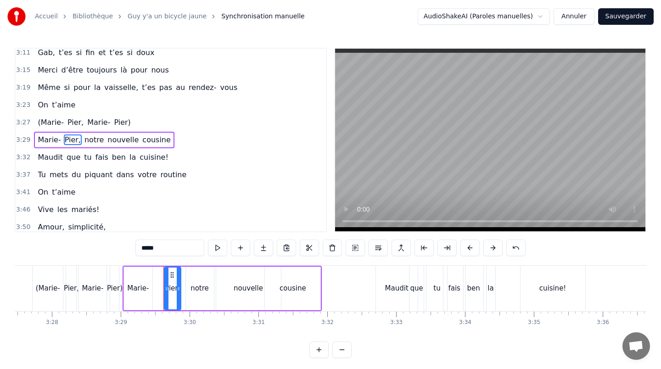
scroll to position [0, 14279]
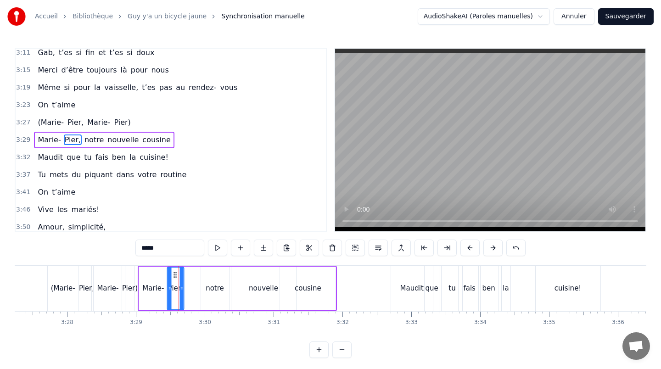
drag, startPoint x: 186, startPoint y: 276, endPoint x: 172, endPoint y: 275, distance: 13.8
click at [172, 275] on icon at bounding box center [175, 274] width 7 height 7
click at [216, 283] on div "notre" at bounding box center [215, 289] width 28 height 44
drag, startPoint x: 208, startPoint y: 275, endPoint x: 190, endPoint y: 275, distance: 17.5
click at [190, 275] on circle at bounding box center [190, 275] width 0 height 0
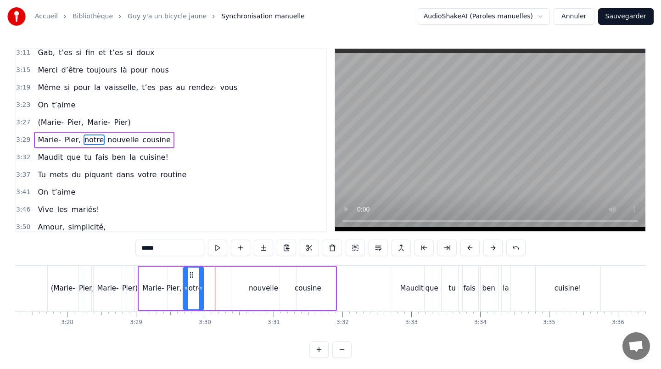
drag, startPoint x: 209, startPoint y: 287, endPoint x: 200, endPoint y: 287, distance: 9.2
click at [200, 287] on icon at bounding box center [201, 288] width 4 height 7
click at [255, 287] on div "nouvelle" at bounding box center [263, 288] width 29 height 11
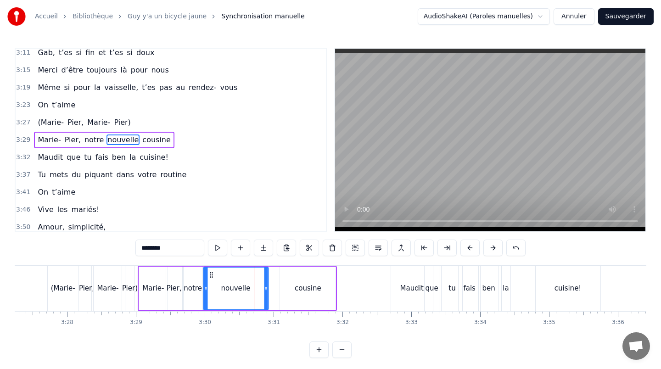
drag, startPoint x: 237, startPoint y: 274, endPoint x: 210, endPoint y: 273, distance: 27.6
click at [210, 273] on icon at bounding box center [211, 274] width 7 height 7
drag, startPoint x: 265, startPoint y: 288, endPoint x: 243, endPoint y: 288, distance: 22.5
click at [243, 288] on icon at bounding box center [243, 288] width 4 height 7
click at [307, 291] on div "cousine" at bounding box center [308, 288] width 27 height 11
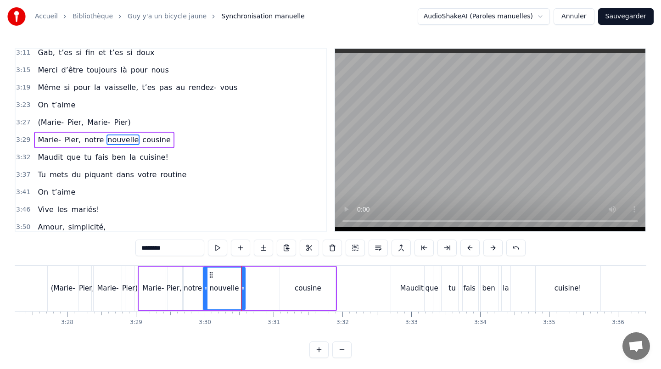
type input "*******"
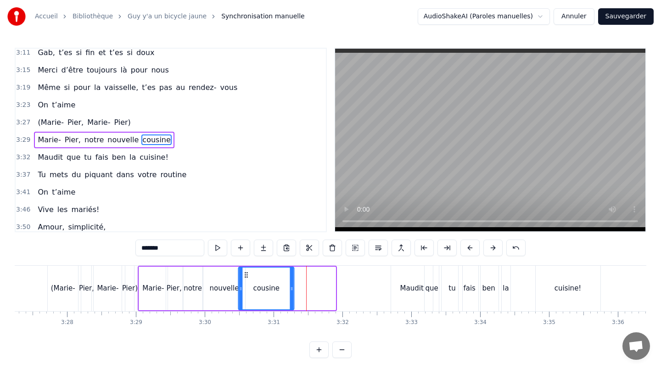
drag, startPoint x: 286, startPoint y: 274, endPoint x: 243, endPoint y: 273, distance: 42.3
click at [243, 273] on icon at bounding box center [246, 274] width 7 height 7
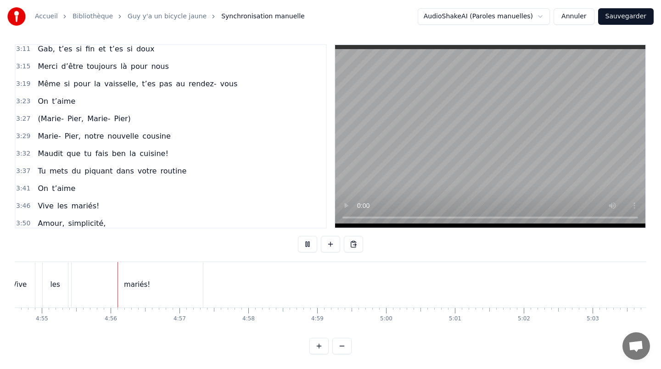
scroll to position [0, 20314]
click at [624, 16] on button "Sauvegarder" at bounding box center [627, 16] width 56 height 17
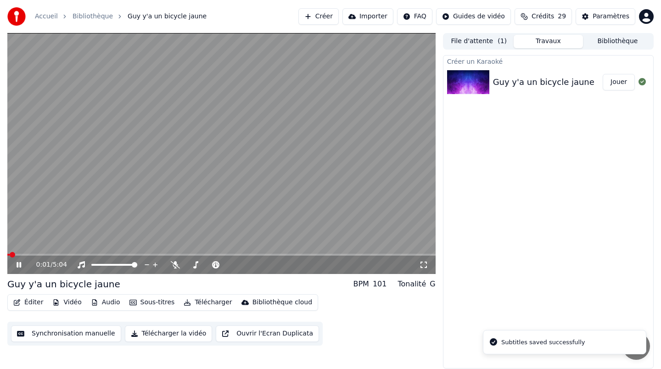
click at [139, 252] on video at bounding box center [221, 153] width 429 height 241
click at [22, 264] on icon at bounding box center [26, 264] width 22 height 7
click at [129, 253] on video at bounding box center [221, 153] width 429 height 241
click at [130, 254] on span at bounding box center [221, 255] width 429 height 2
click at [172, 193] on video at bounding box center [221, 153] width 429 height 241
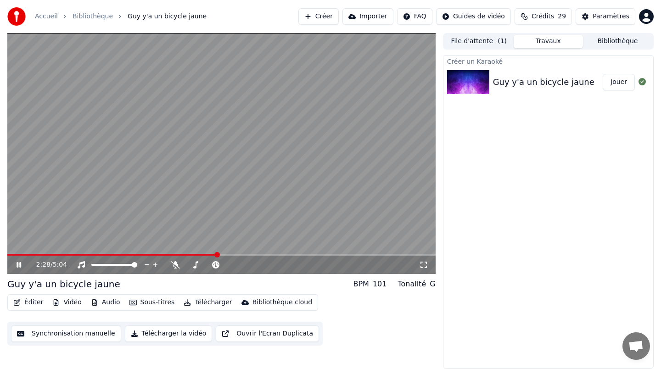
click at [21, 266] on icon at bounding box center [19, 265] width 5 height 6
click at [202, 301] on button "Télécharger" at bounding box center [208, 302] width 56 height 13
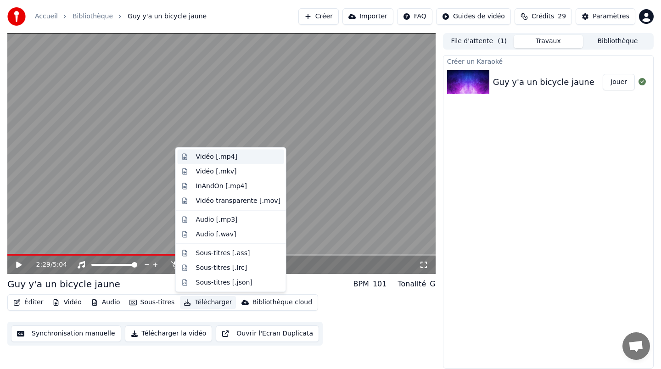
click at [252, 157] on div "Vidéo [.mp4]" at bounding box center [238, 156] width 85 height 9
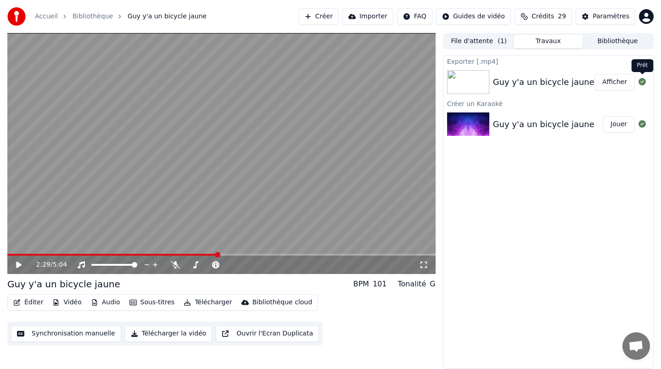
click at [620, 86] on button "Afficher" at bounding box center [615, 82] width 40 height 17
